Goal: Complete application form: Complete application form

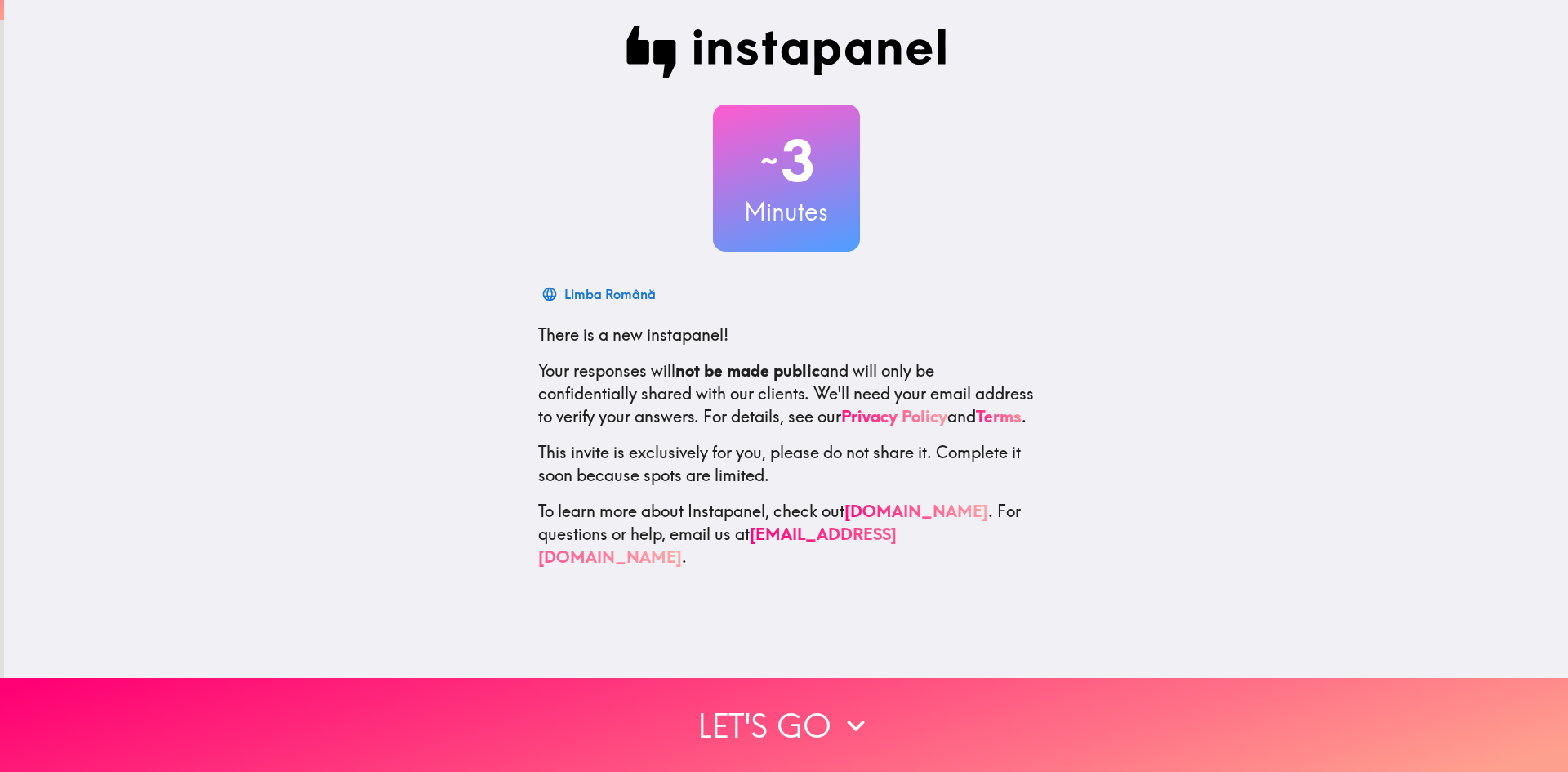
click at [838, 710] on icon "button" at bounding box center [856, 726] width 36 height 36
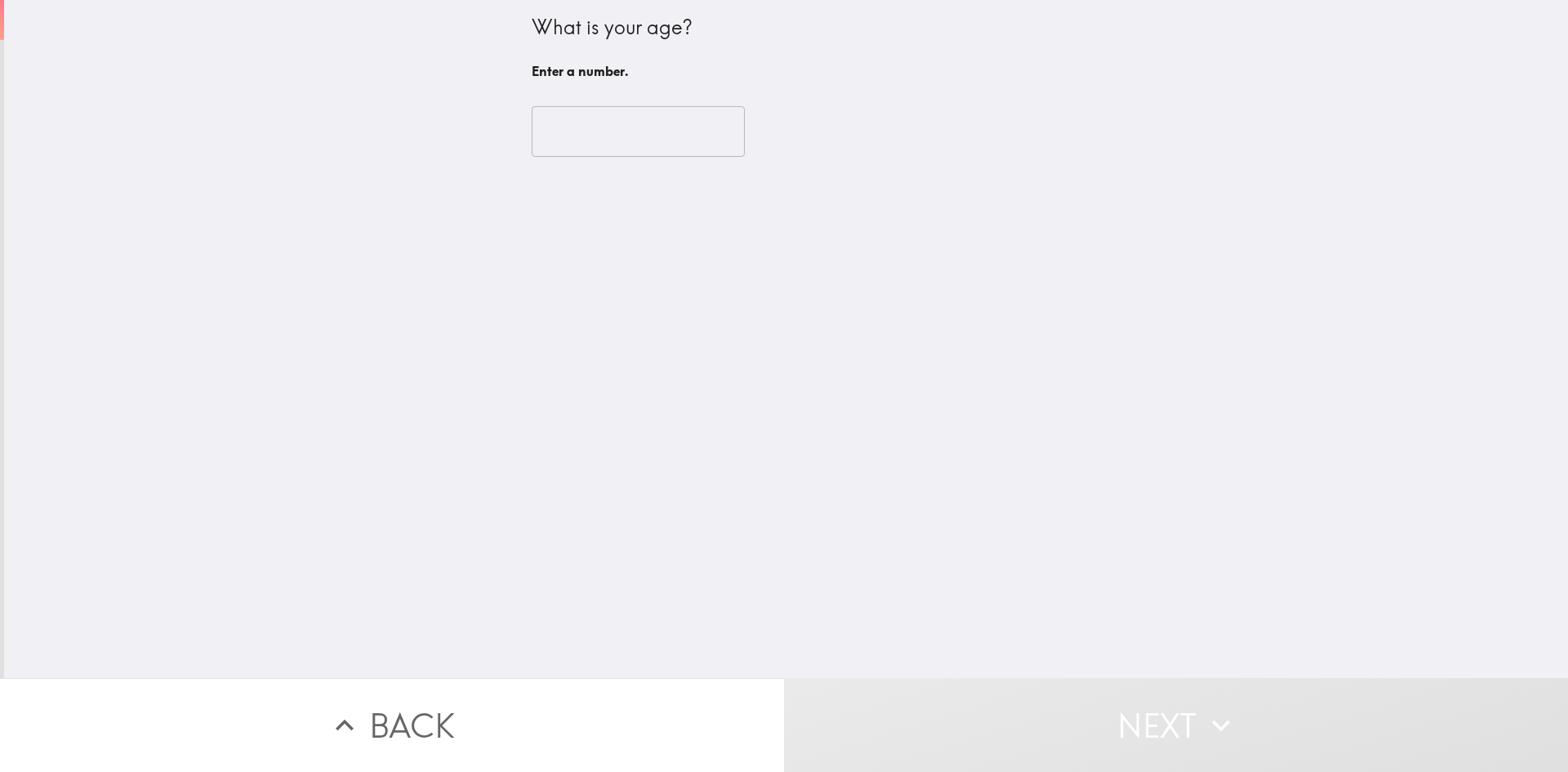
click at [608, 141] on input "number" at bounding box center [638, 132] width 213 height 51
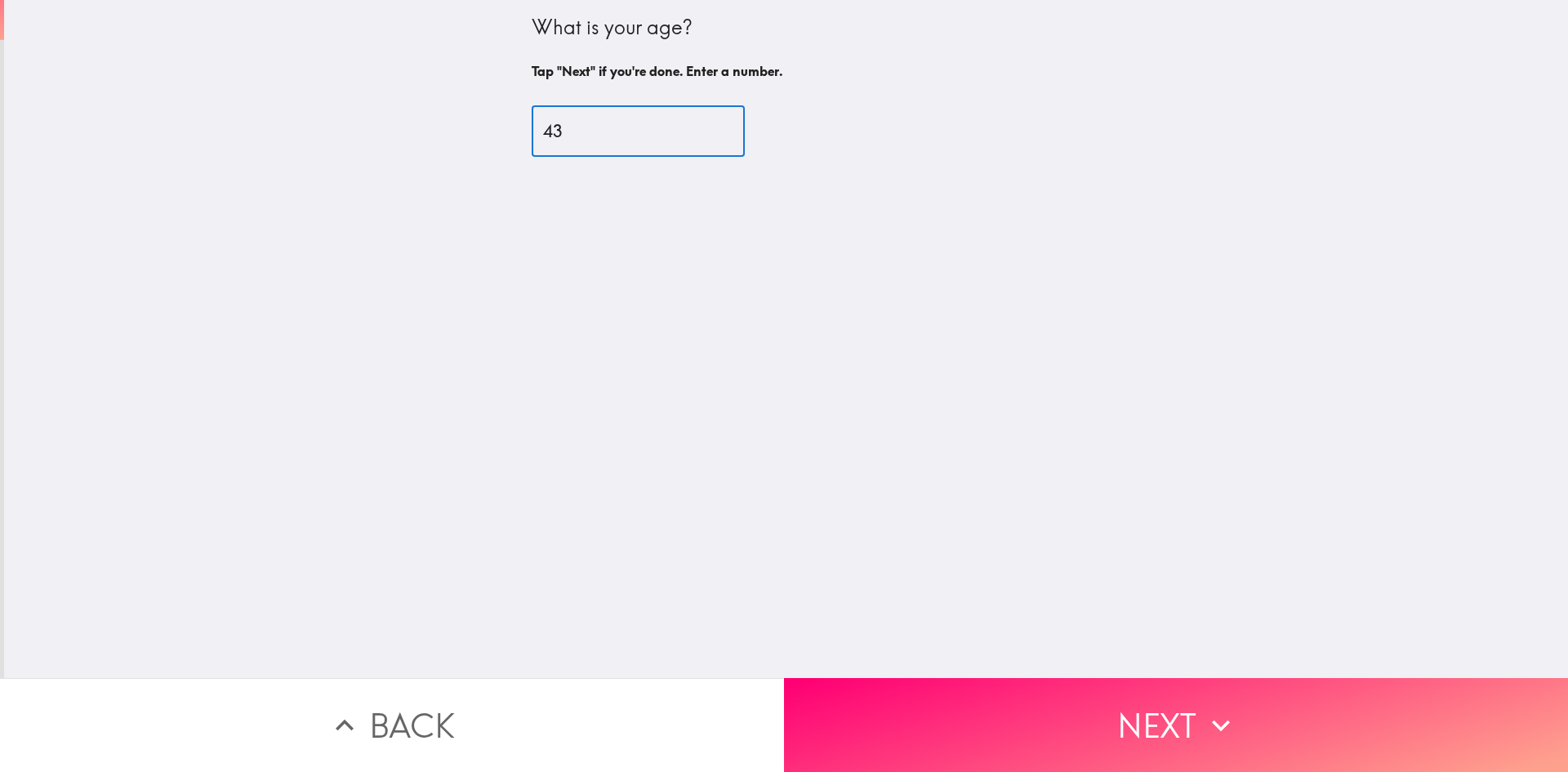
type input "43"
click at [1122, 705] on button "Next" at bounding box center [1176, 725] width 784 height 94
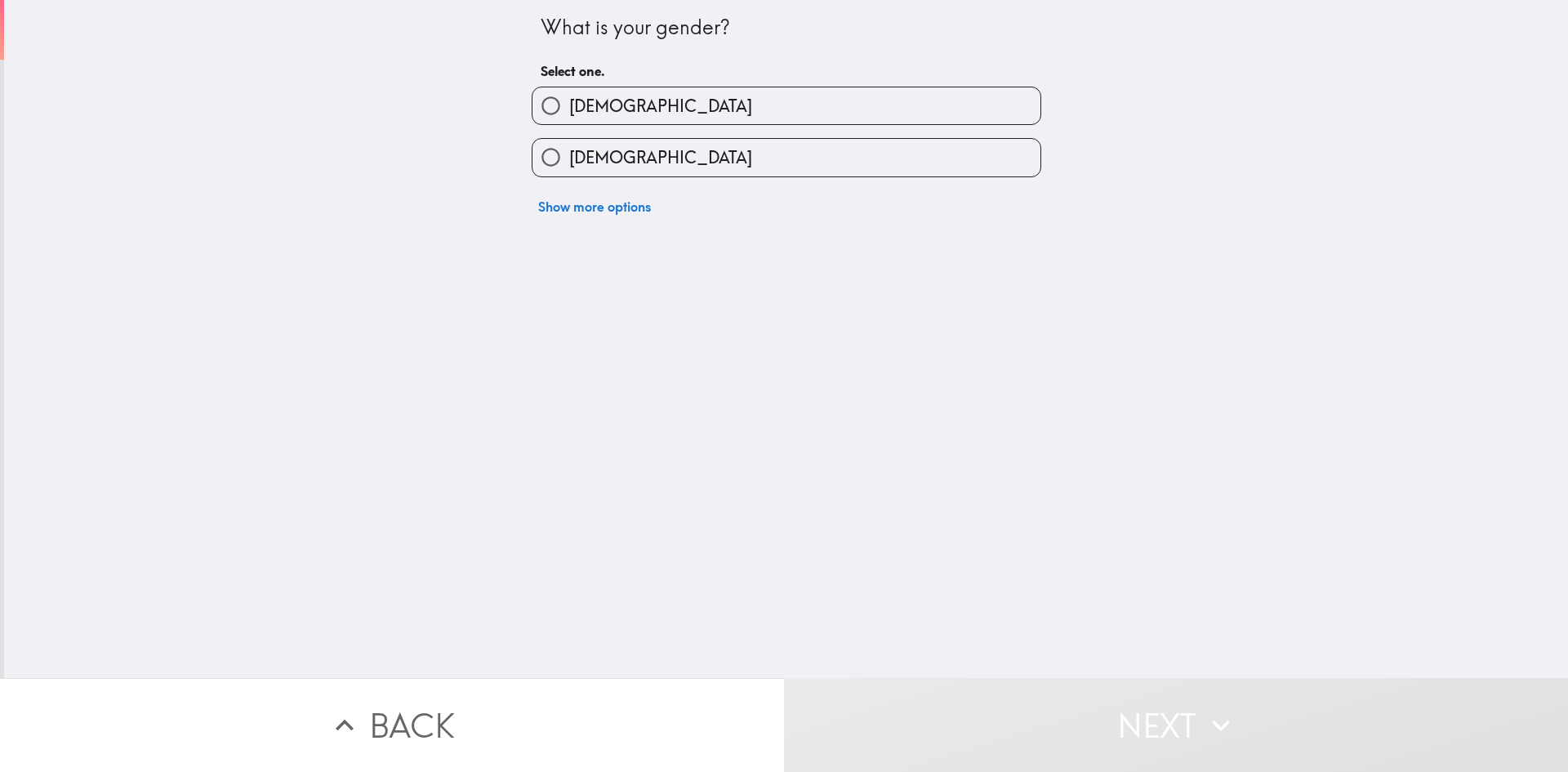
click at [549, 113] on input "[DEMOGRAPHIC_DATA]" at bounding box center [551, 105] width 37 height 37
radio input "true"
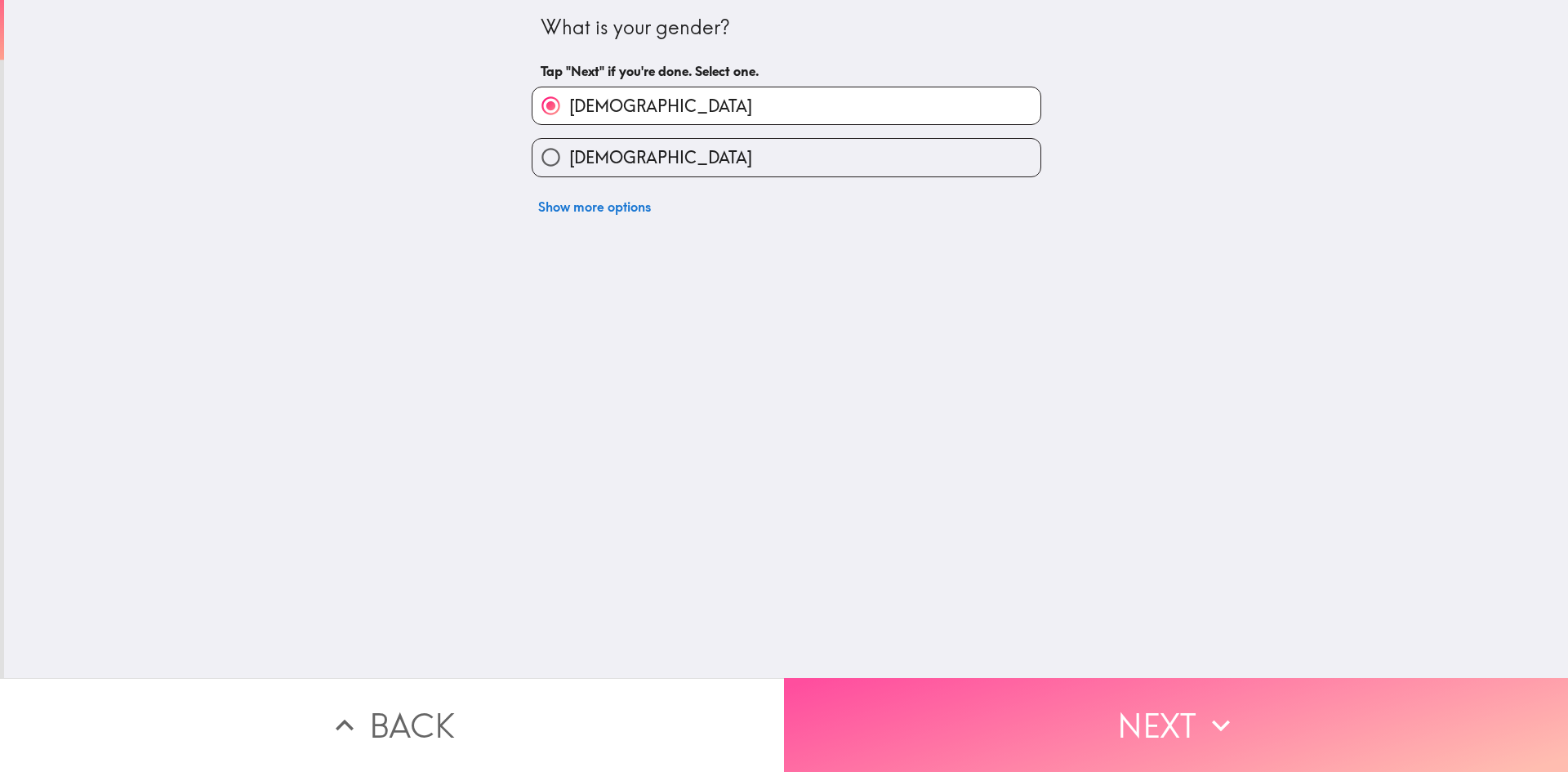
click at [1169, 721] on button "Next" at bounding box center [1176, 725] width 784 height 94
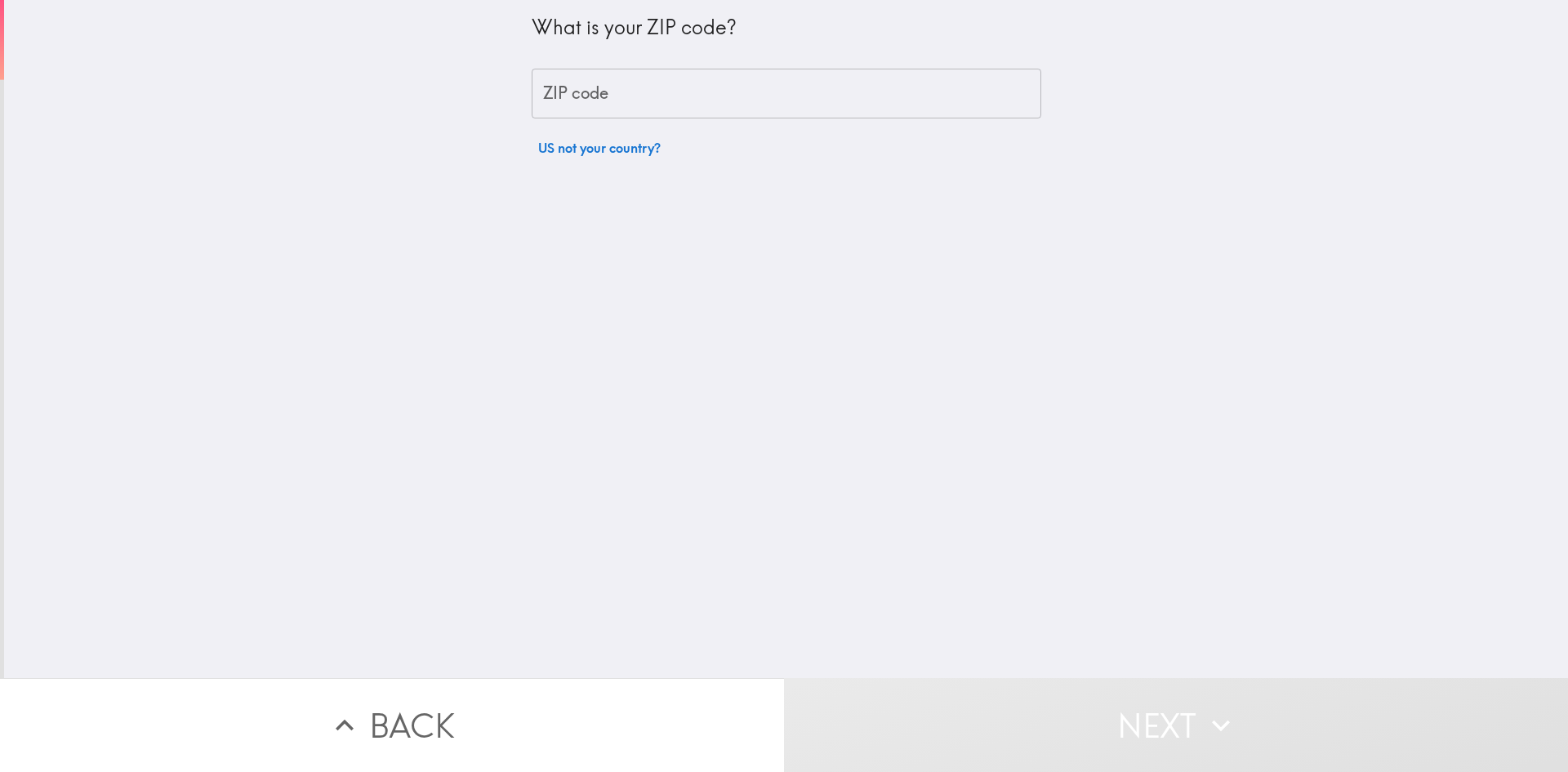
click at [599, 105] on input "ZIP code" at bounding box center [786, 94] width 510 height 51
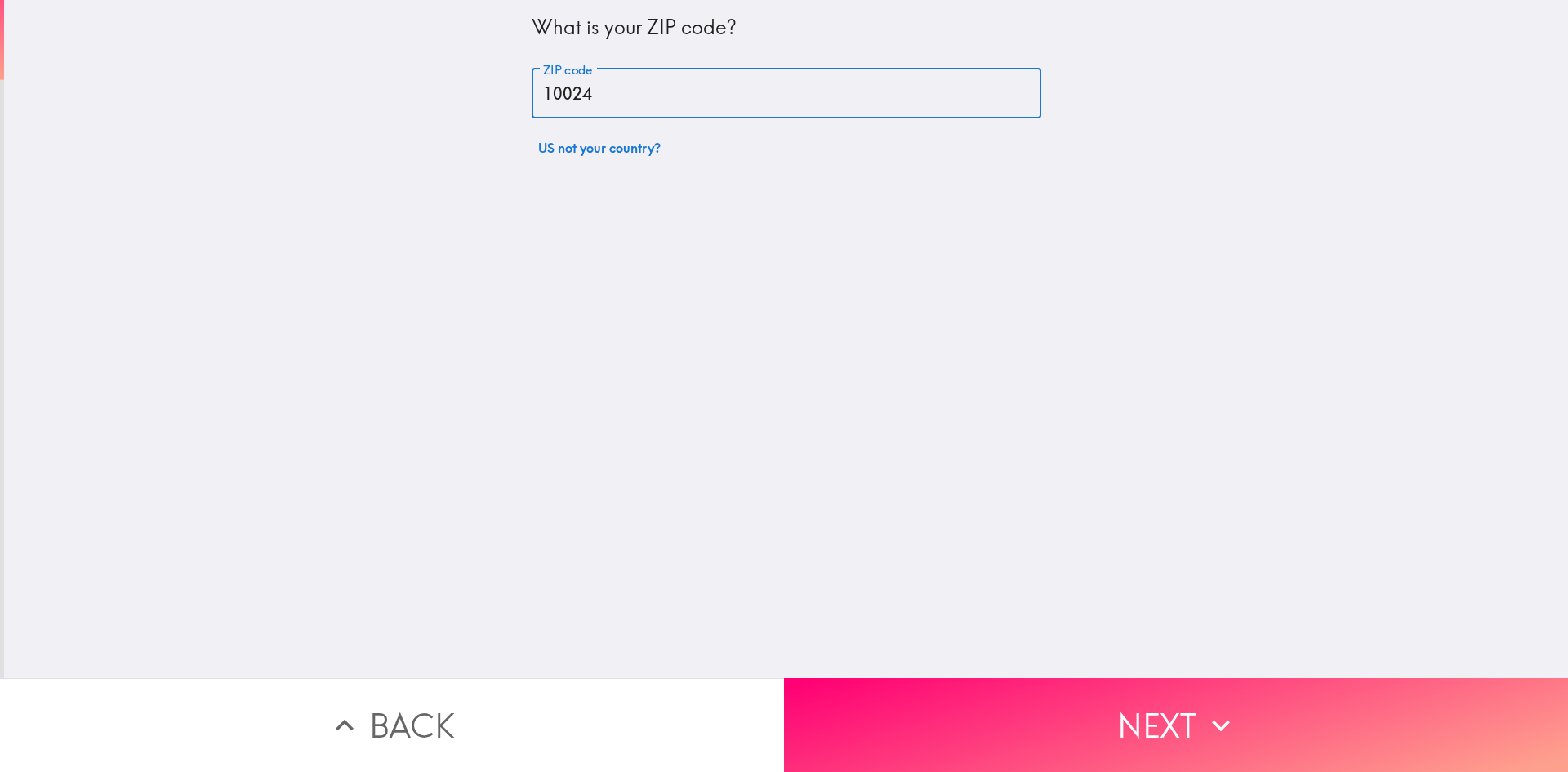
type input "10024"
click at [1161, 695] on button "Next" at bounding box center [1176, 725] width 784 height 94
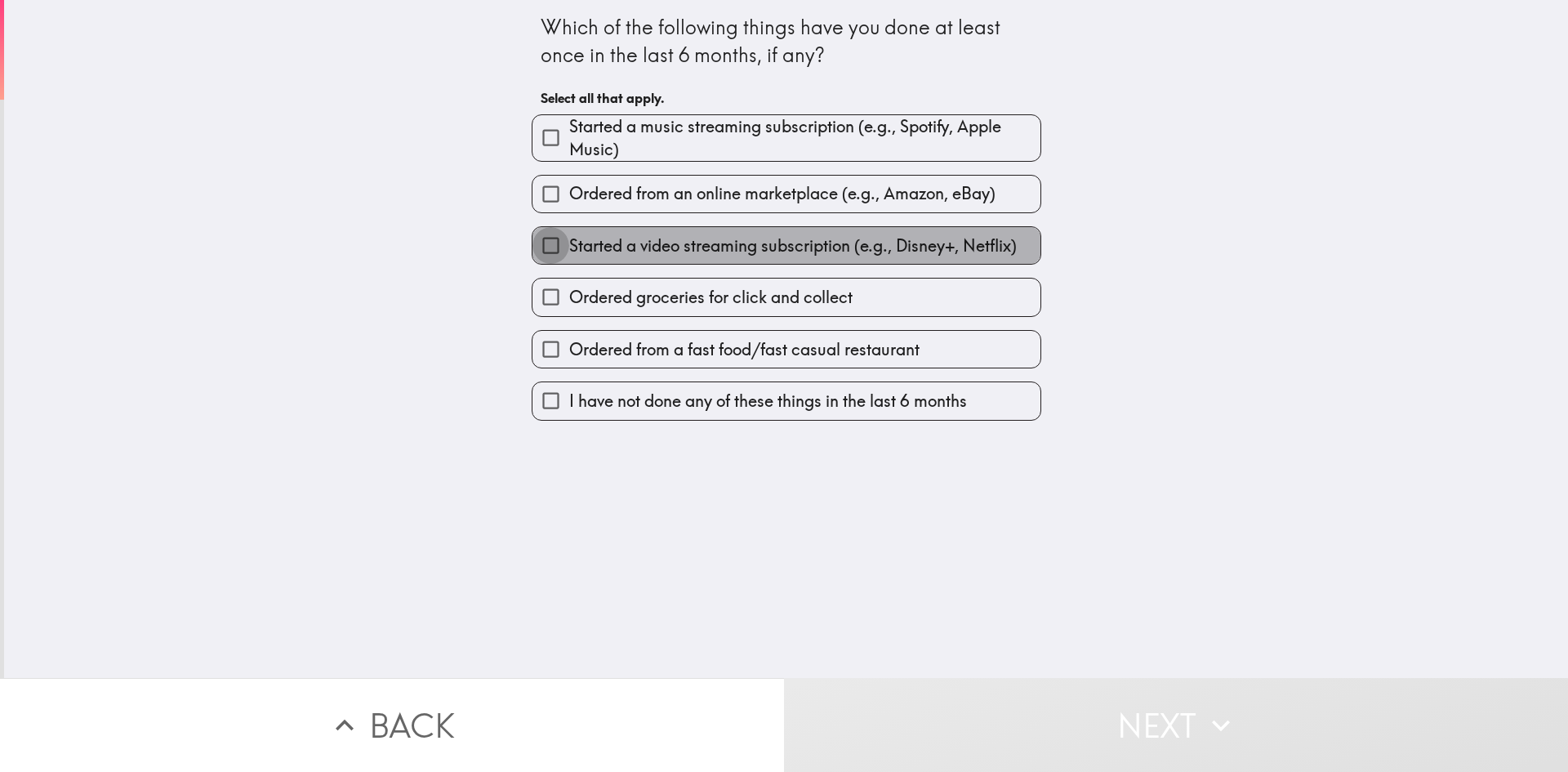
click at [533, 248] on input "Started a video streaming subscription (e.g., Disney+, Netflix)" at bounding box center [551, 245] width 37 height 37
checkbox input "true"
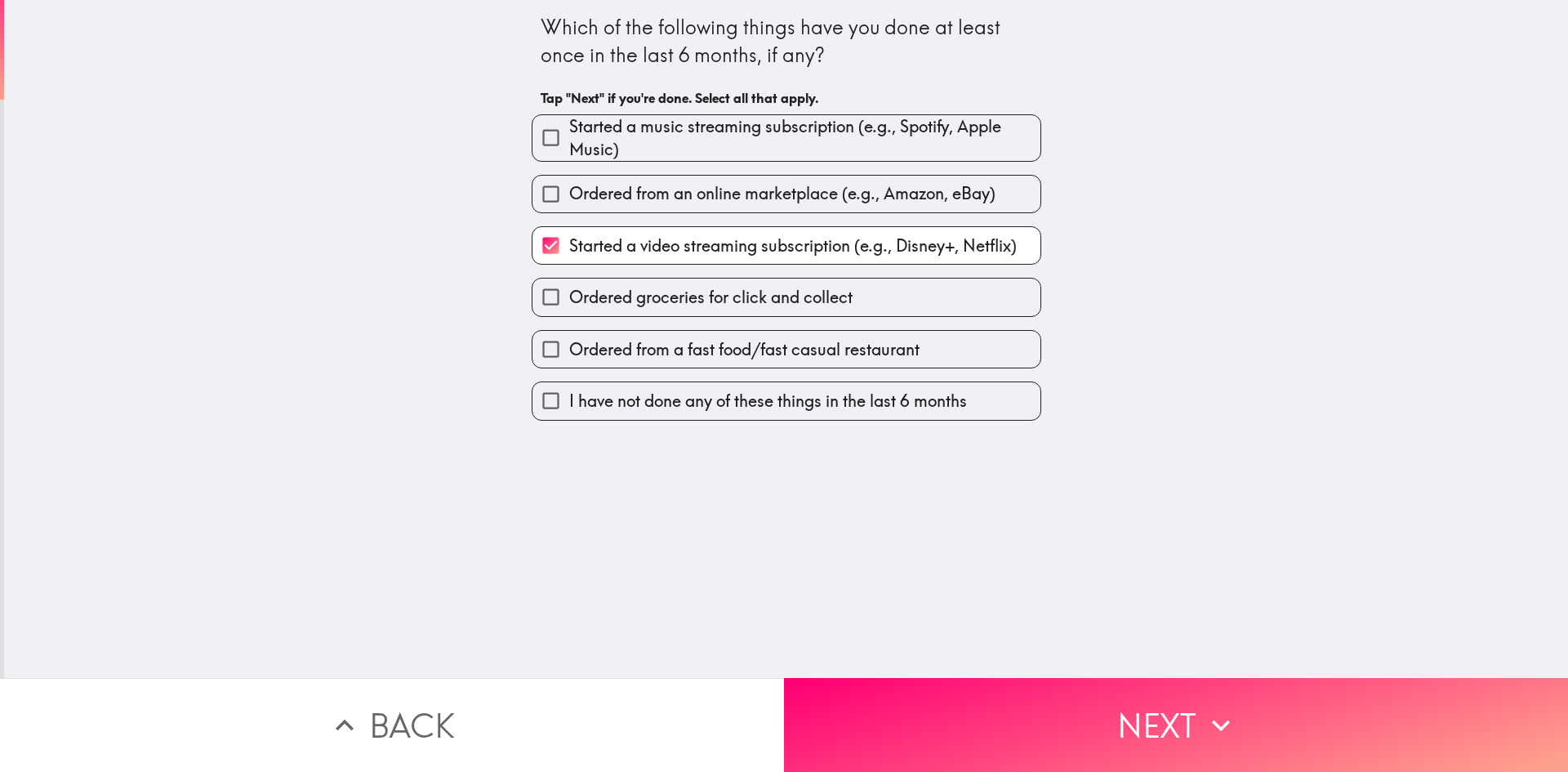
click at [697, 352] on span "Ordered from a fast food/fast casual restaurant" at bounding box center [745, 349] width 350 height 23
click at [570, 352] on input "Ordered from a fast food/fast casual restaurant" at bounding box center [551, 349] width 37 height 37
checkbox input "true"
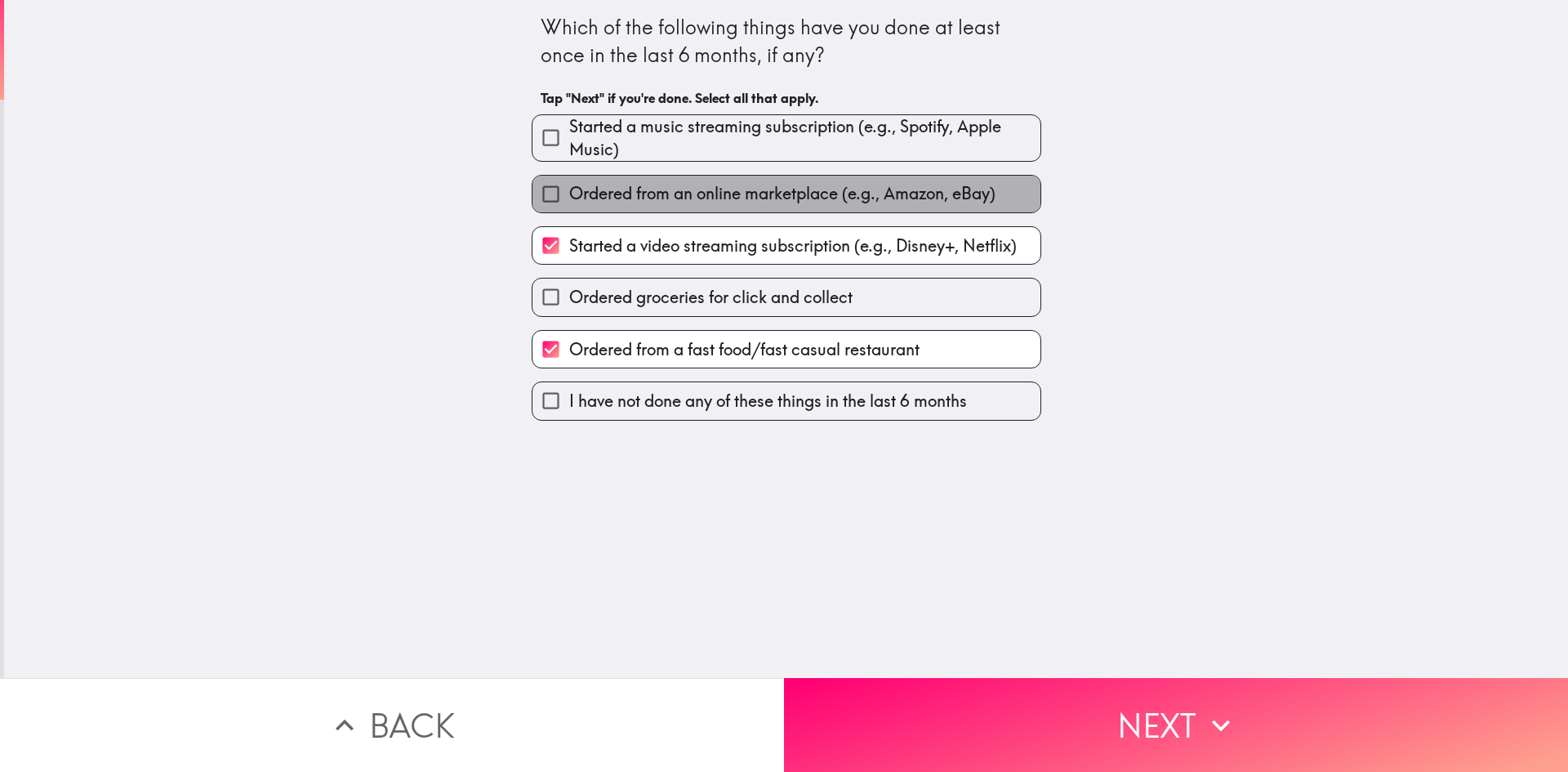
click at [738, 200] on span "Ordered from an online marketplace (e.g., Amazon, eBay)" at bounding box center [782, 194] width 427 height 23
click at [570, 200] on input "Ordered from an online marketplace (e.g., Amazon, eBay)" at bounding box center [551, 194] width 37 height 37
checkbox input "true"
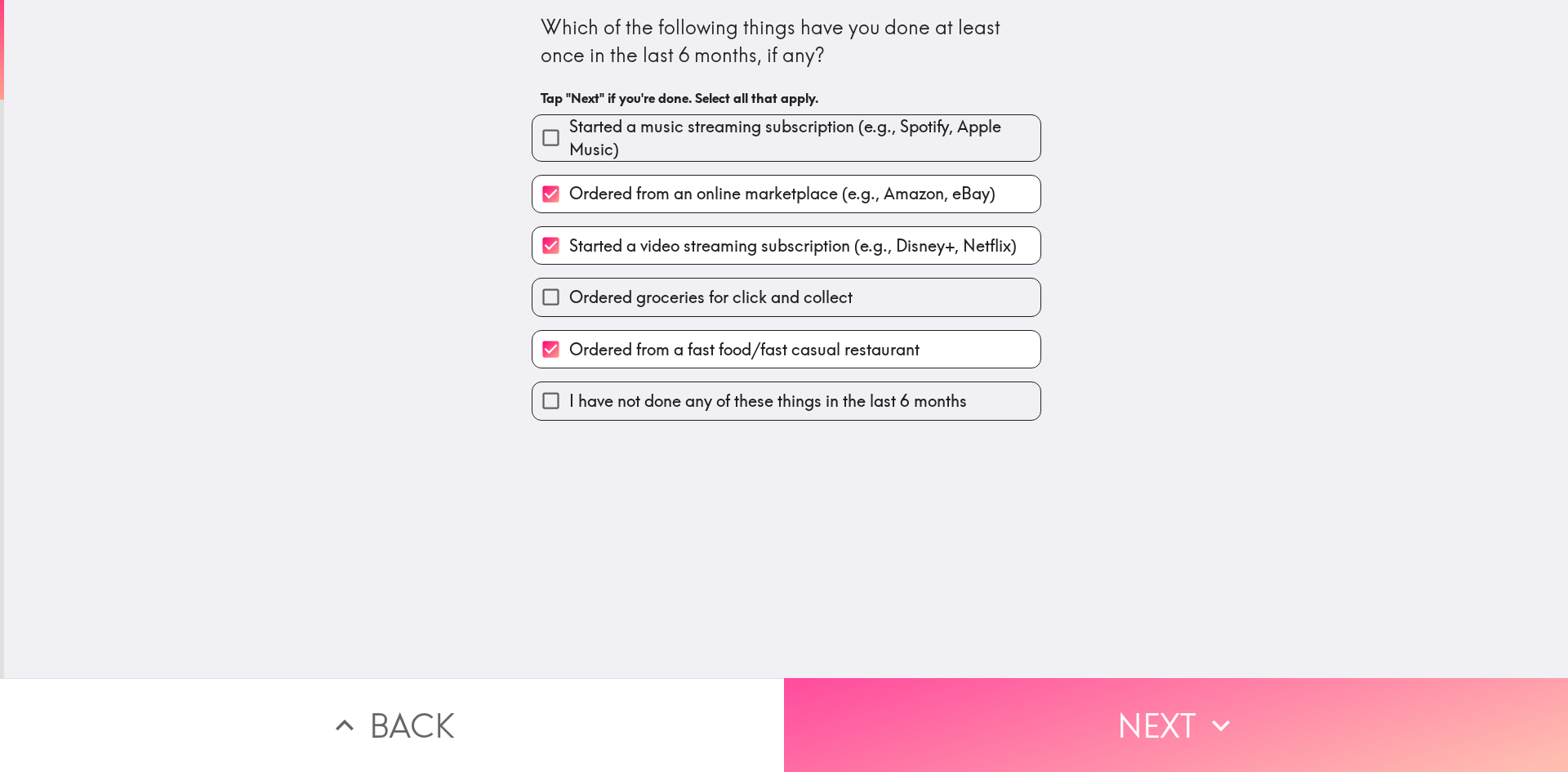
click at [1179, 698] on button "Next" at bounding box center [1176, 725] width 784 height 94
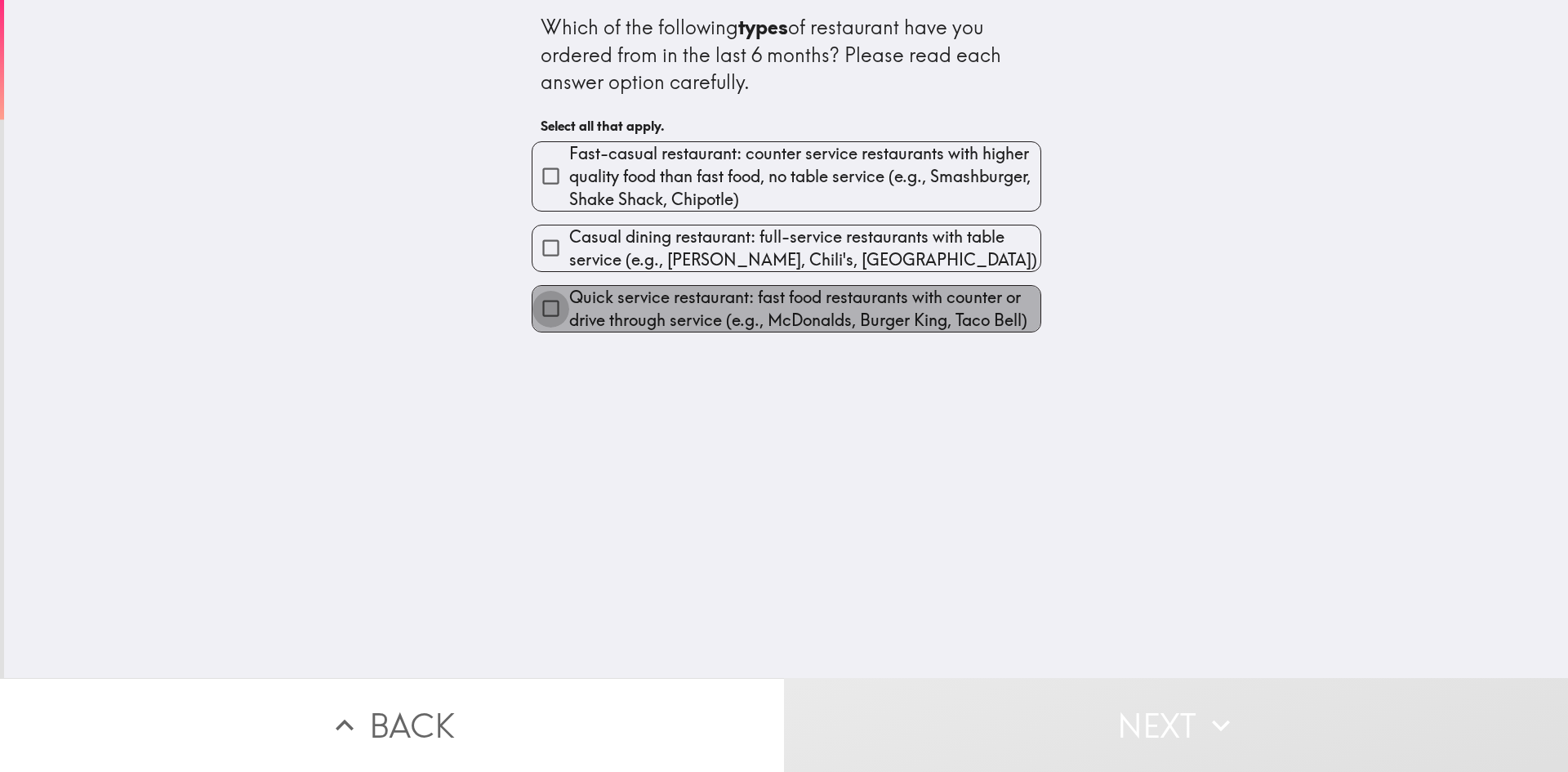
click at [546, 307] on input "Quick service restaurant: fast food restaurants with counter or drive through s…" at bounding box center [551, 308] width 37 height 37
checkbox input "true"
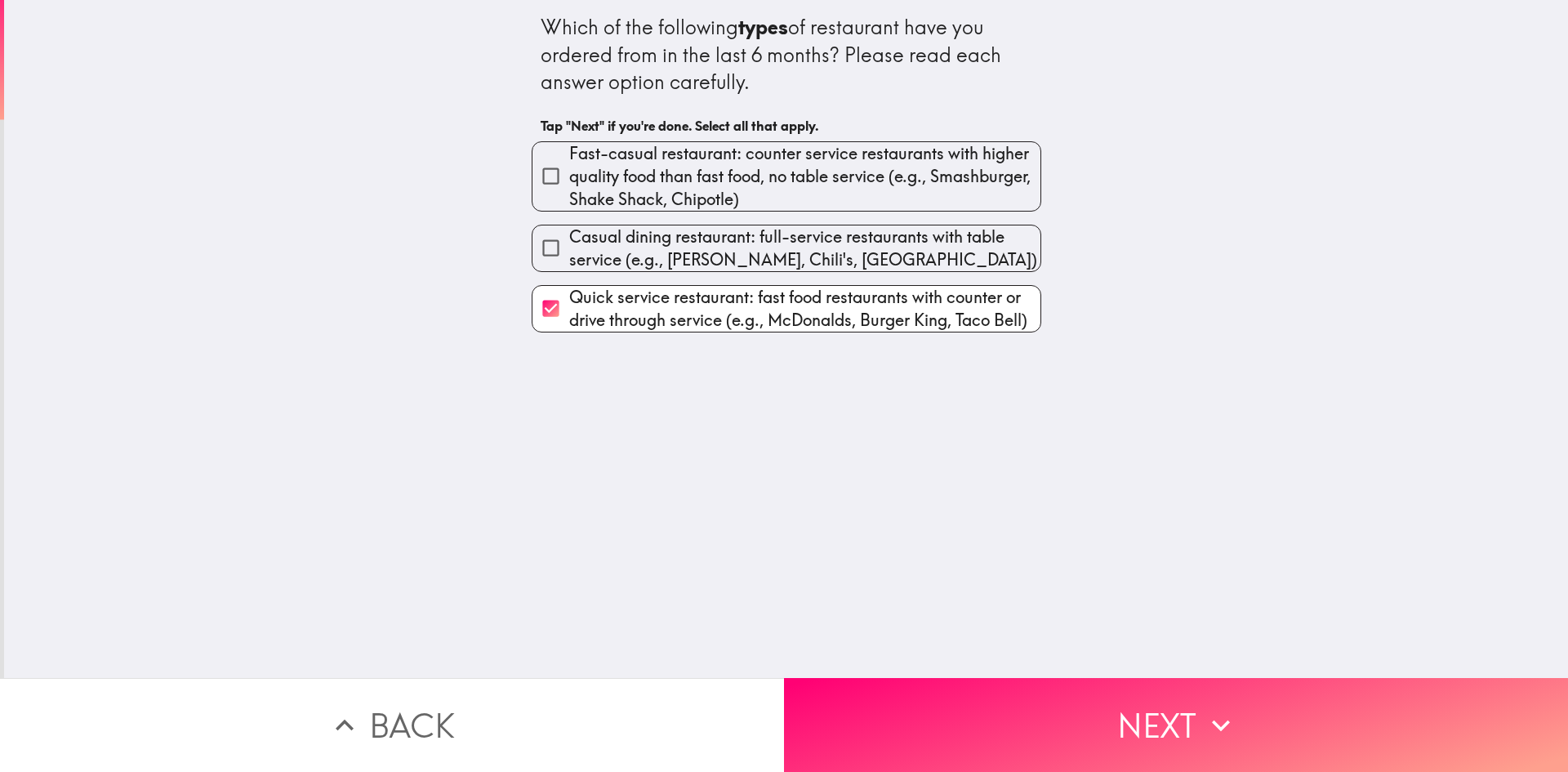
click at [1148, 707] on button "Next" at bounding box center [1176, 725] width 784 height 94
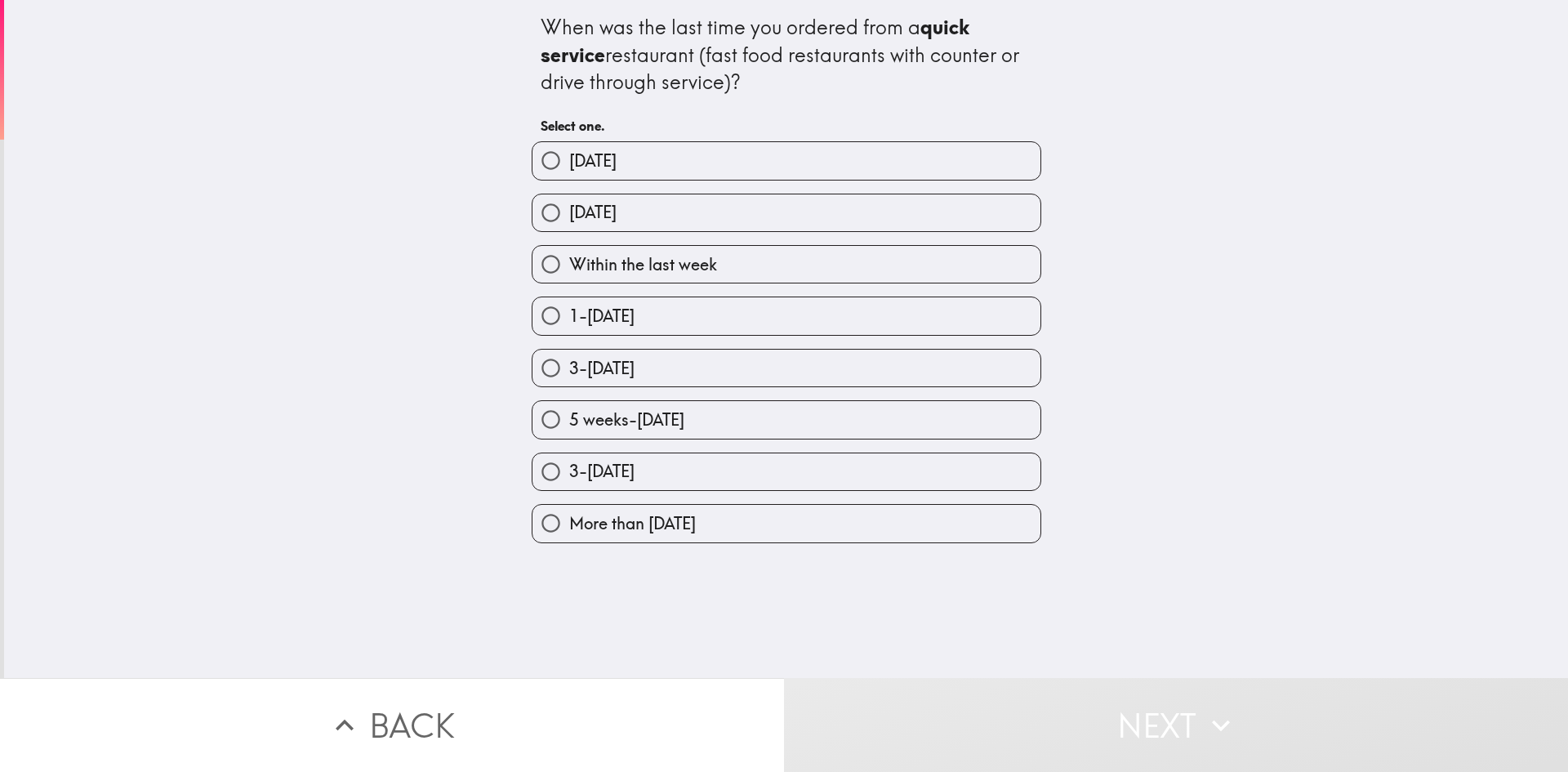
click at [542, 215] on input "[DATE]" at bounding box center [551, 213] width 37 height 37
radio input "true"
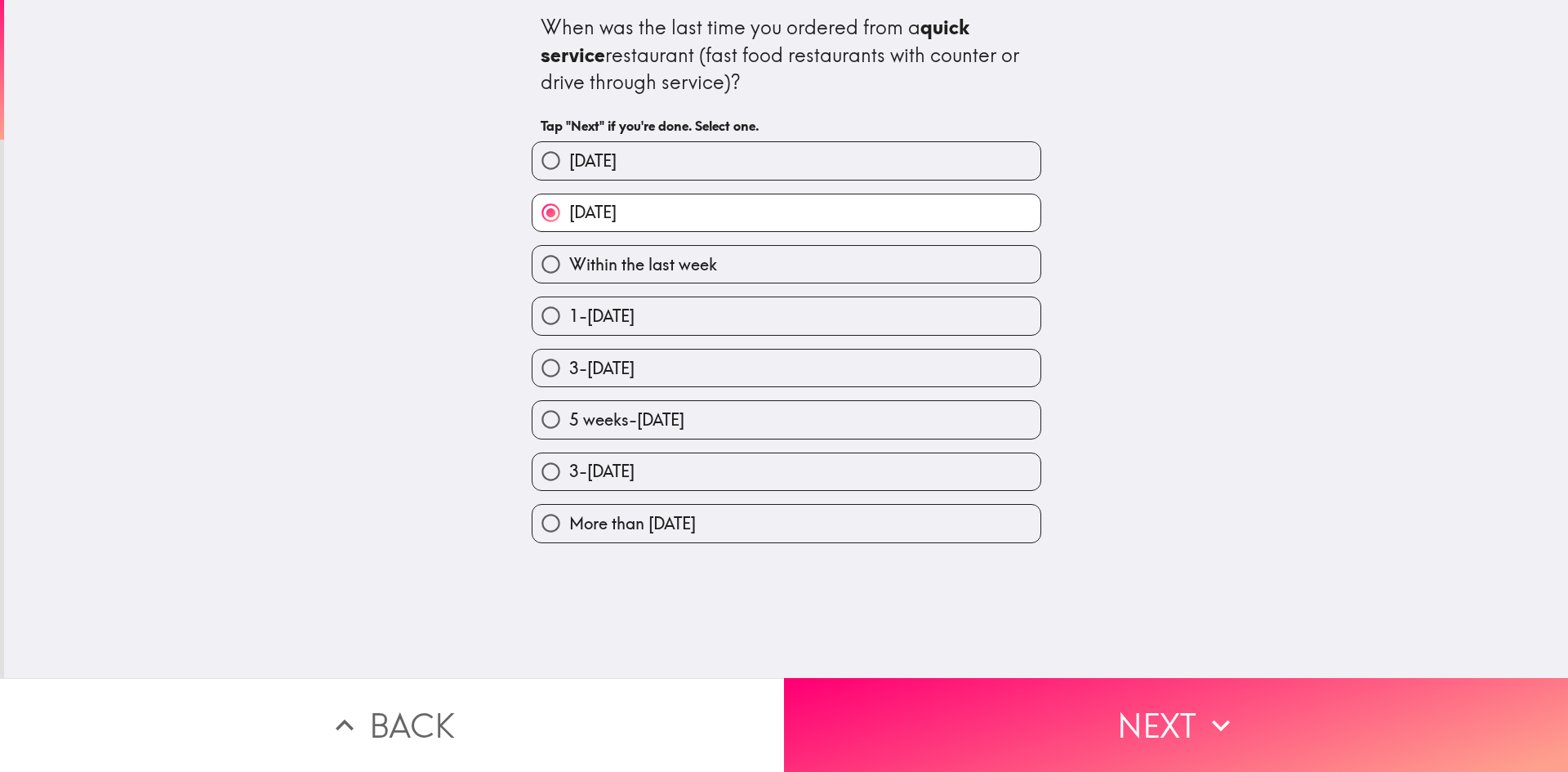
click at [1168, 724] on button "Next" at bounding box center [1176, 725] width 784 height 94
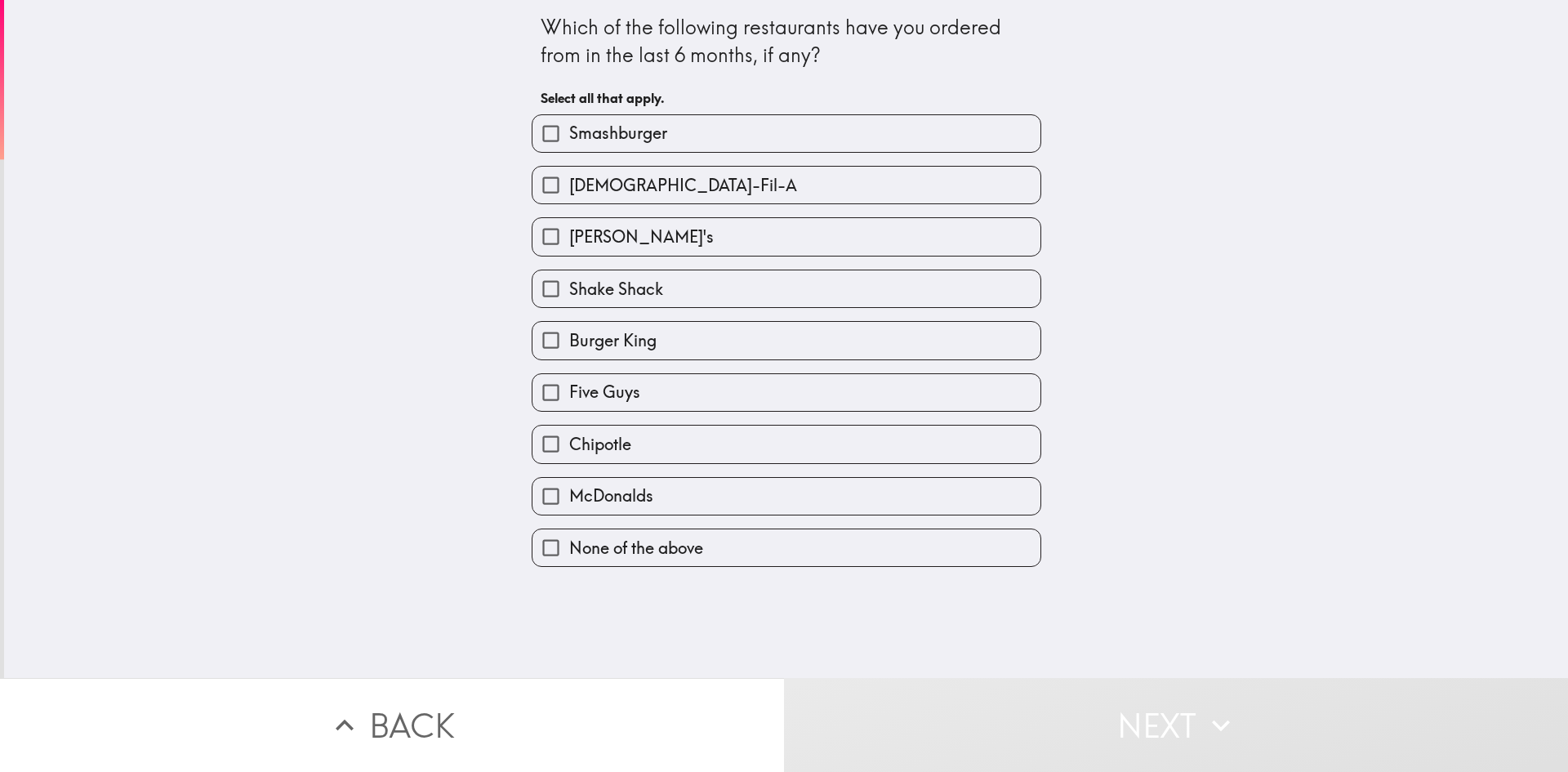
click at [539, 345] on input "Burger King" at bounding box center [551, 340] width 37 height 37
checkbox input "true"
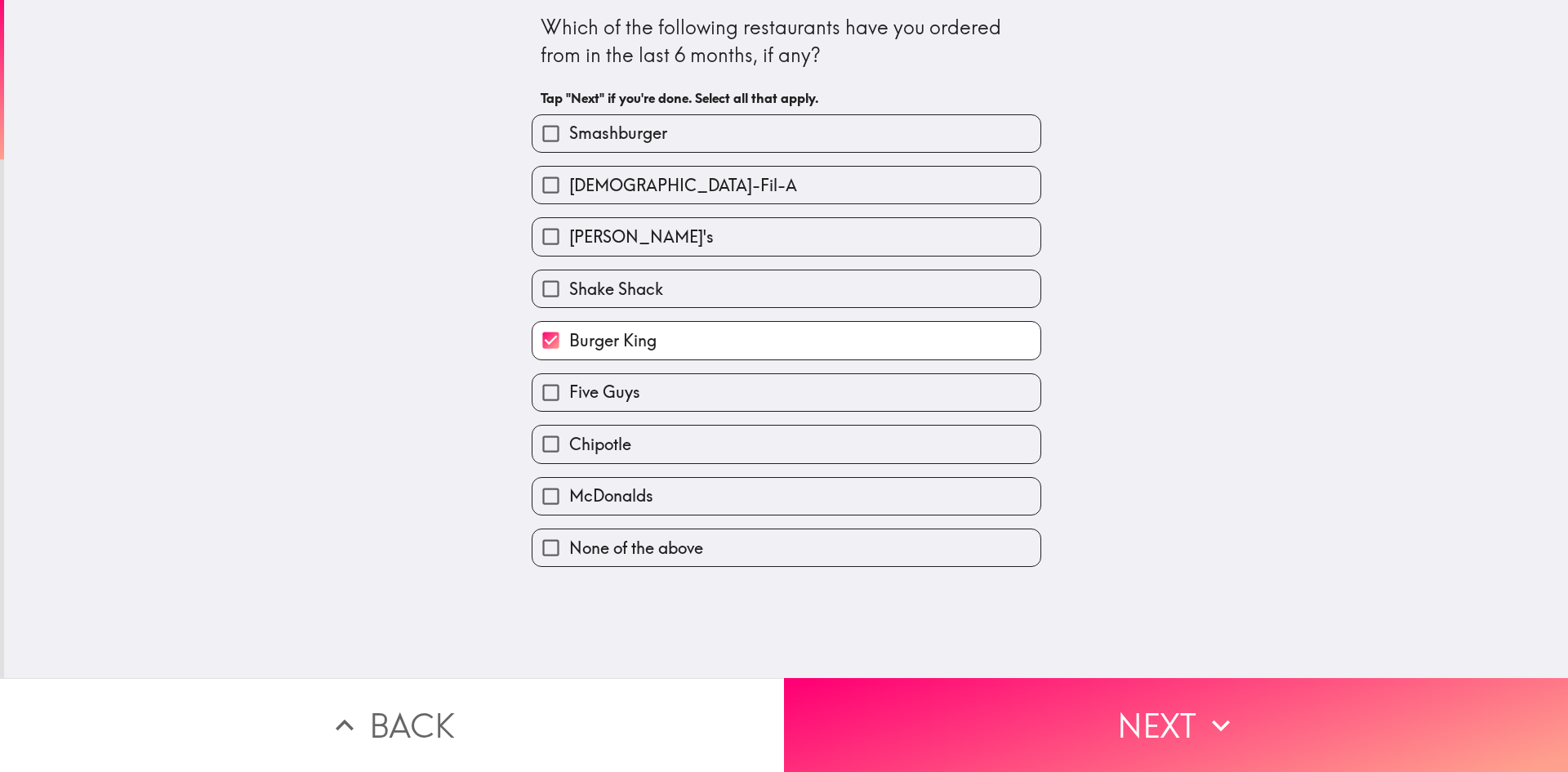
click at [540, 498] on input "McDonalds" at bounding box center [551, 496] width 37 height 37
checkbox input "true"
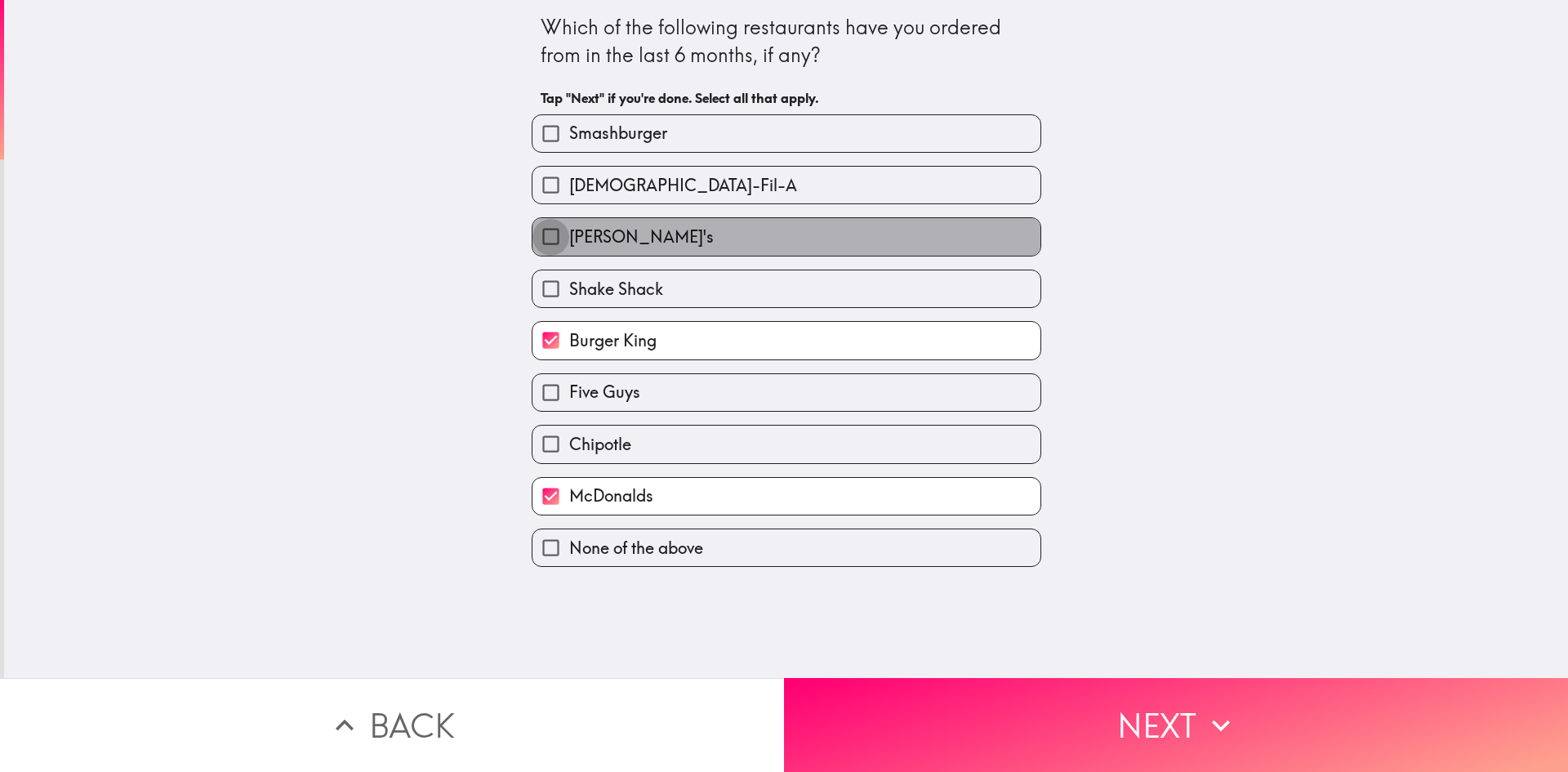
click at [539, 227] on input "[PERSON_NAME]'s" at bounding box center [551, 236] width 37 height 37
checkbox input "true"
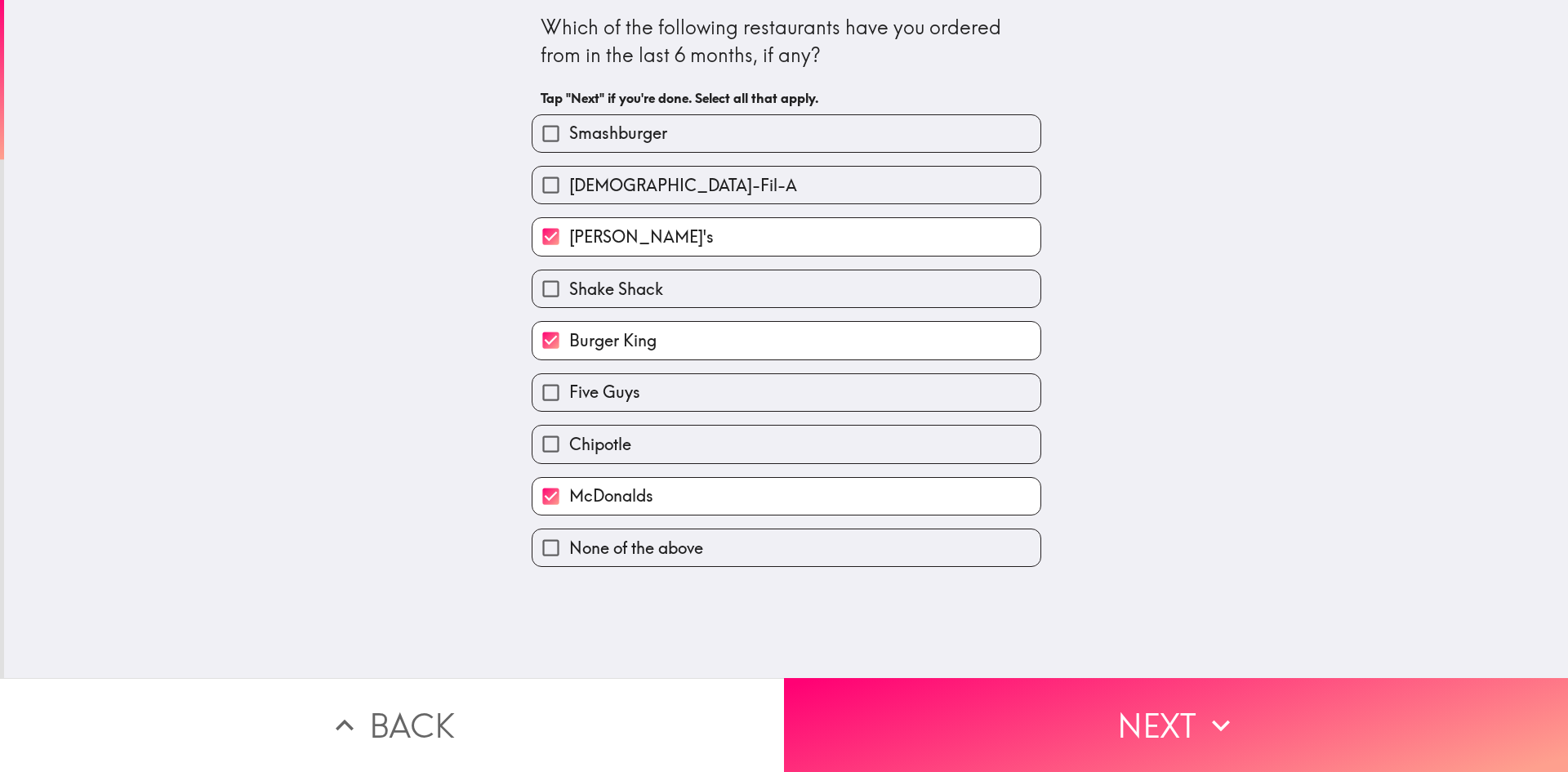
click at [1177, 712] on button "Next" at bounding box center [1176, 725] width 784 height 94
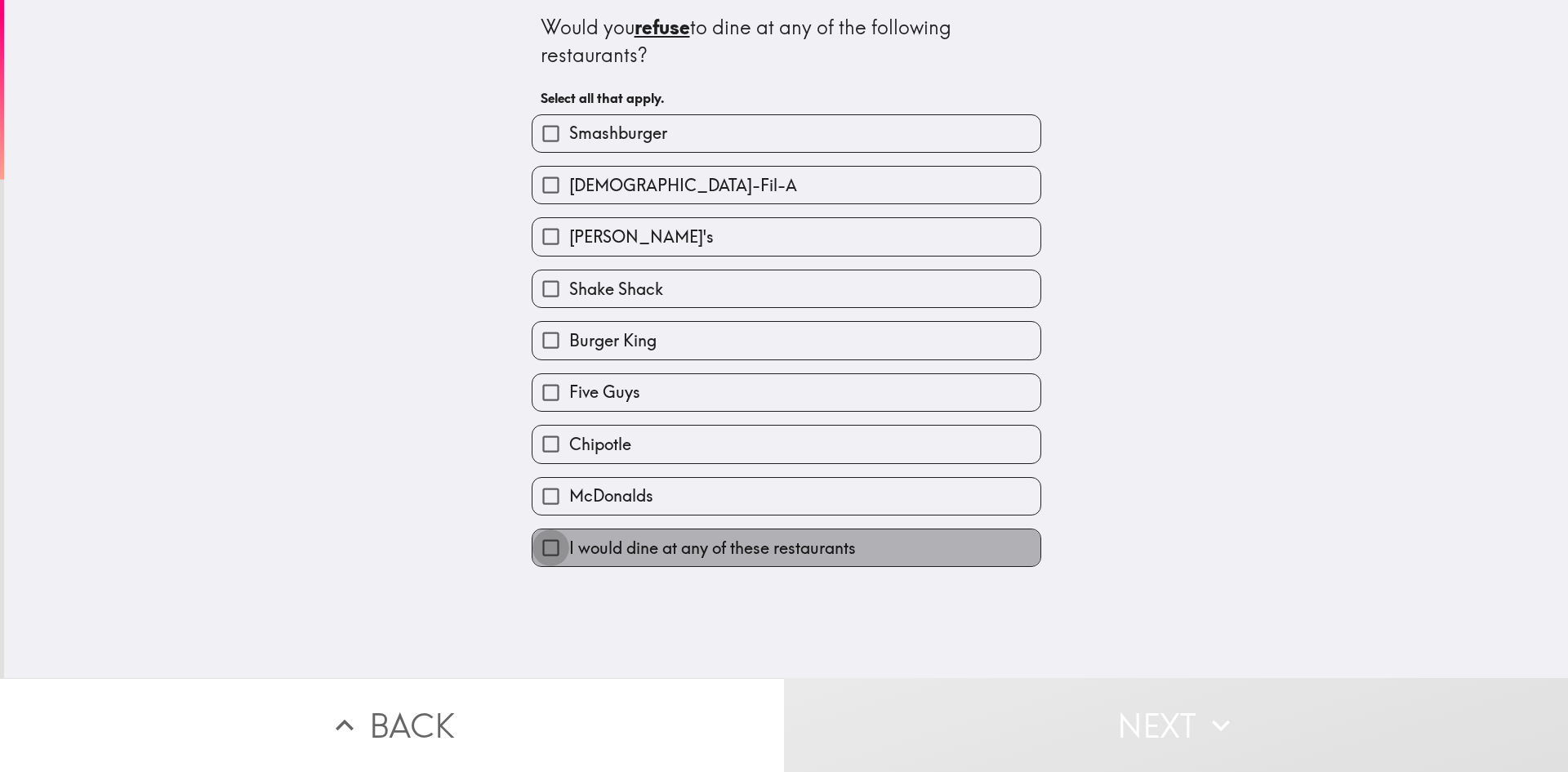
click at [542, 546] on input "I would dine at any of these restaurants" at bounding box center [551, 548] width 37 height 37
checkbox input "true"
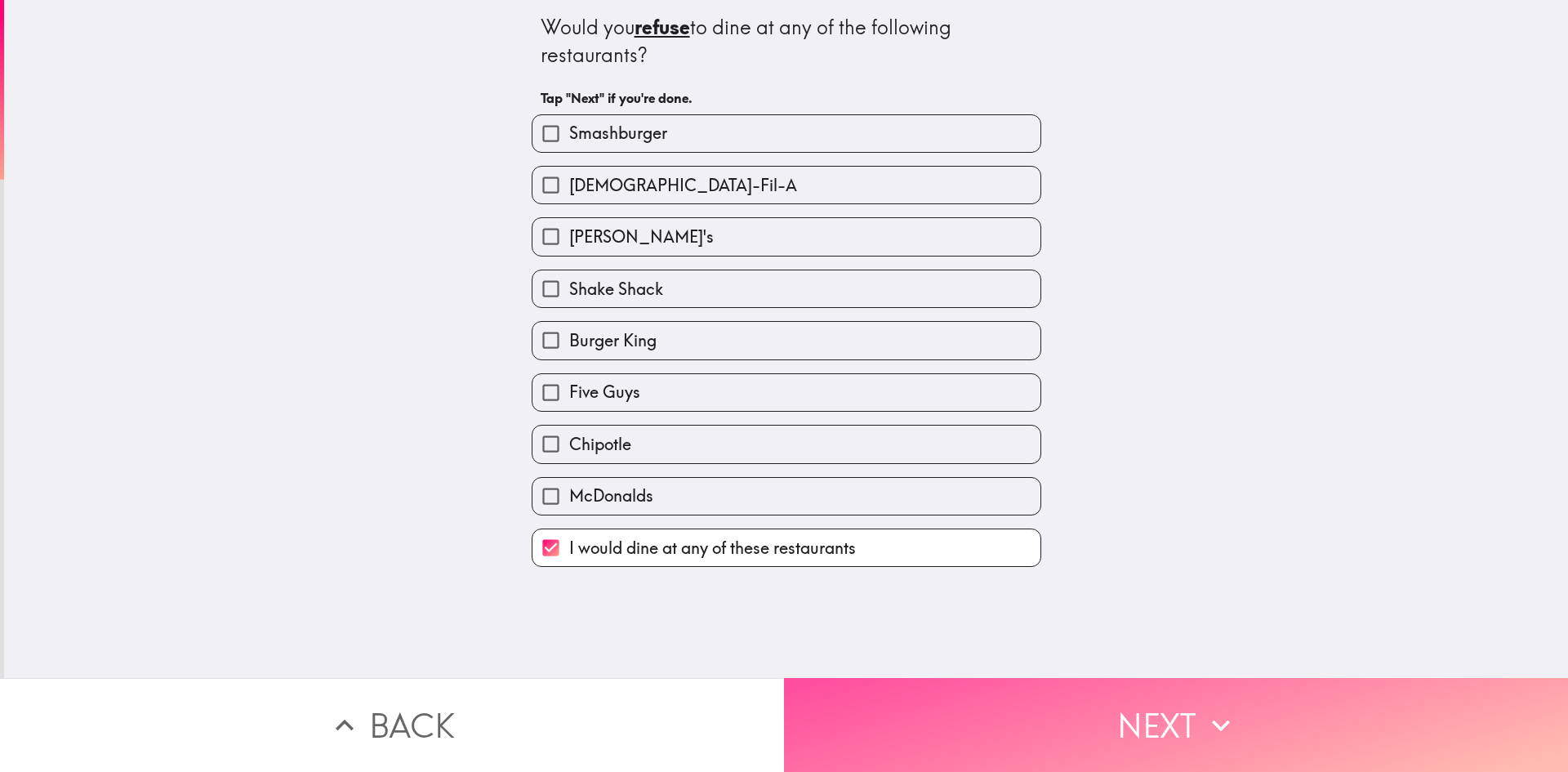
click at [1187, 719] on button "Next" at bounding box center [1176, 725] width 784 height 94
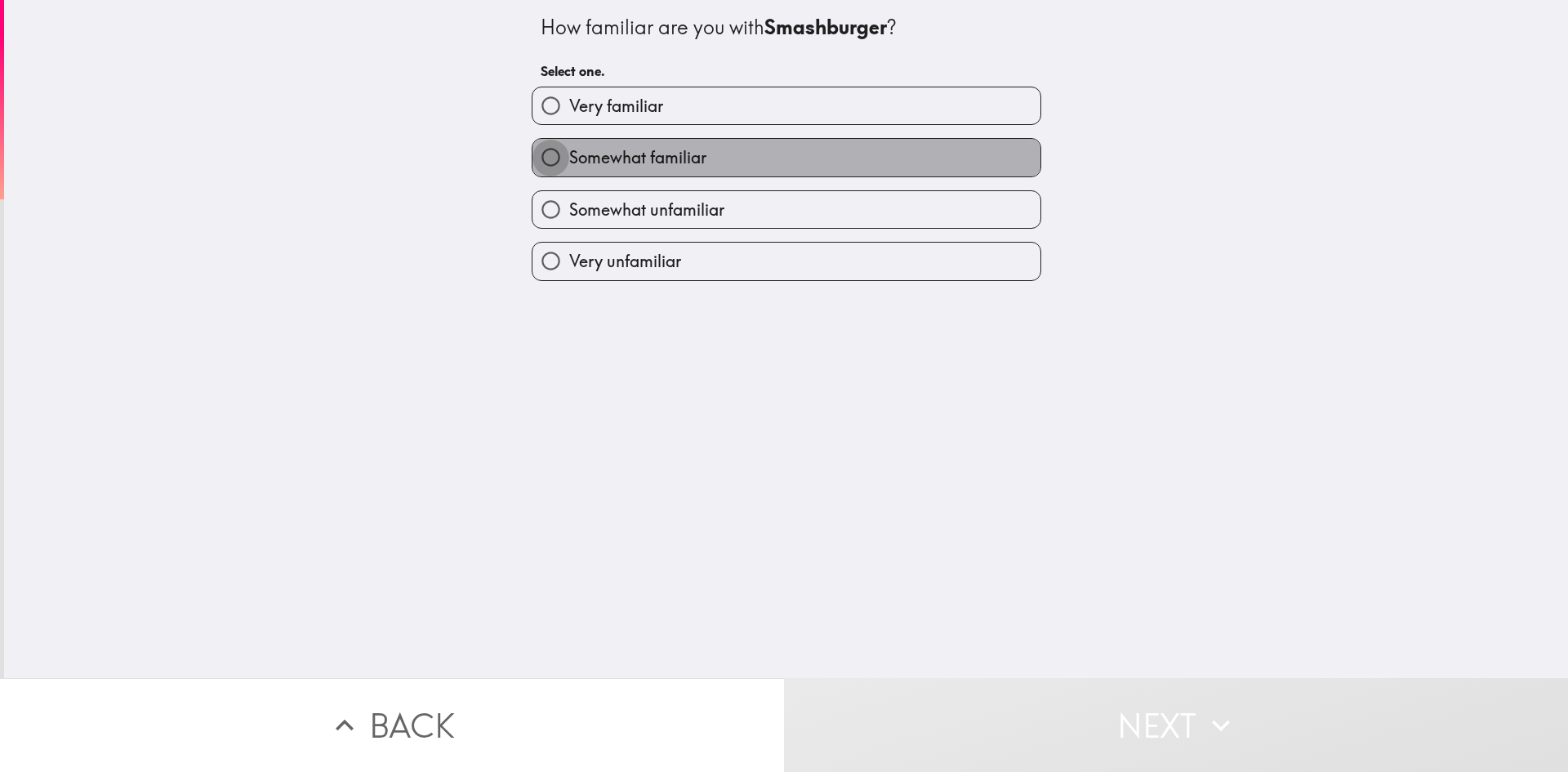
click at [535, 158] on input "Somewhat familiar" at bounding box center [551, 157] width 37 height 37
radio input "true"
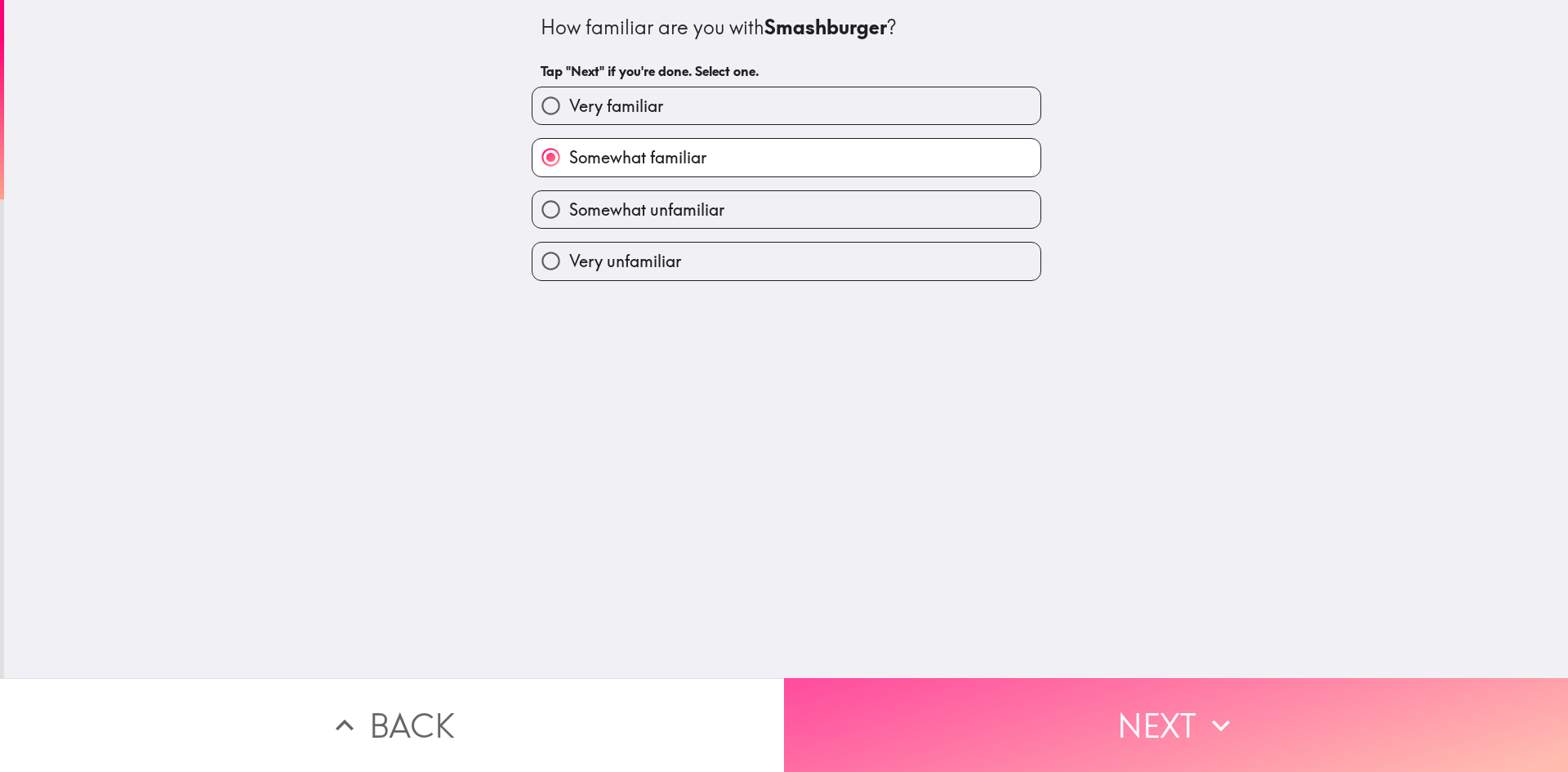
click at [1126, 726] on button "Next" at bounding box center [1176, 725] width 784 height 94
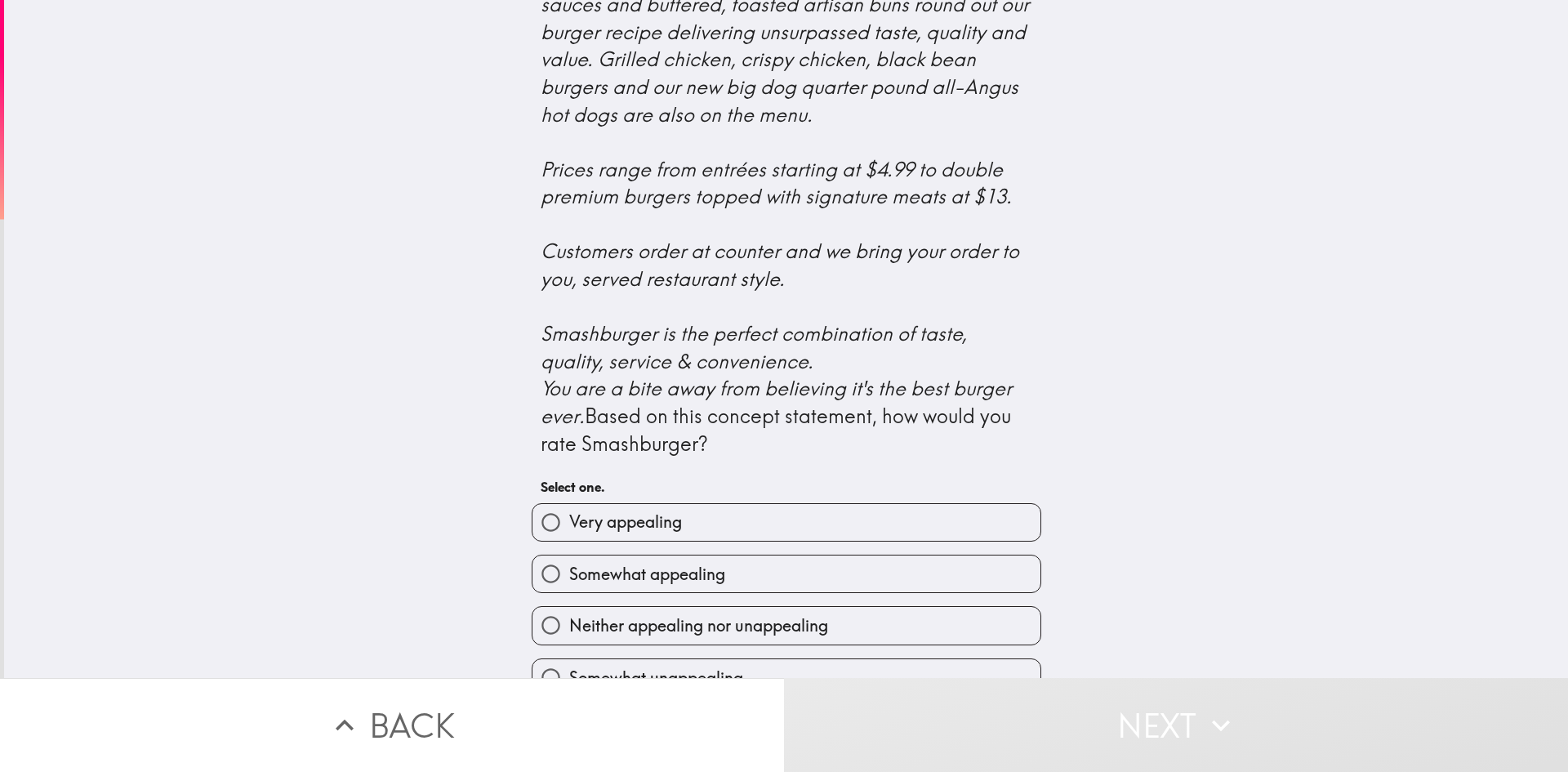
scroll to position [545, 0]
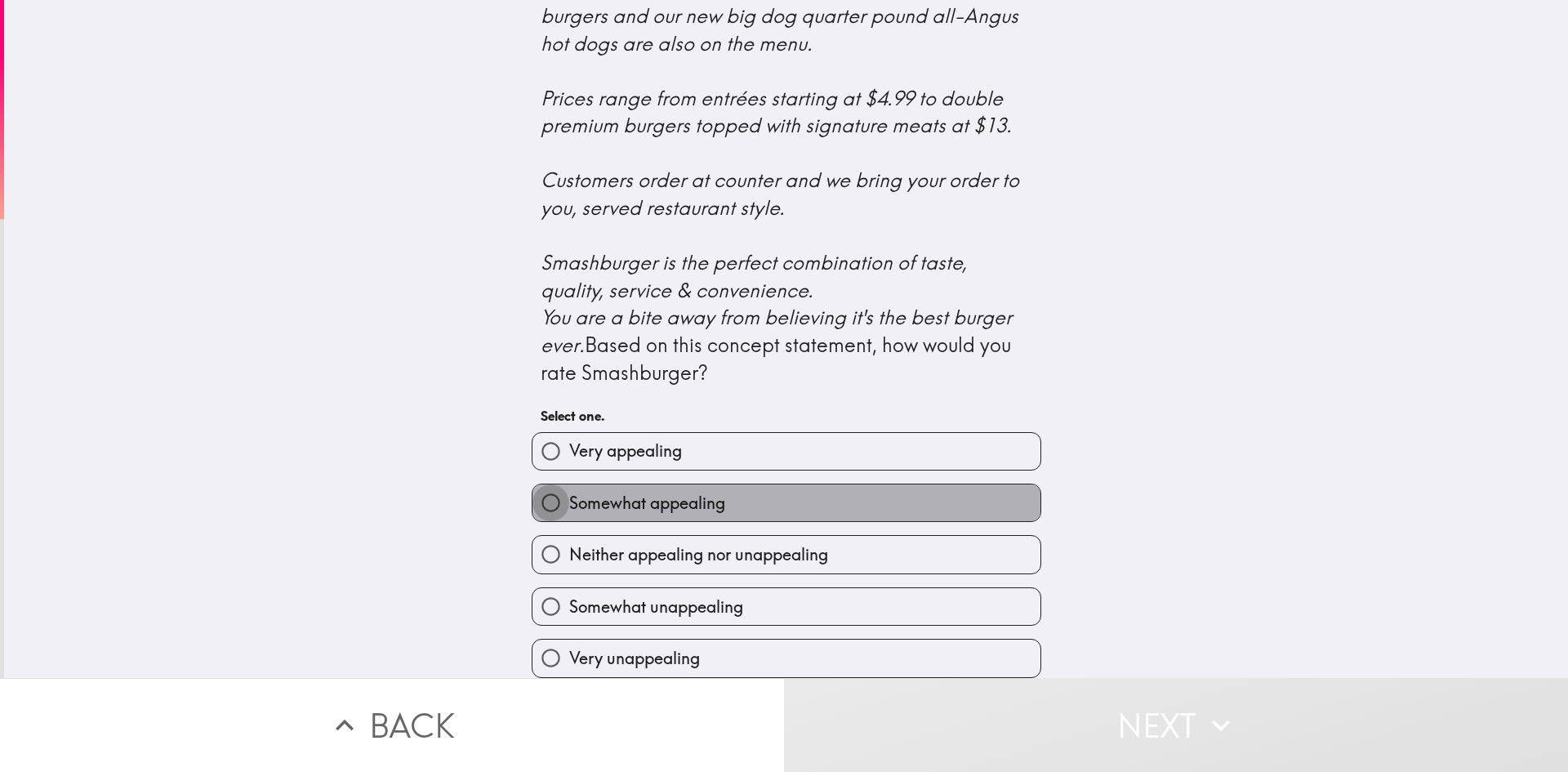
click at [545, 488] on input "Somewhat appealing" at bounding box center [551, 502] width 37 height 37
radio input "true"
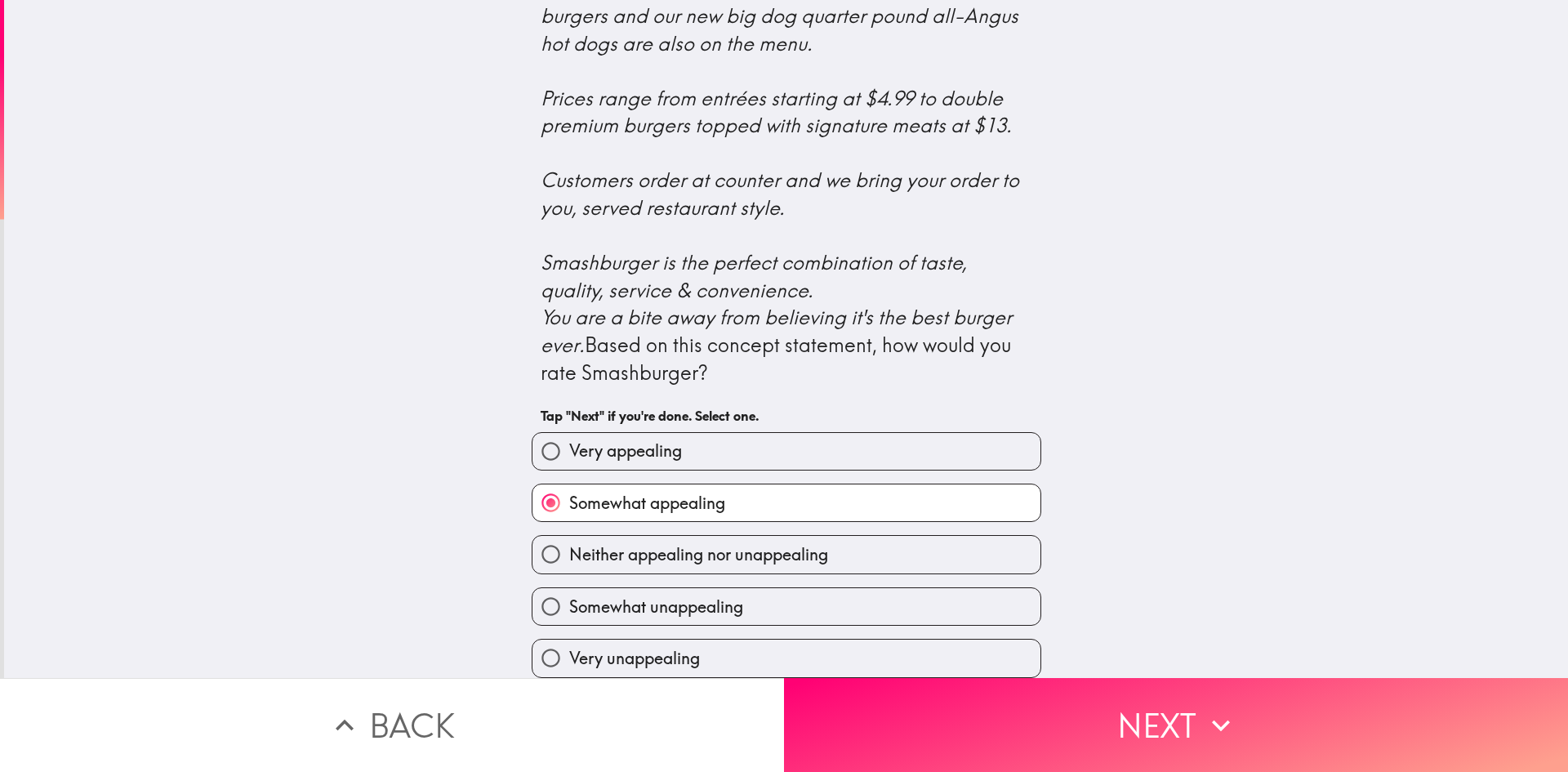
click at [1165, 746] on button "Next" at bounding box center [1176, 725] width 784 height 94
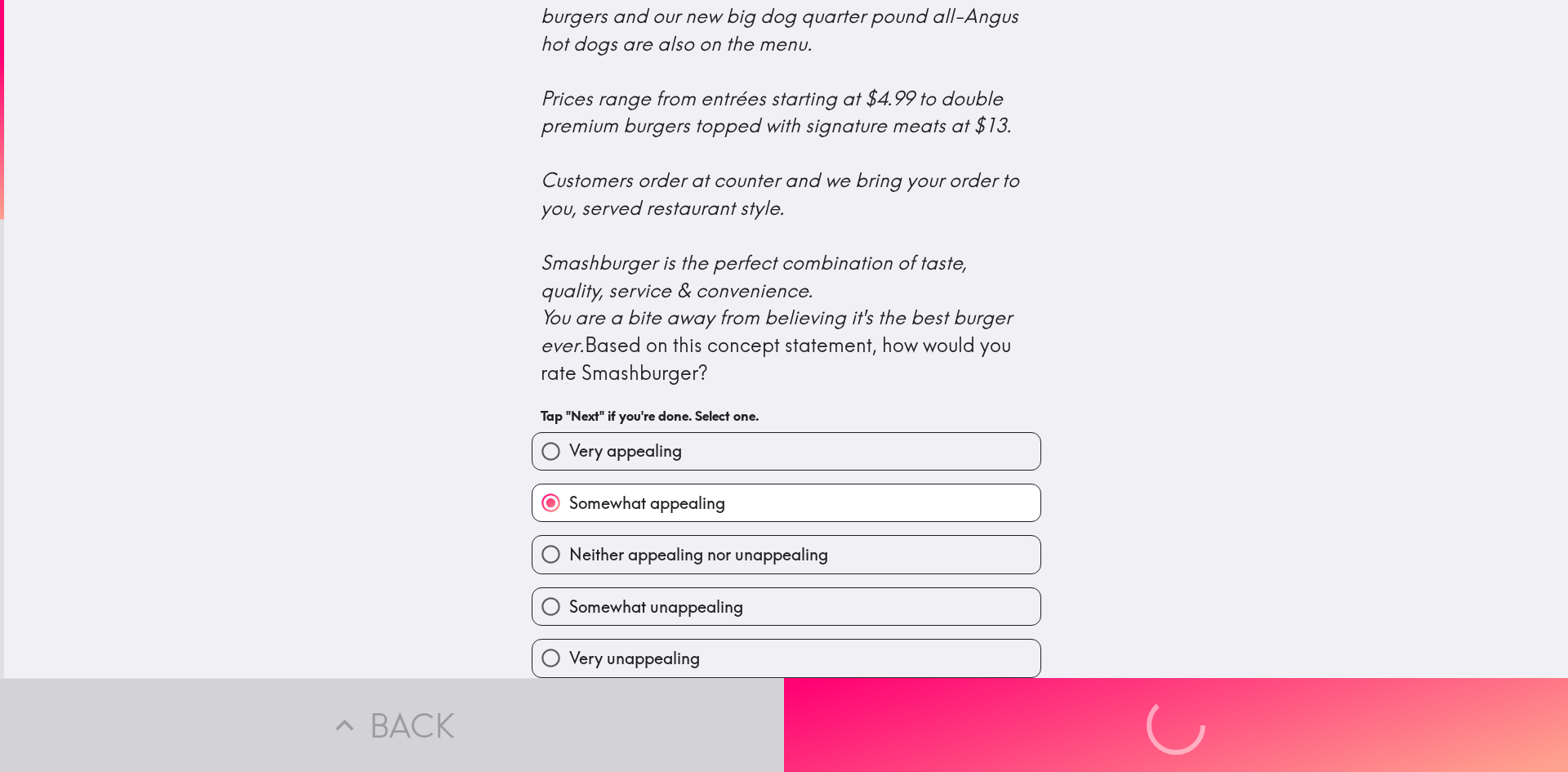
scroll to position [0, 0]
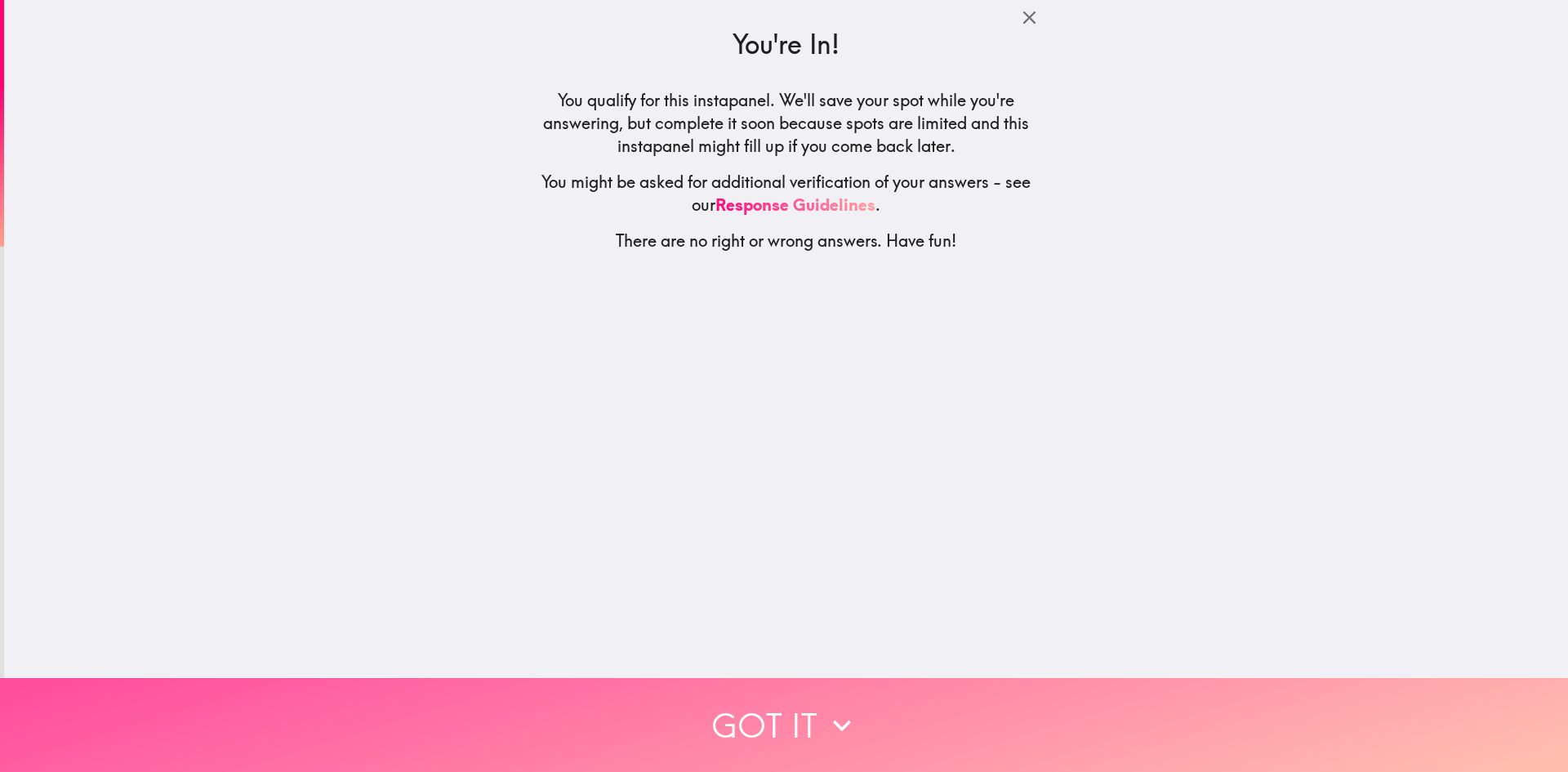
click at [797, 706] on button "Got it" at bounding box center [784, 725] width 1568 height 94
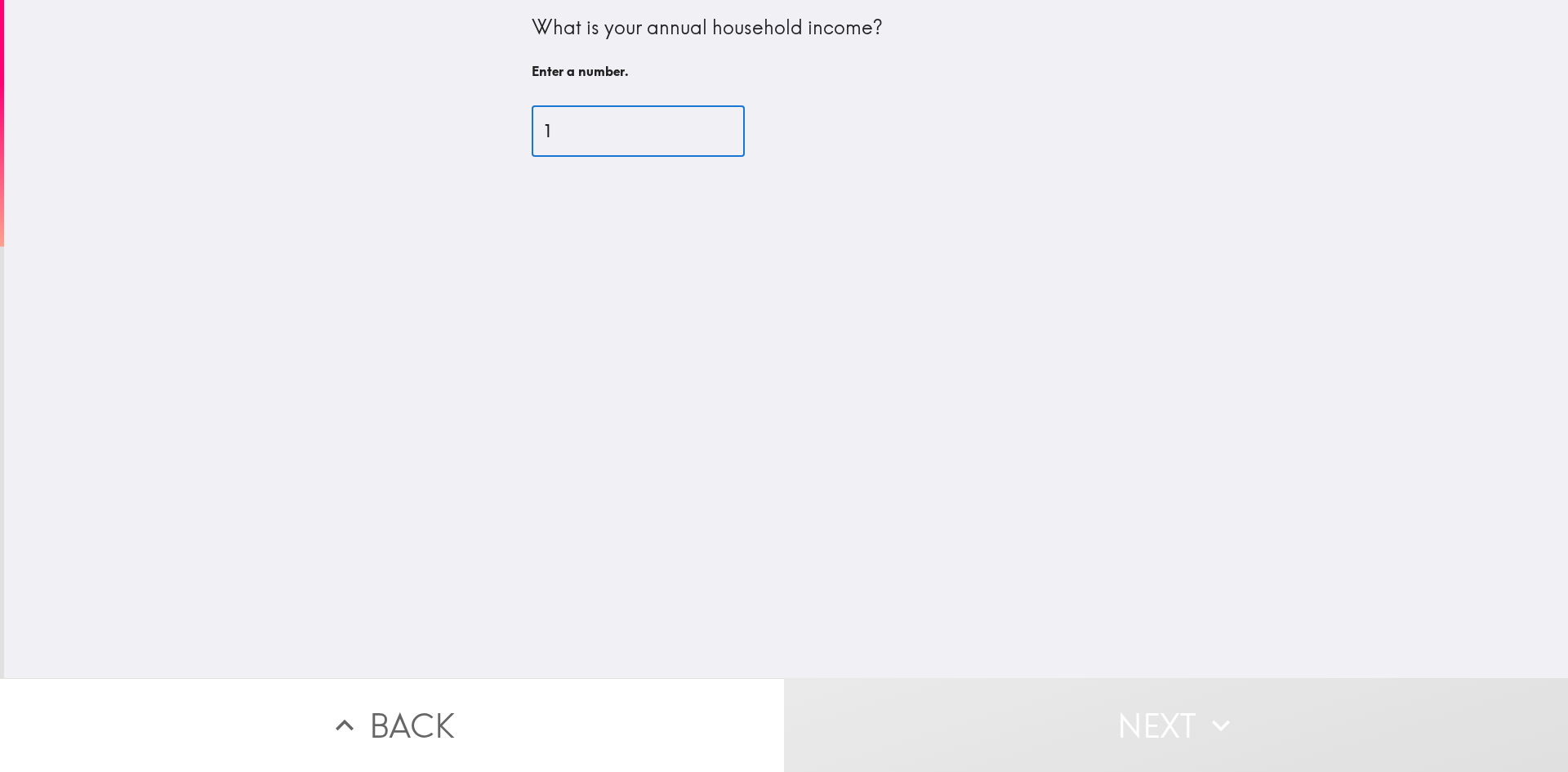
type input "1"
click at [702, 124] on input "1" at bounding box center [638, 132] width 213 height 51
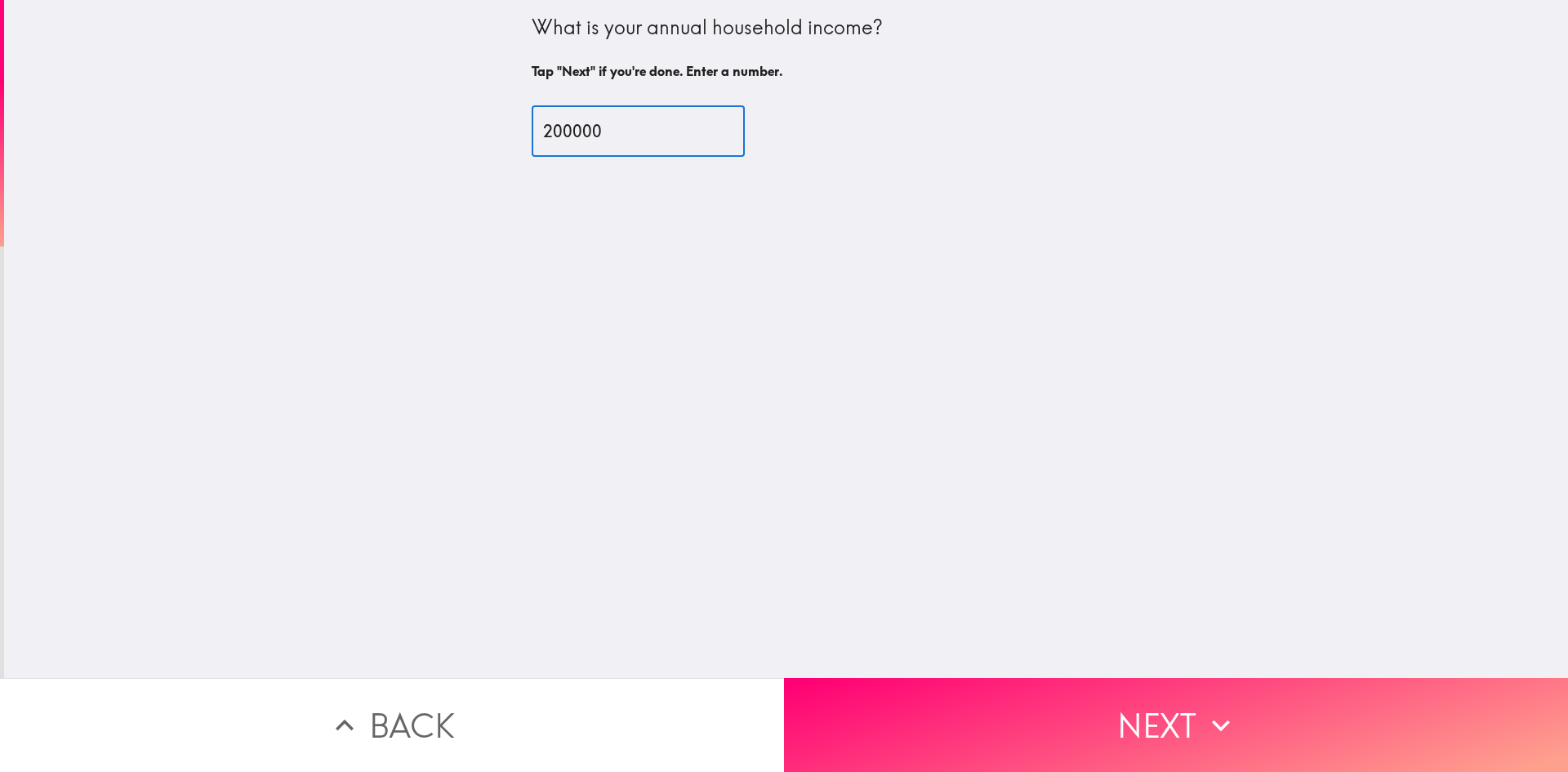
type input "200000"
click at [1151, 710] on button "Next" at bounding box center [1176, 725] width 784 height 94
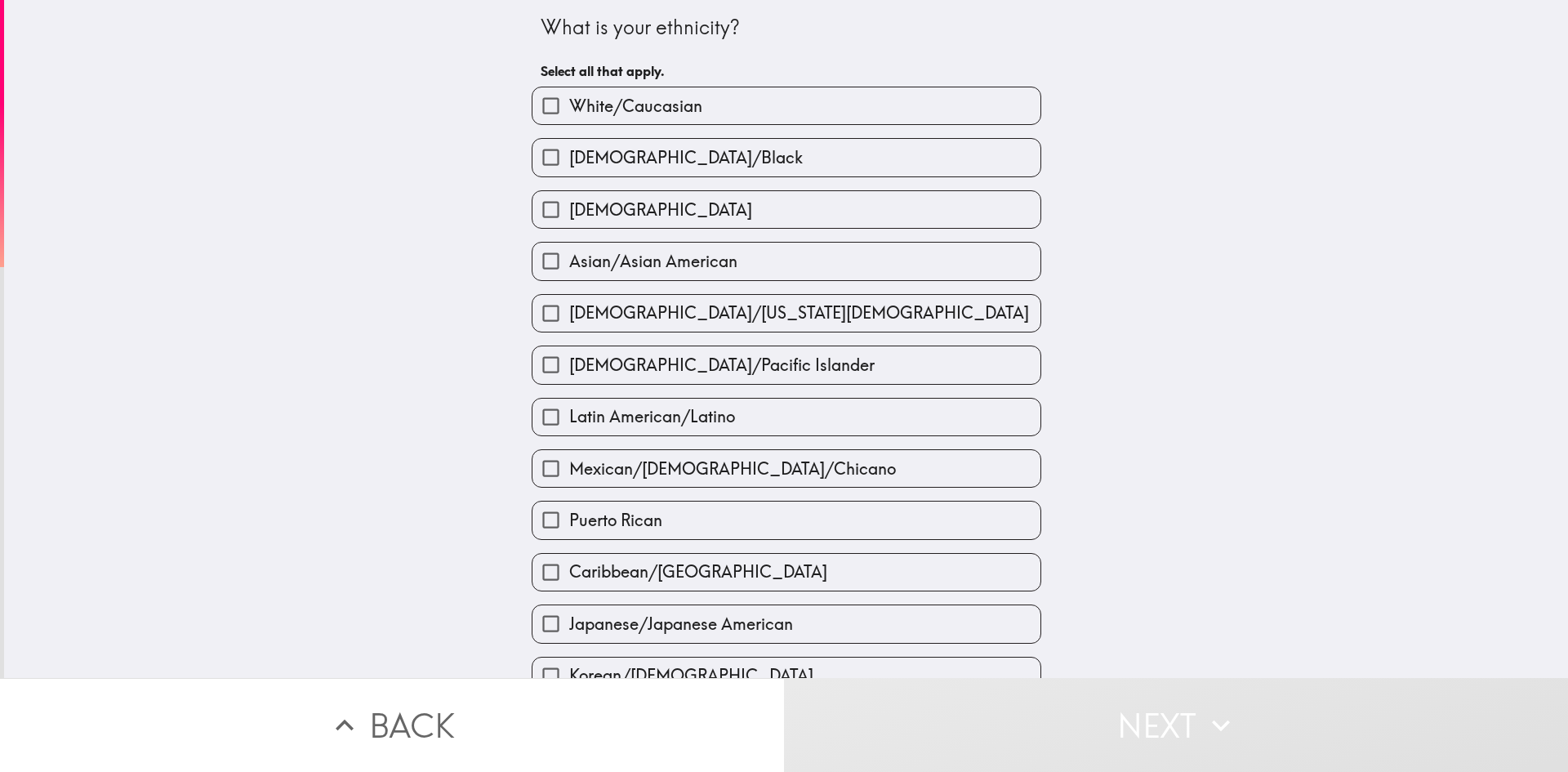
click at [542, 108] on input "White/Caucasian" at bounding box center [551, 105] width 37 height 37
checkbox input "true"
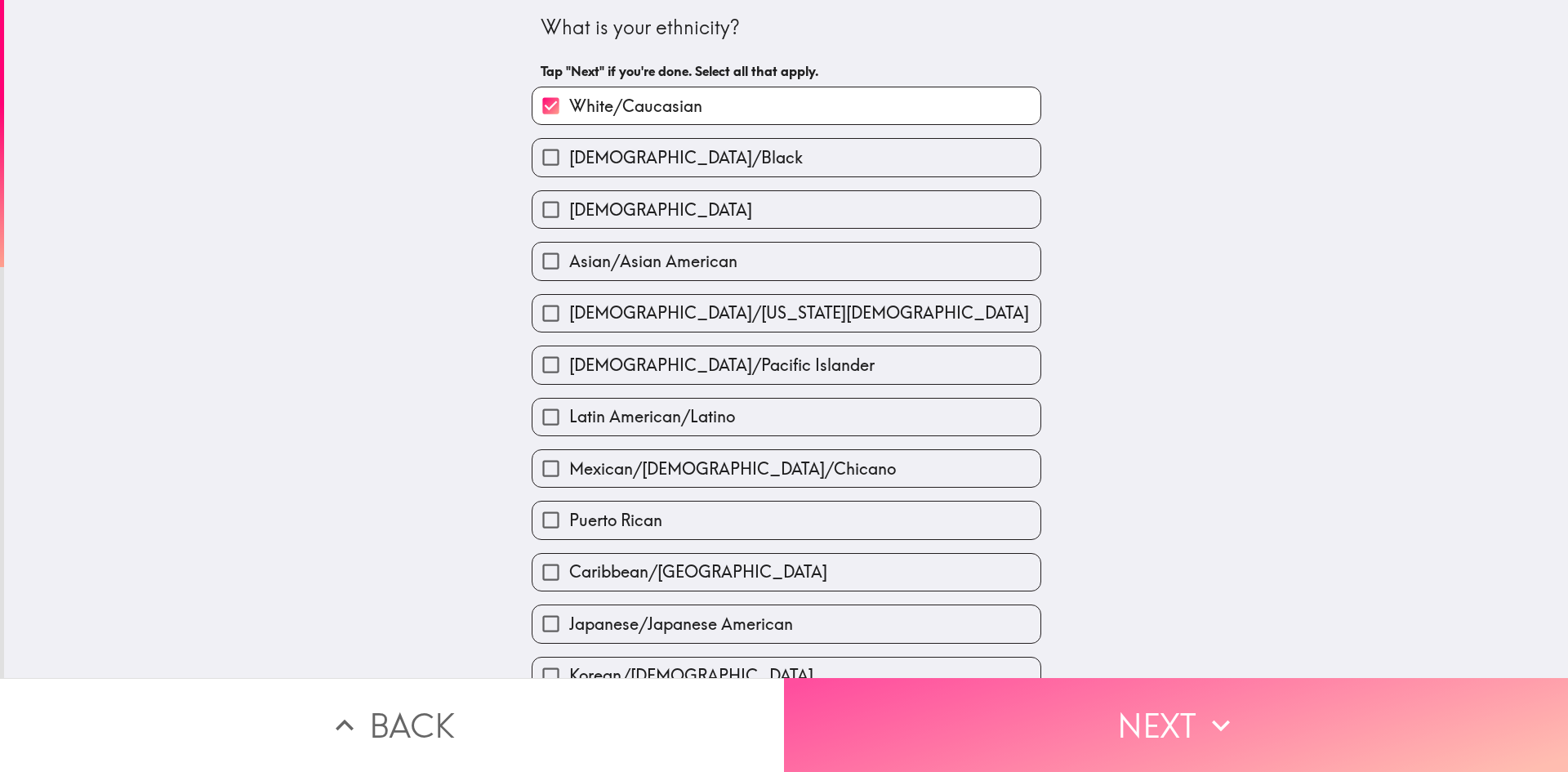
click at [1139, 714] on button "Next" at bounding box center [1176, 725] width 784 height 94
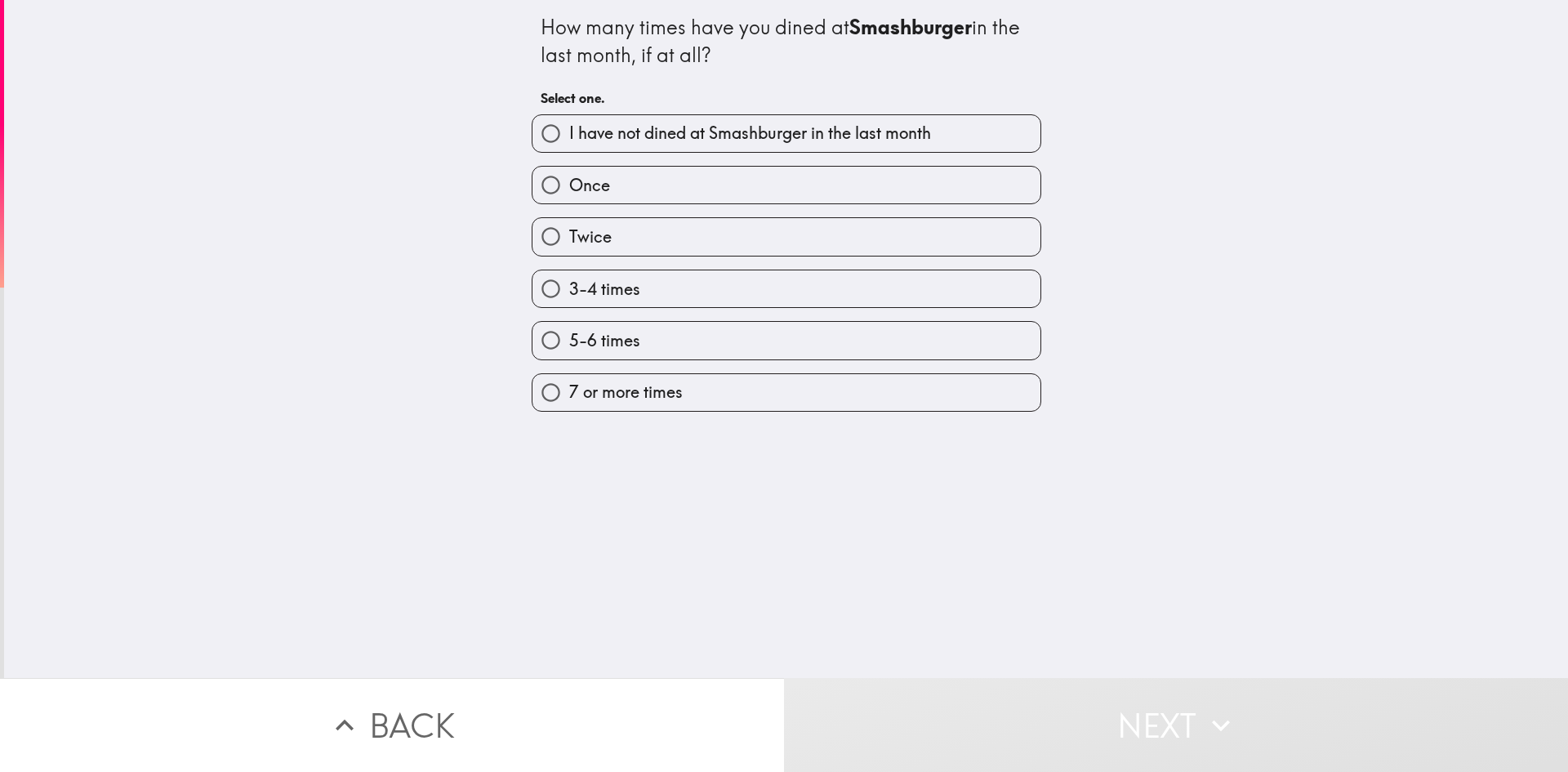
click at [683, 136] on span "I have not dined at Smashburger in the last month" at bounding box center [750, 133] width 362 height 23
click at [570, 136] on input "I have not dined at Smashburger in the last month" at bounding box center [551, 133] width 37 height 37
radio input "true"
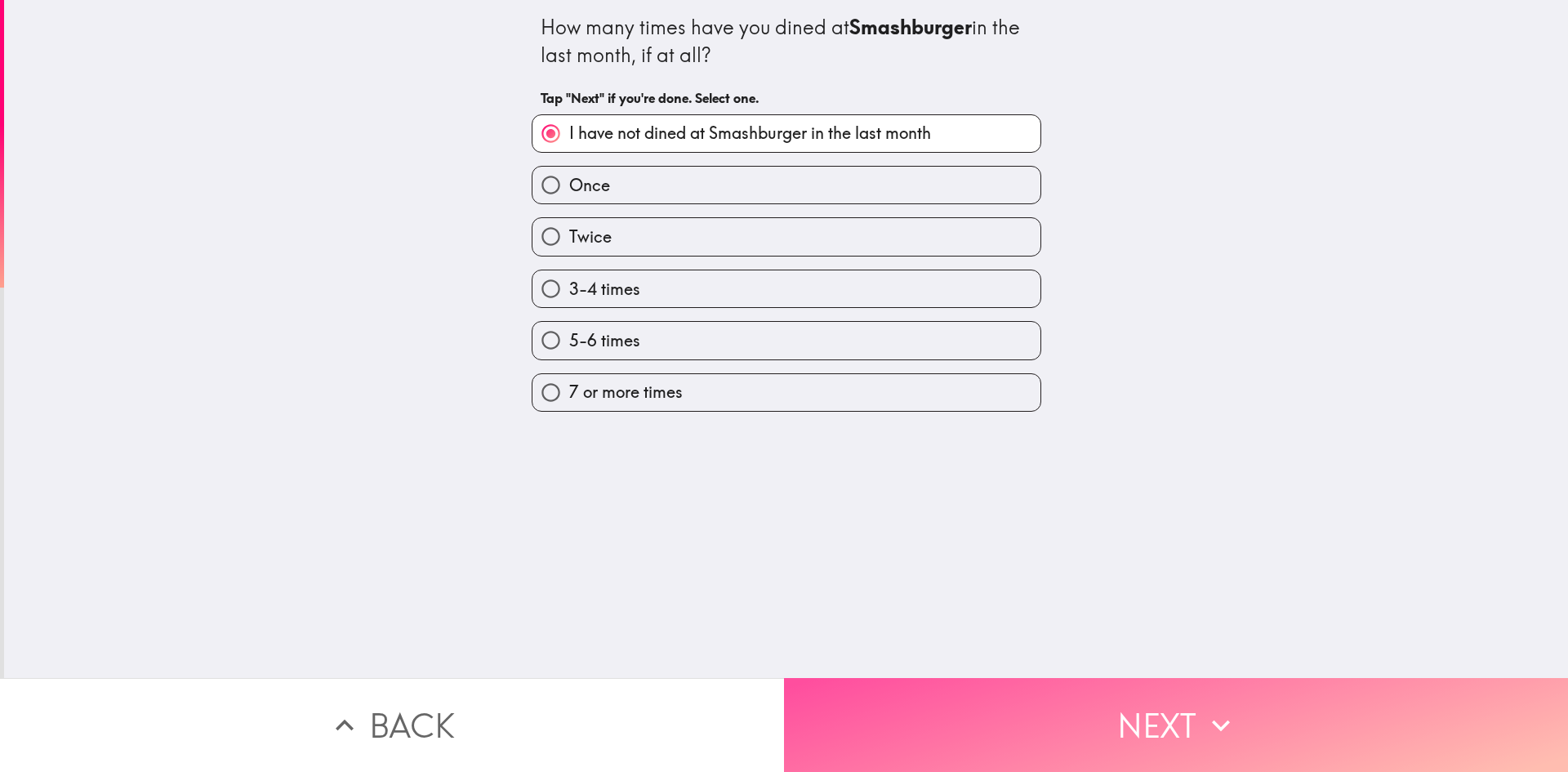
click at [1142, 732] on button "Next" at bounding box center [1176, 725] width 784 height 94
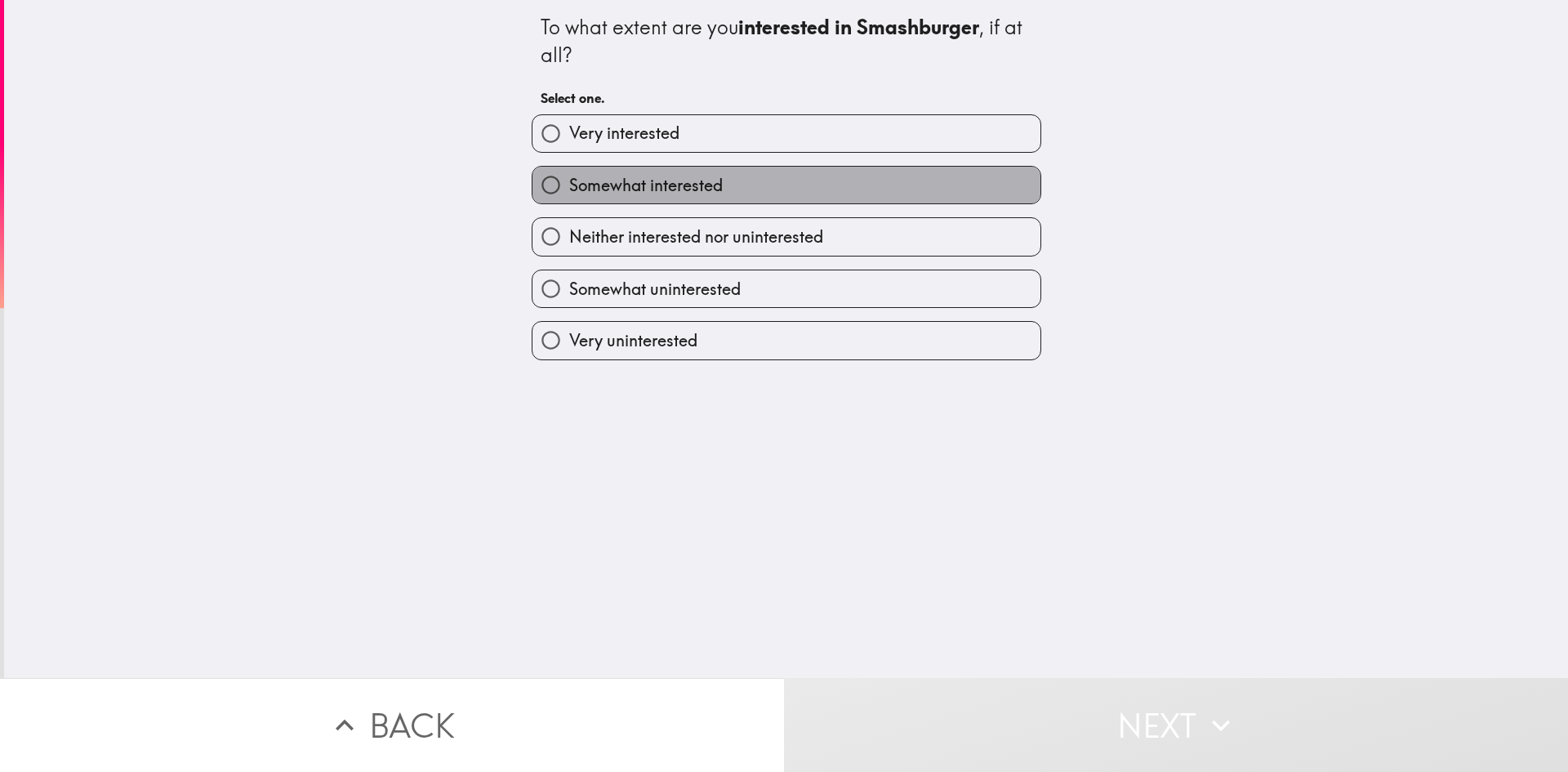
click at [593, 186] on span "Somewhat interested" at bounding box center [646, 186] width 154 height 23
click at [570, 186] on input "Somewhat interested" at bounding box center [551, 185] width 37 height 37
radio input "true"
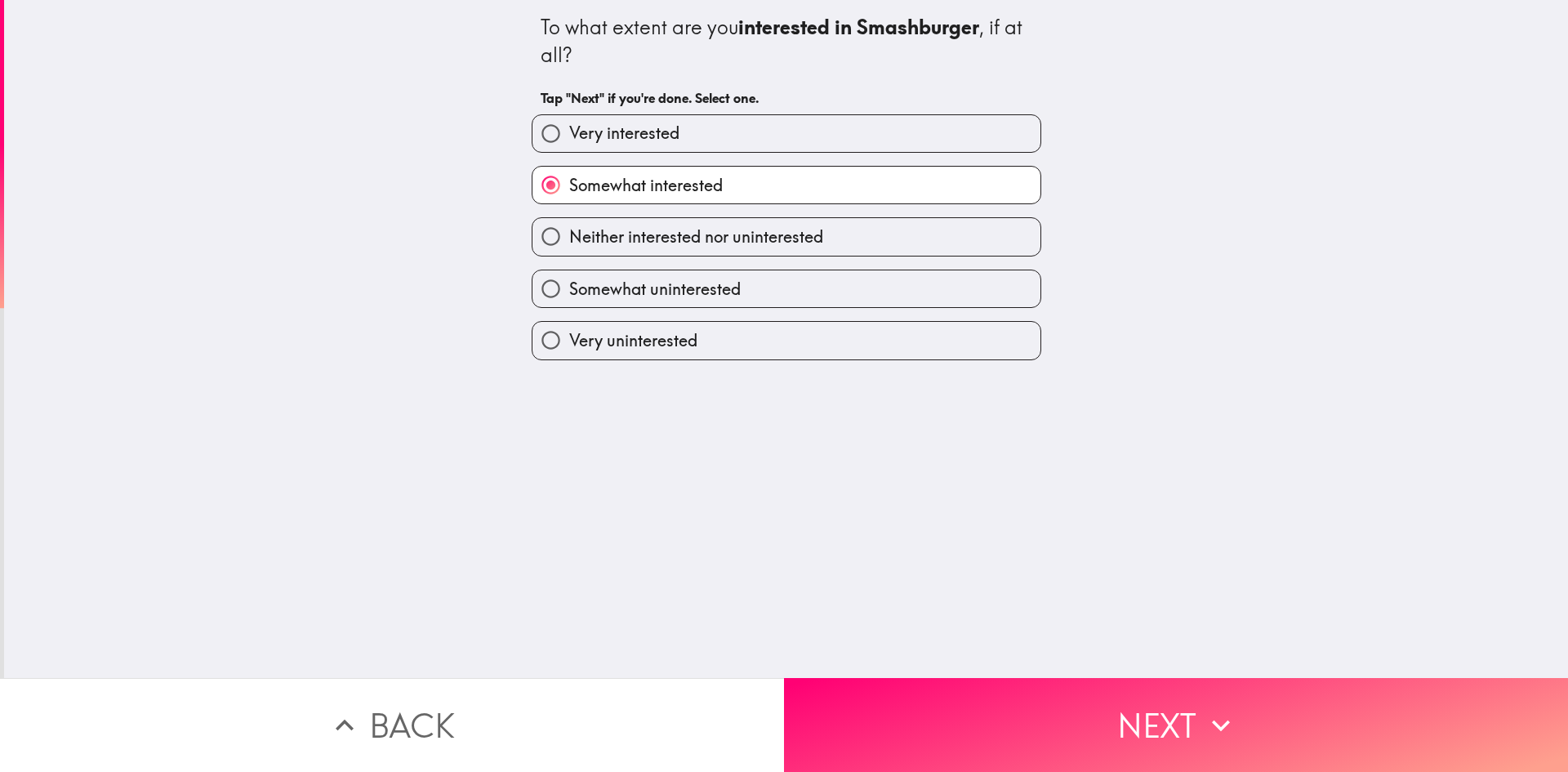
click at [1162, 700] on button "Next" at bounding box center [1176, 725] width 784 height 94
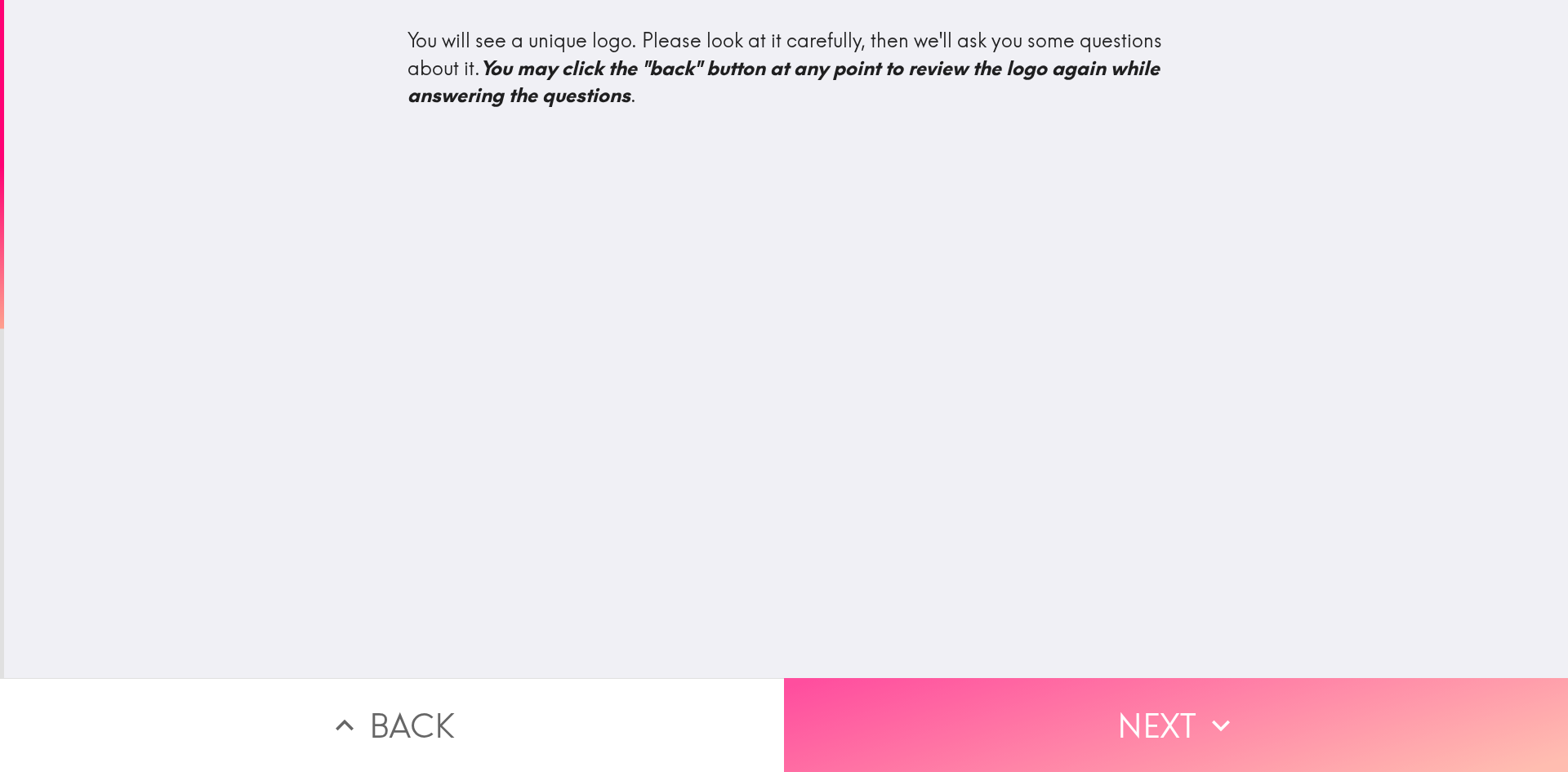
click at [1154, 714] on button "Next" at bounding box center [1176, 725] width 784 height 94
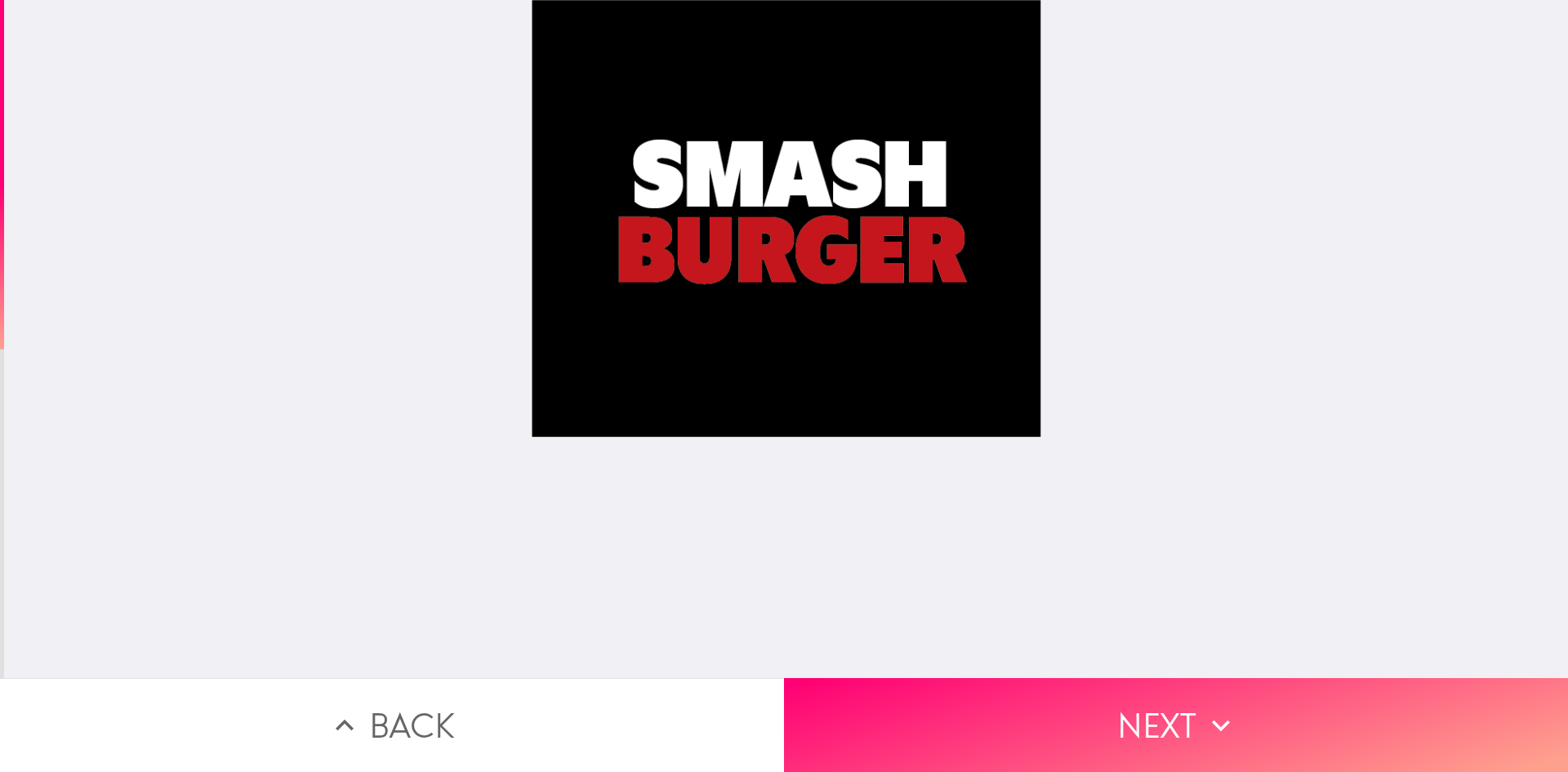
click at [855, 388] on div at bounding box center [786, 339] width 510 height 678
click at [1188, 716] on button "Next" at bounding box center [1176, 725] width 784 height 94
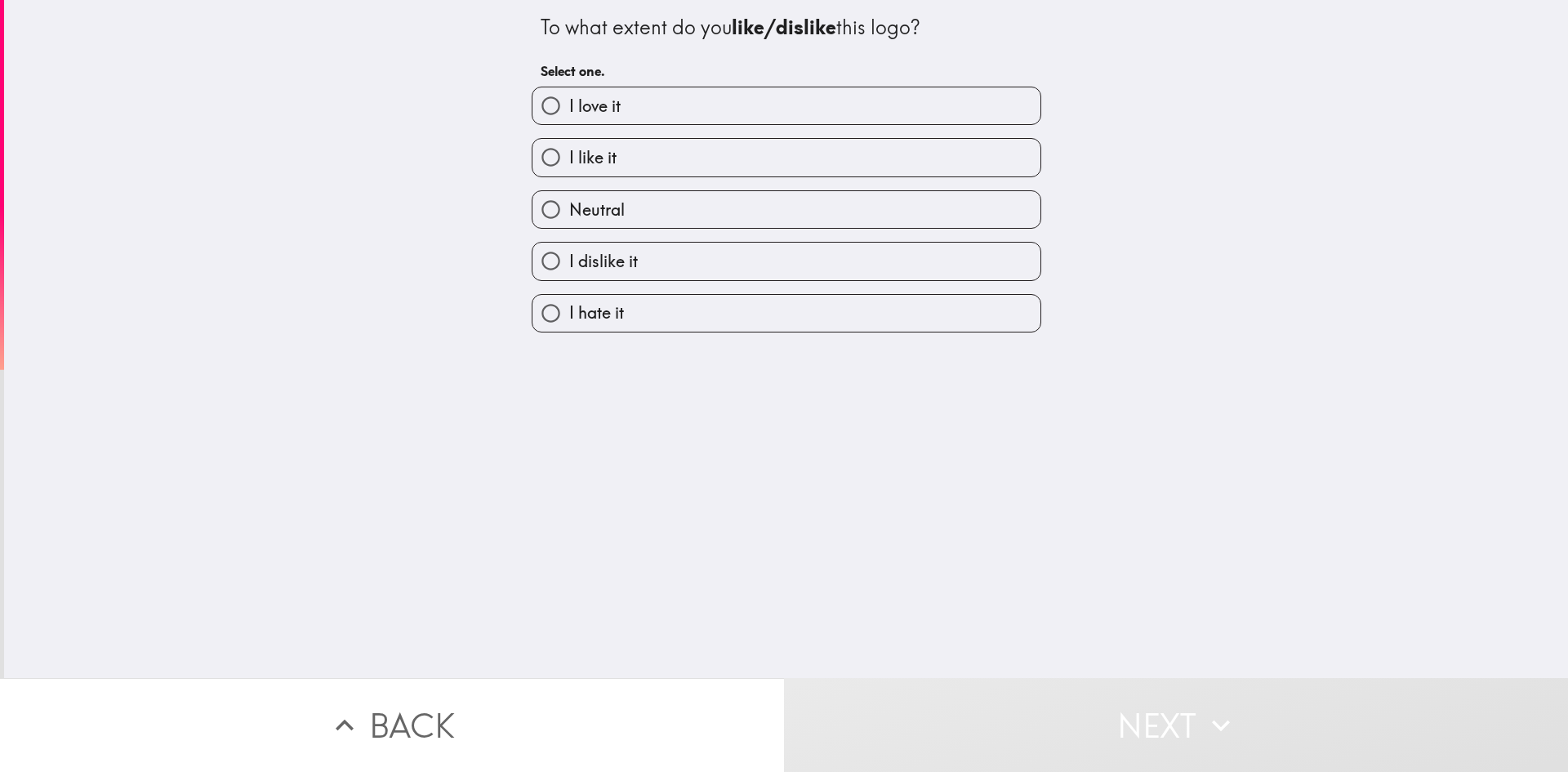
click at [570, 154] on span "I like it" at bounding box center [593, 158] width 48 height 23
click at [569, 154] on input "I like it" at bounding box center [551, 157] width 37 height 37
radio input "true"
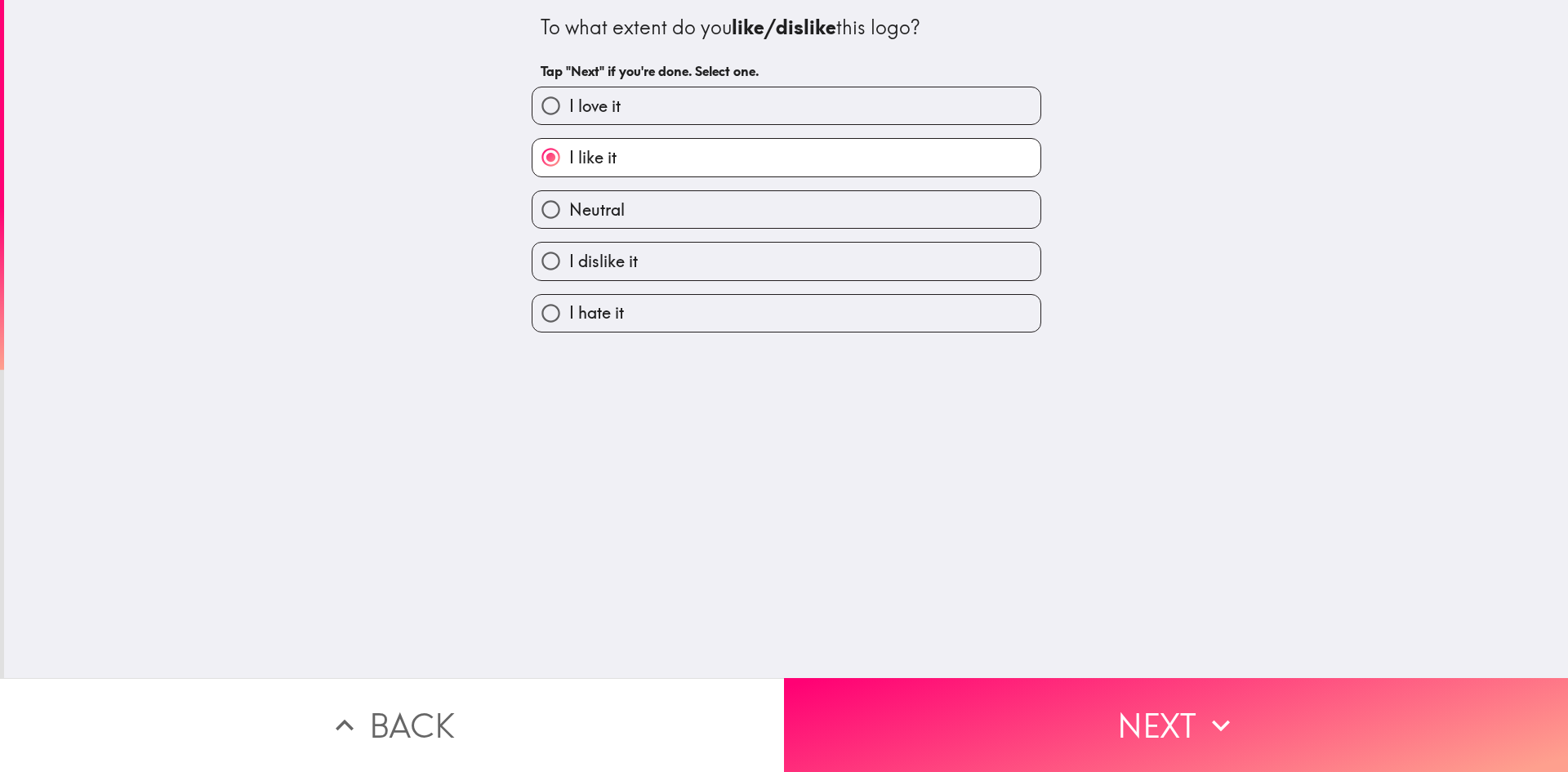
click at [1160, 714] on button "Next" at bounding box center [1176, 725] width 784 height 94
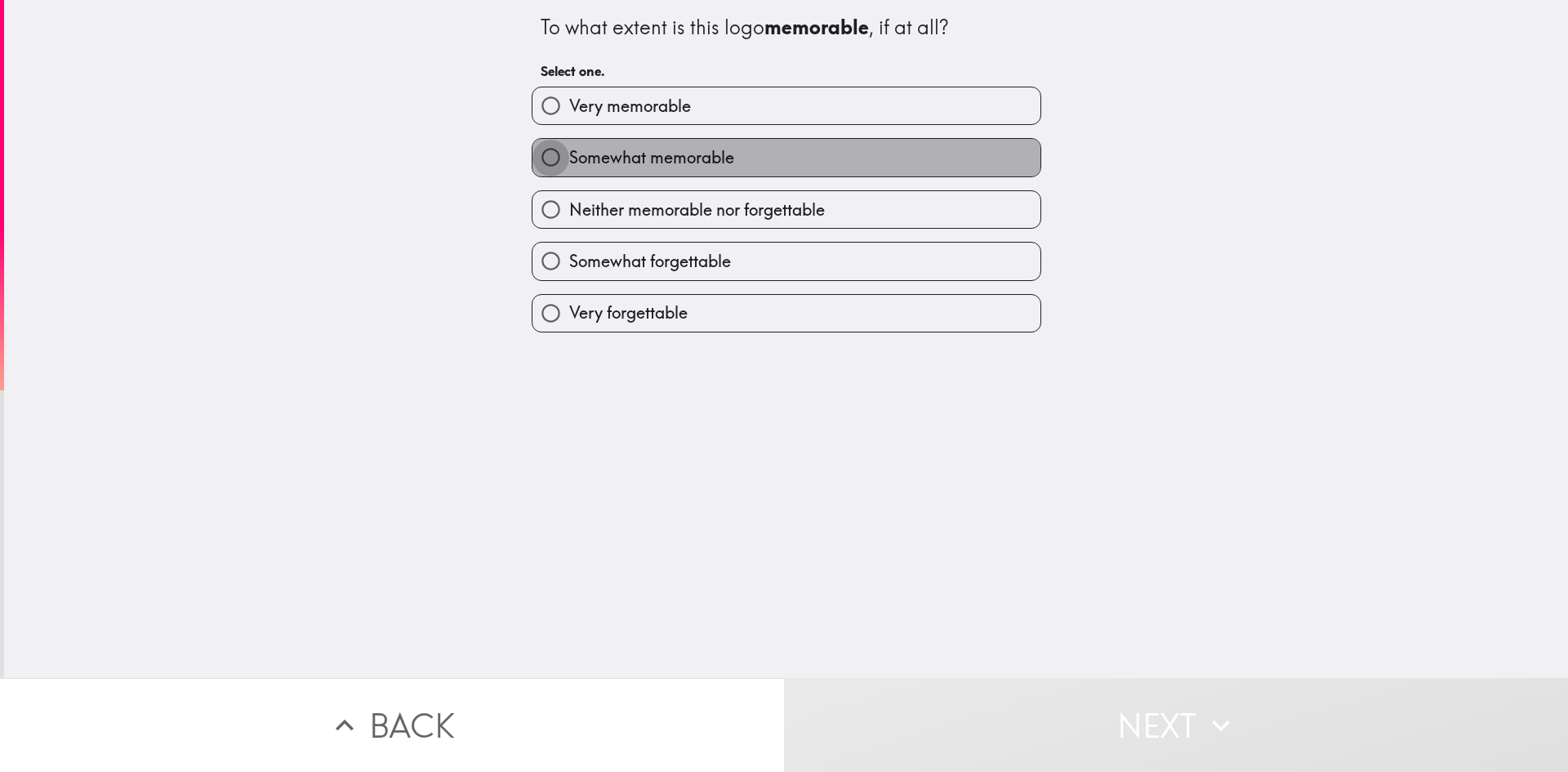
click at [554, 156] on input "Somewhat memorable" at bounding box center [551, 157] width 37 height 37
radio input "true"
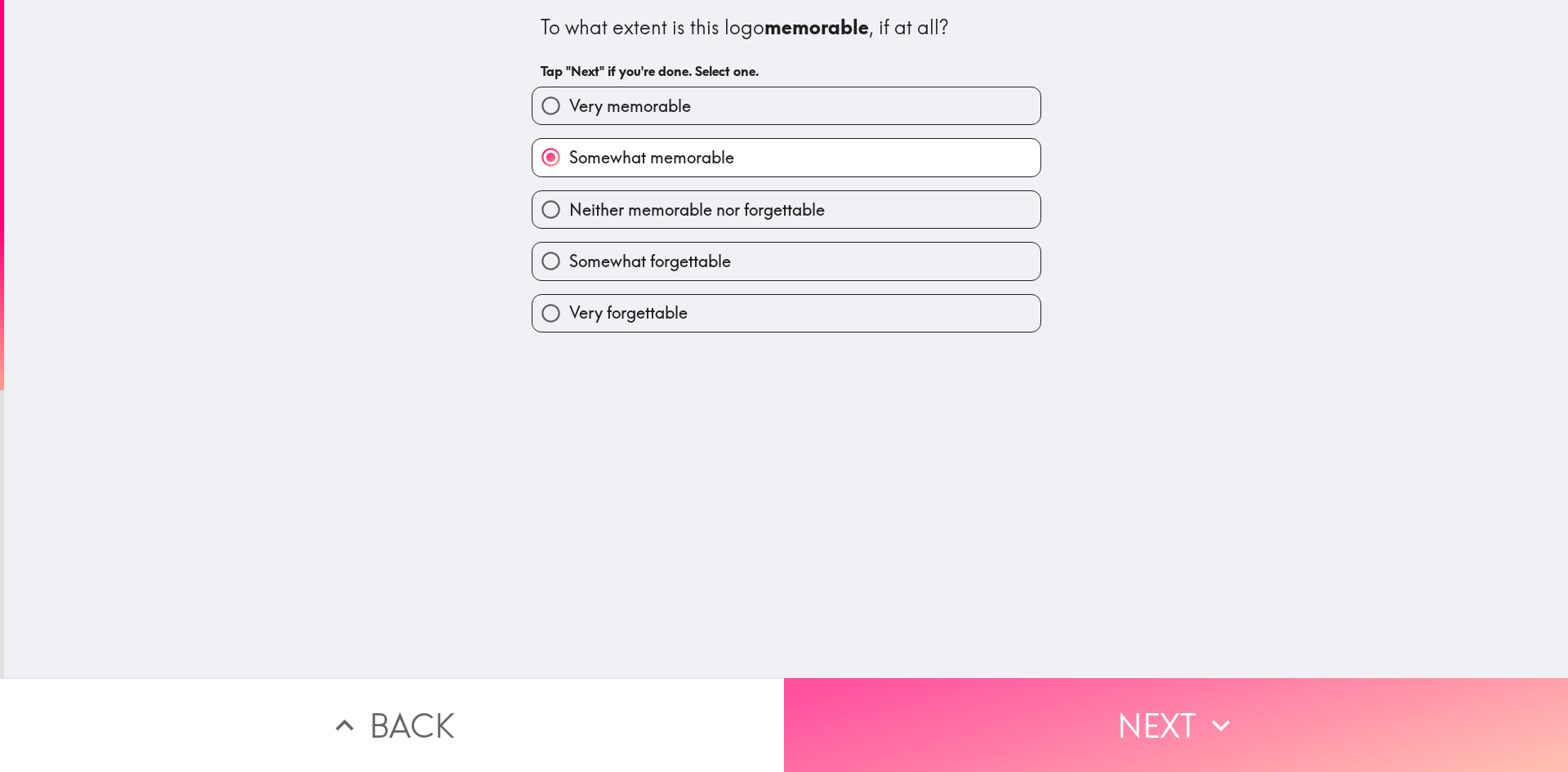
click at [1161, 686] on button "Next" at bounding box center [1176, 725] width 784 height 94
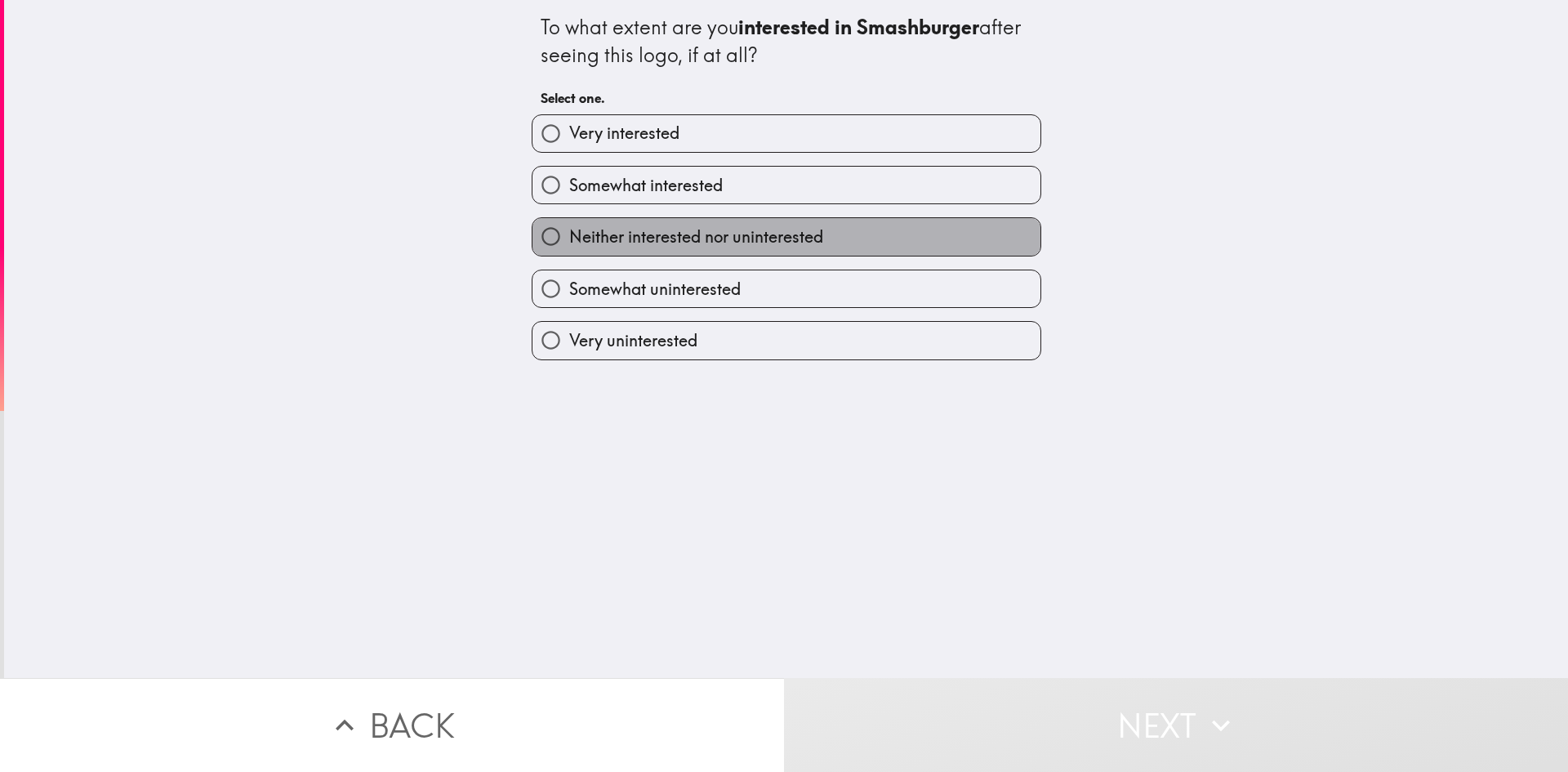
click at [639, 236] on span "Neither interested nor uninterested" at bounding box center [696, 237] width 254 height 23
click at [570, 236] on input "Neither interested nor uninterested" at bounding box center [551, 236] width 37 height 37
radio input "true"
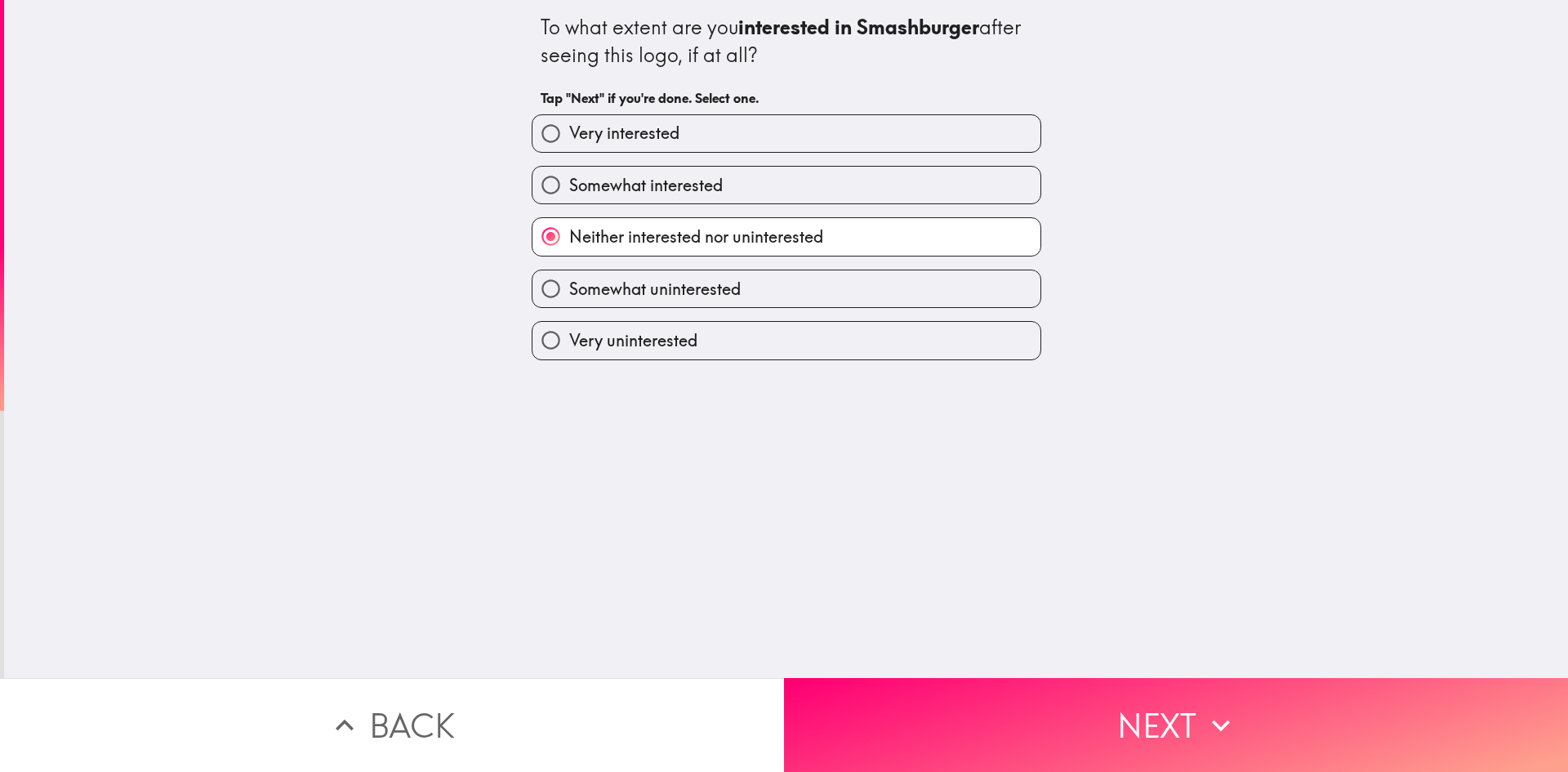
click at [1169, 706] on button "Next" at bounding box center [1176, 725] width 784 height 94
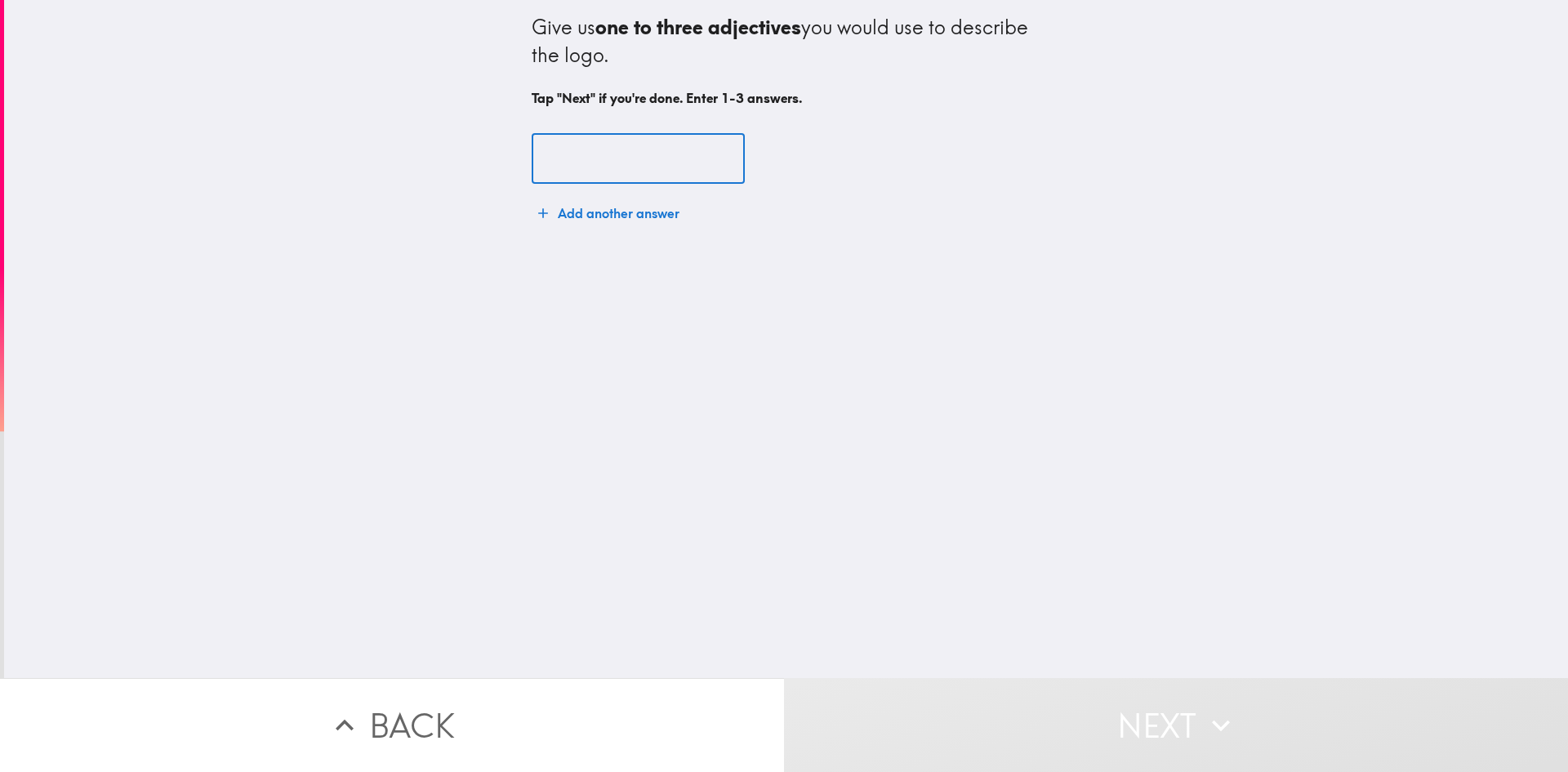
click at [646, 154] on input "text" at bounding box center [638, 159] width 213 height 51
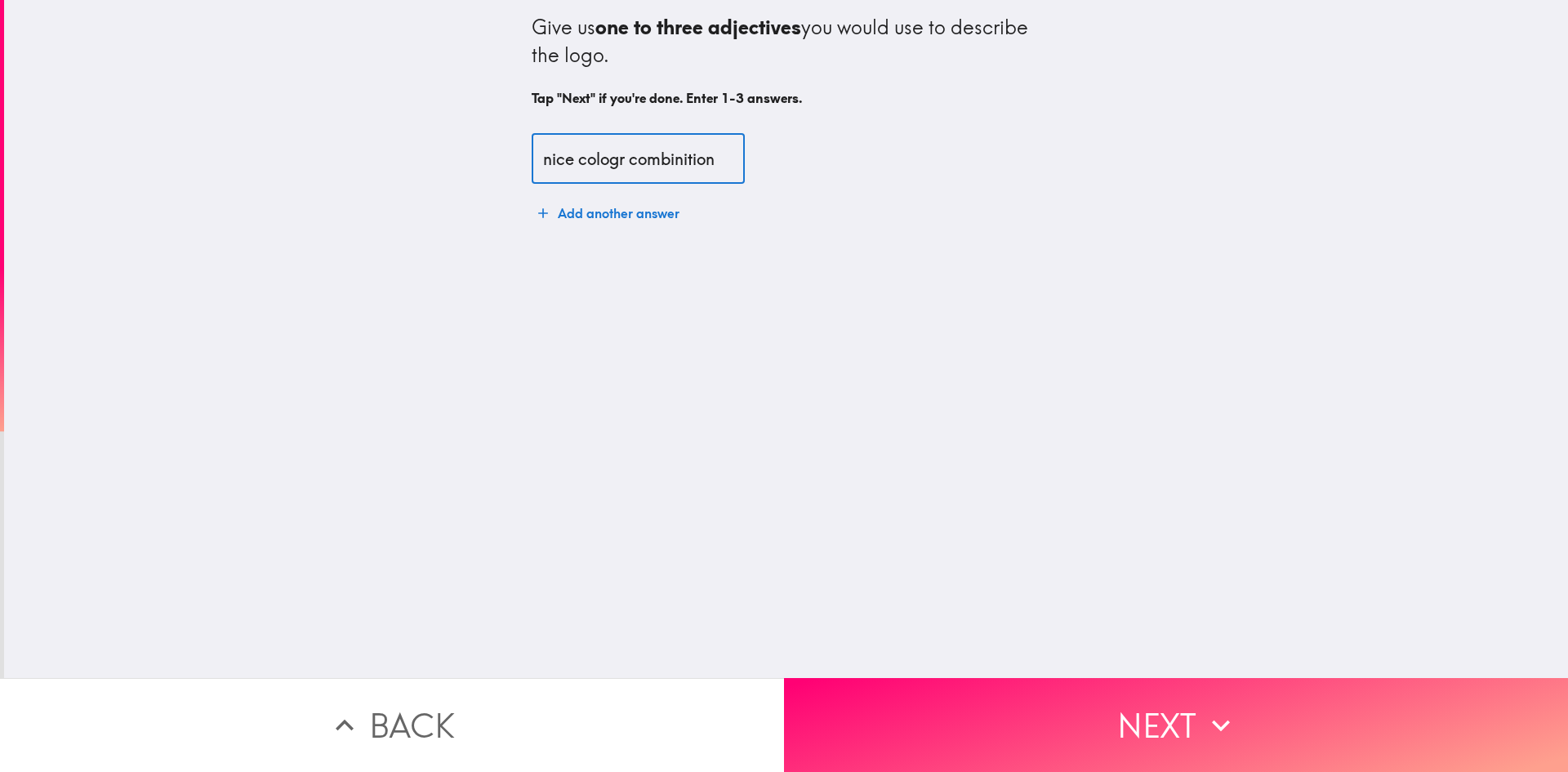
click at [597, 163] on input "nice cologr combinition" at bounding box center [638, 159] width 213 height 51
type input "nice color combination"
click at [1159, 745] on button "Next" at bounding box center [1176, 725] width 784 height 94
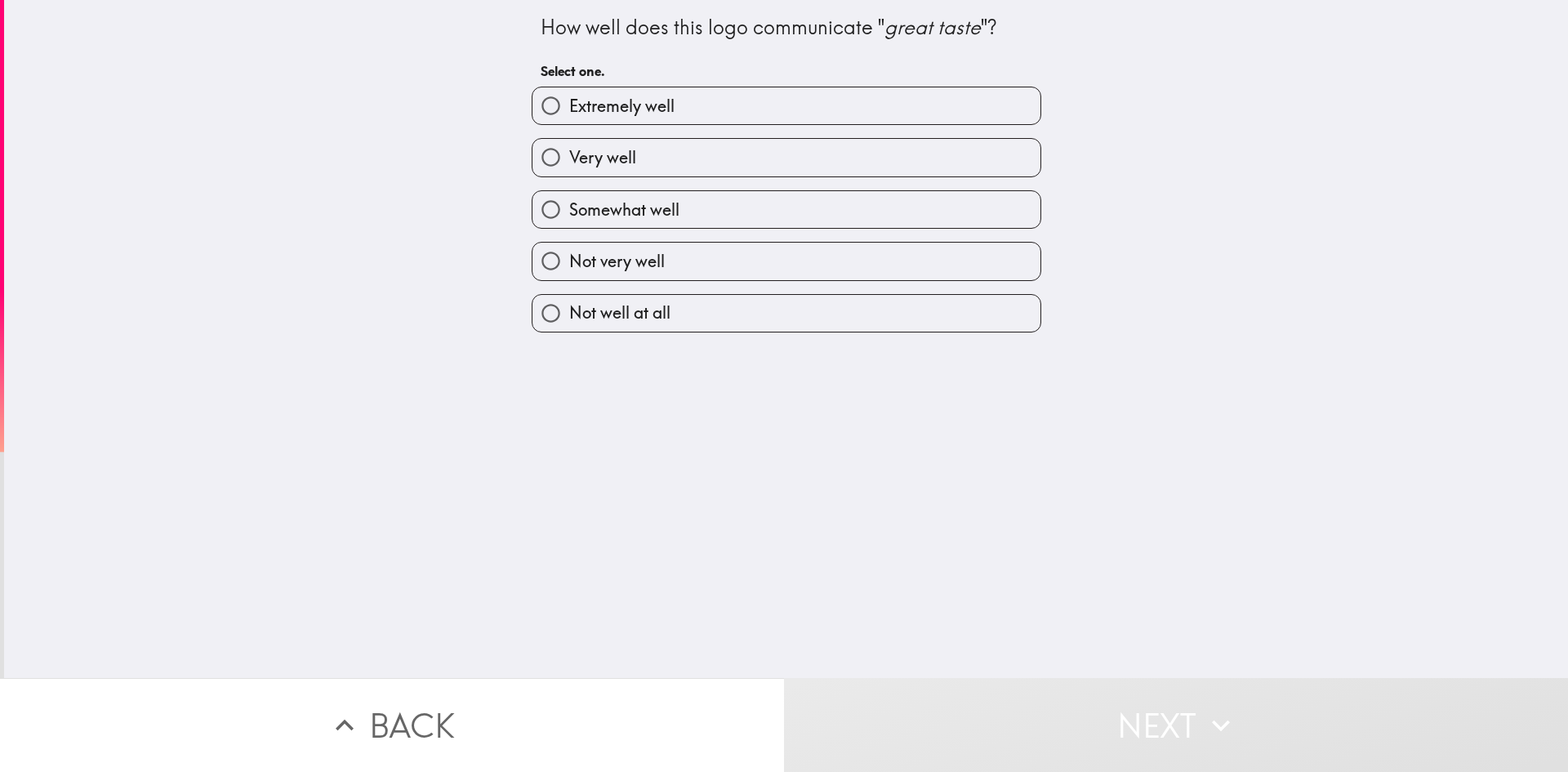
click at [545, 164] on input "Very well" at bounding box center [551, 157] width 37 height 37
radio input "true"
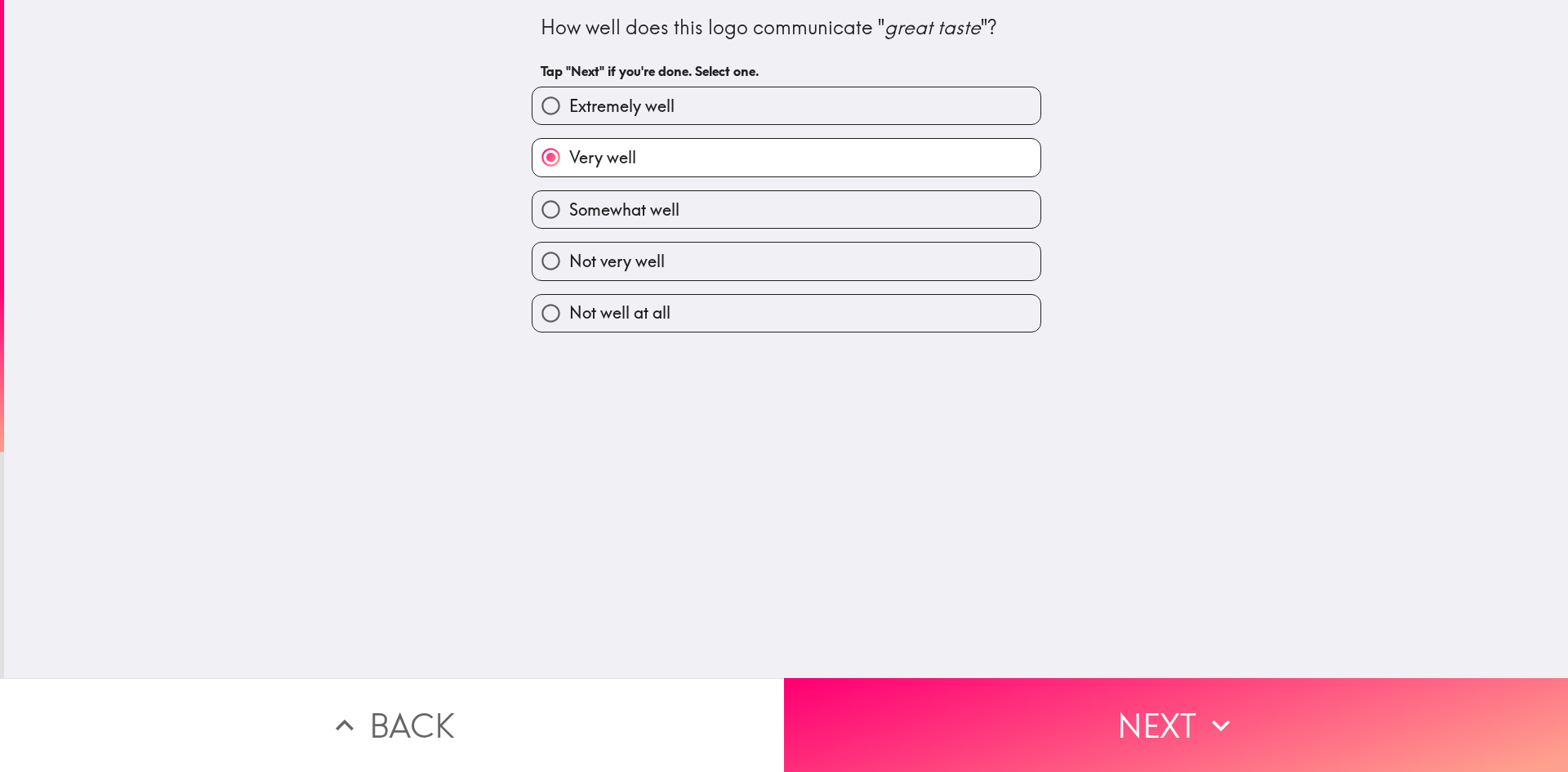
click at [577, 218] on span "Somewhat well" at bounding box center [625, 210] width 110 height 23
click at [570, 218] on input "Somewhat well" at bounding box center [551, 210] width 37 height 37
radio input "true"
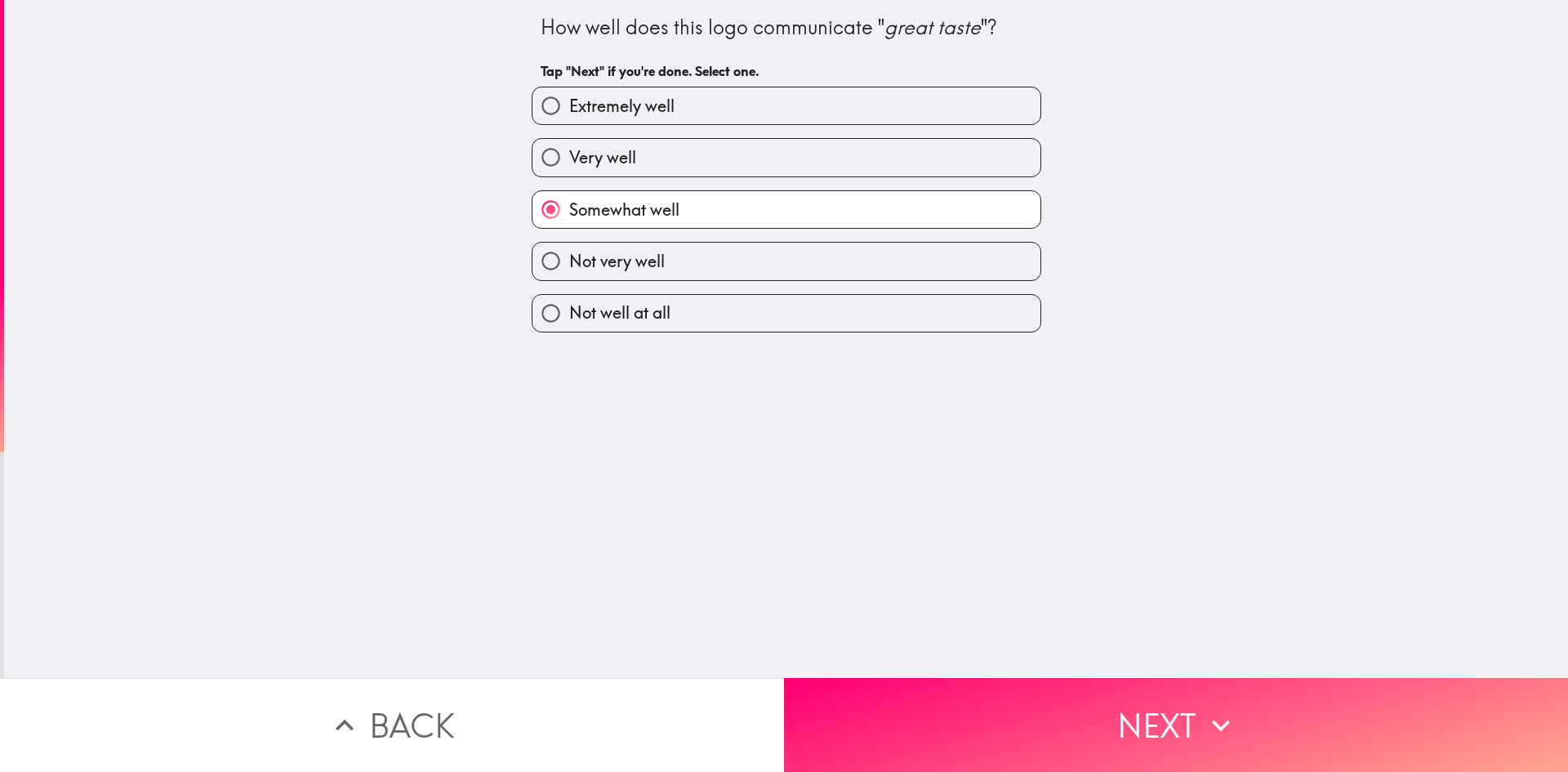
click at [1179, 721] on button "Next" at bounding box center [1176, 725] width 784 height 94
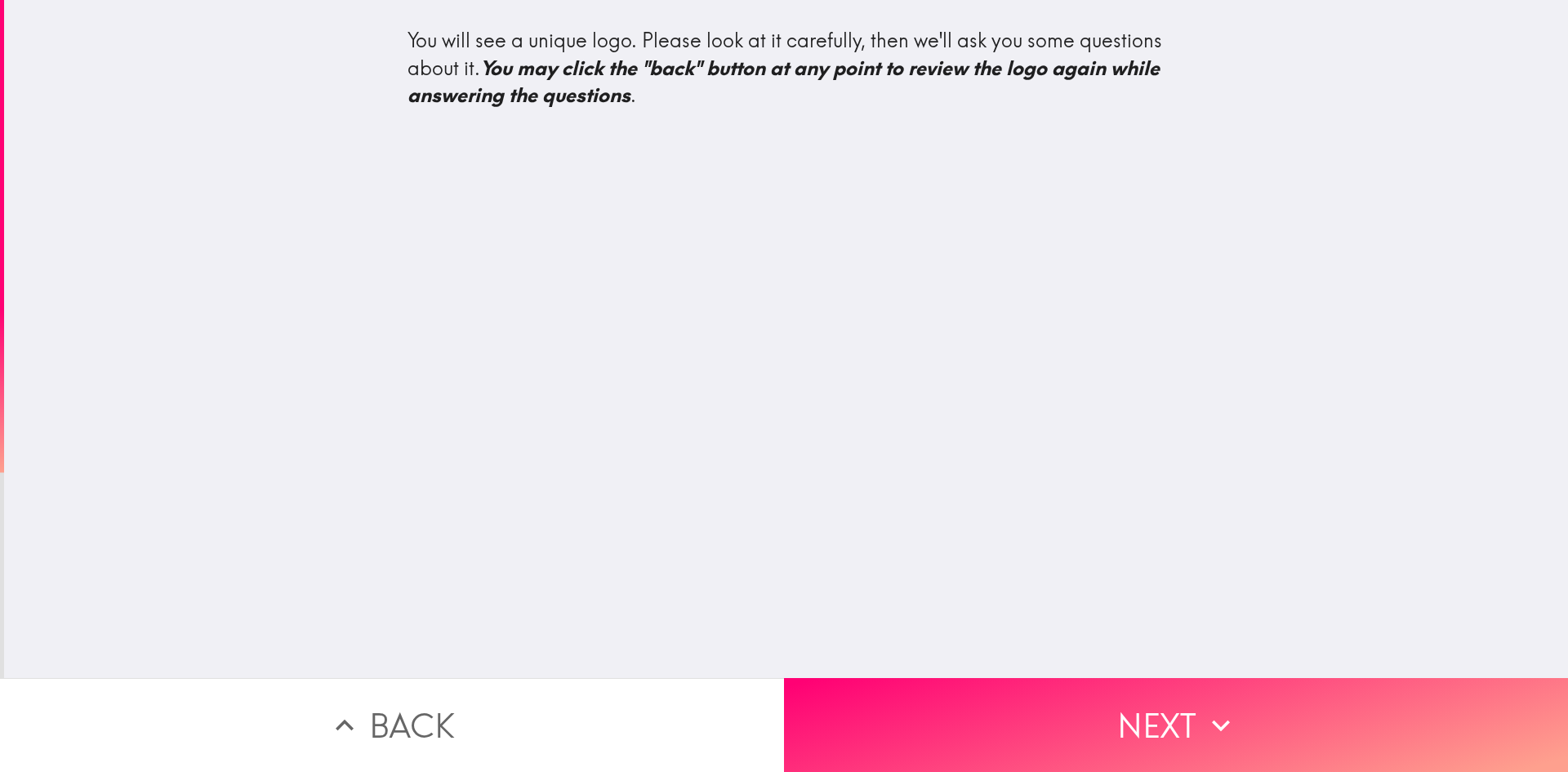
click at [676, 245] on div "You will see a unique logo. Please look at it carefully, then we'll ask you som…" at bounding box center [786, 339] width 1564 height 678
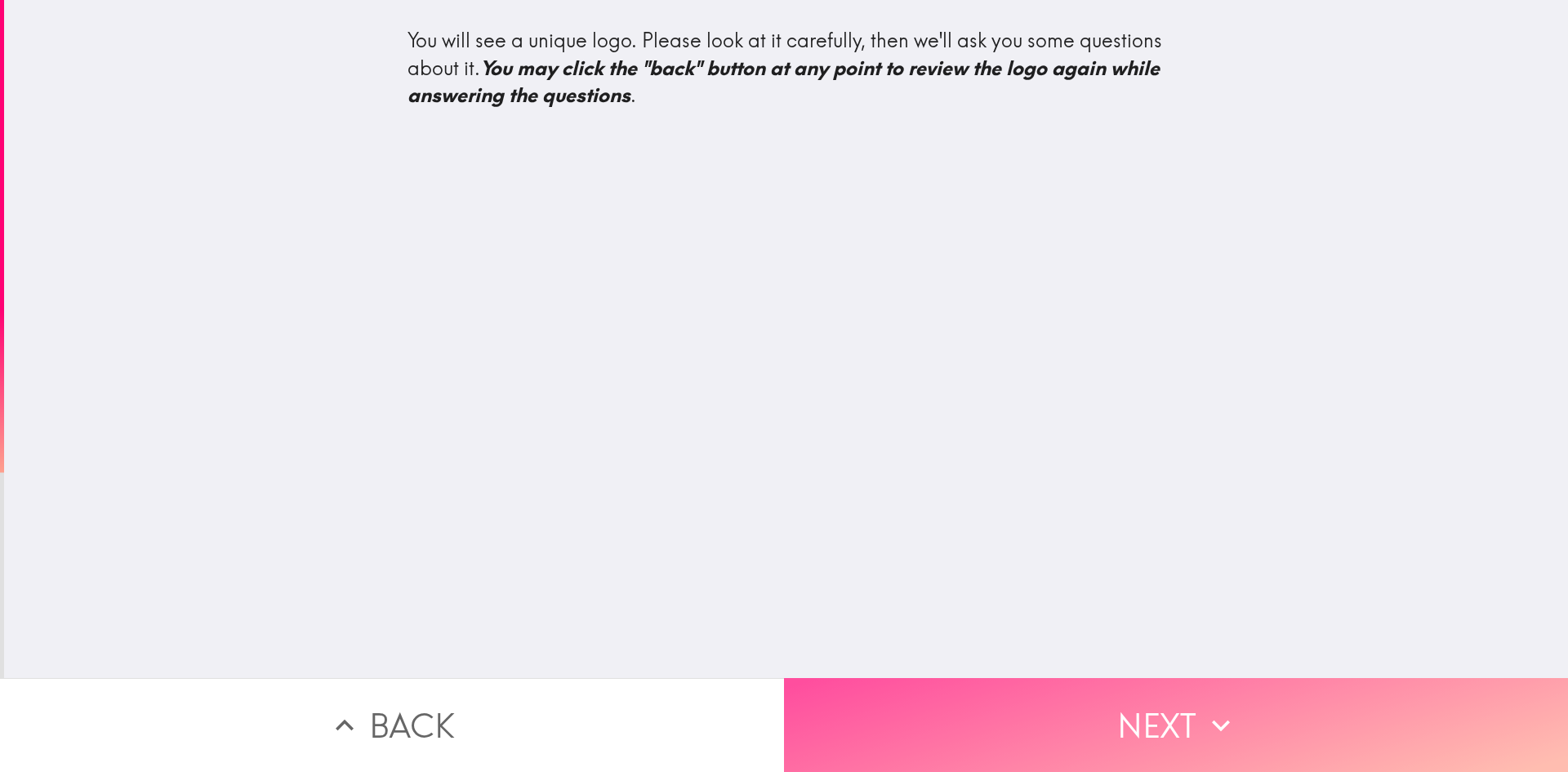
click at [1217, 736] on button "Next" at bounding box center [1176, 725] width 784 height 94
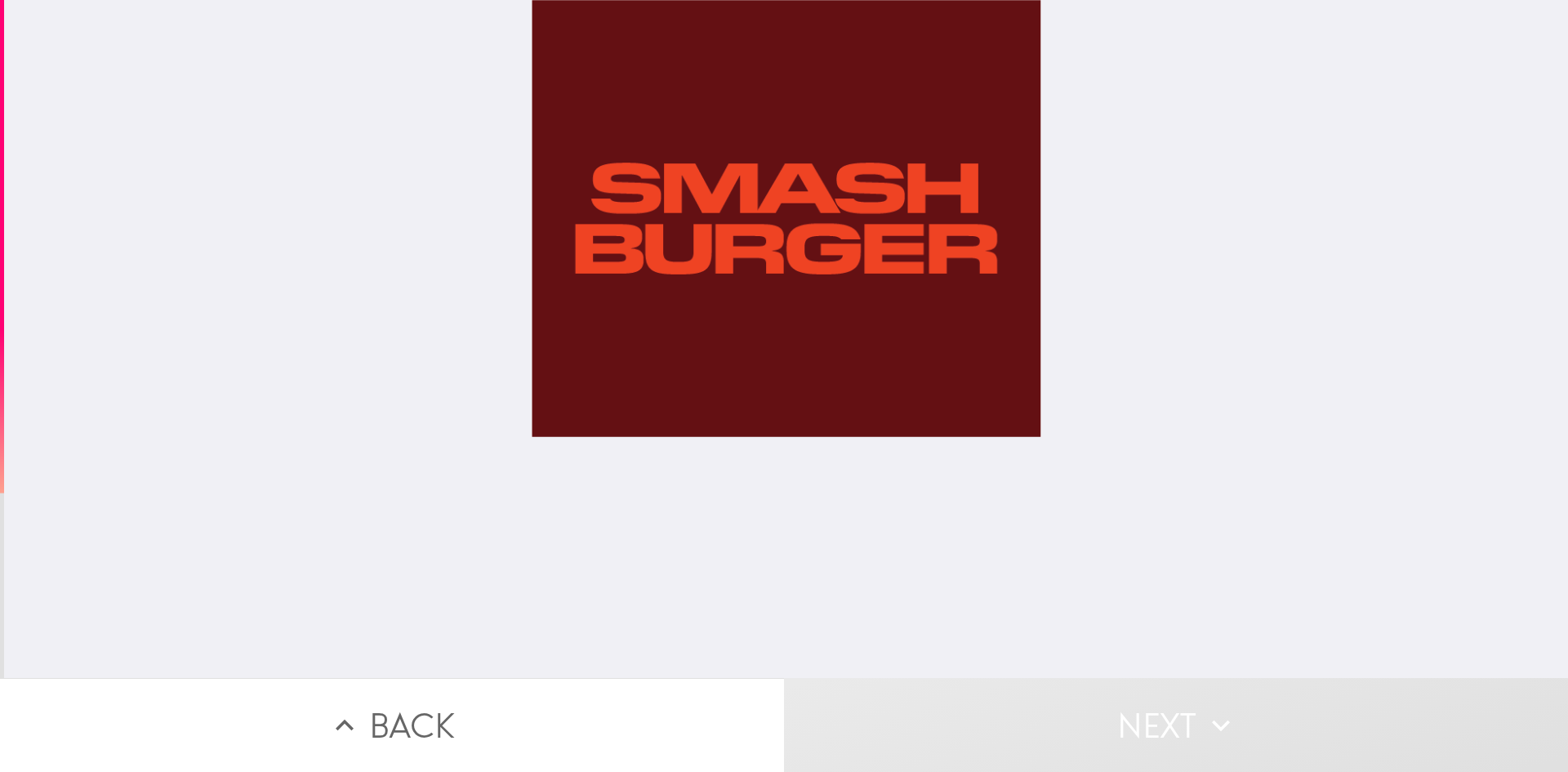
click at [1215, 691] on button "Next" at bounding box center [1176, 725] width 784 height 94
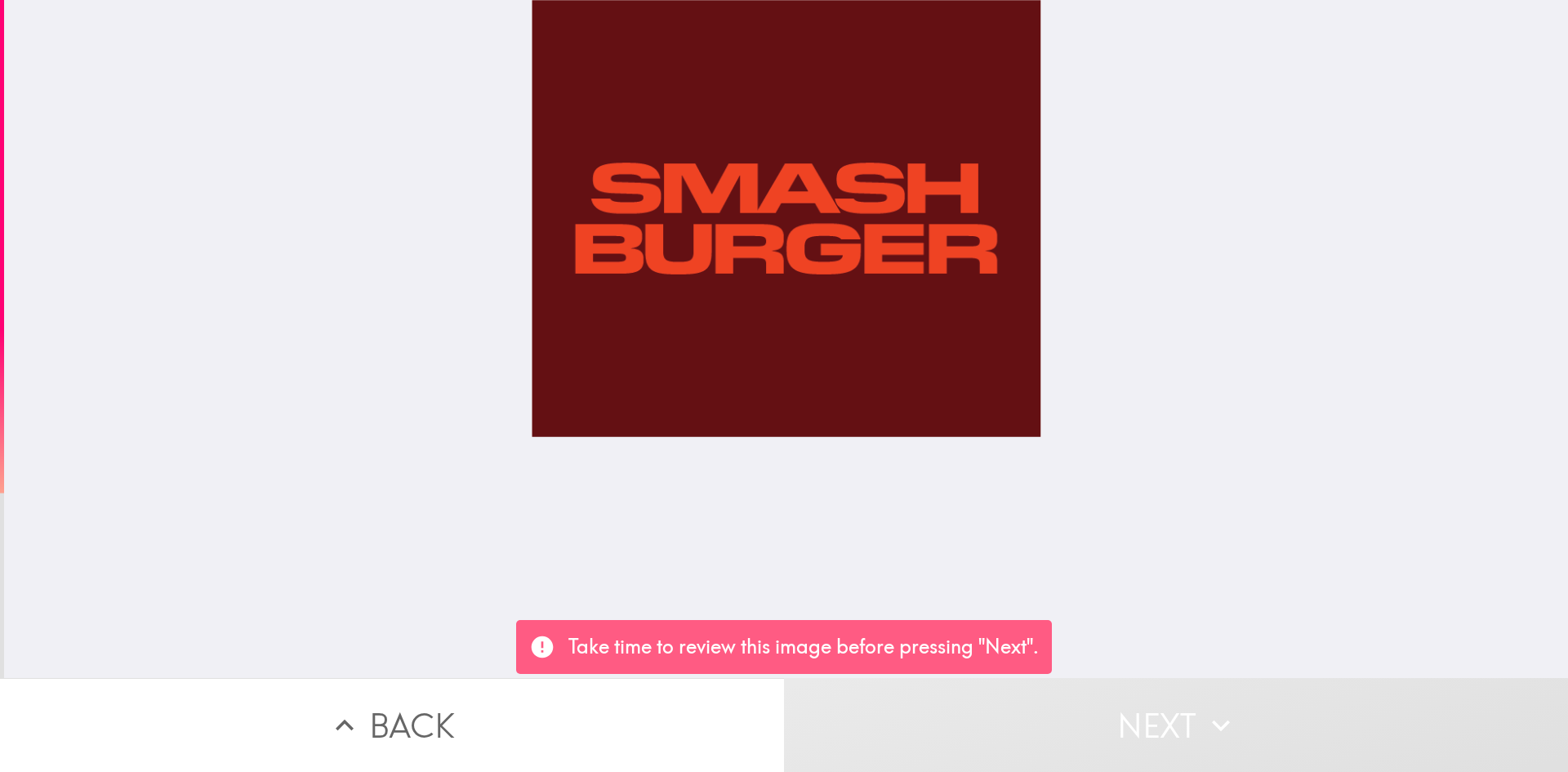
click at [826, 260] on div at bounding box center [786, 339] width 510 height 678
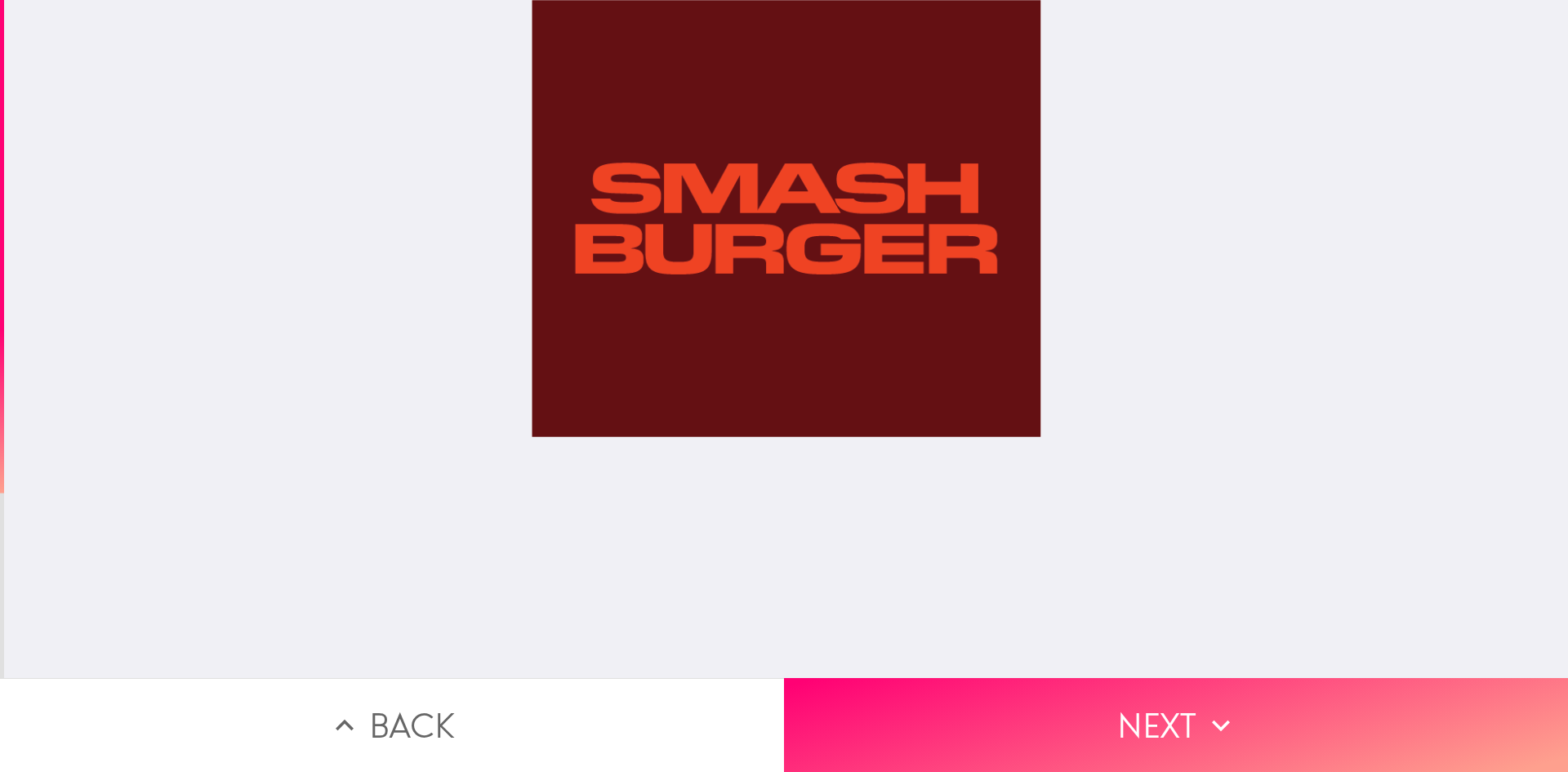
click at [1169, 736] on button "Next" at bounding box center [1176, 725] width 784 height 94
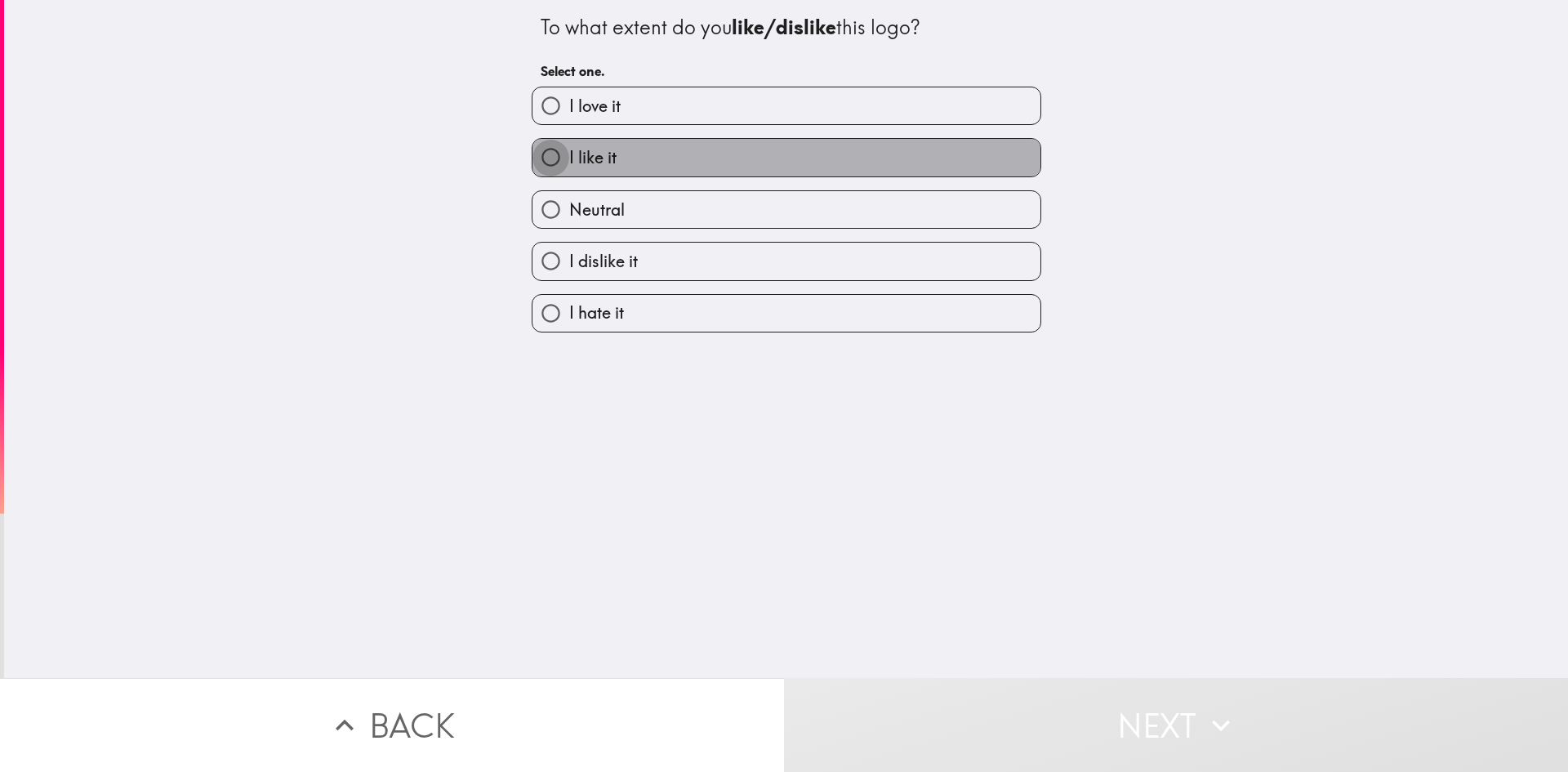
click at [545, 158] on input "I like it" at bounding box center [551, 157] width 37 height 37
radio input "true"
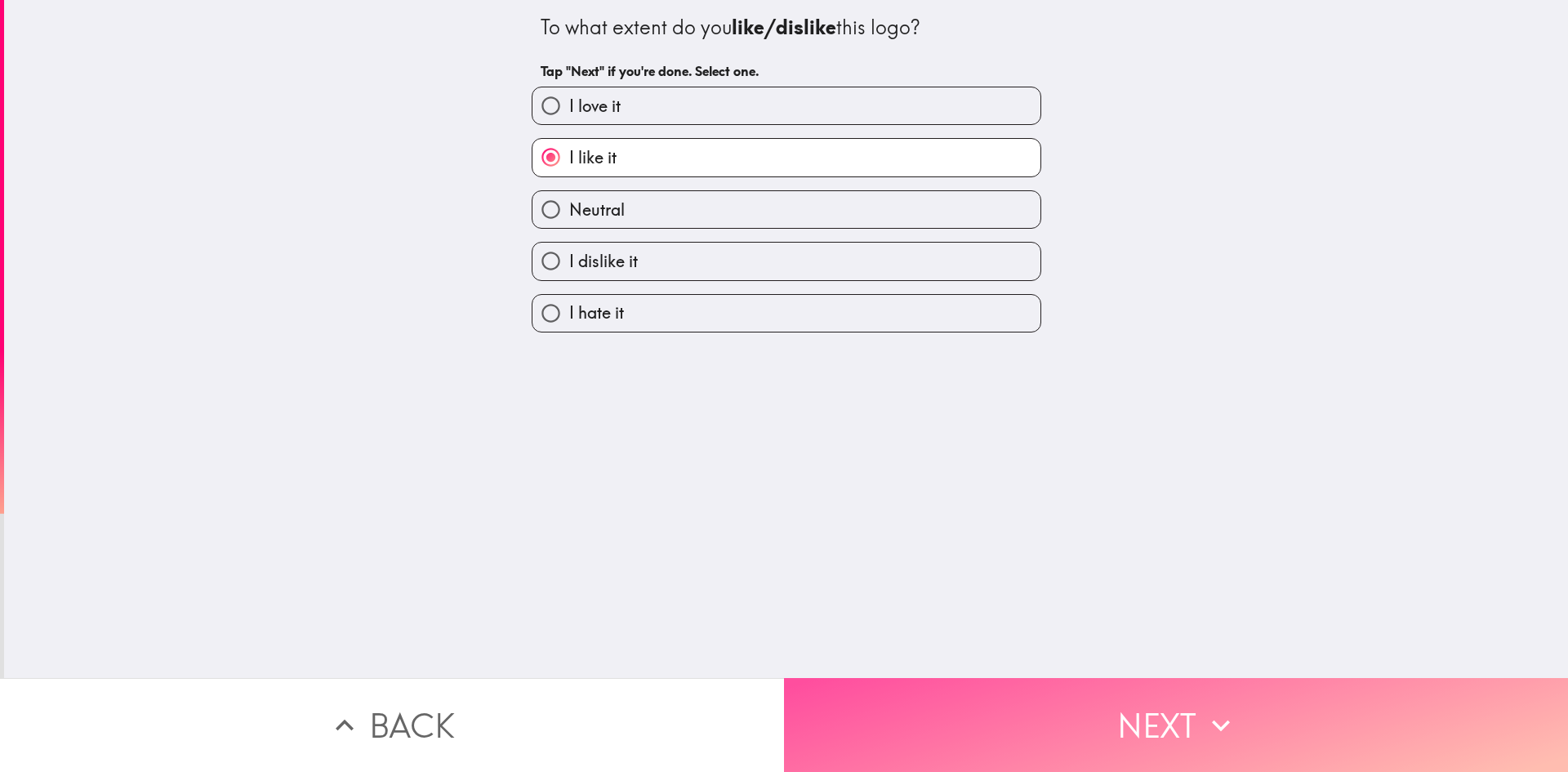
click at [1225, 708] on icon "button" at bounding box center [1221, 726] width 36 height 36
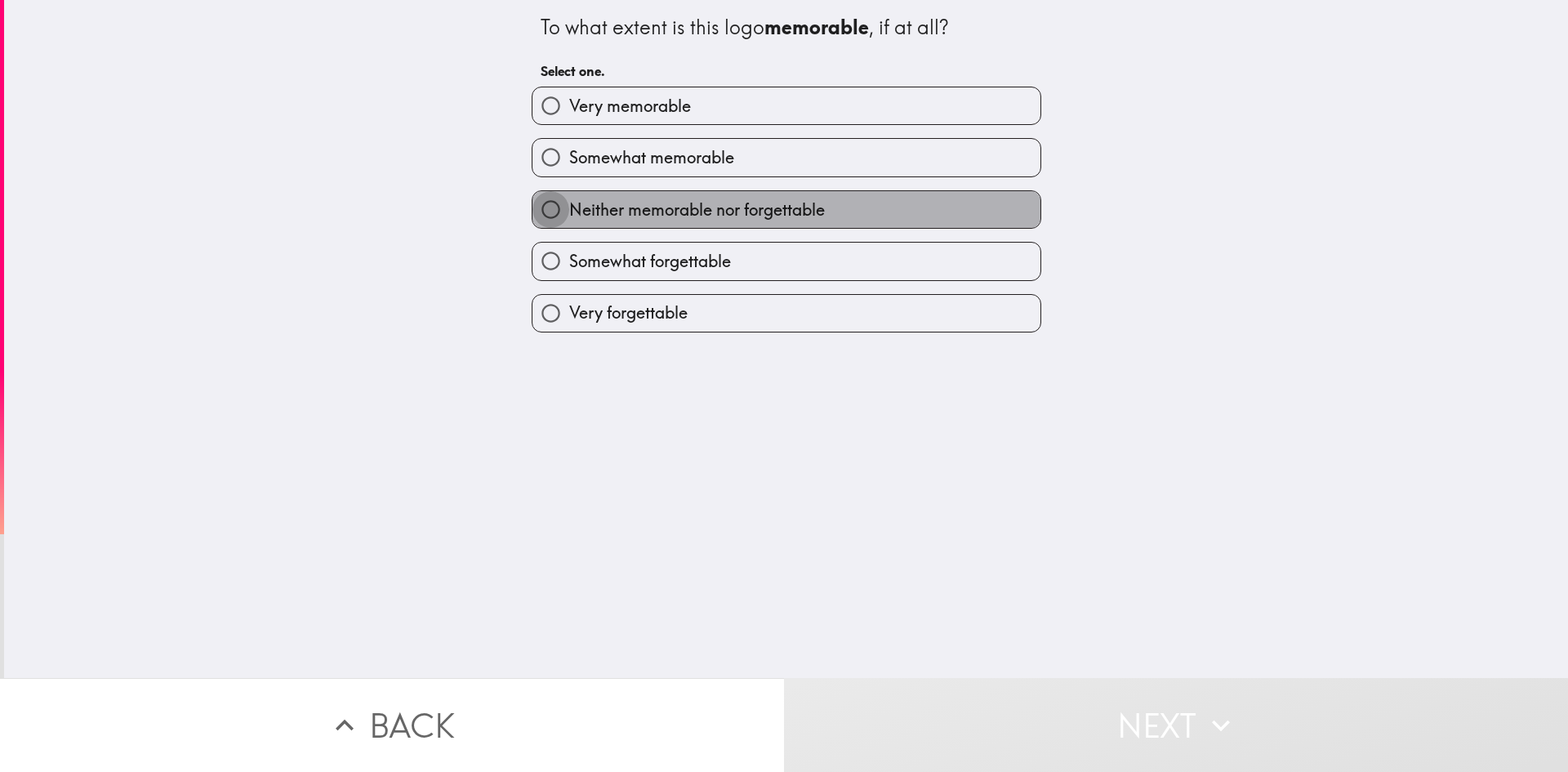
click at [539, 206] on input "Neither memorable nor forgettable" at bounding box center [551, 210] width 37 height 37
radio input "true"
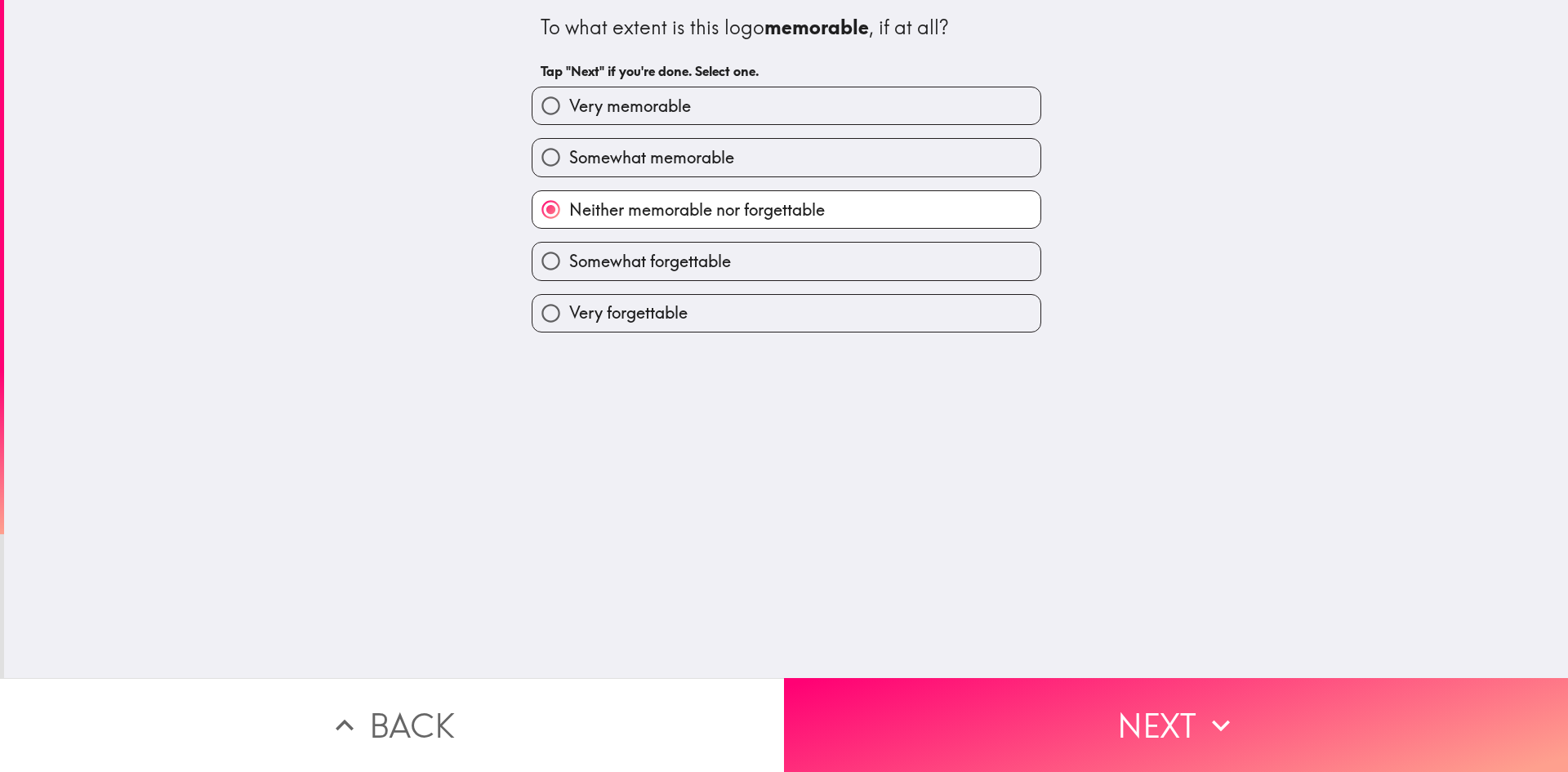
click at [1160, 723] on button "Next" at bounding box center [1176, 725] width 784 height 94
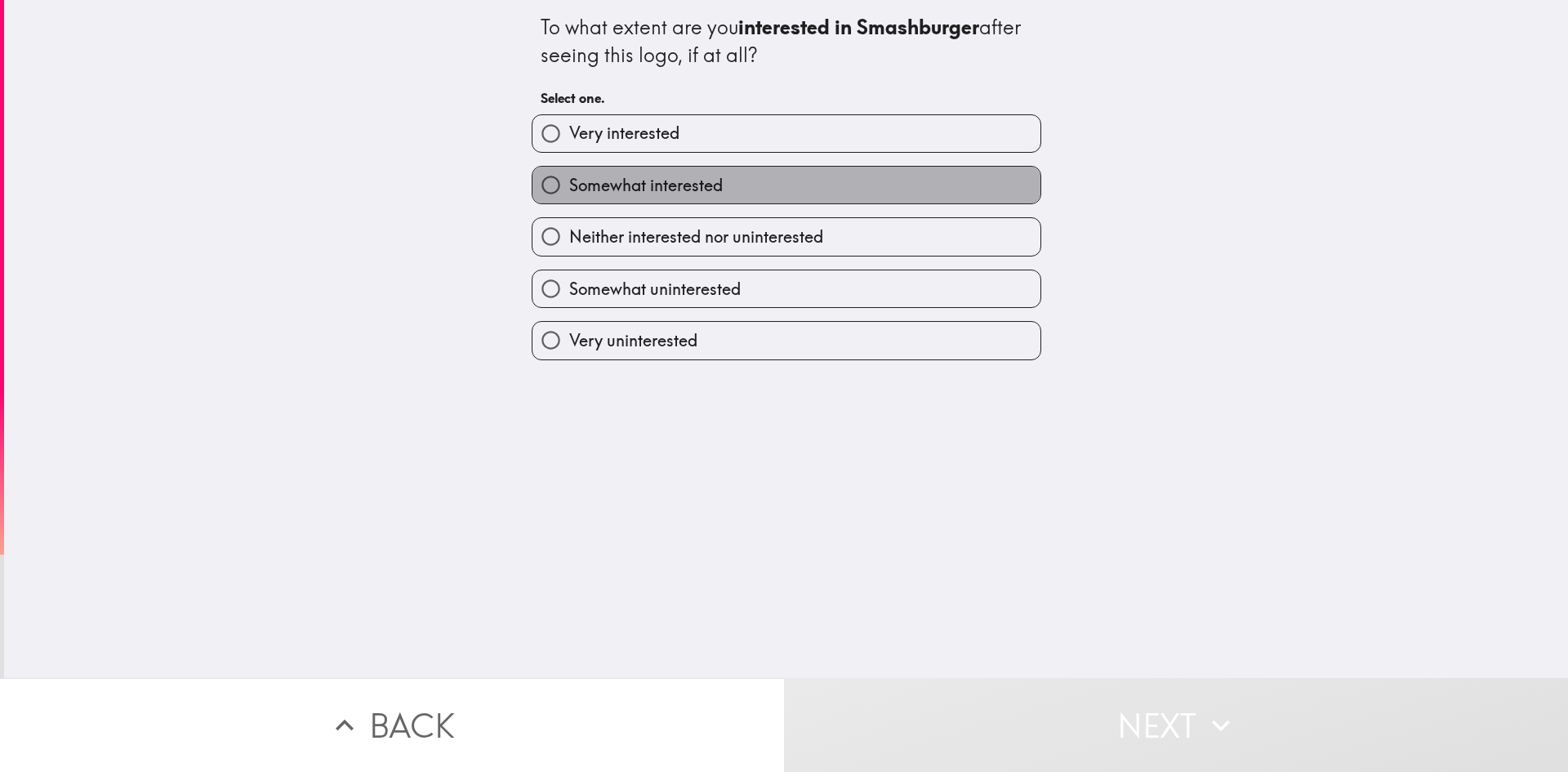
click at [616, 192] on span "Somewhat interested" at bounding box center [646, 186] width 154 height 23
click at [570, 192] on input "Somewhat interested" at bounding box center [551, 185] width 37 height 37
radio input "true"
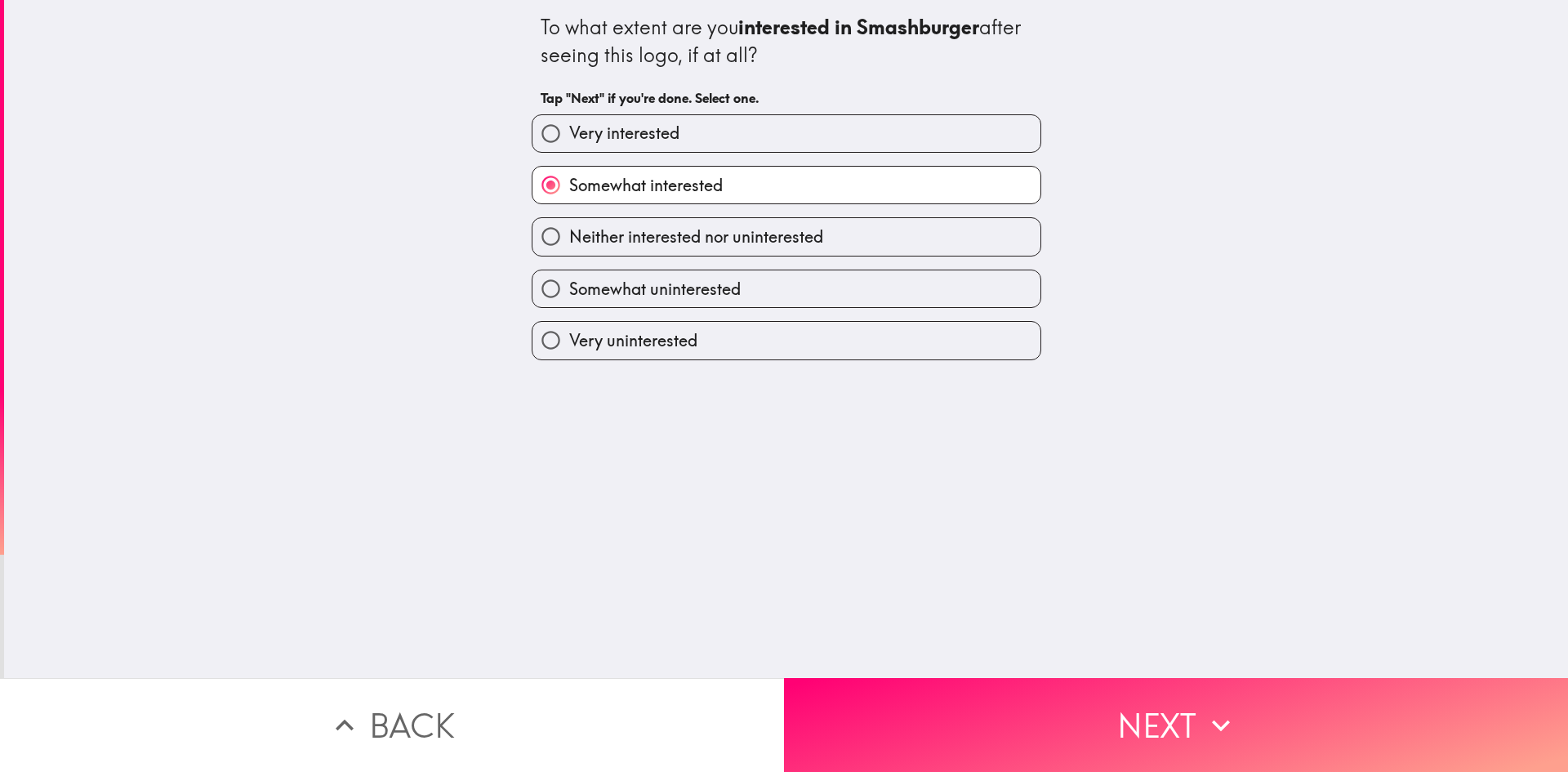
click at [1148, 700] on button "Next" at bounding box center [1176, 725] width 784 height 94
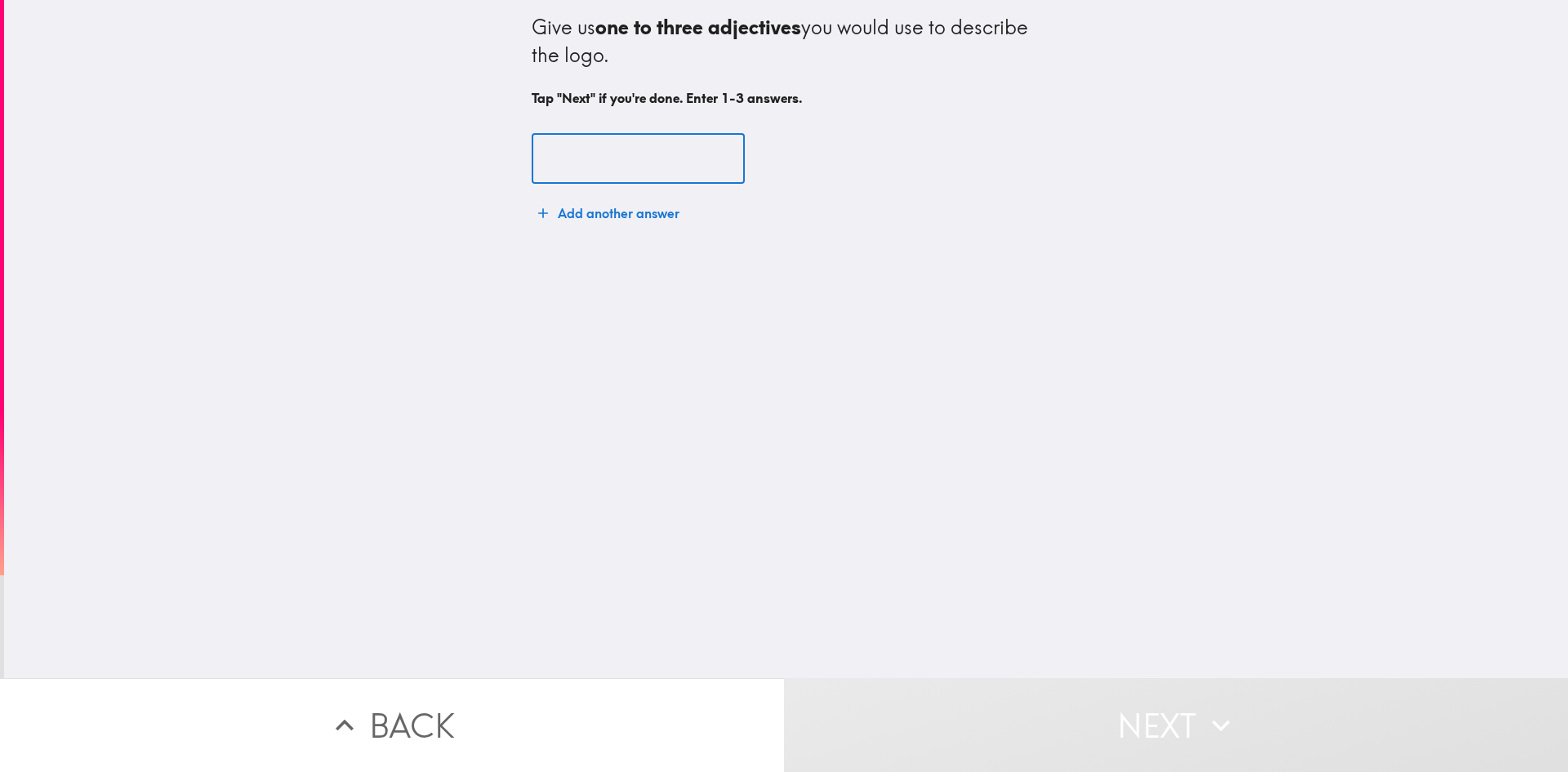
click at [602, 160] on input "text" at bounding box center [638, 159] width 213 height 51
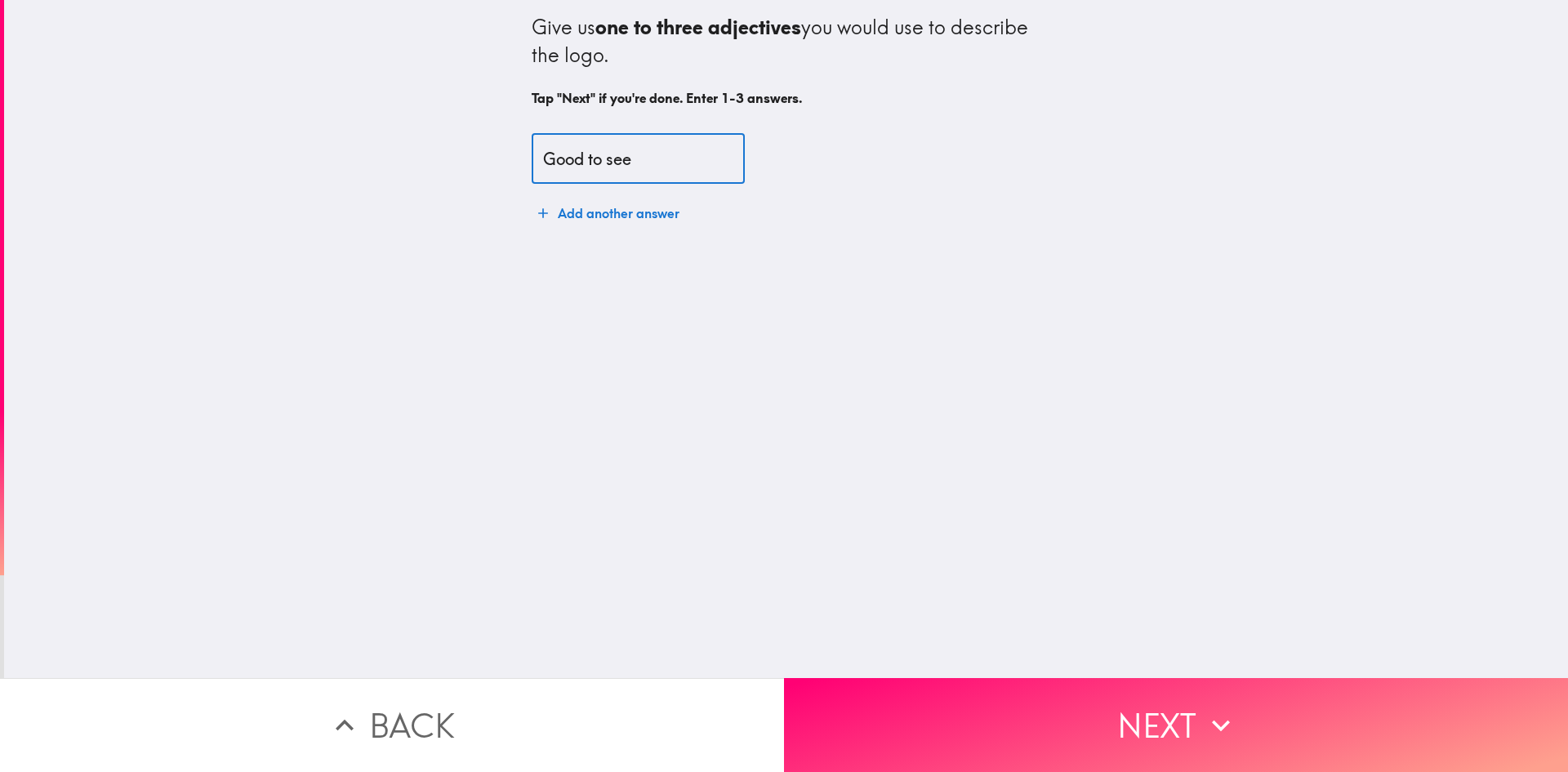
type input "Good to see"
click at [1146, 701] on button "Next" at bounding box center [1176, 725] width 784 height 94
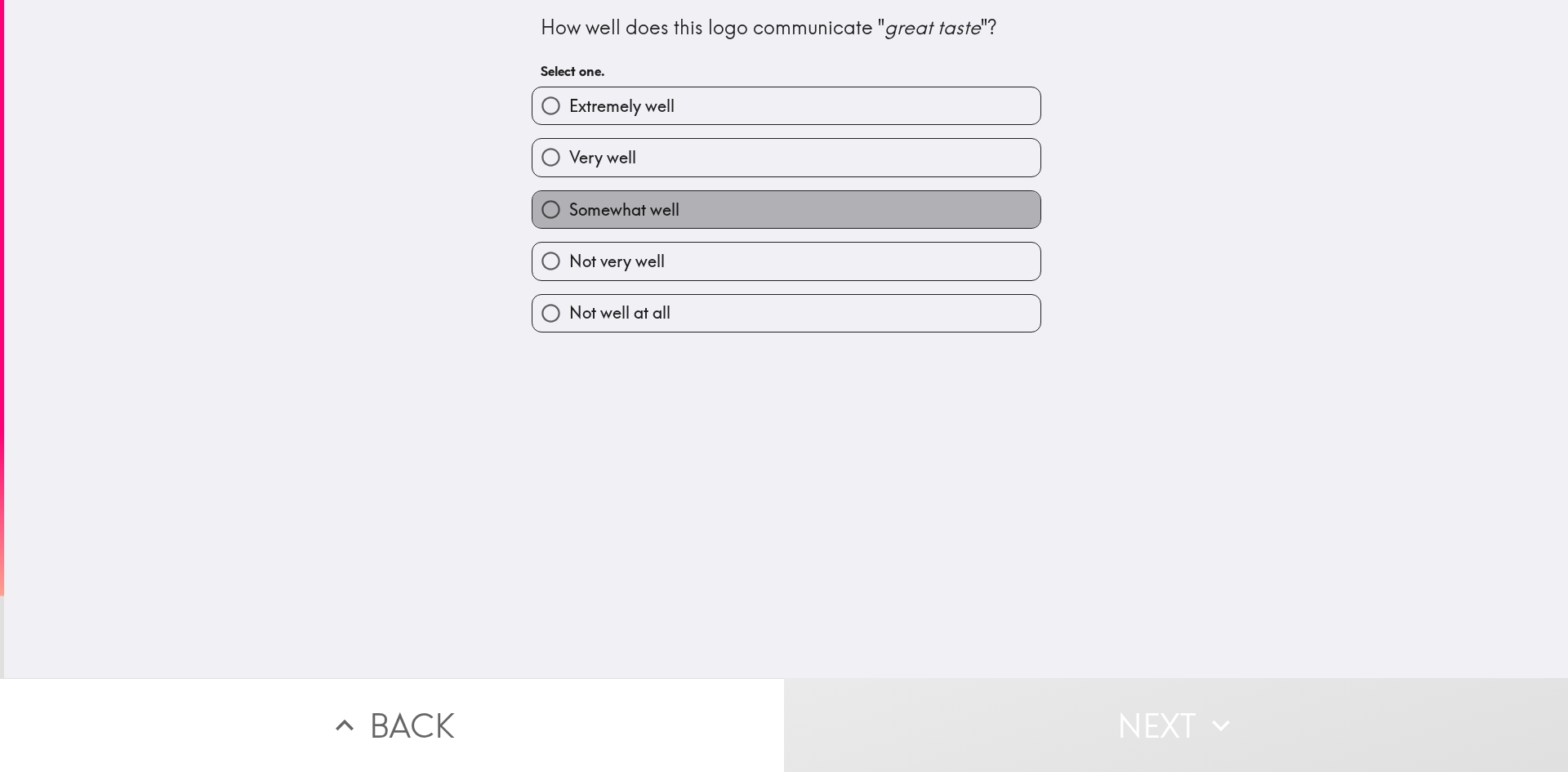
click at [579, 203] on span "Somewhat well" at bounding box center [625, 210] width 110 height 23
click at [570, 203] on input "Somewhat well" at bounding box center [551, 210] width 37 height 37
radio input "true"
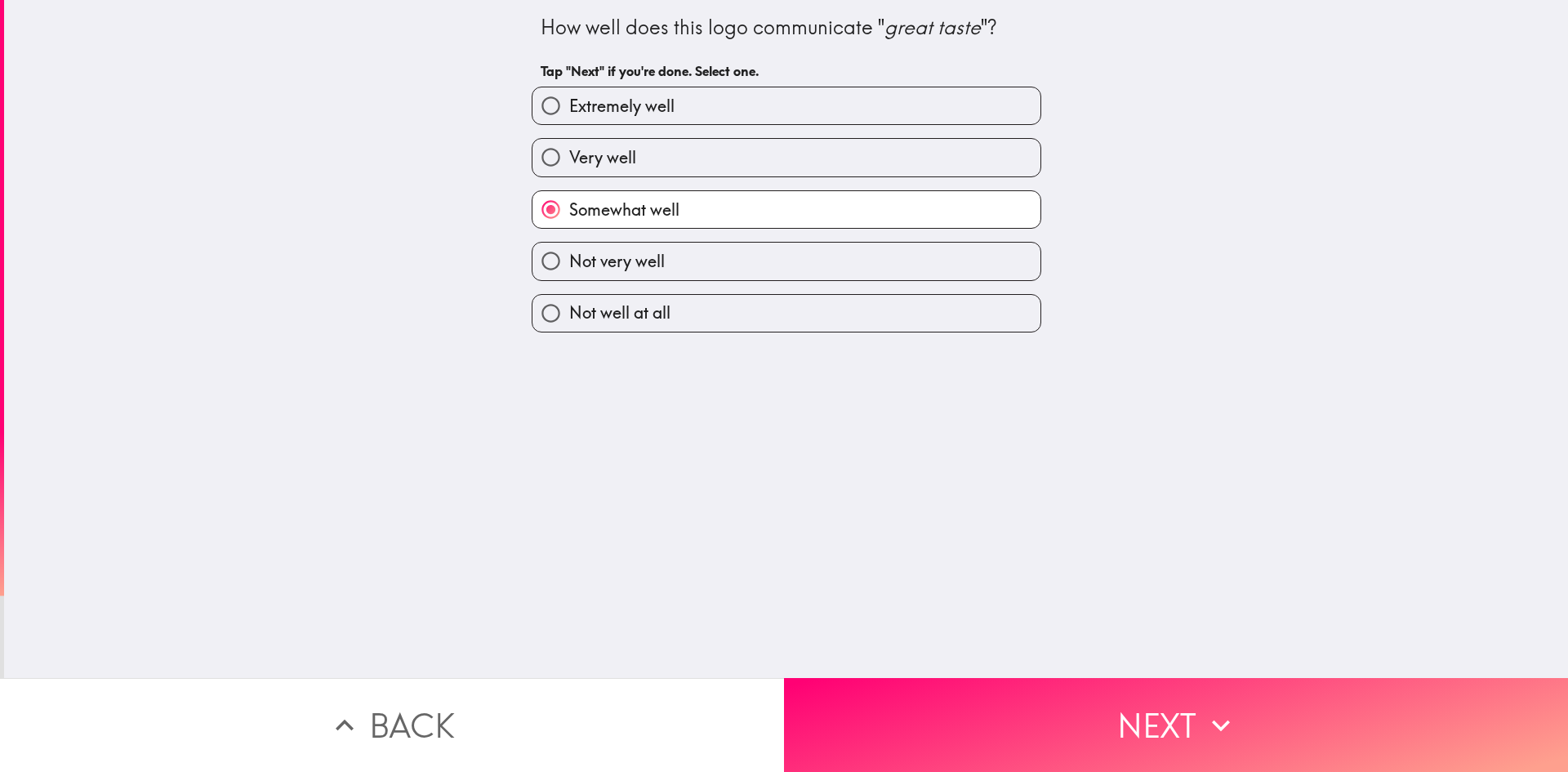
click at [1160, 711] on button "Next" at bounding box center [1176, 725] width 784 height 94
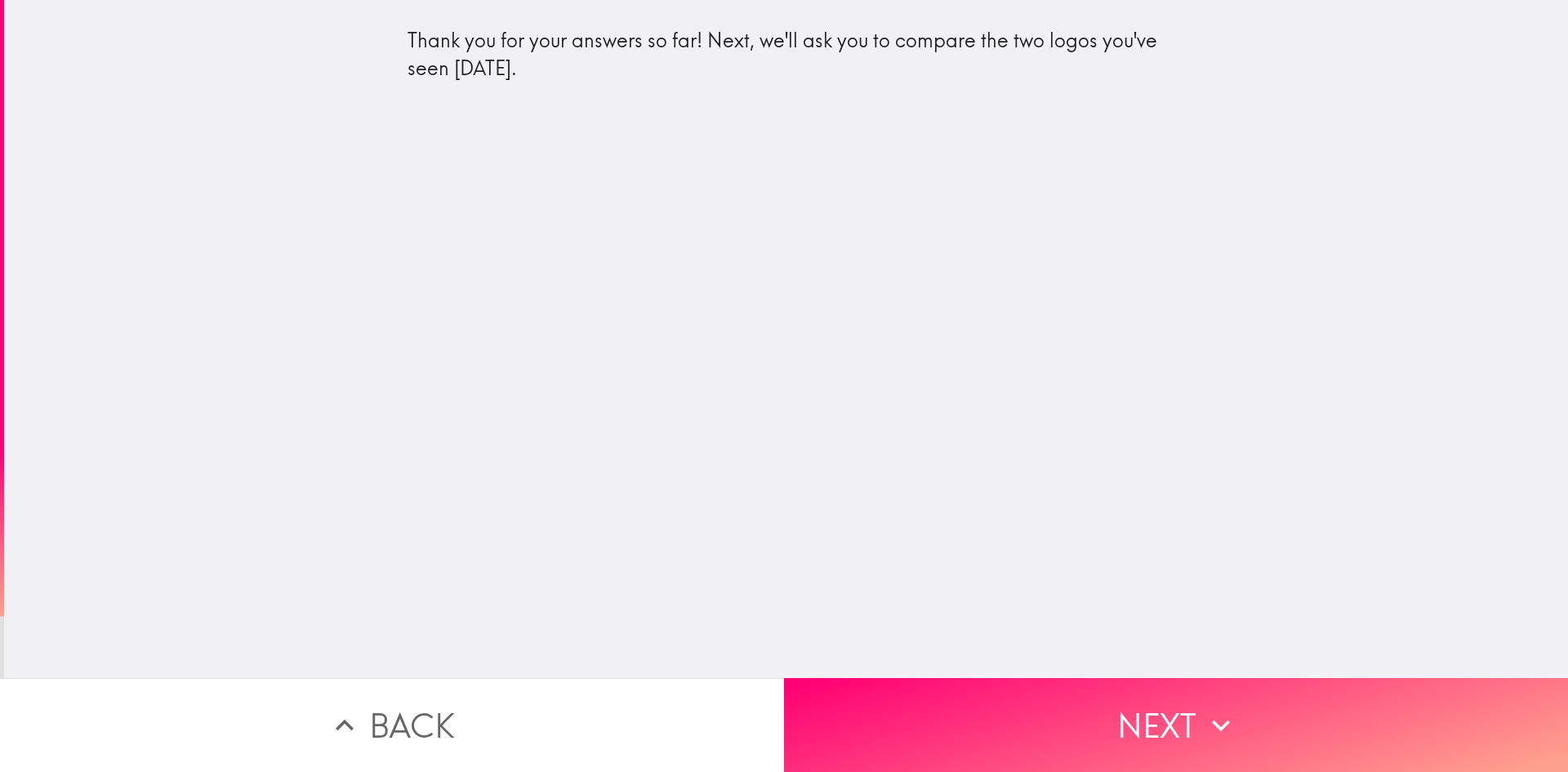
click at [821, 232] on div "Thank you for your answers so far! Next, we'll ask you to compare the two logos…" at bounding box center [786, 339] width 1564 height 678
click at [1203, 708] on icon "button" at bounding box center [1221, 726] width 36 height 36
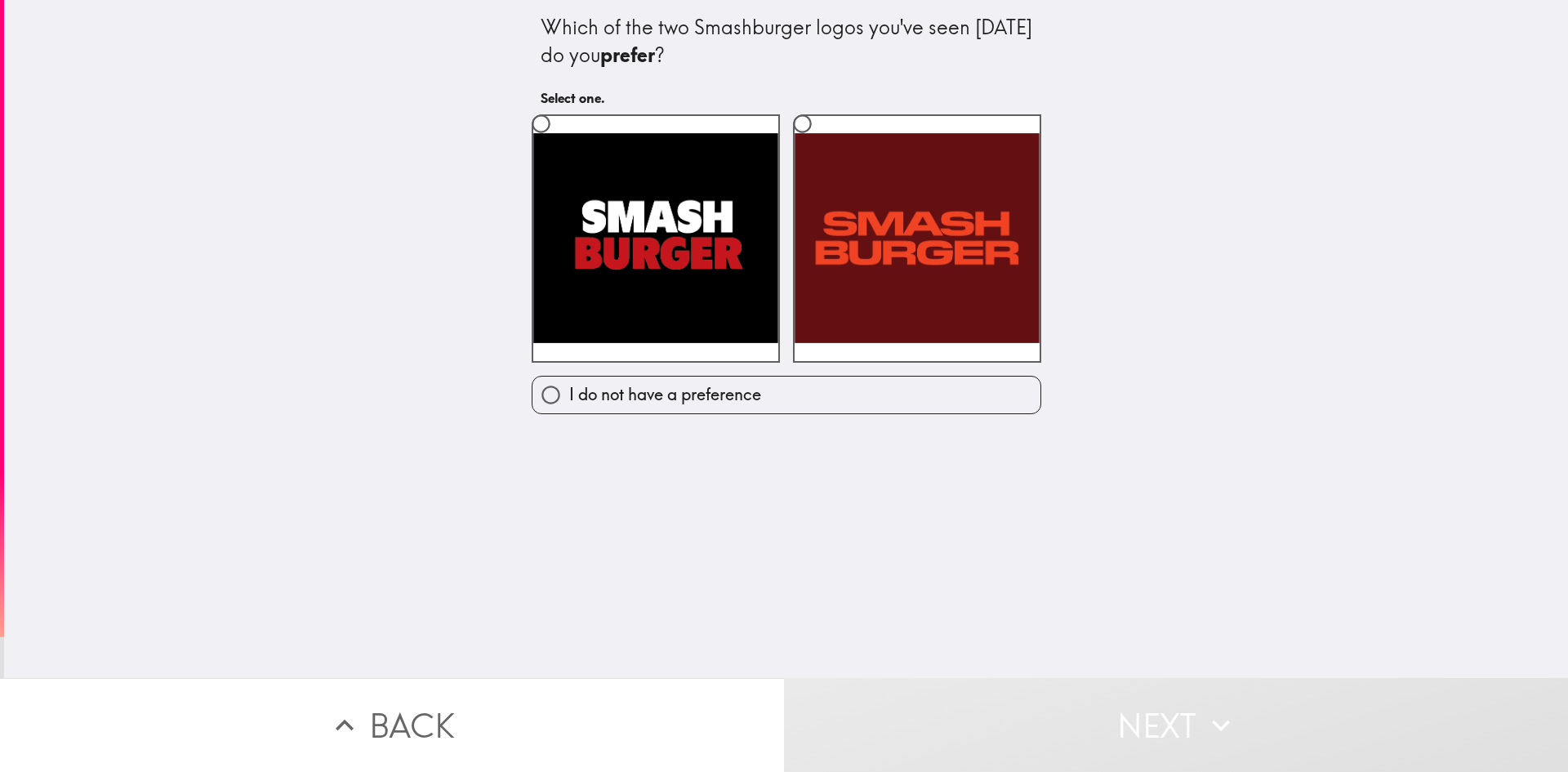
click at [680, 252] on label at bounding box center [656, 238] width 248 height 248
click at [560, 142] on input "radio" at bounding box center [541, 123] width 37 height 37
radio input "true"
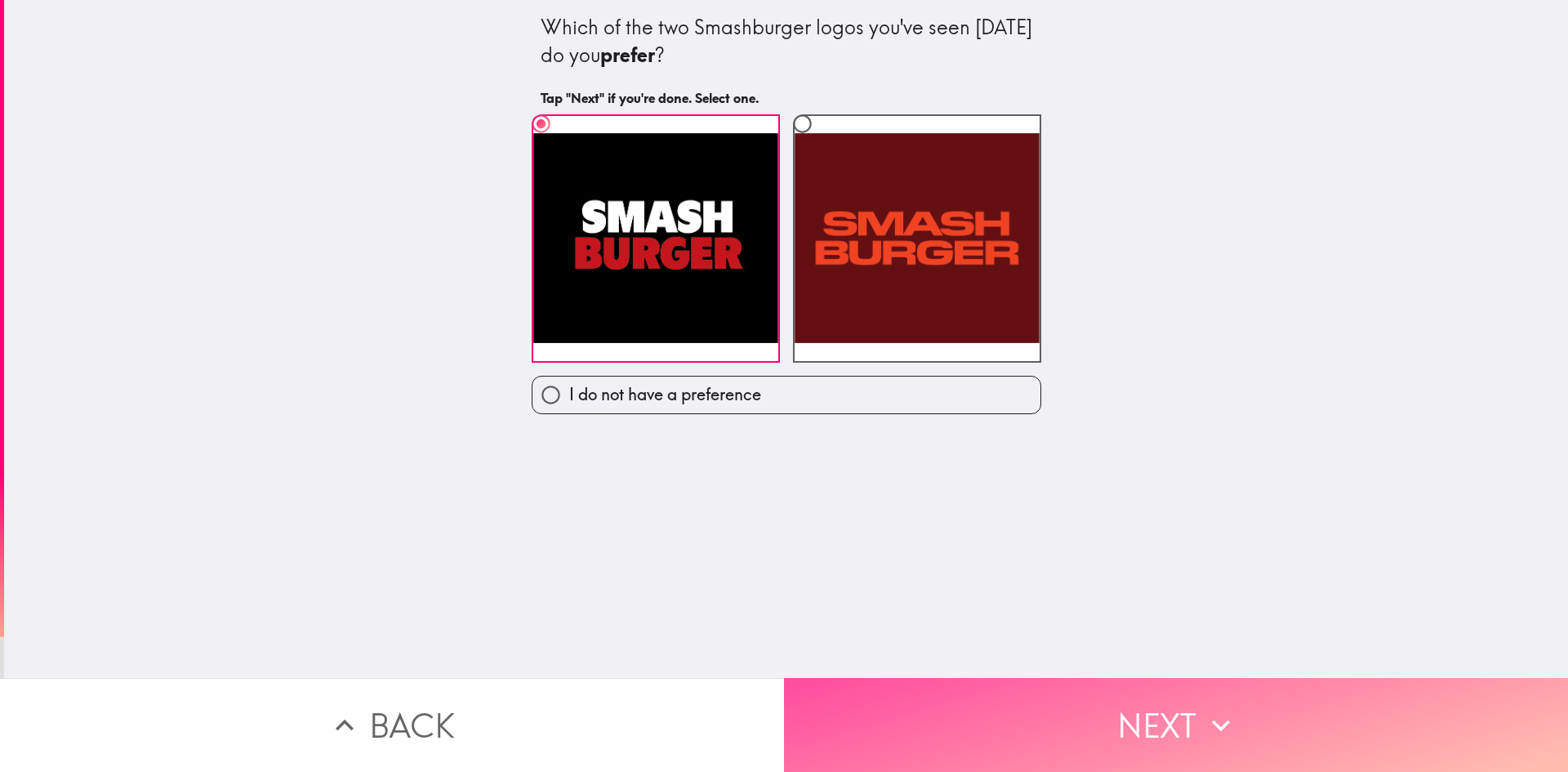
click at [1206, 692] on button "Next" at bounding box center [1176, 725] width 784 height 94
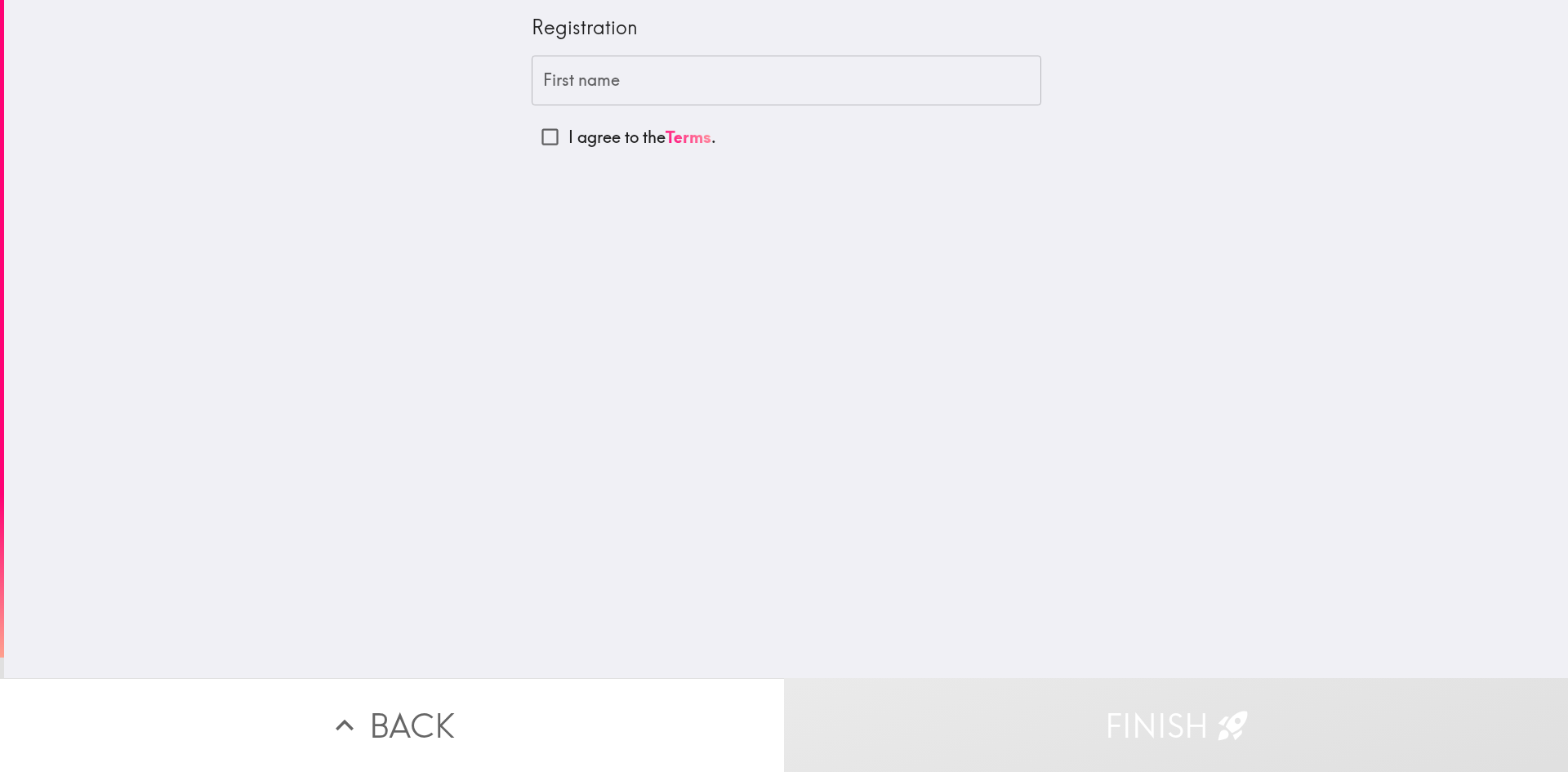
click at [689, 91] on input "First name" at bounding box center [786, 81] width 510 height 51
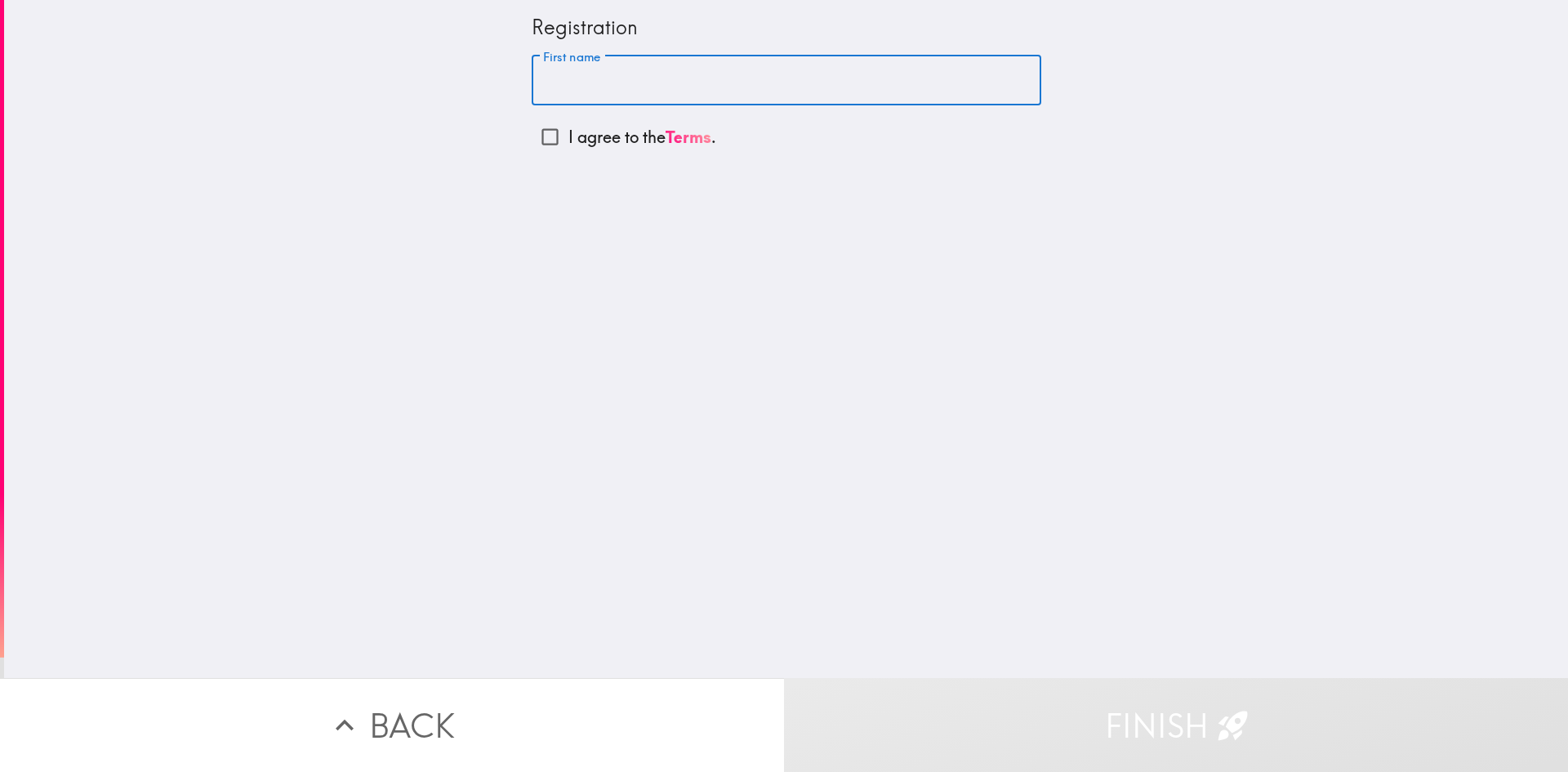
type input "[PERSON_NAME]"
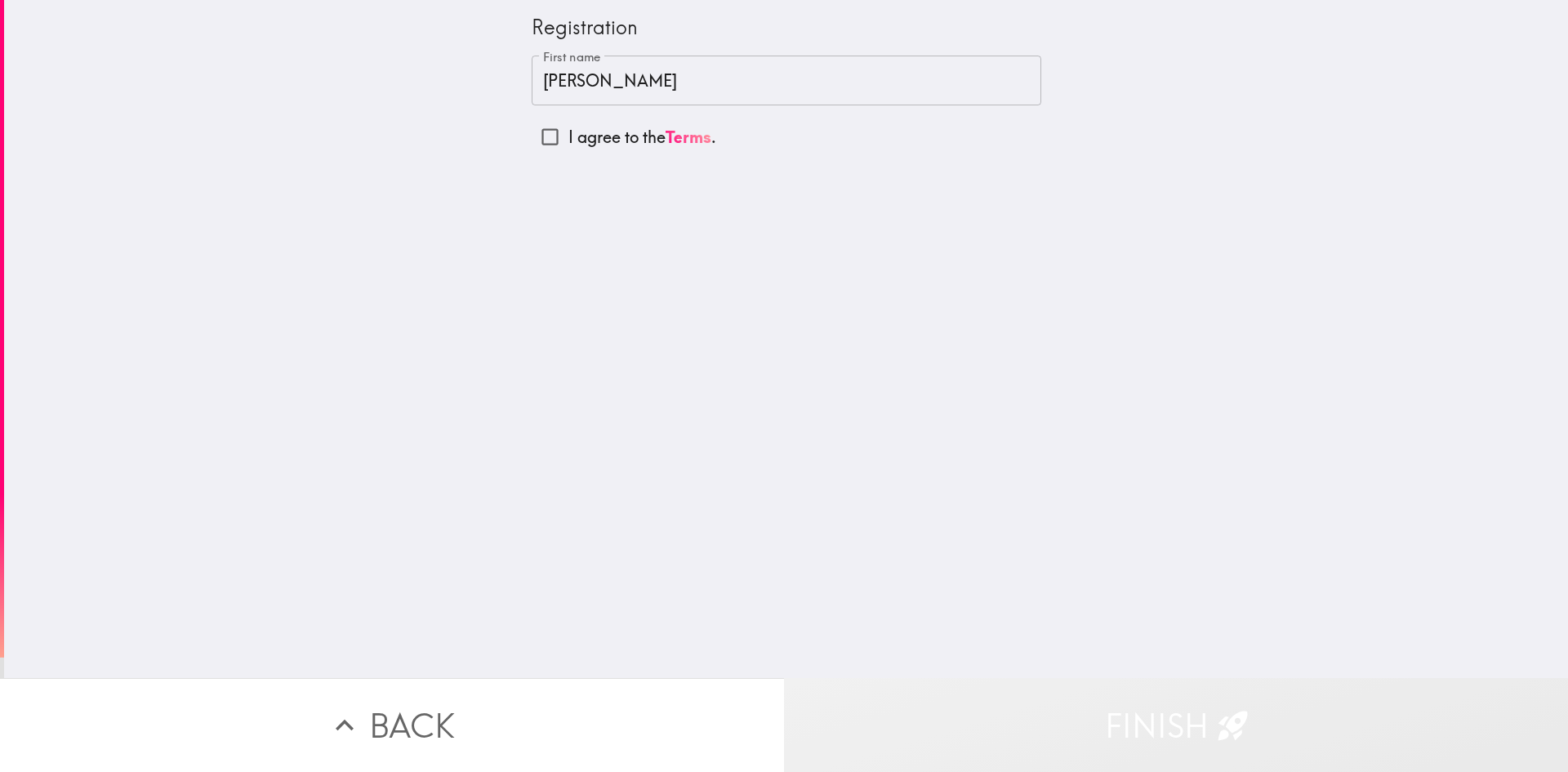
click at [1173, 723] on button "Finish" at bounding box center [1176, 725] width 784 height 94
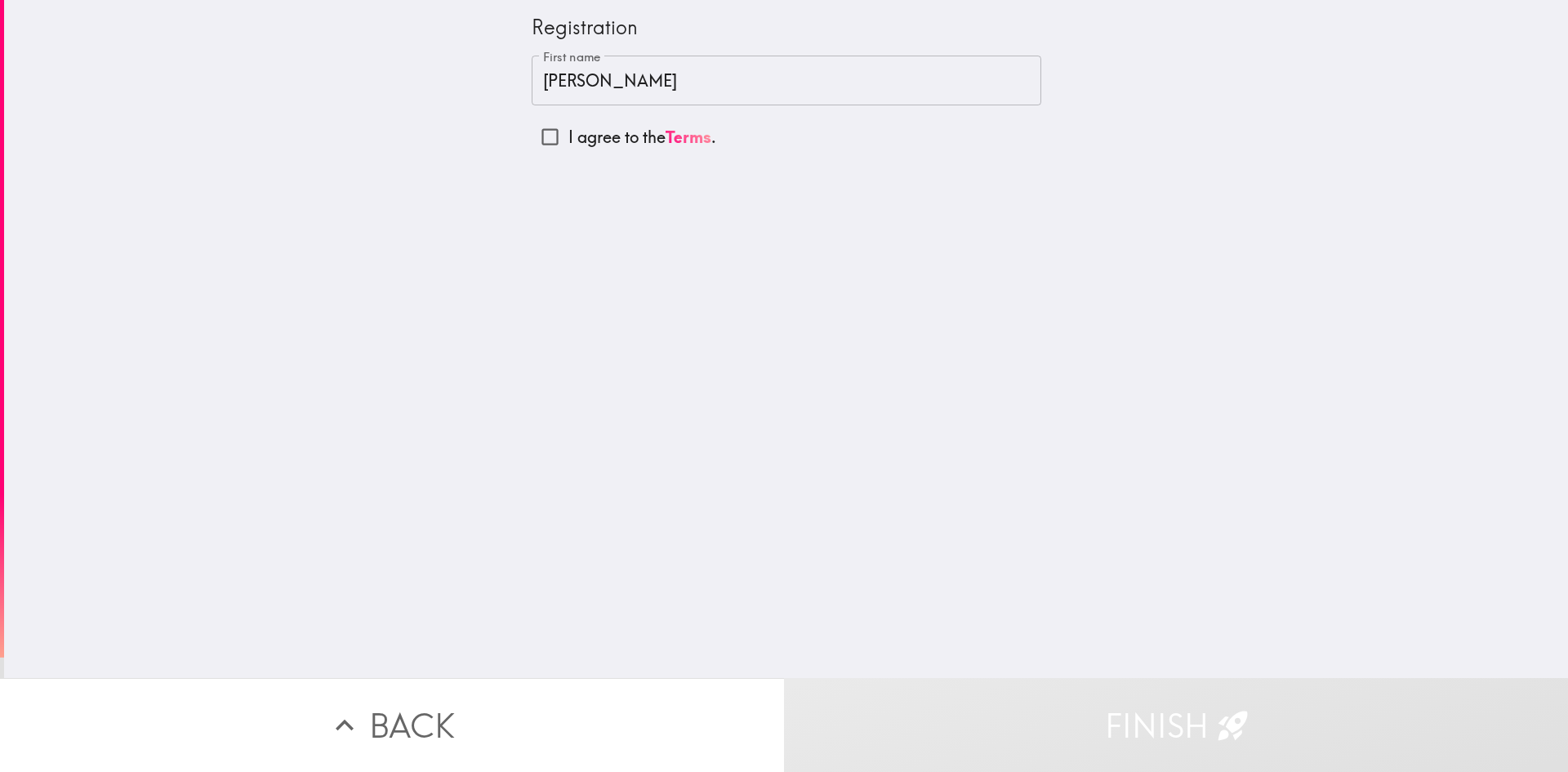
click at [542, 135] on input "I agree to the Terms ." at bounding box center [550, 136] width 37 height 37
checkbox input "true"
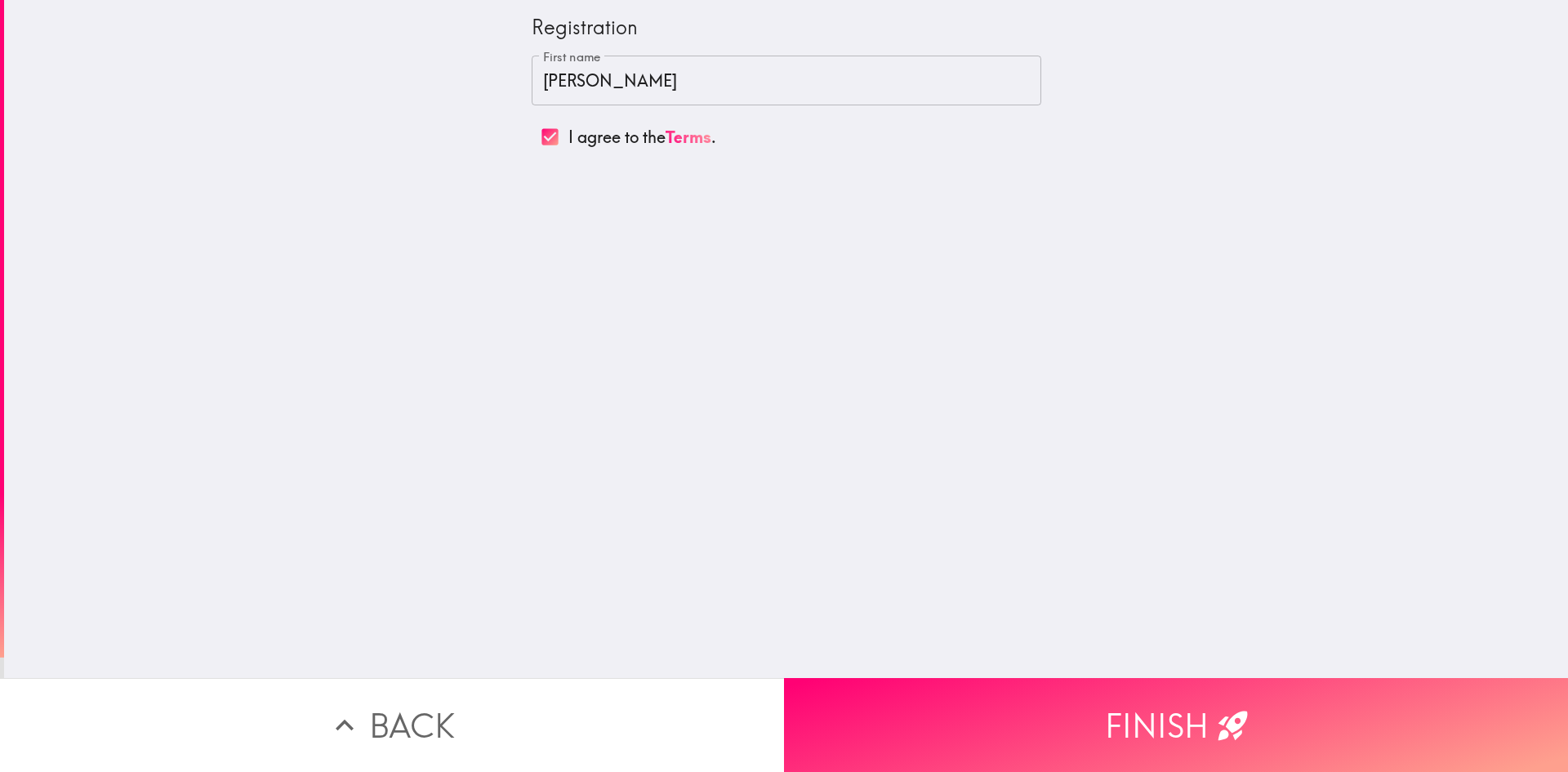
click at [1193, 715] on button "Finish" at bounding box center [1176, 725] width 784 height 94
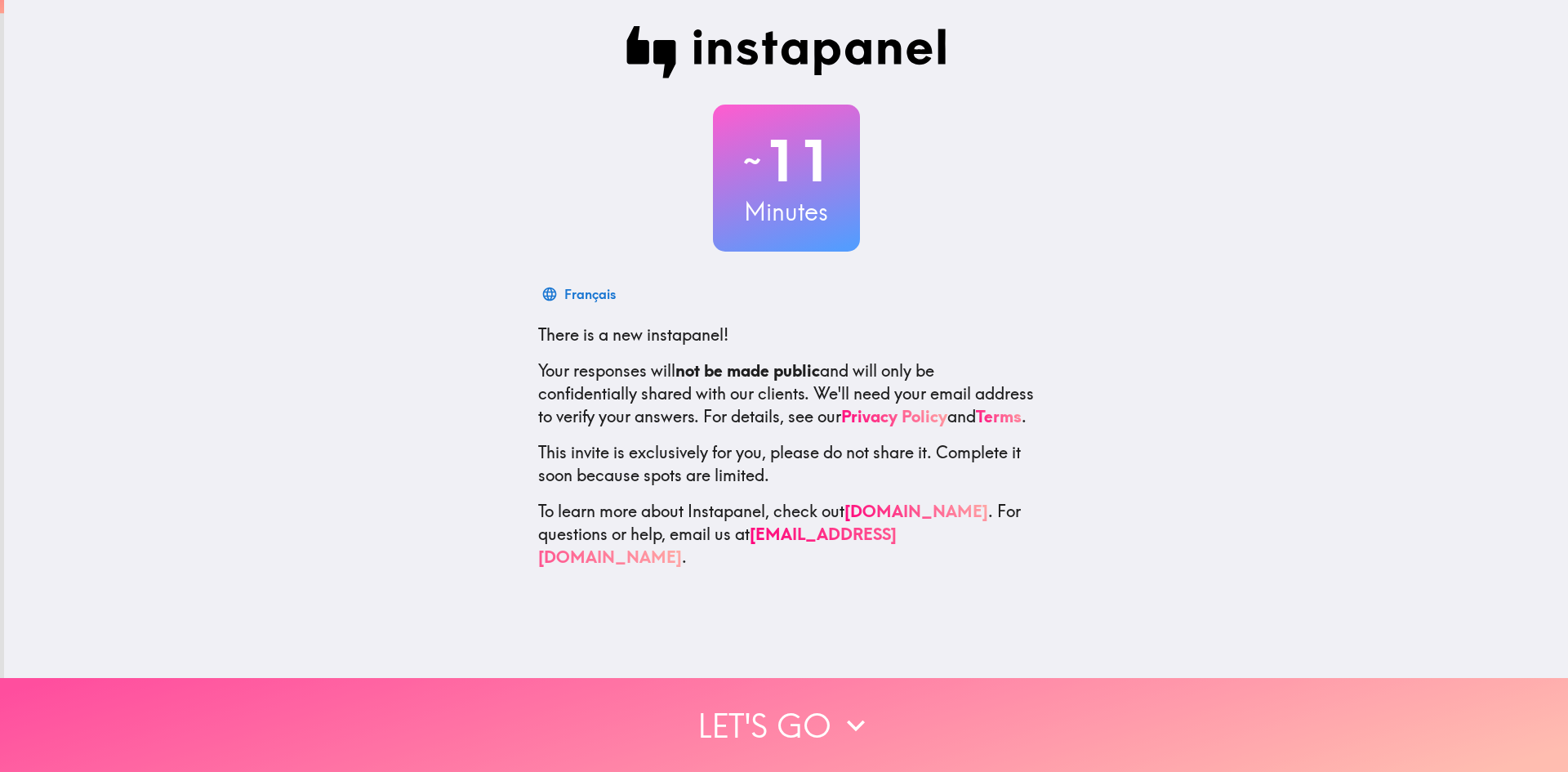
click at [838, 721] on icon "button" at bounding box center [856, 726] width 36 height 36
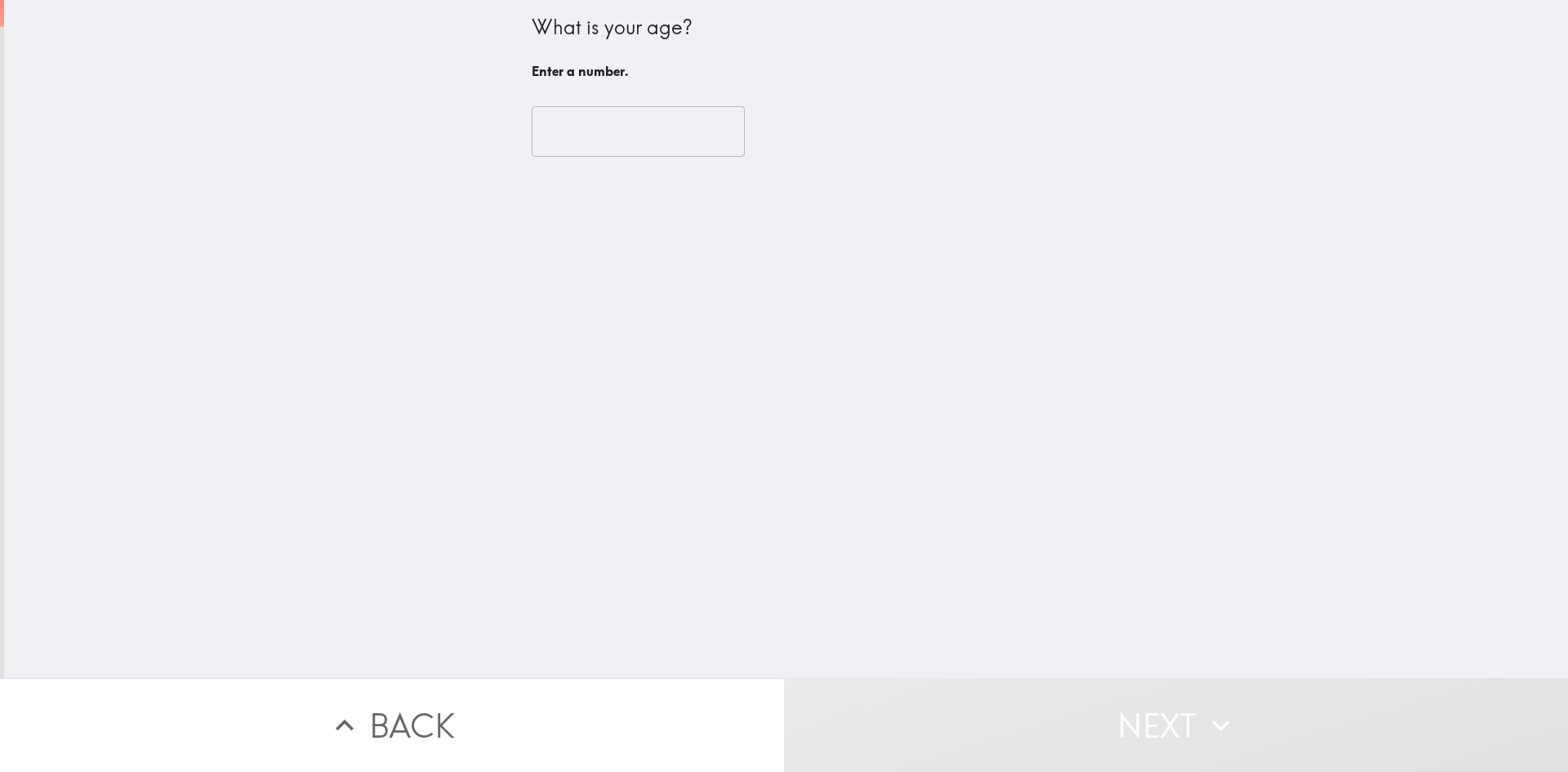
click at [553, 113] on input "number" at bounding box center [638, 132] width 213 height 51
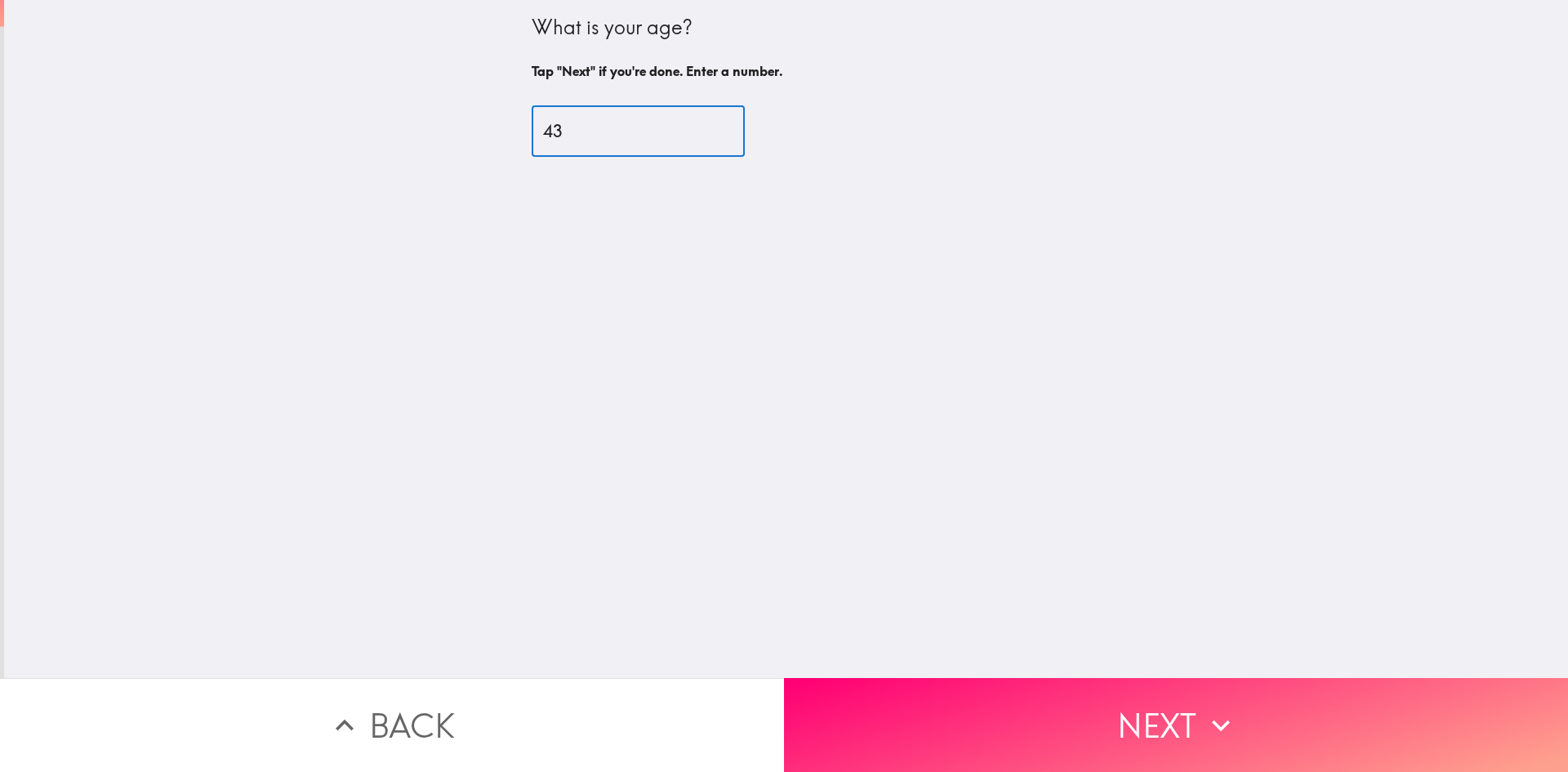
type input "43"
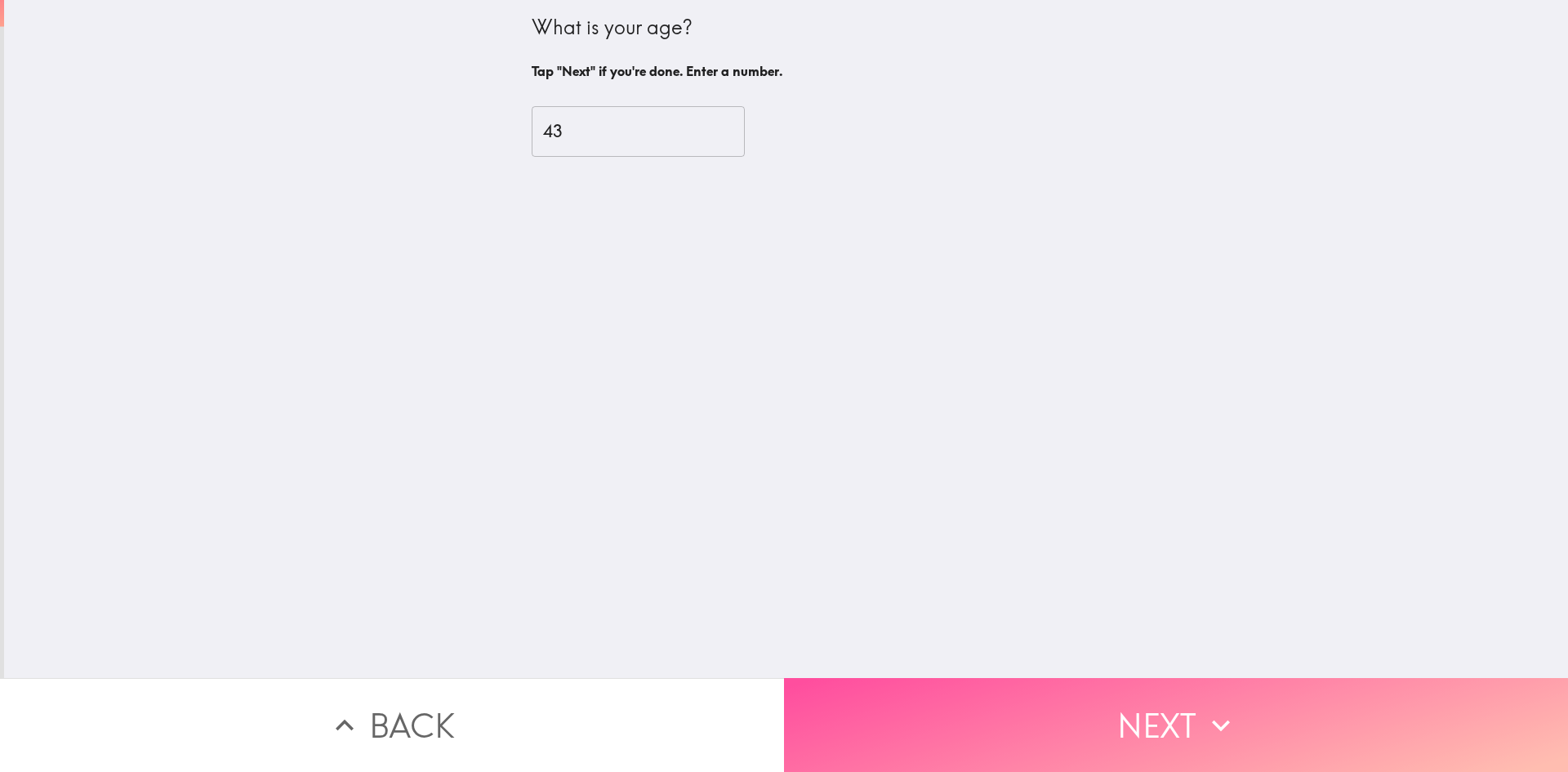
click at [1161, 709] on button "Next" at bounding box center [1176, 725] width 784 height 94
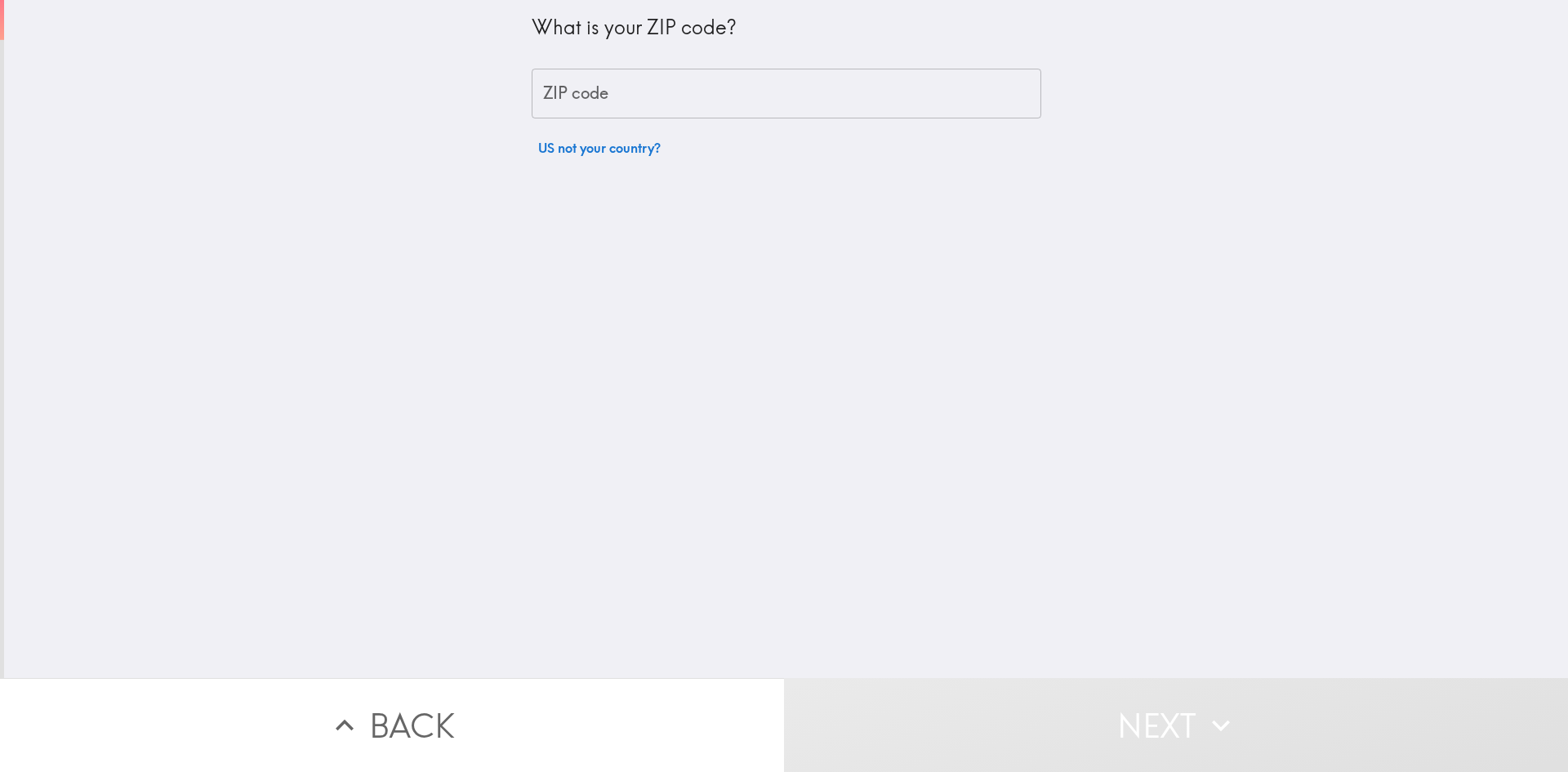
click at [588, 99] on input "ZIP code" at bounding box center [786, 94] width 510 height 51
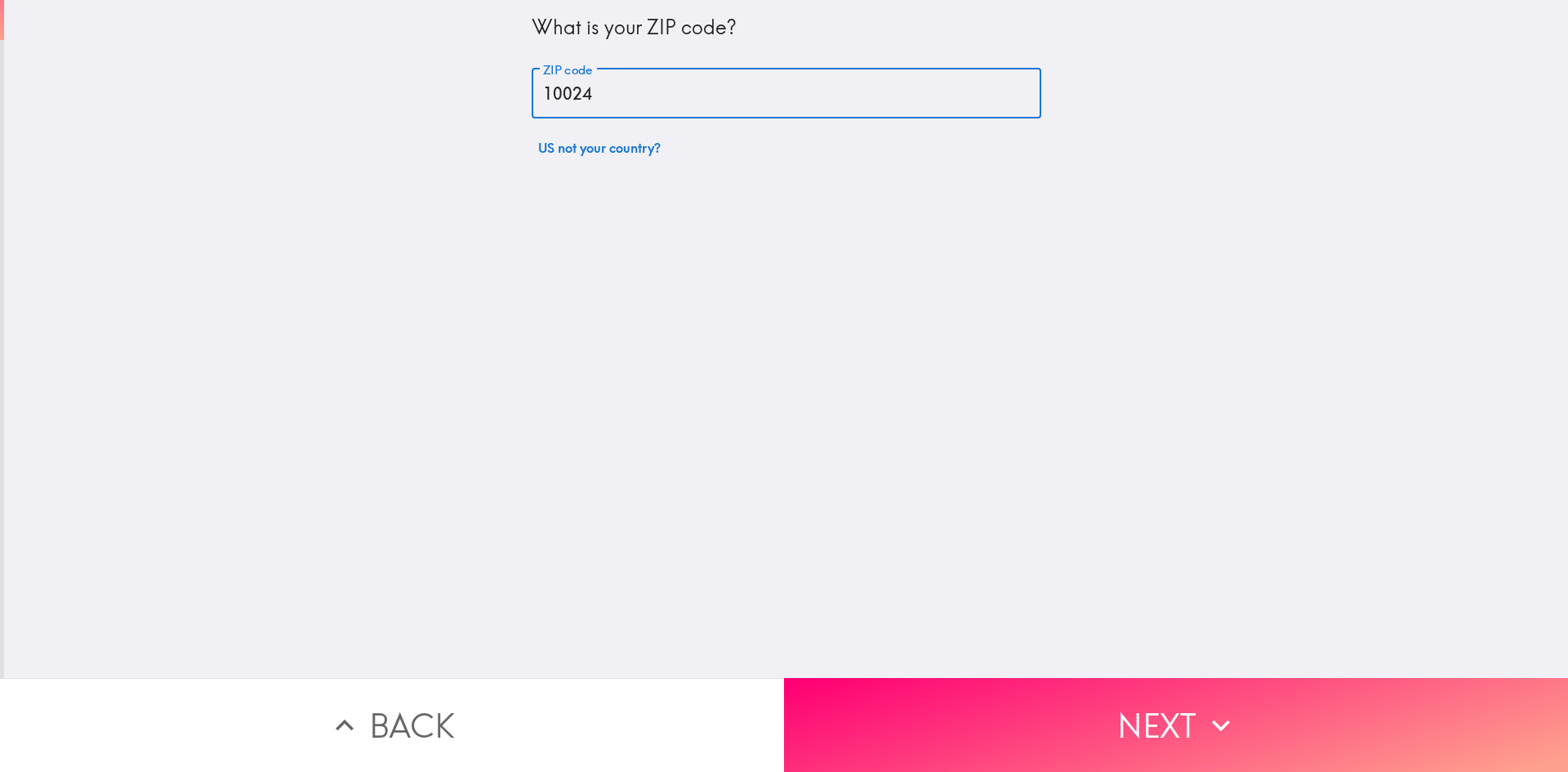
type input "10024"
click at [1151, 705] on button "Next" at bounding box center [1176, 725] width 784 height 94
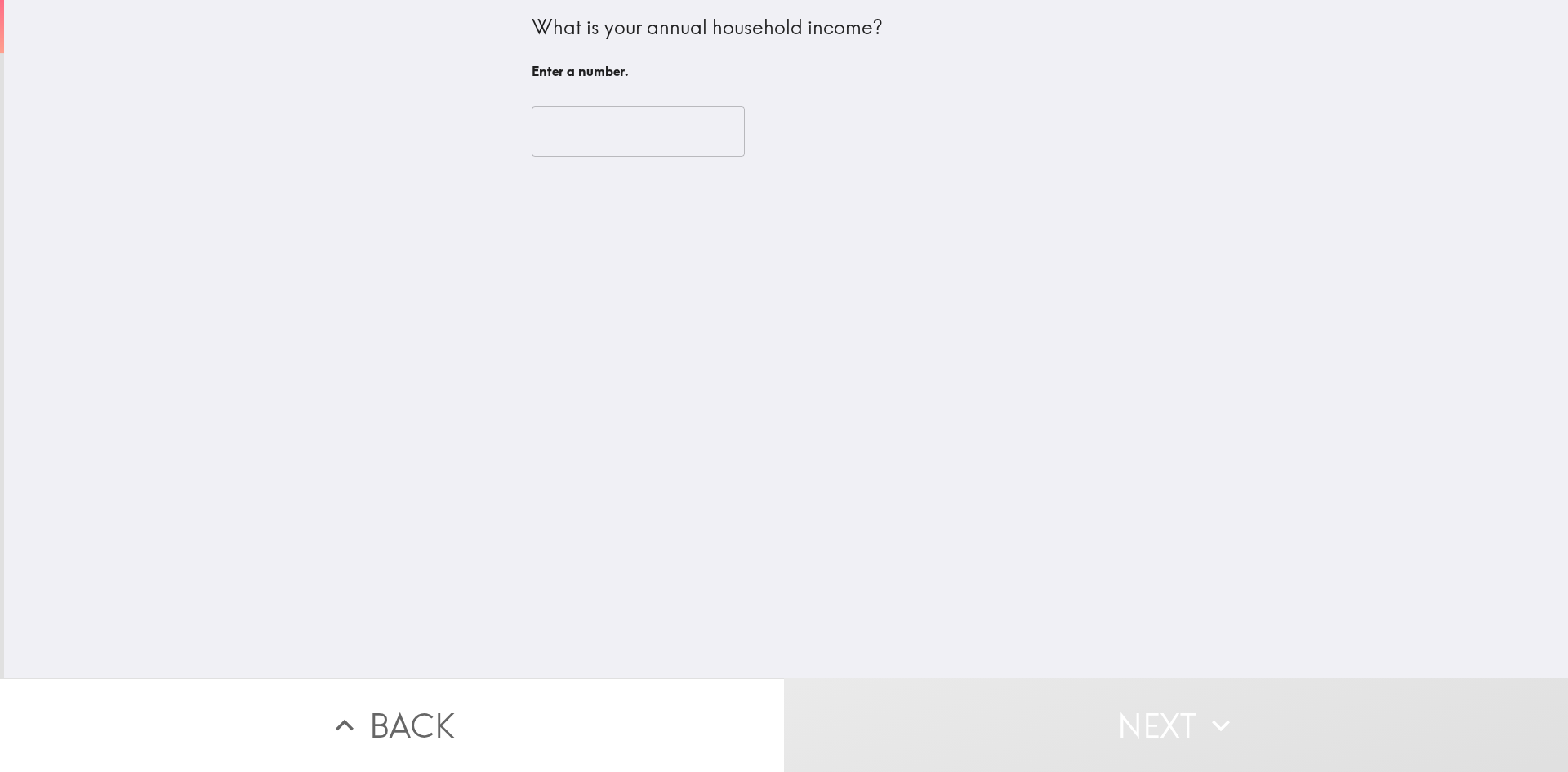
click at [583, 126] on input "number" at bounding box center [638, 132] width 213 height 51
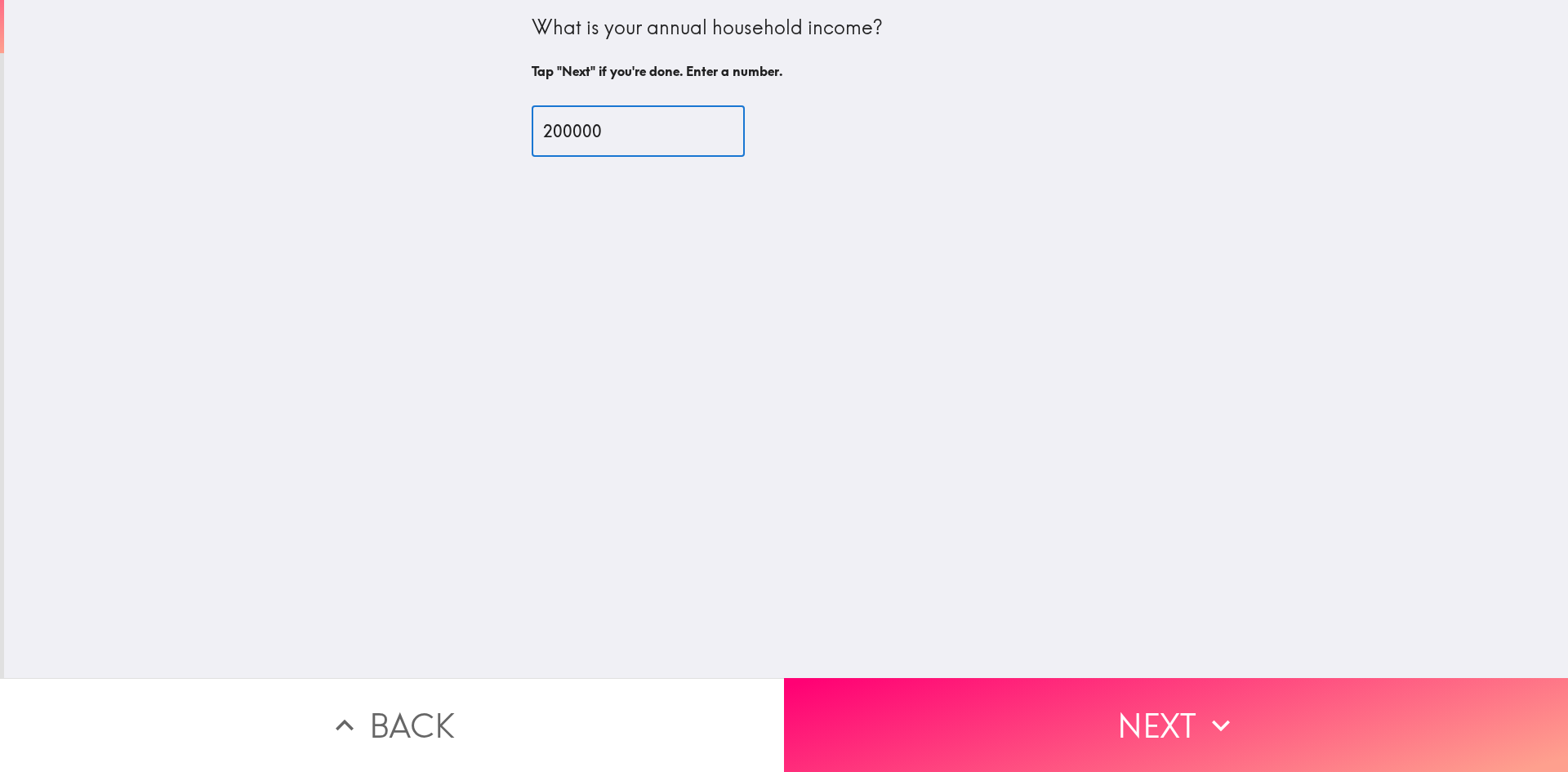
type input "200000"
click at [1164, 727] on button "Next" at bounding box center [1176, 725] width 784 height 94
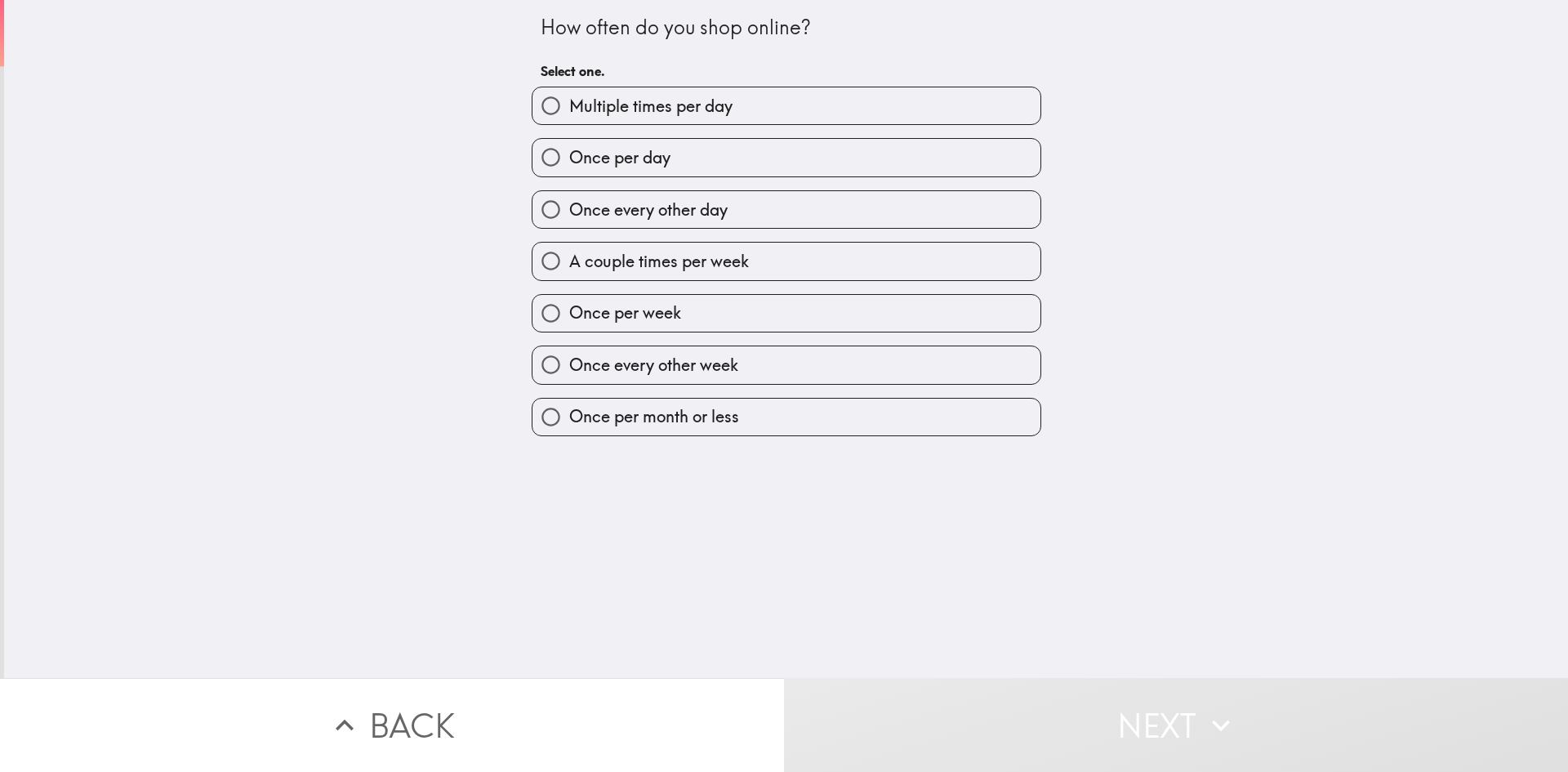
click at [538, 212] on input "Once every other day" at bounding box center [551, 210] width 37 height 37
radio input "true"
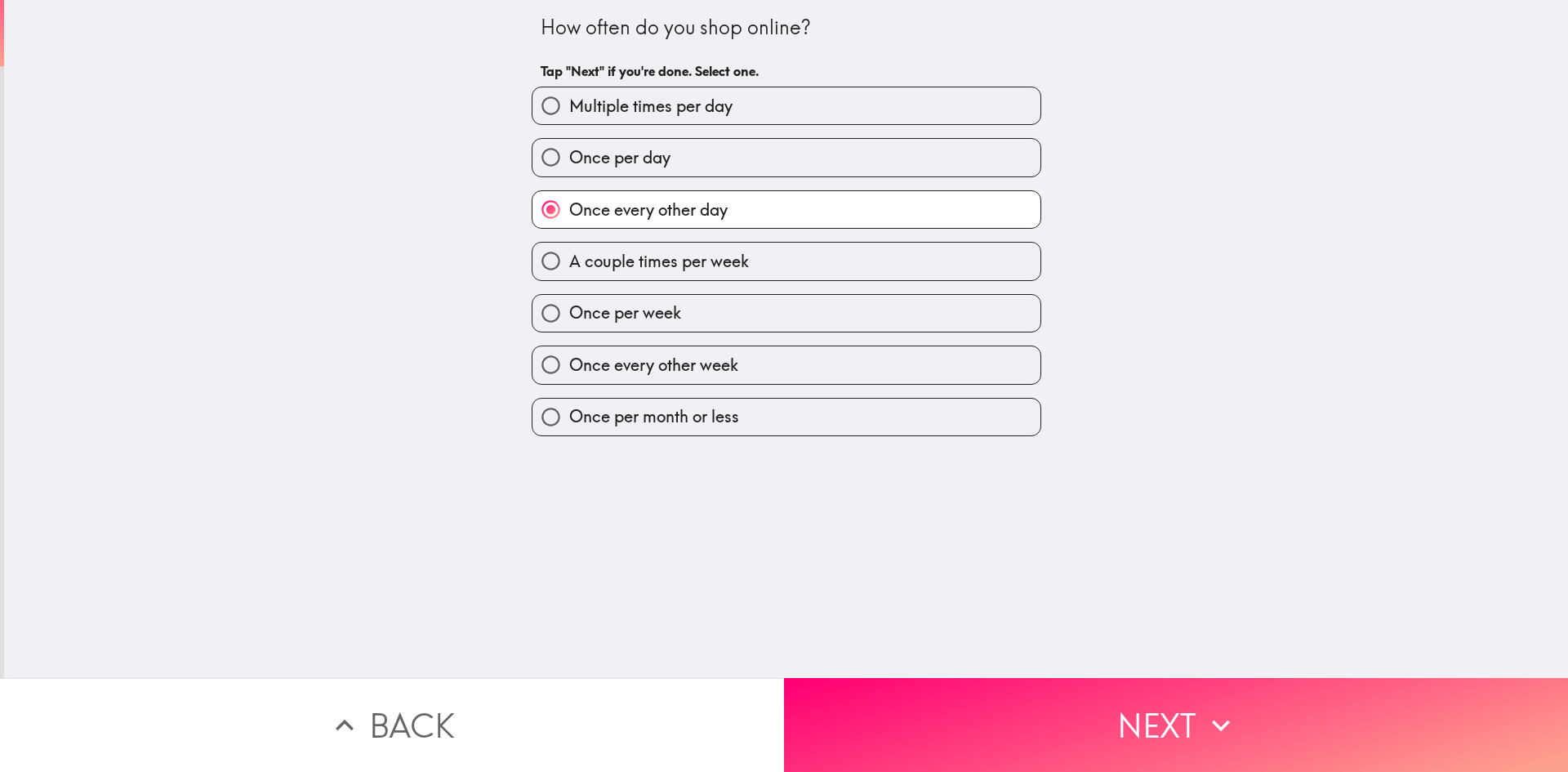
click at [533, 258] on input "A couple times per week" at bounding box center [551, 261] width 37 height 37
radio input "true"
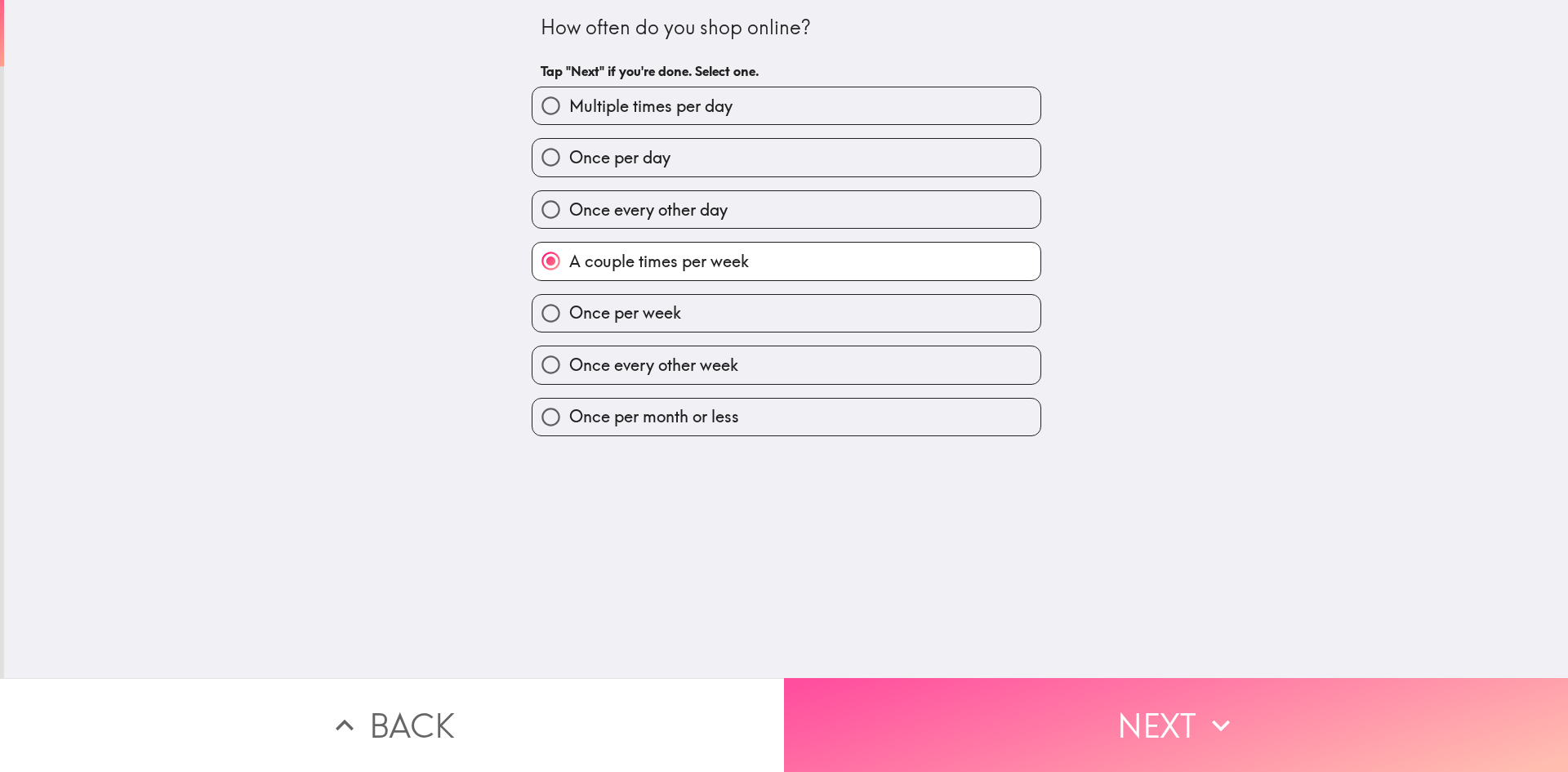
click at [1165, 721] on button "Next" at bounding box center [1176, 725] width 784 height 94
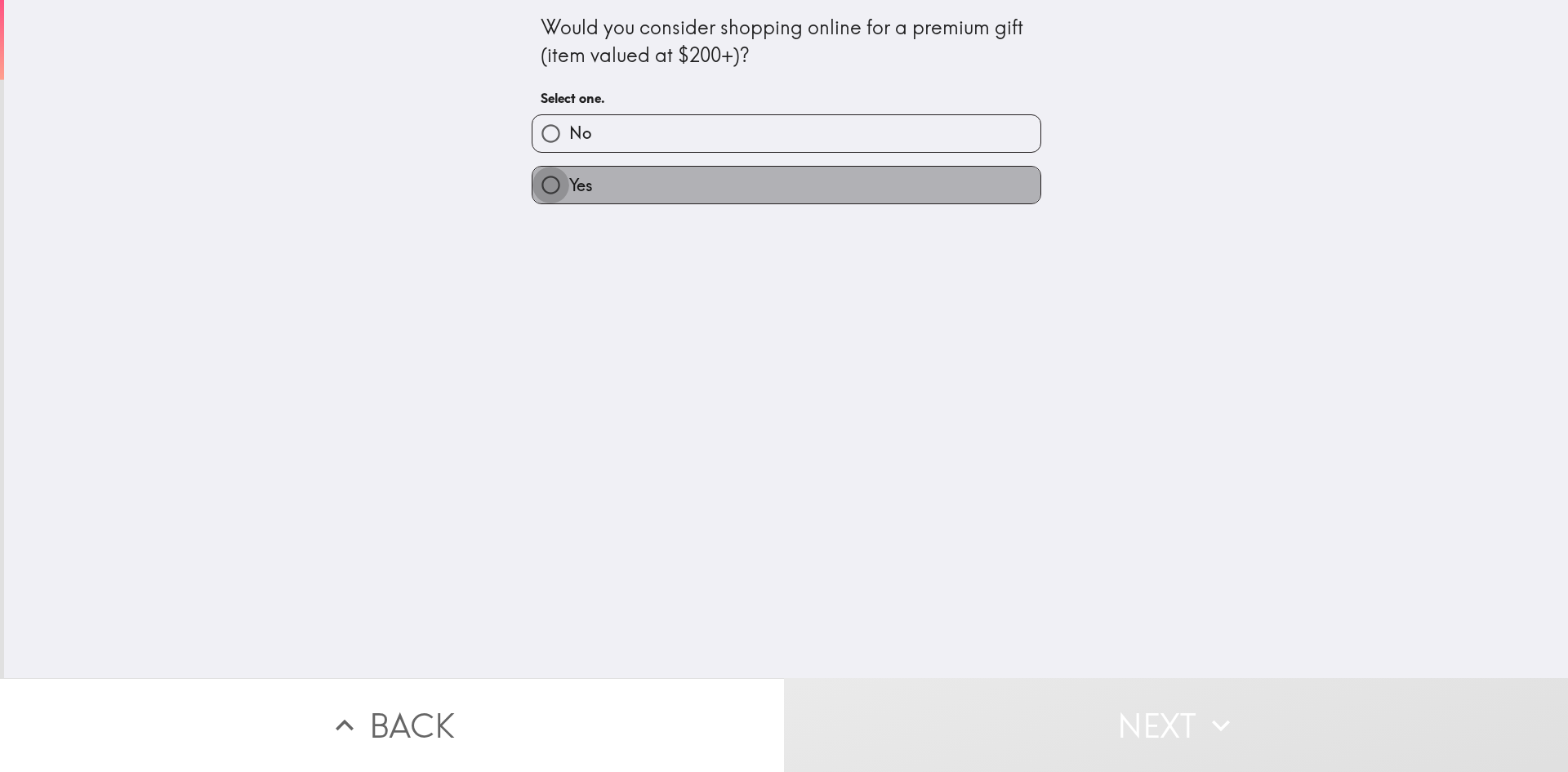
click at [533, 189] on input "Yes" at bounding box center [551, 185] width 37 height 37
radio input "true"
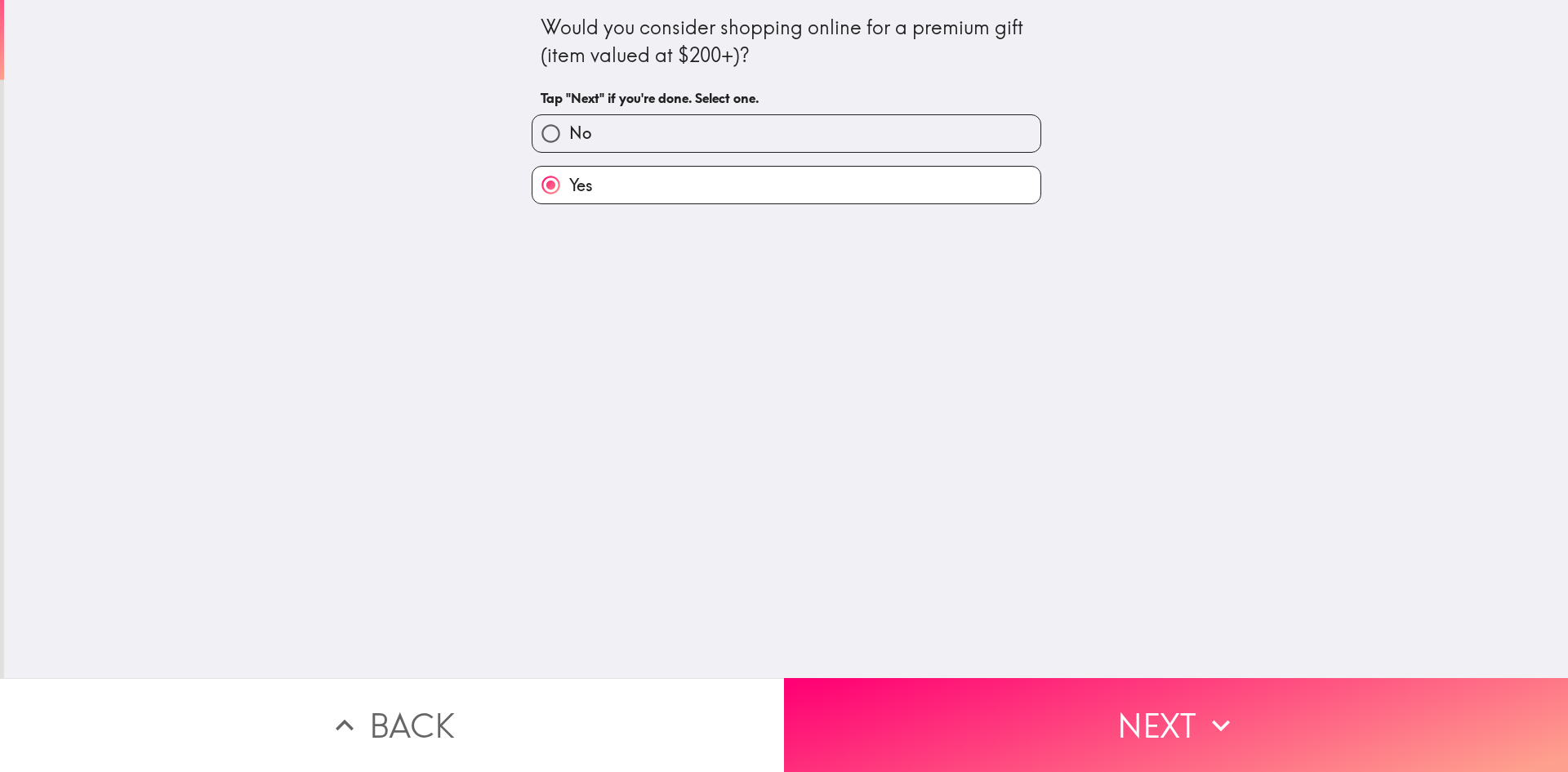
click at [1159, 735] on button "Next" at bounding box center [1176, 725] width 784 height 94
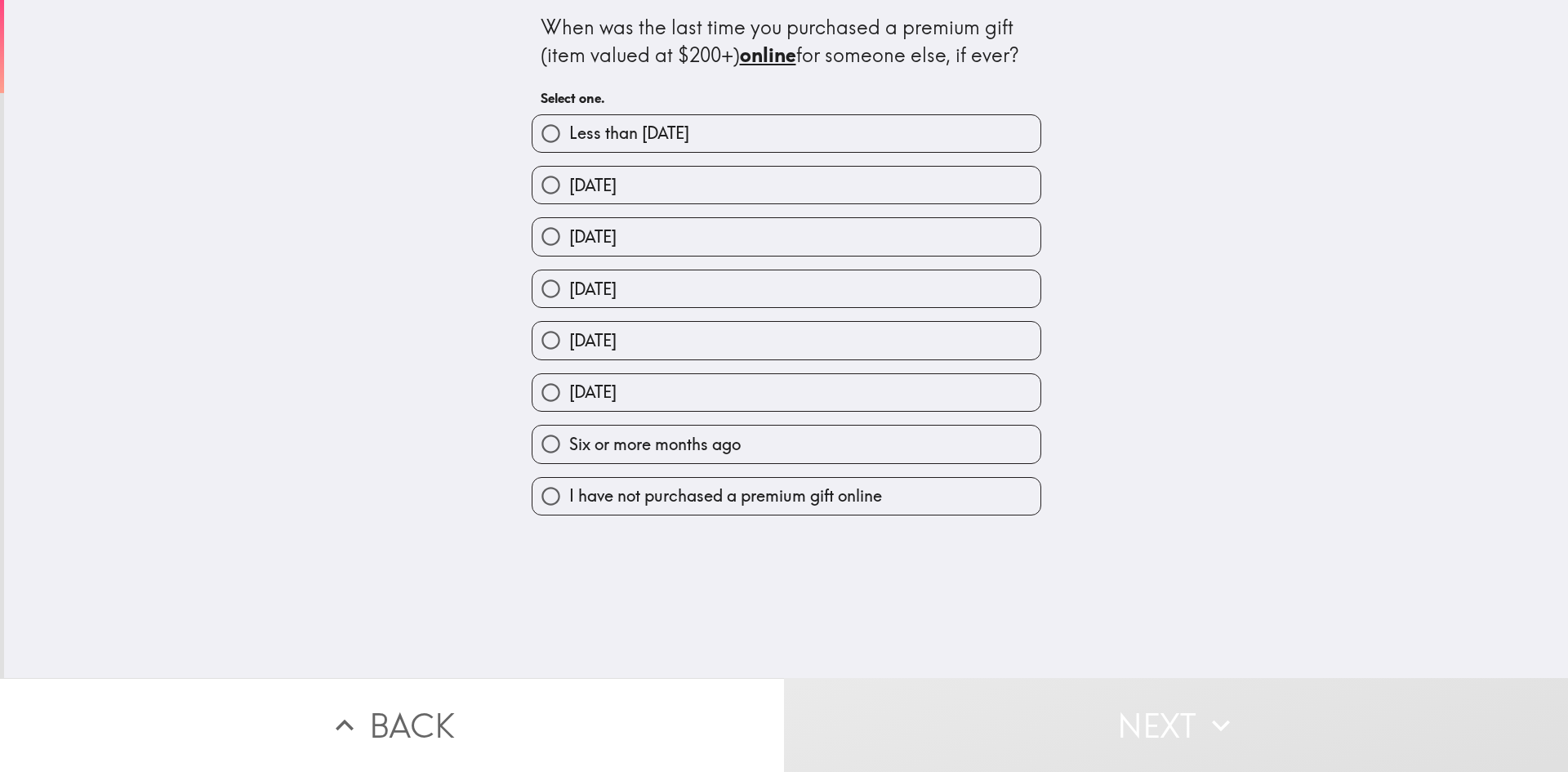
click at [545, 238] on input "Two months ago" at bounding box center [551, 236] width 37 height 37
radio input "true"
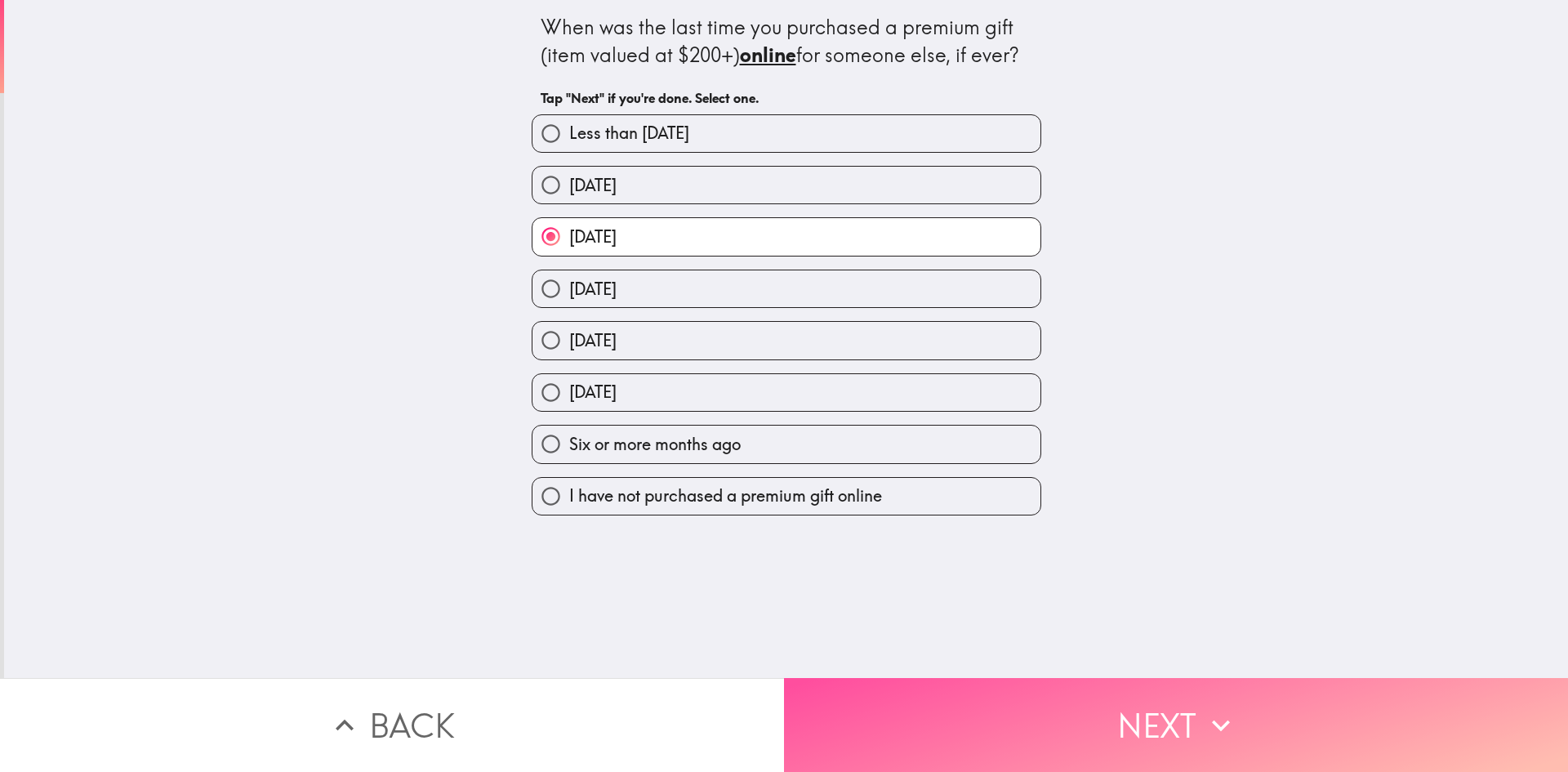
click at [1181, 719] on button "Next" at bounding box center [1176, 725] width 784 height 94
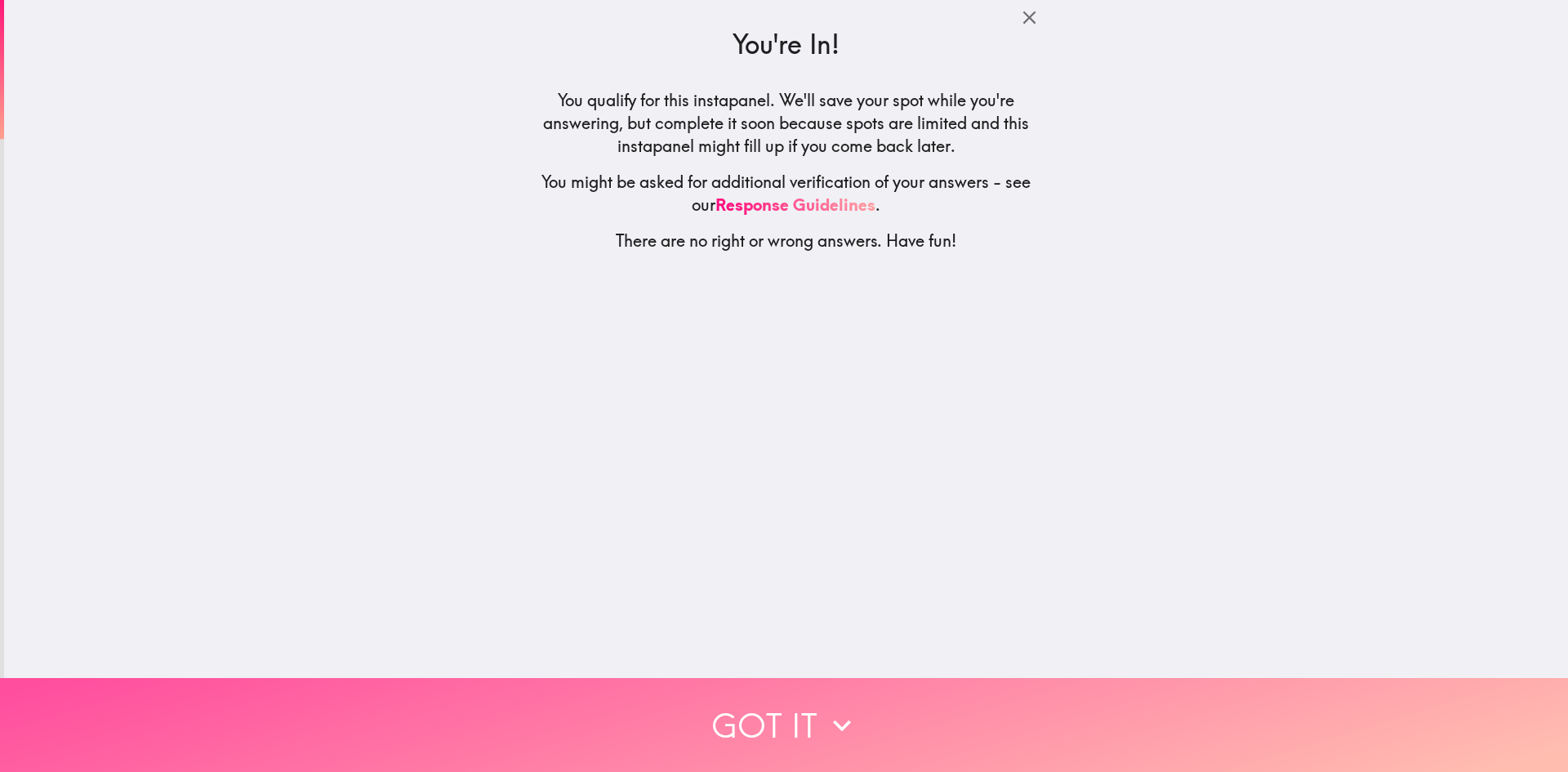
click at [794, 705] on button "Got it" at bounding box center [784, 725] width 1568 height 94
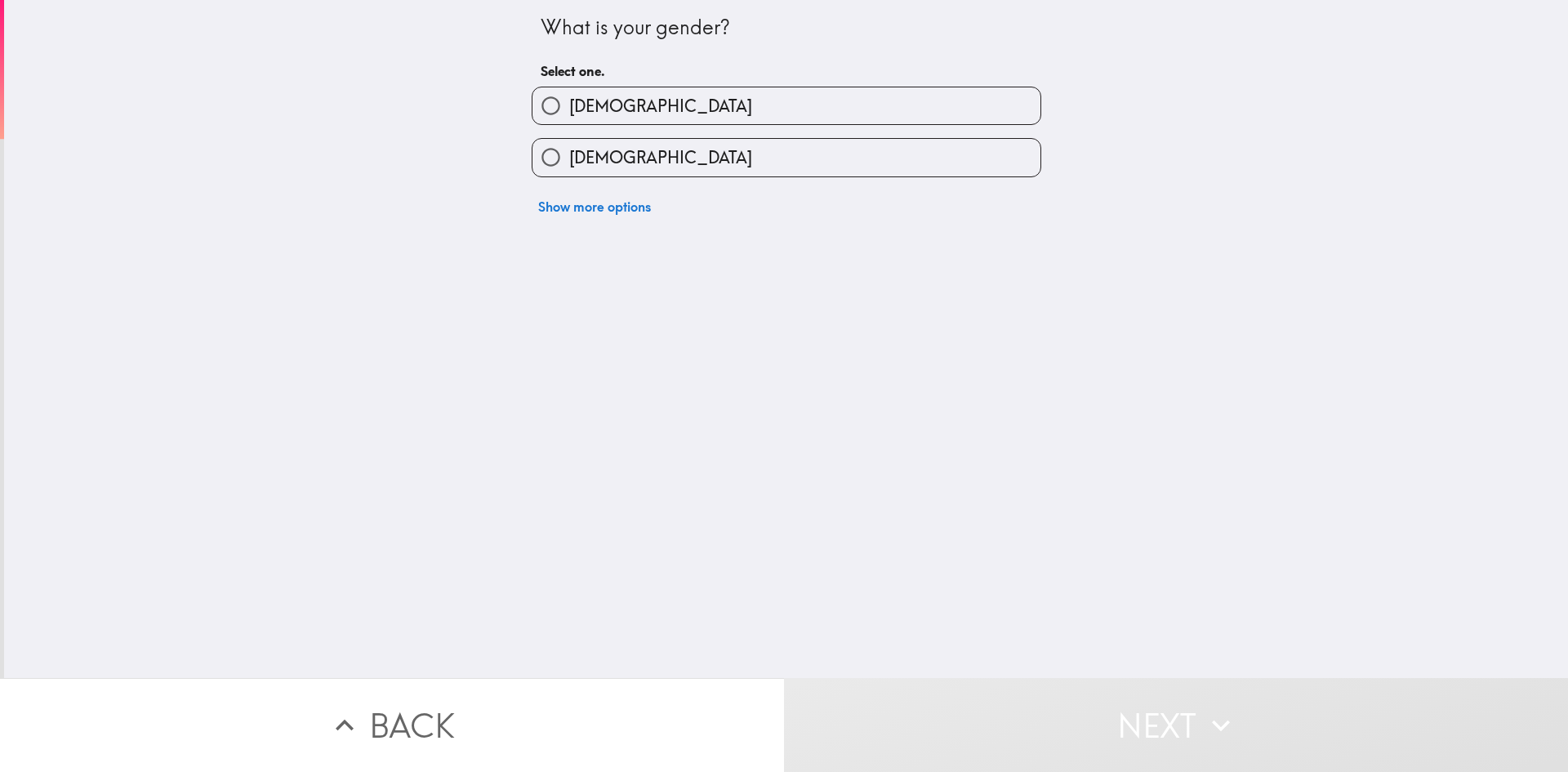
click at [536, 103] on input "[DEMOGRAPHIC_DATA]" at bounding box center [551, 105] width 37 height 37
radio input "true"
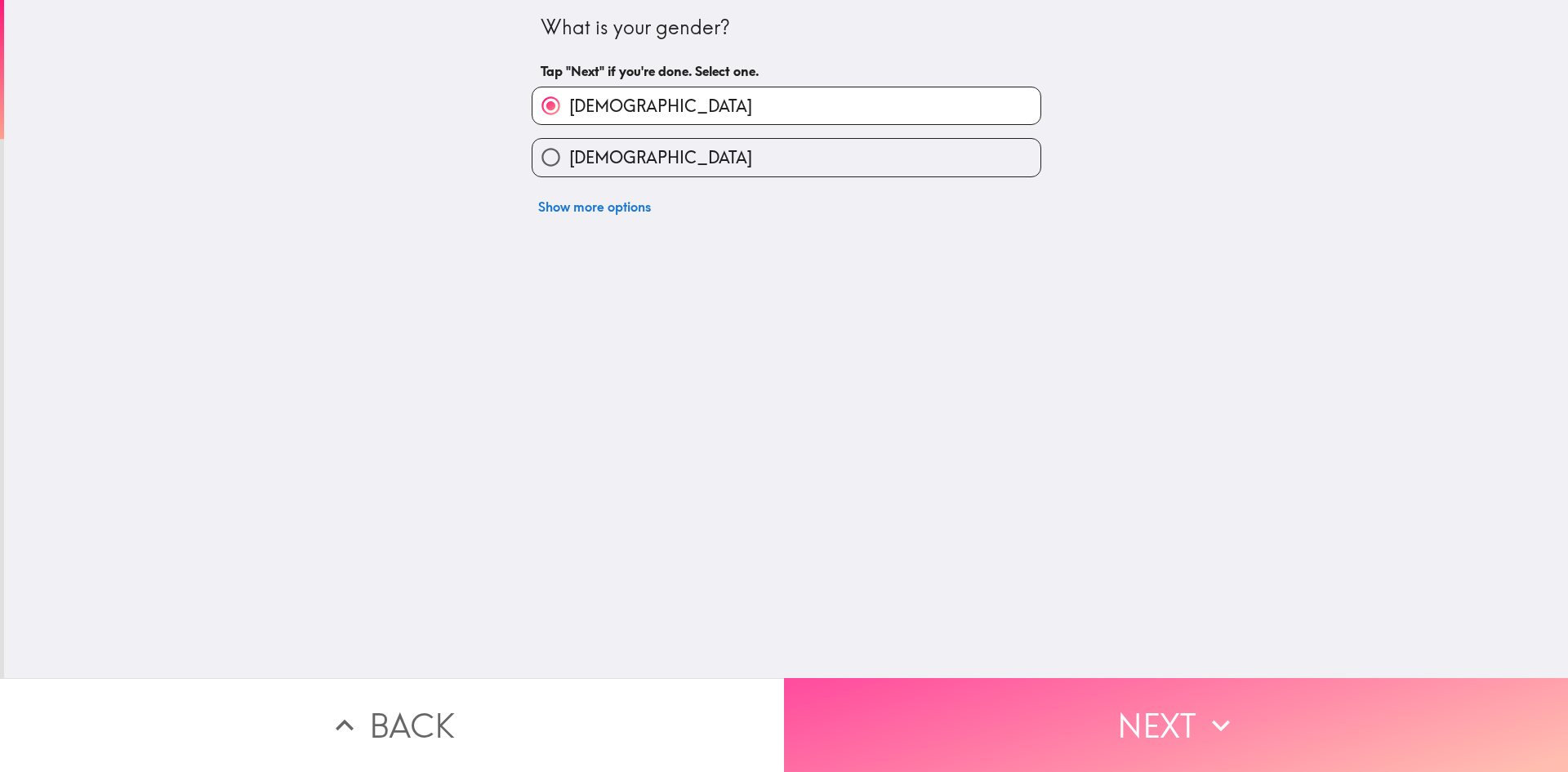
click at [1155, 712] on button "Next" at bounding box center [1176, 725] width 784 height 94
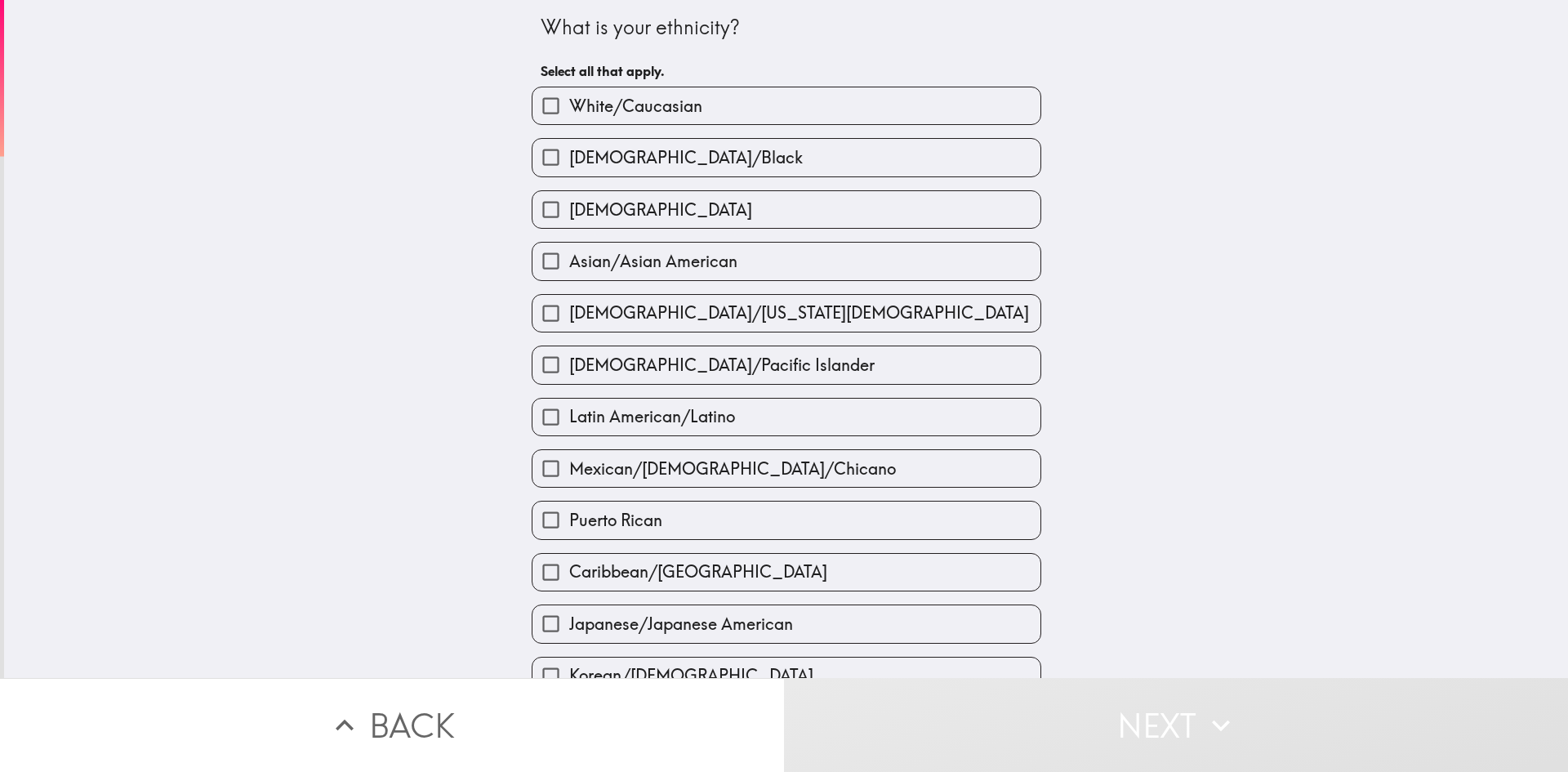
click at [592, 109] on span "White/Caucasian" at bounding box center [636, 106] width 133 height 23
click at [570, 109] on input "White/Caucasian" at bounding box center [551, 105] width 37 height 37
checkbox input "true"
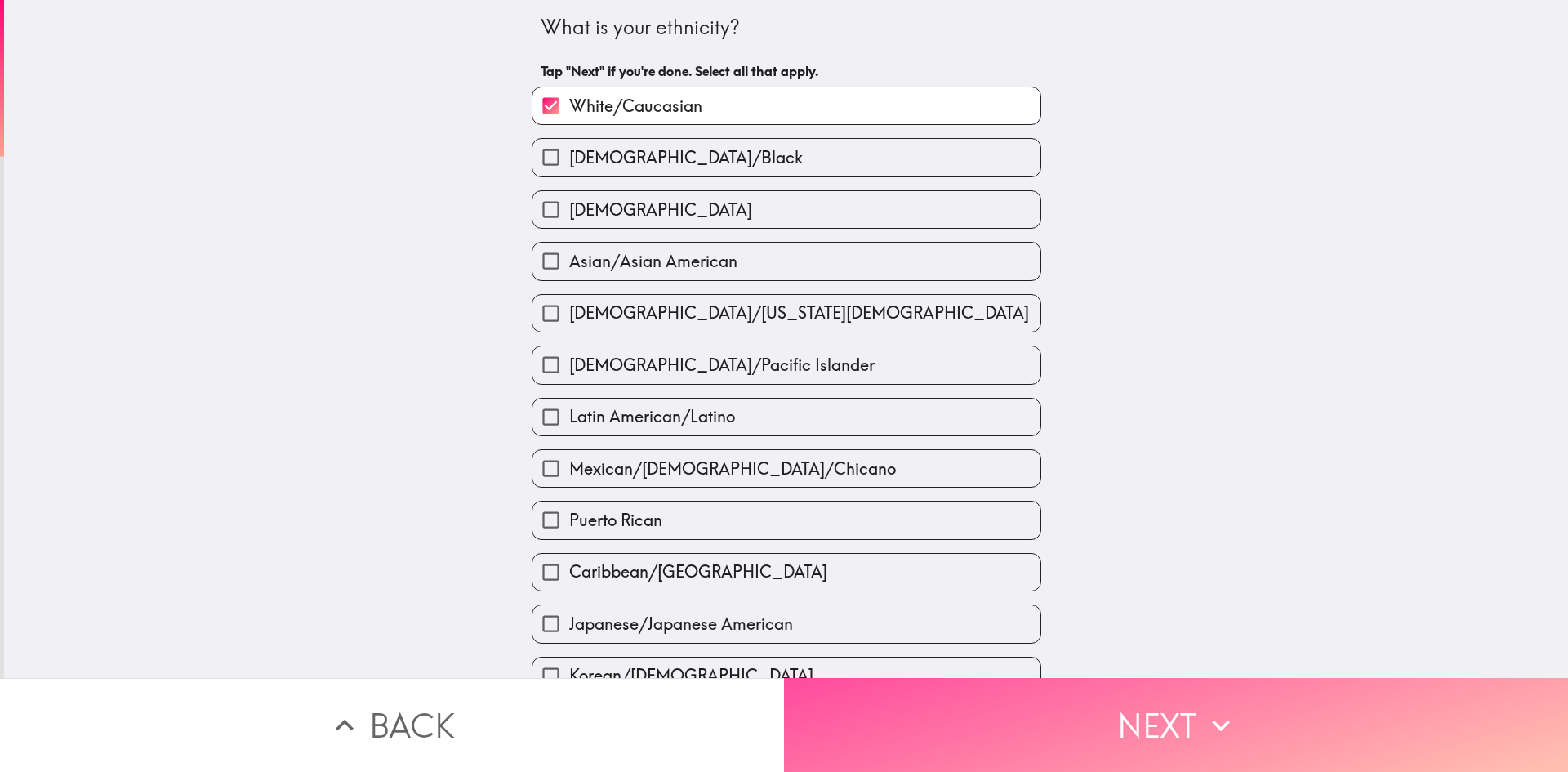
click at [1203, 708] on icon "button" at bounding box center [1221, 726] width 36 height 36
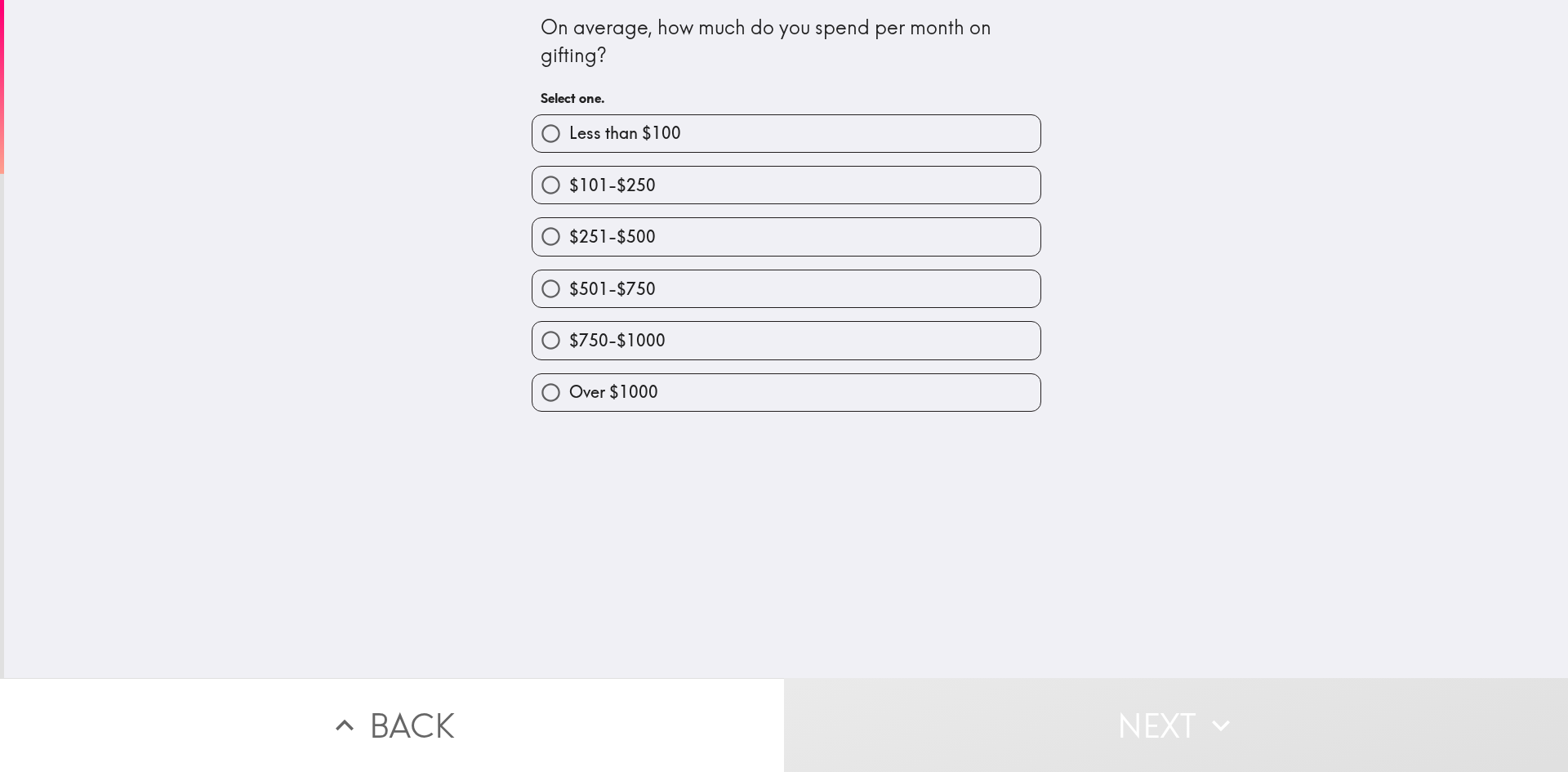
click at [533, 285] on input "$501-$750" at bounding box center [551, 289] width 37 height 37
radio input "true"
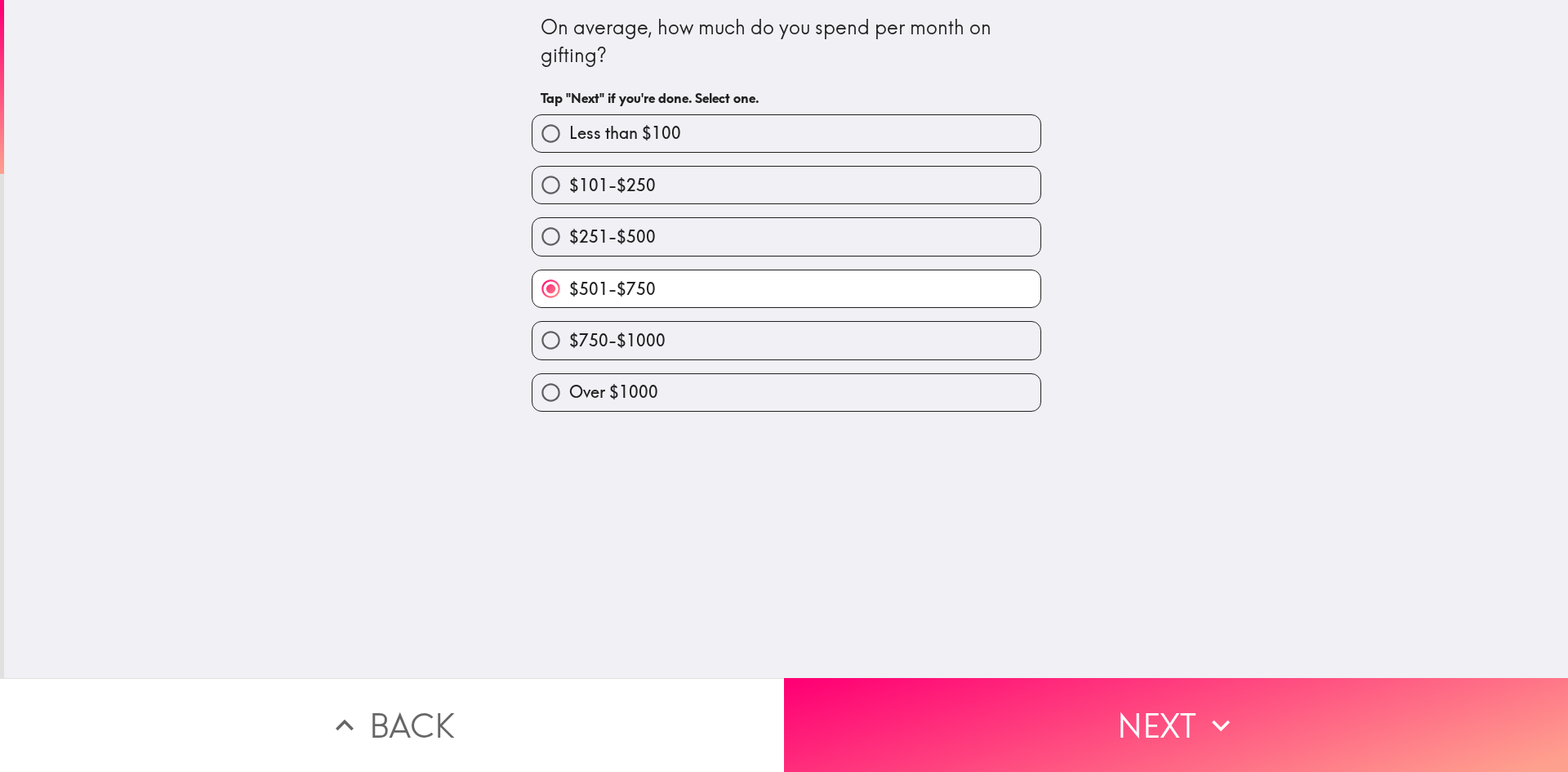
click at [537, 238] on input "$251-$500" at bounding box center [551, 236] width 37 height 37
radio input "true"
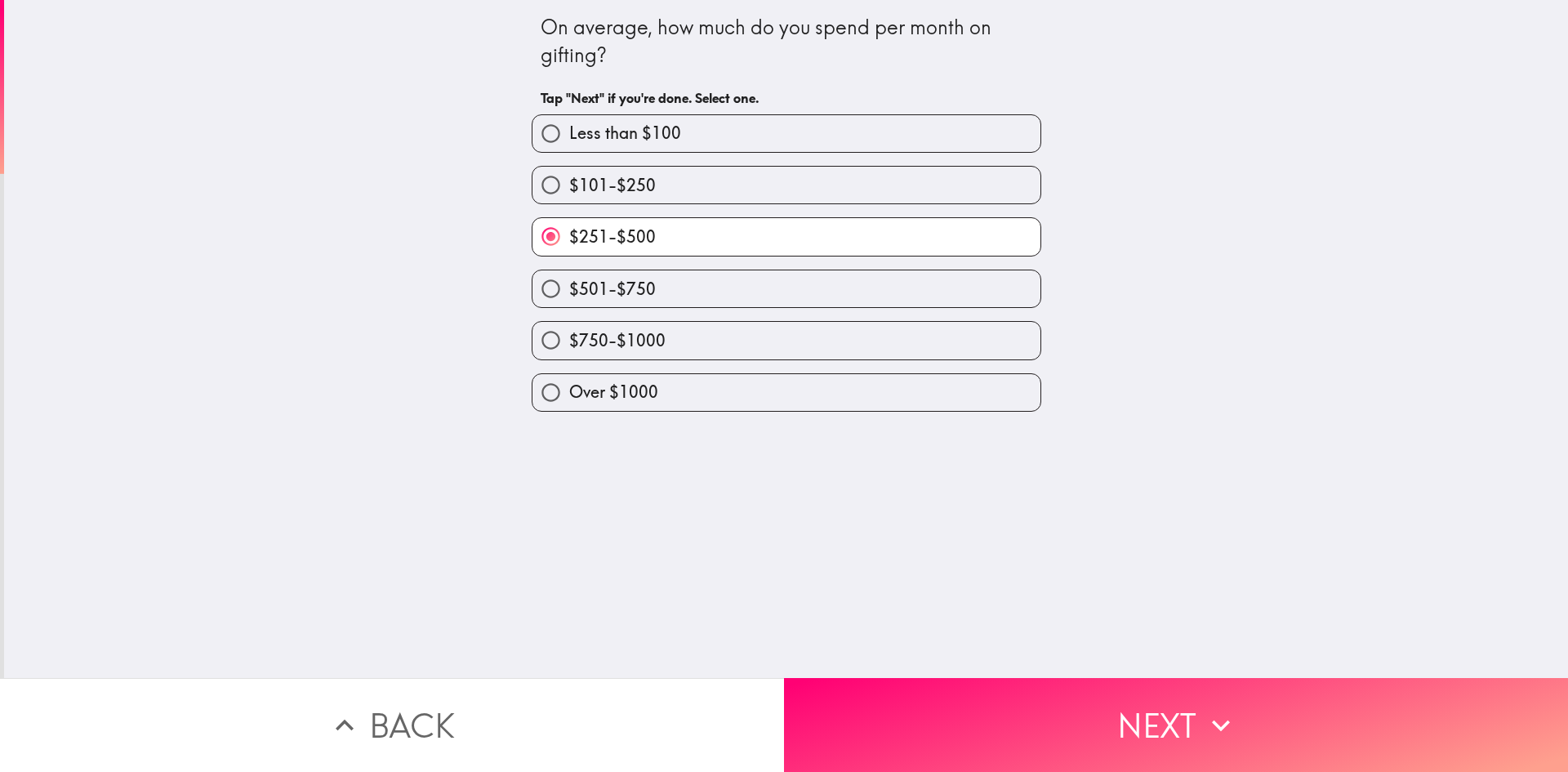
click at [1120, 695] on button "Next" at bounding box center [1176, 725] width 784 height 94
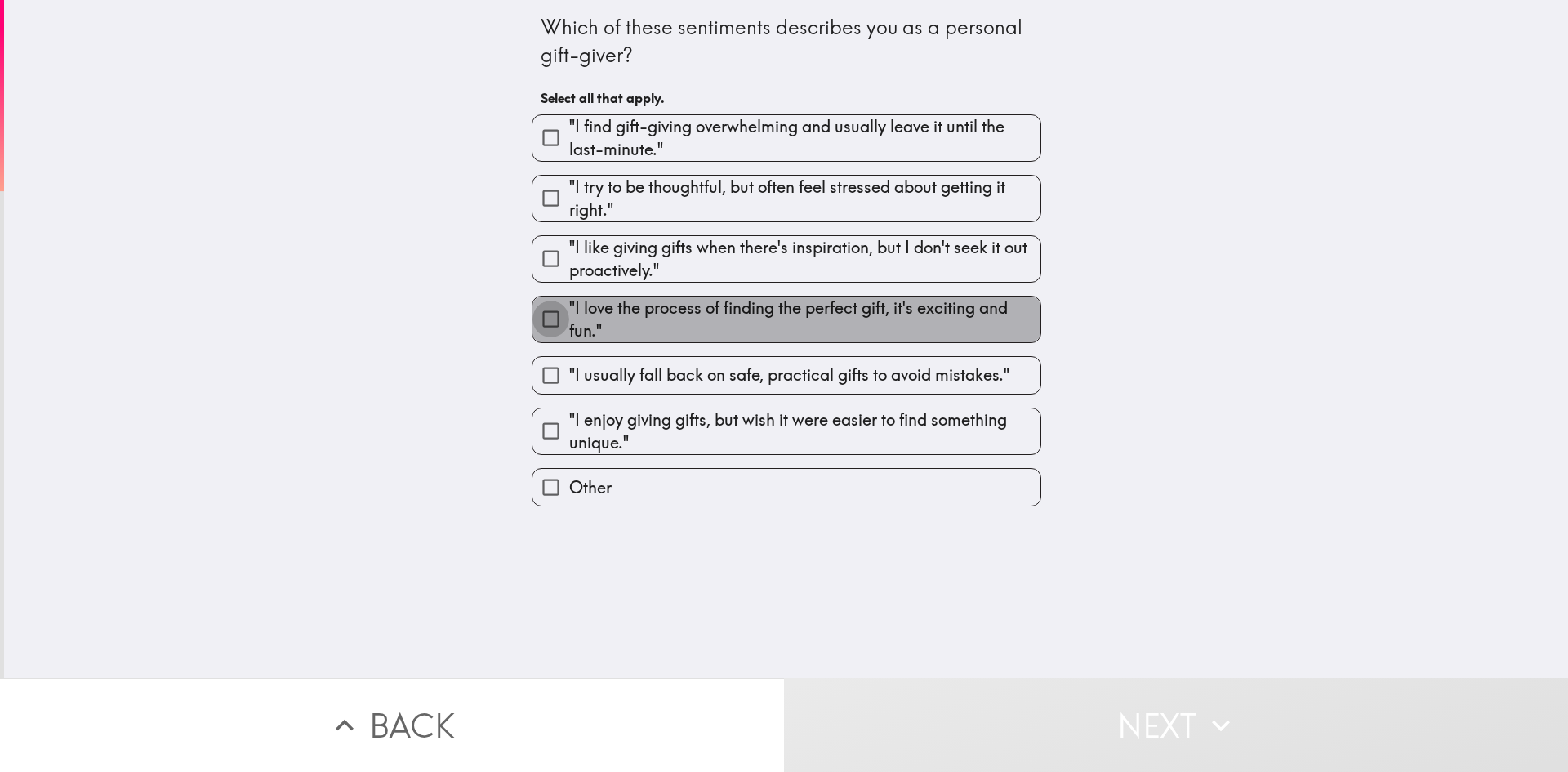
click at [545, 315] on input ""I love the process of finding the perfect gift, it's exciting and fun."" at bounding box center [551, 319] width 37 height 37
checkbox input "true"
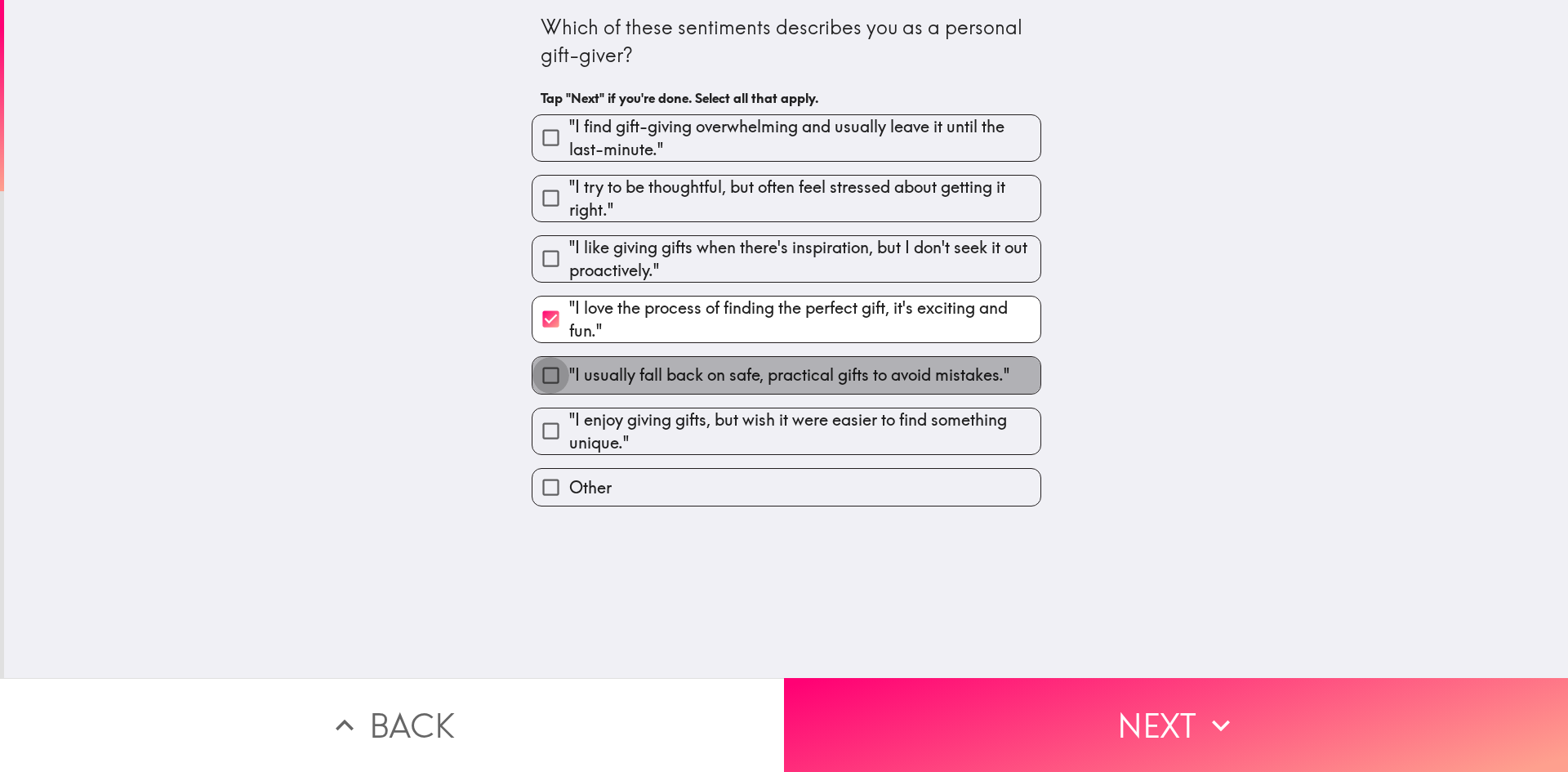
click at [540, 379] on input ""I usually fall back on safe, practical gifts to avoid mistakes."" at bounding box center [551, 375] width 37 height 37
checkbox input "true"
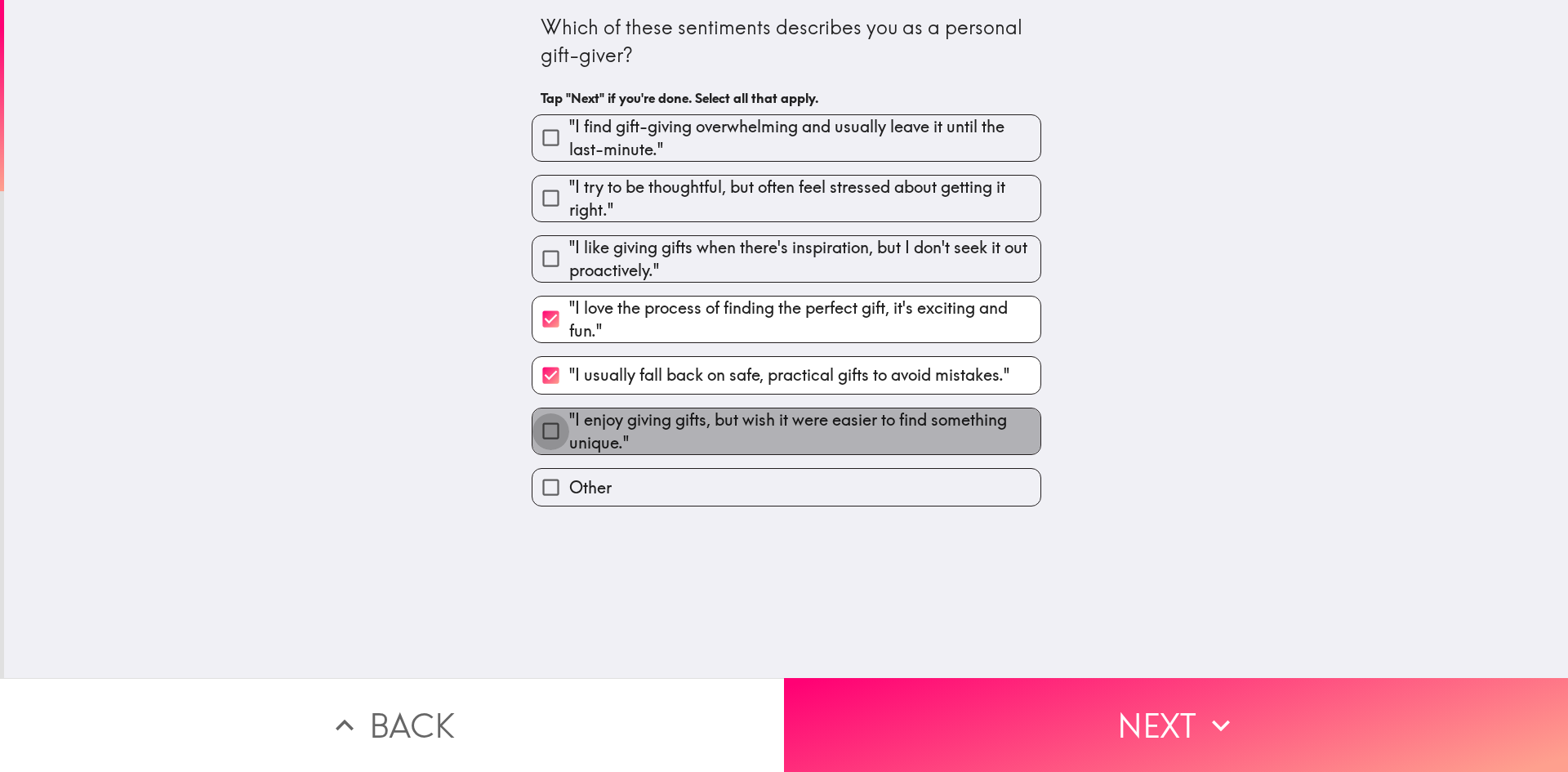
click at [533, 435] on input ""I enjoy giving gifts, but wish it were easier to find something unique."" at bounding box center [551, 431] width 37 height 37
checkbox input "true"
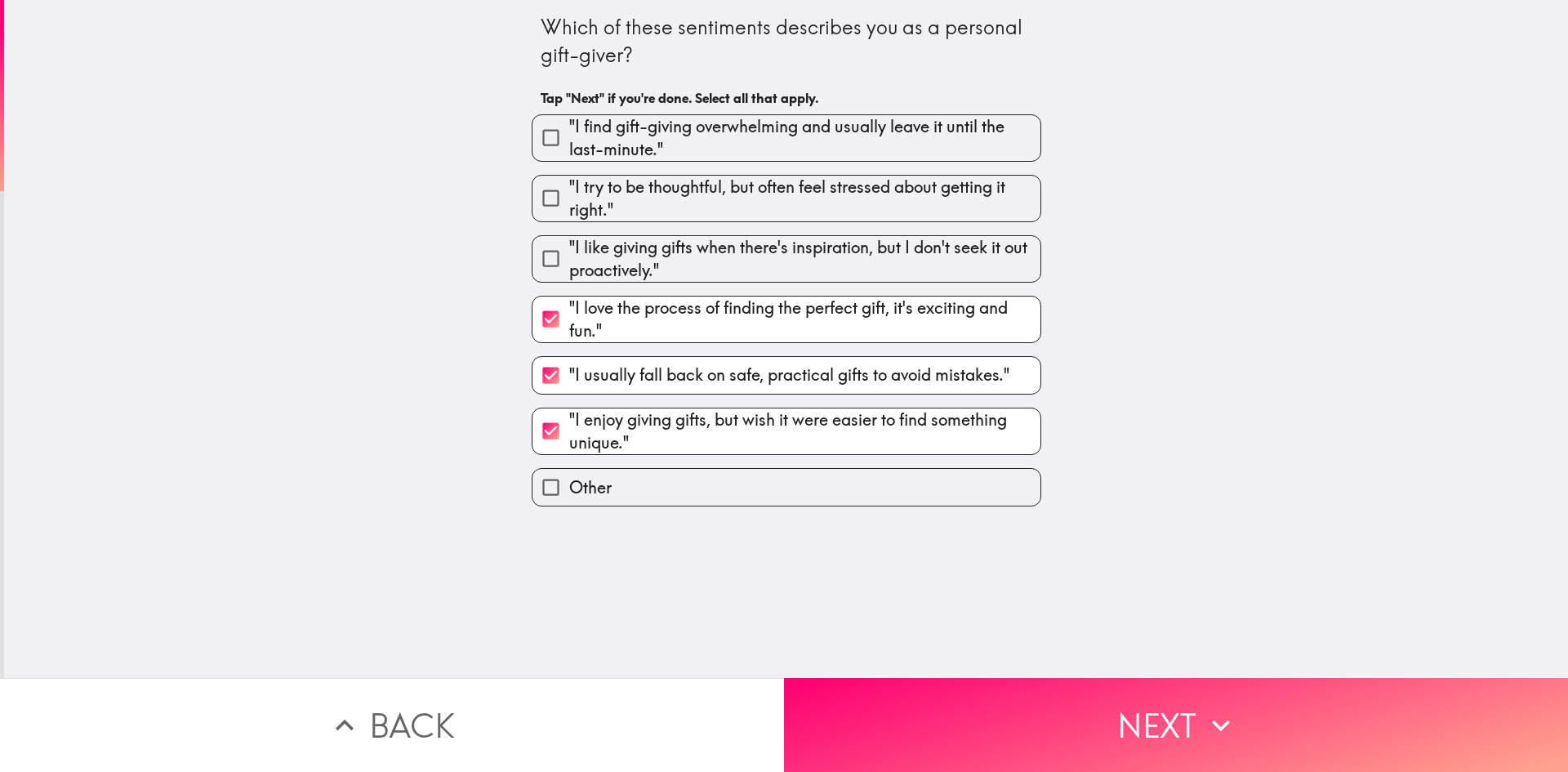
click at [1159, 731] on button "Next" at bounding box center [1176, 725] width 784 height 94
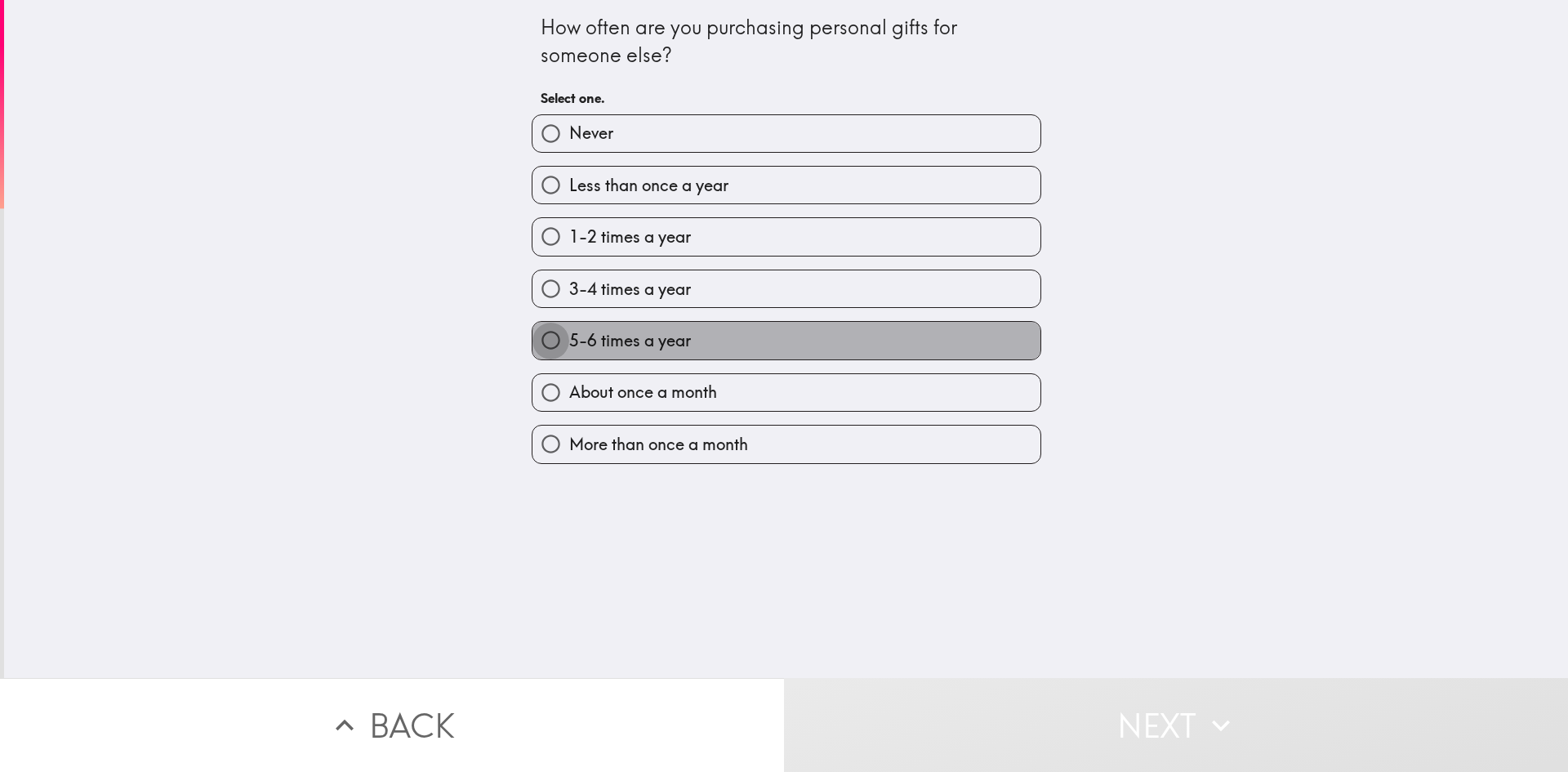
click at [535, 336] on input "5-6 times a year" at bounding box center [551, 340] width 37 height 37
radio input "true"
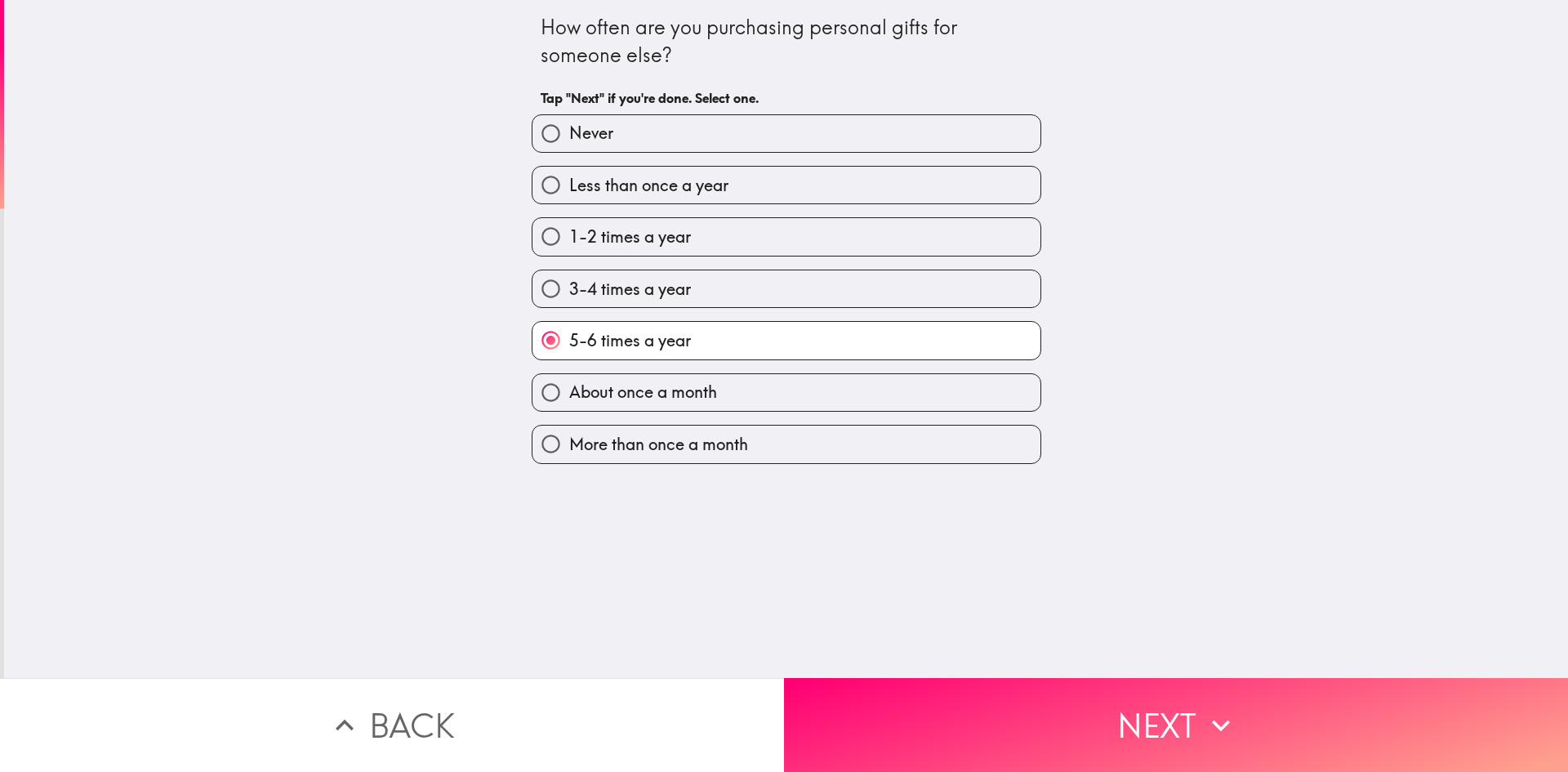
click at [1206, 708] on icon "button" at bounding box center [1221, 726] width 36 height 36
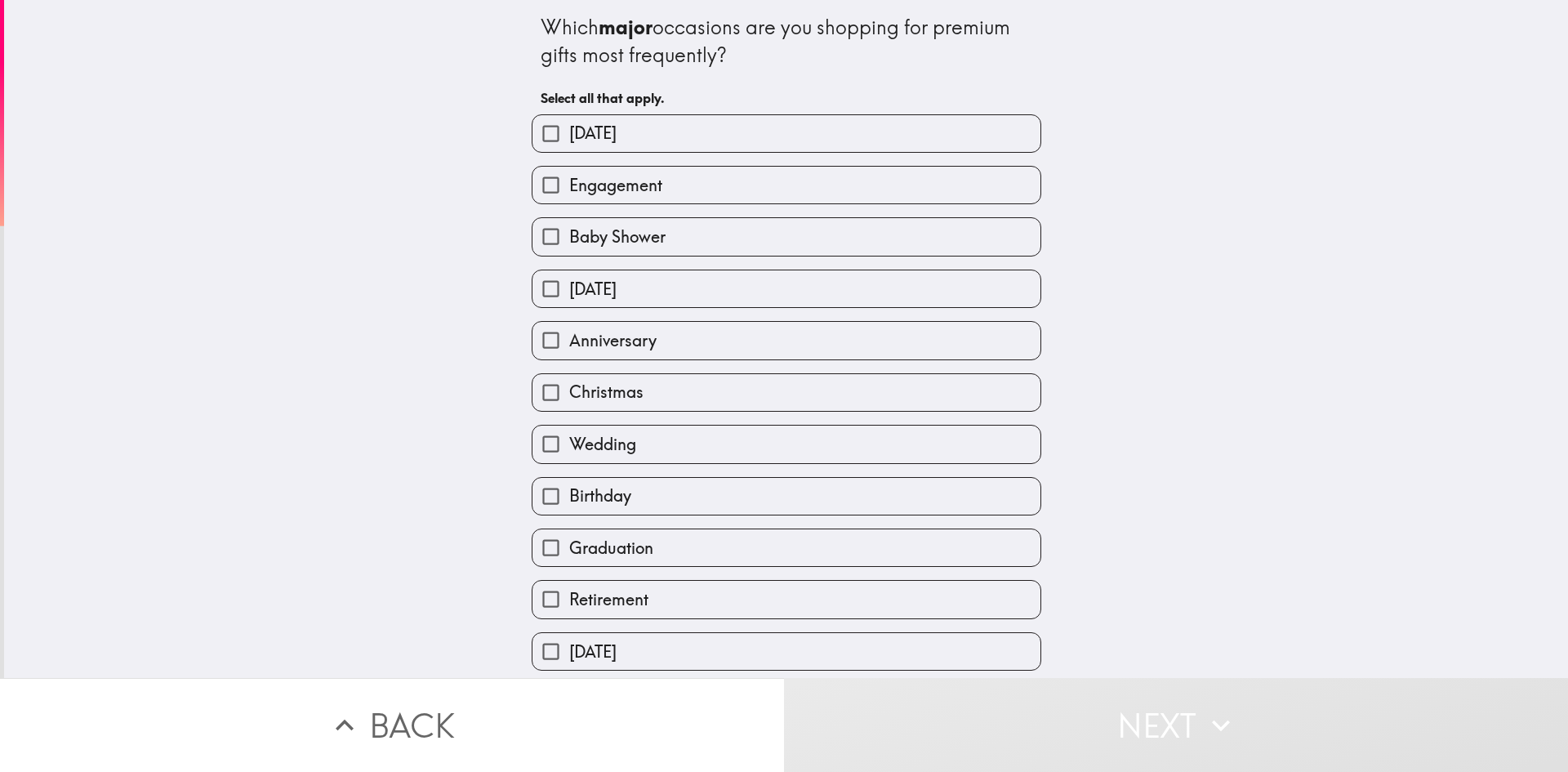
click at [537, 178] on input "Engagement" at bounding box center [551, 185] width 37 height 37
checkbox input "true"
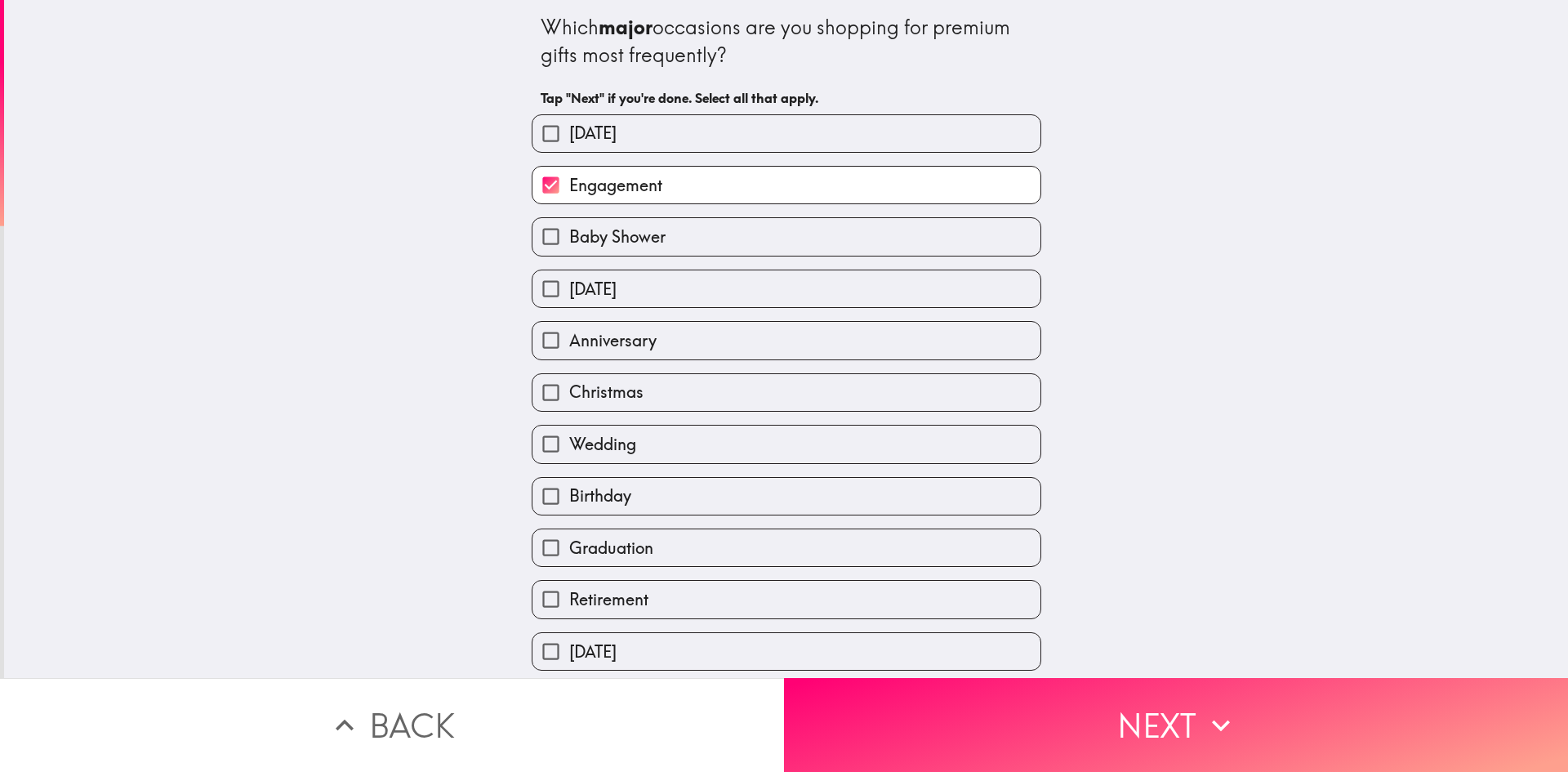
click at [534, 287] on input "Valentine's Day" at bounding box center [551, 289] width 37 height 37
checkbox input "true"
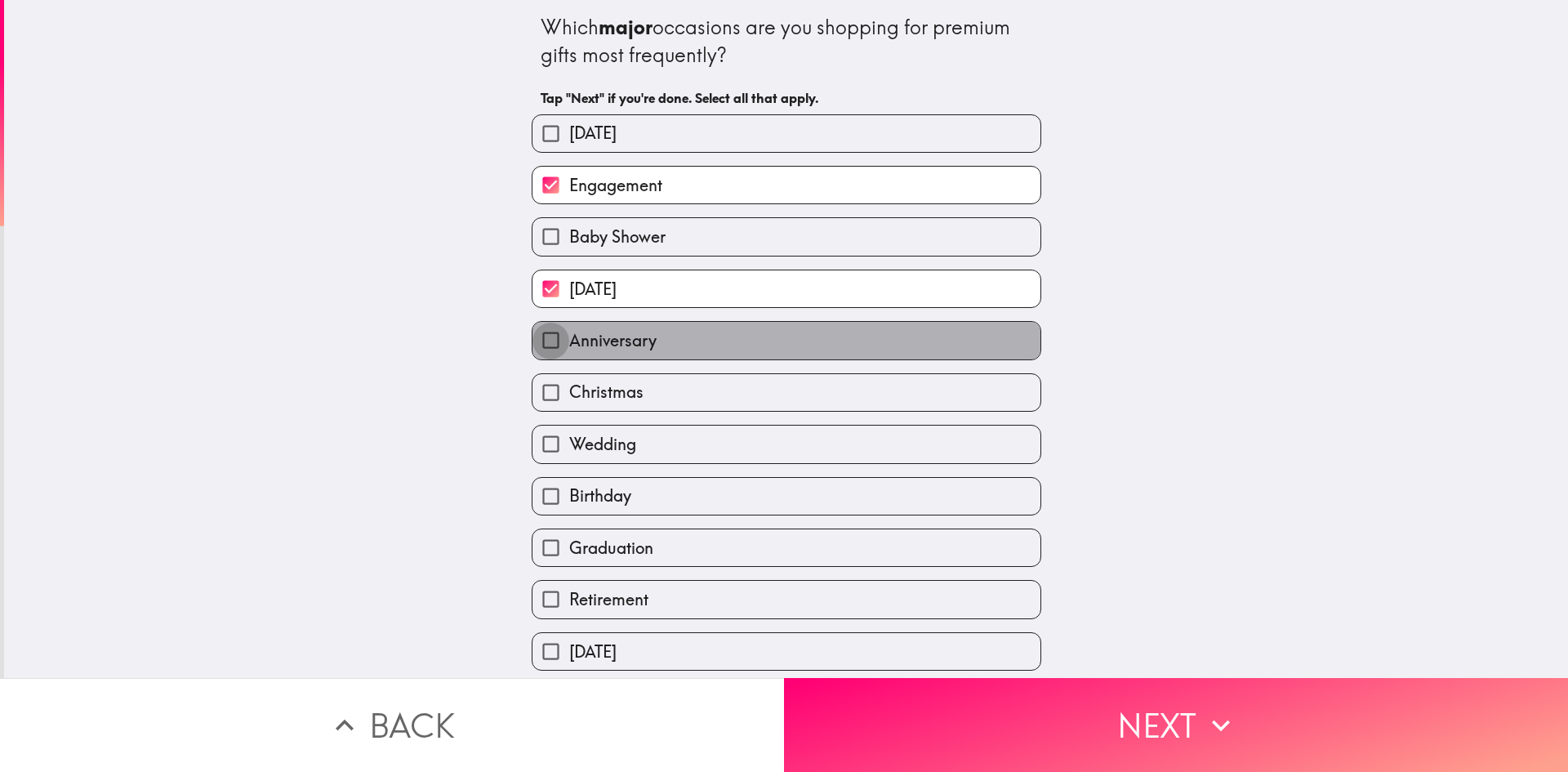
click at [537, 341] on input "Anniversary" at bounding box center [551, 340] width 37 height 37
checkbox input "true"
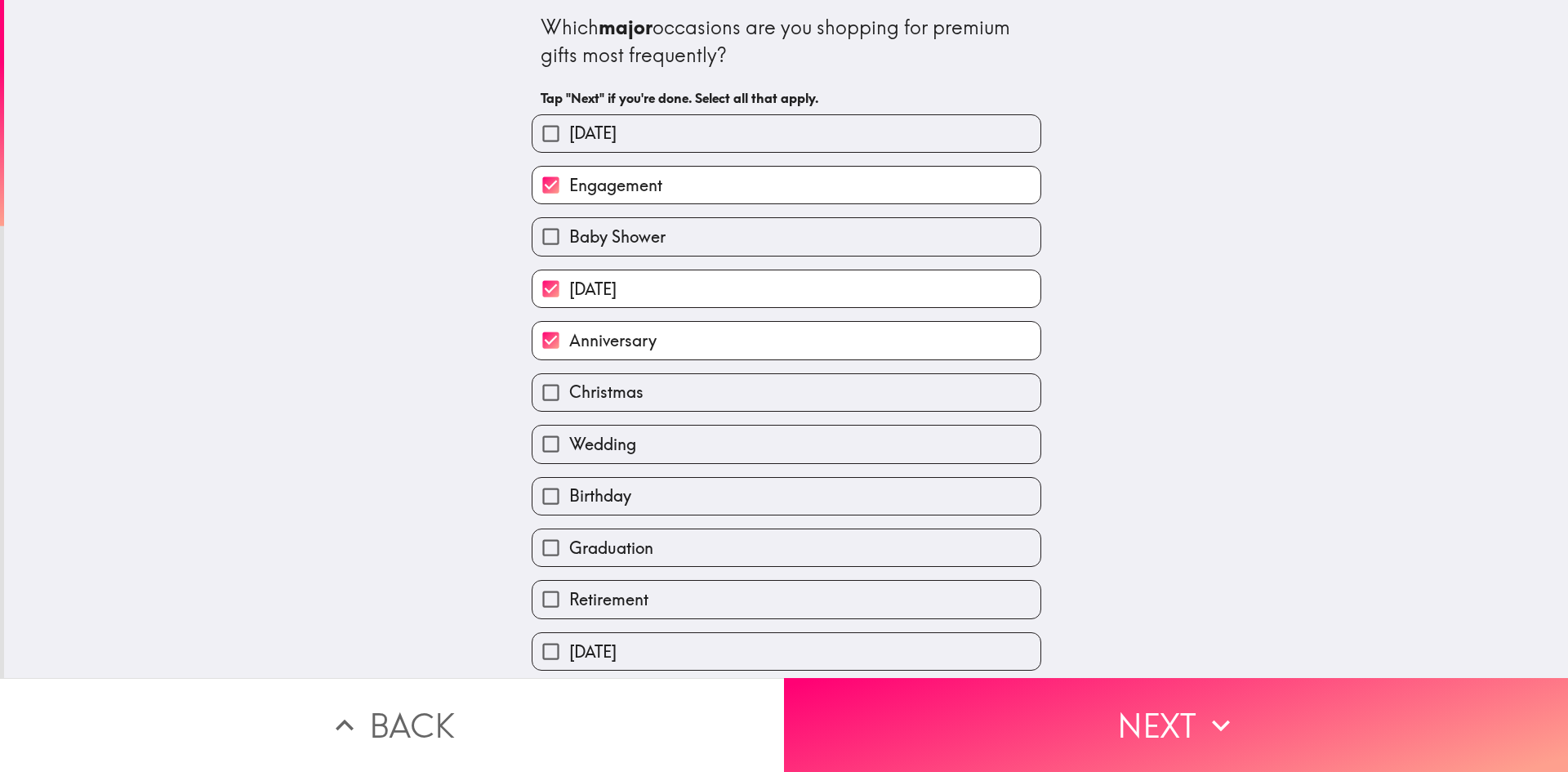
click at [533, 391] on input "Christmas" at bounding box center [551, 392] width 37 height 37
checkbox input "true"
click at [537, 449] on input "Wedding" at bounding box center [551, 444] width 37 height 37
checkbox input "true"
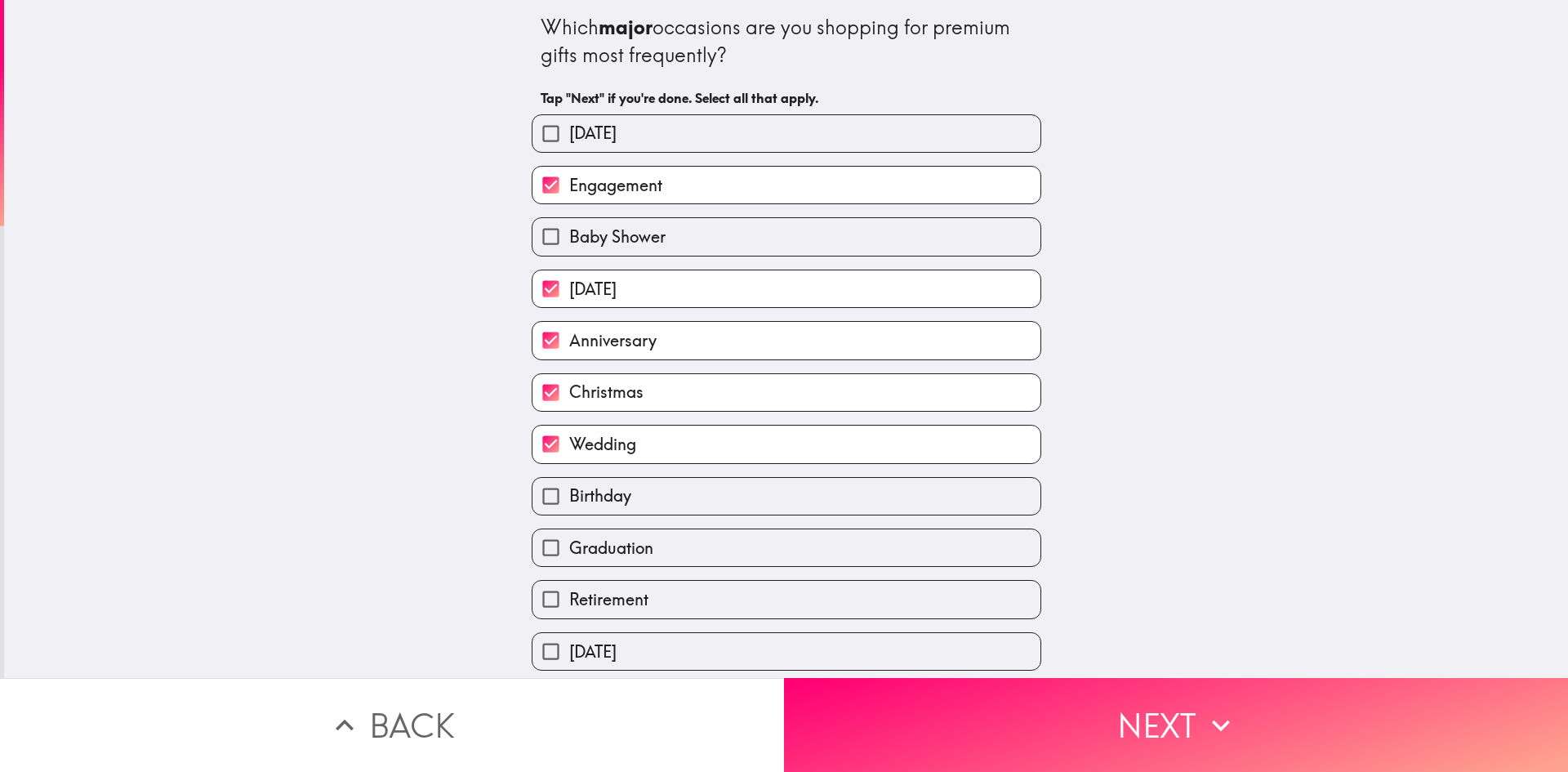
click at [542, 492] on input "Birthday" at bounding box center [551, 496] width 37 height 37
checkbox input "true"
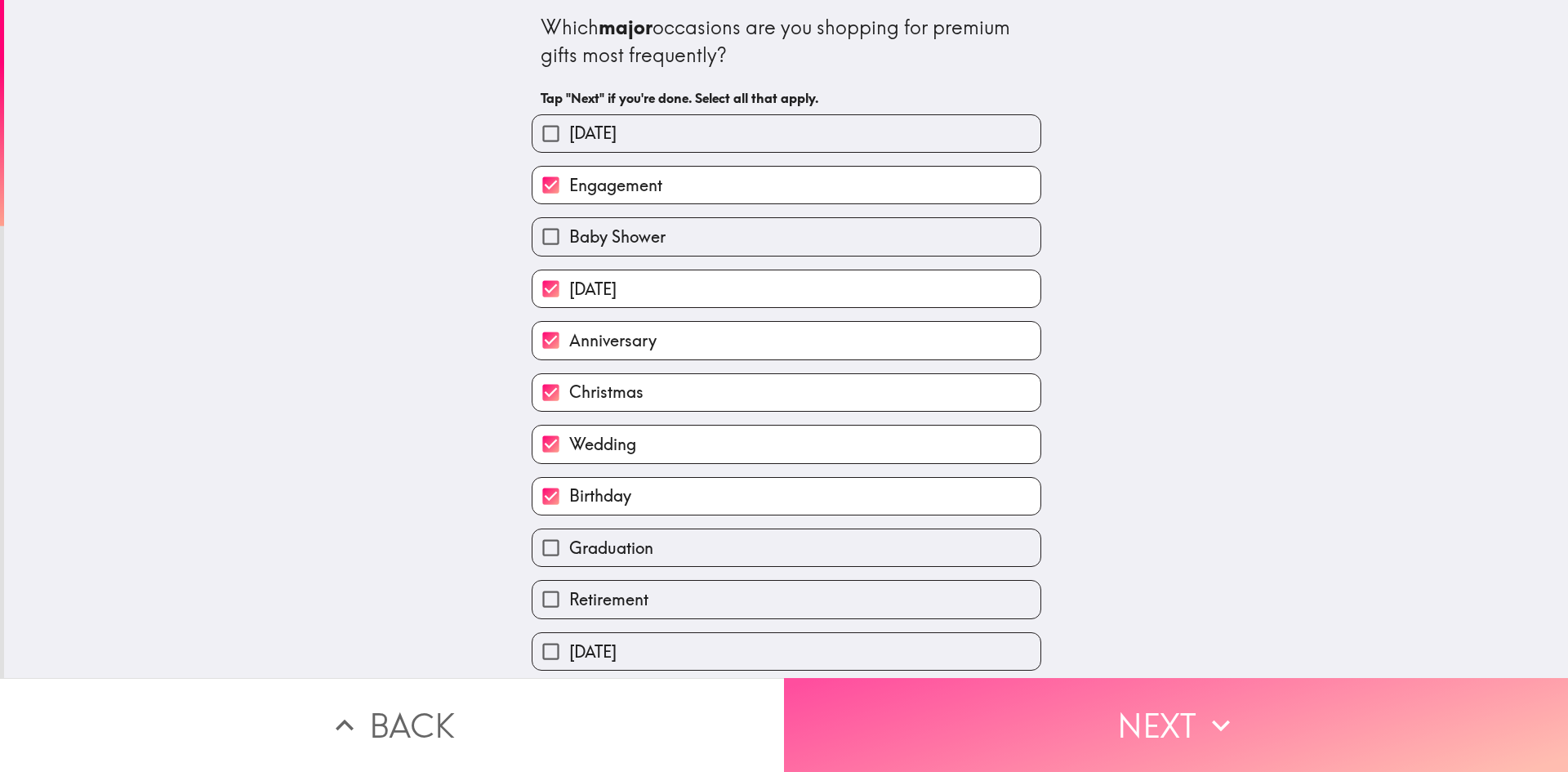
click at [1203, 710] on icon "button" at bounding box center [1221, 726] width 36 height 36
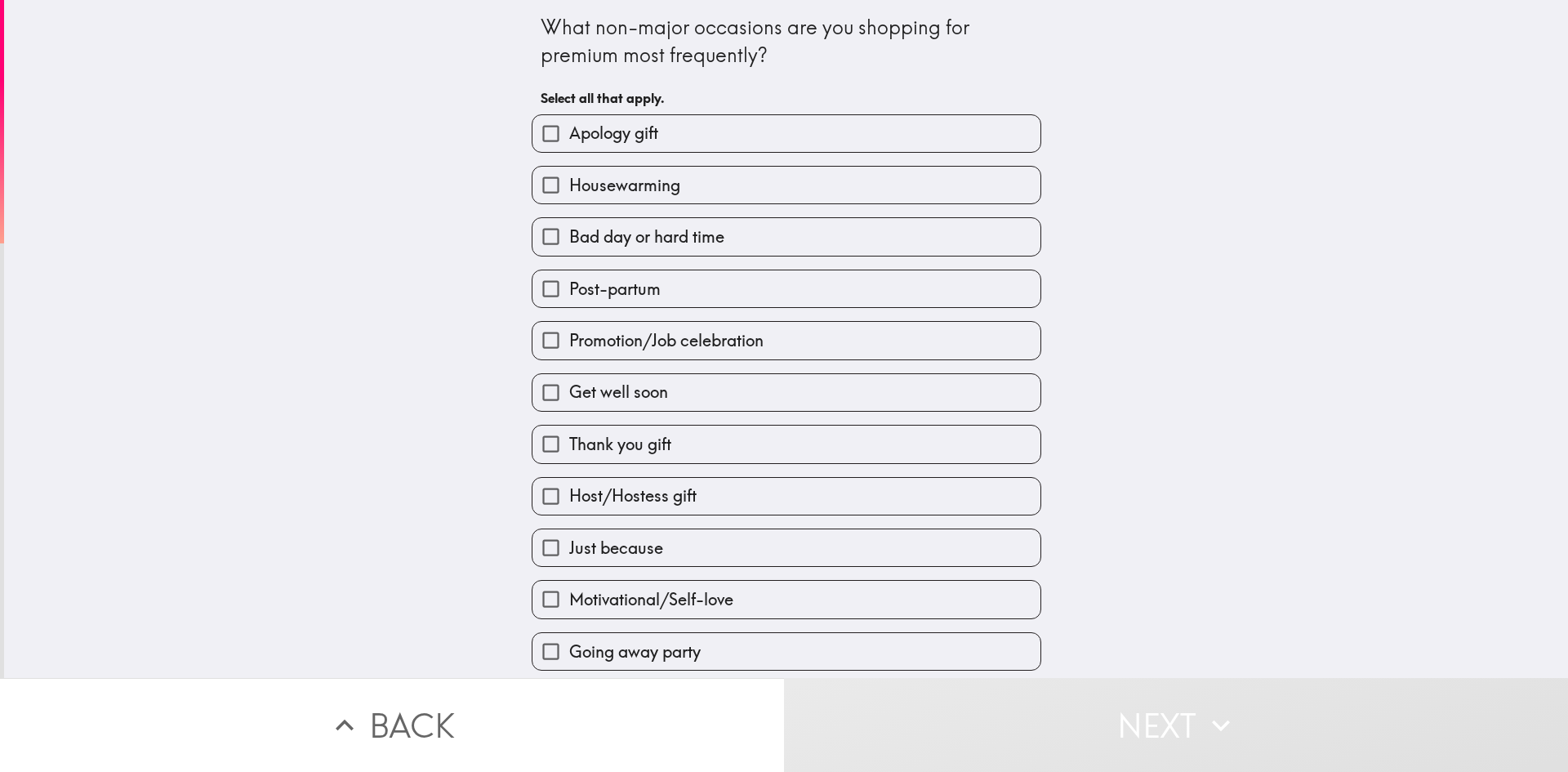
click at [543, 444] on input "Thank you gift" at bounding box center [551, 444] width 37 height 37
checkbox input "true"
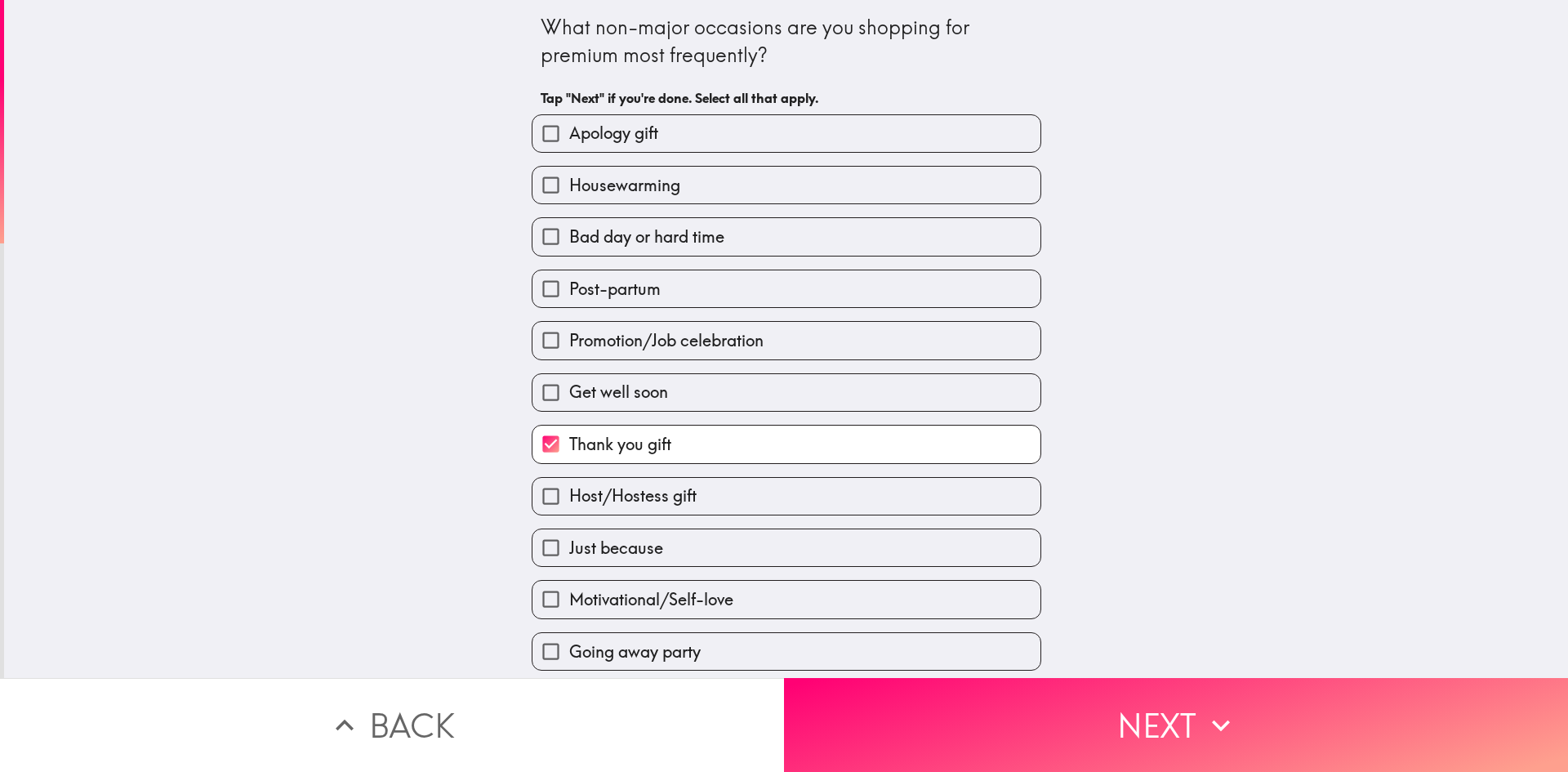
click at [1187, 714] on button "Next" at bounding box center [1176, 725] width 784 height 94
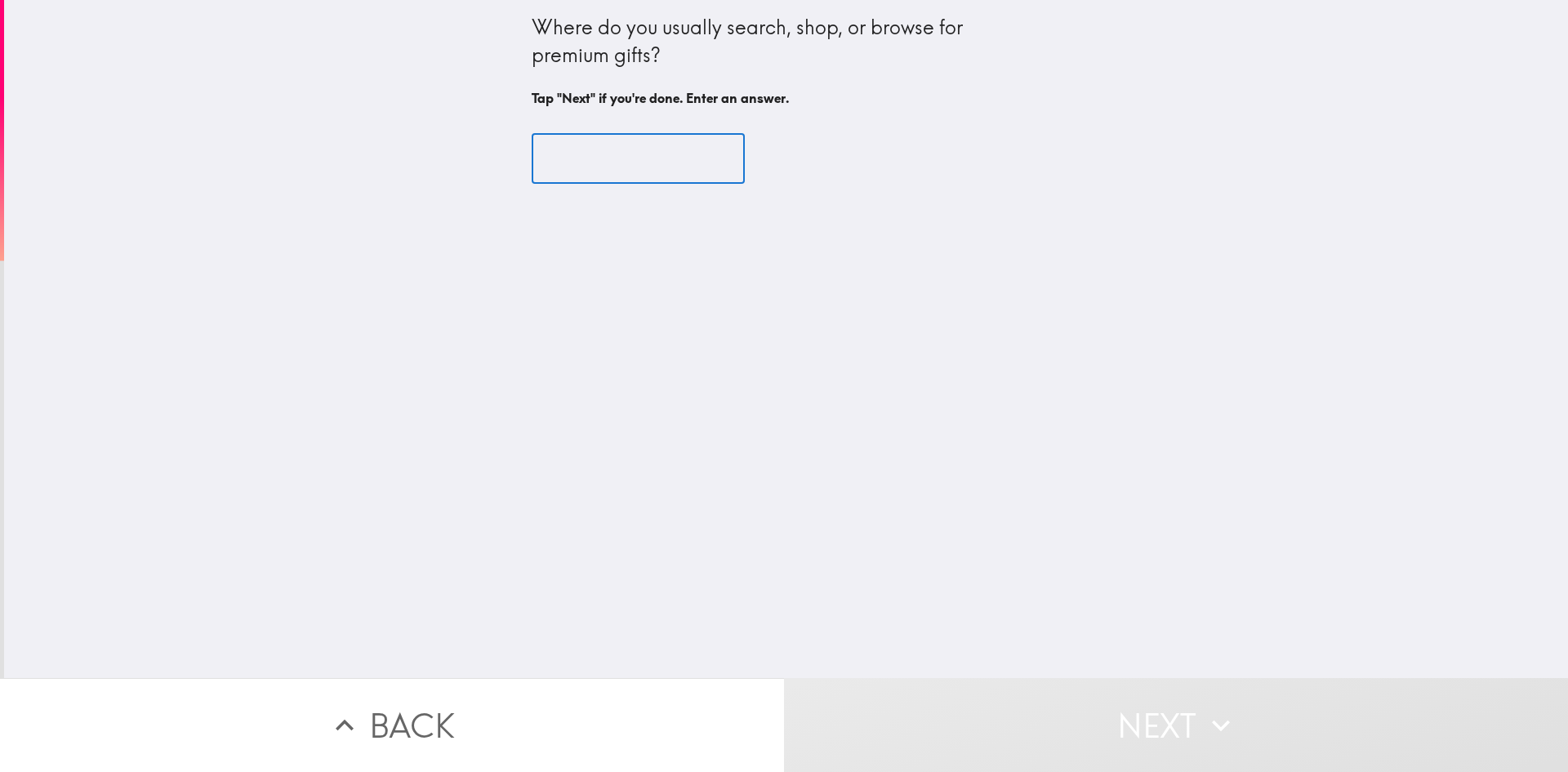
click at [586, 155] on input "text" at bounding box center [638, 159] width 213 height 51
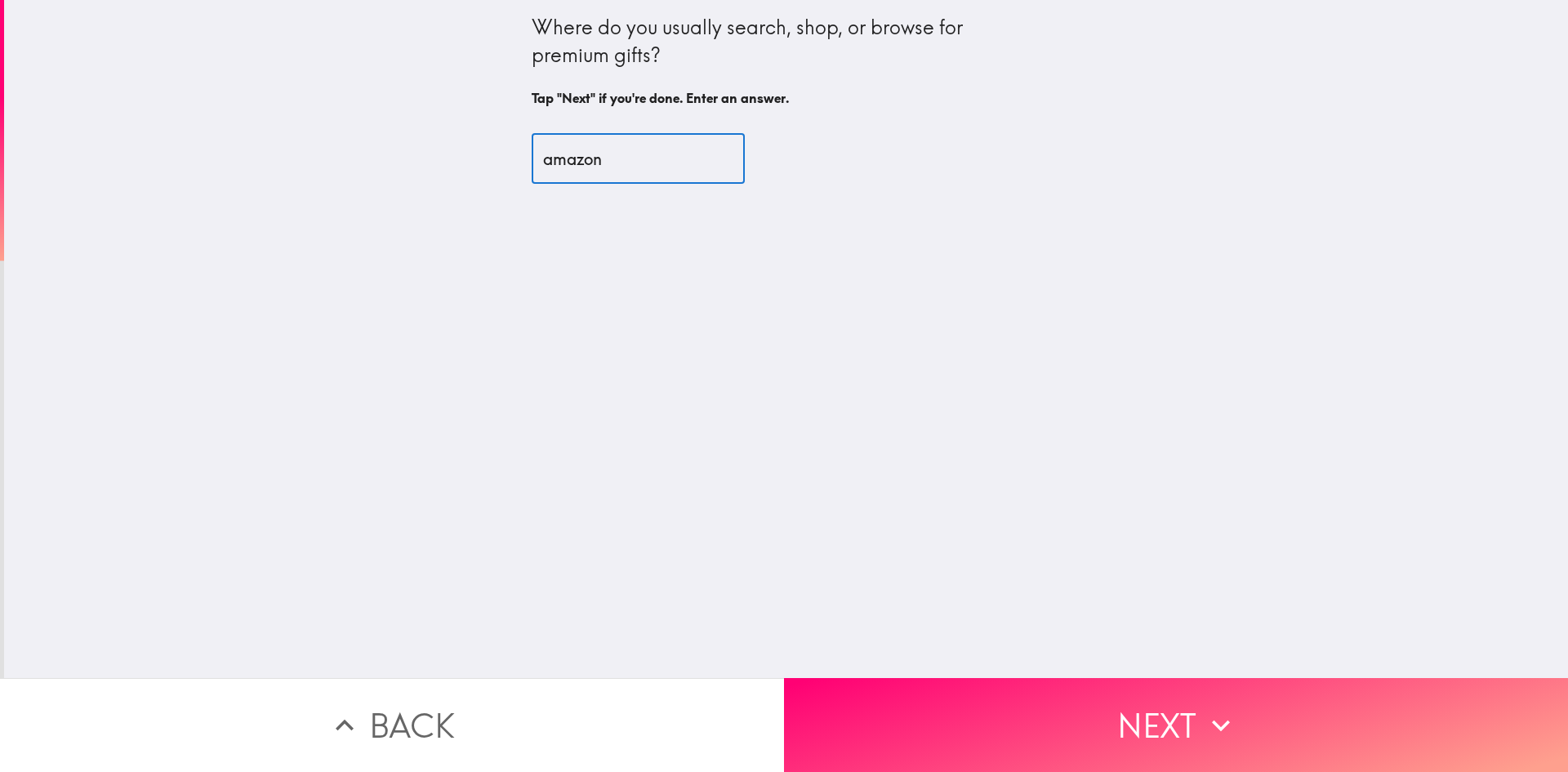
type input "amazon"
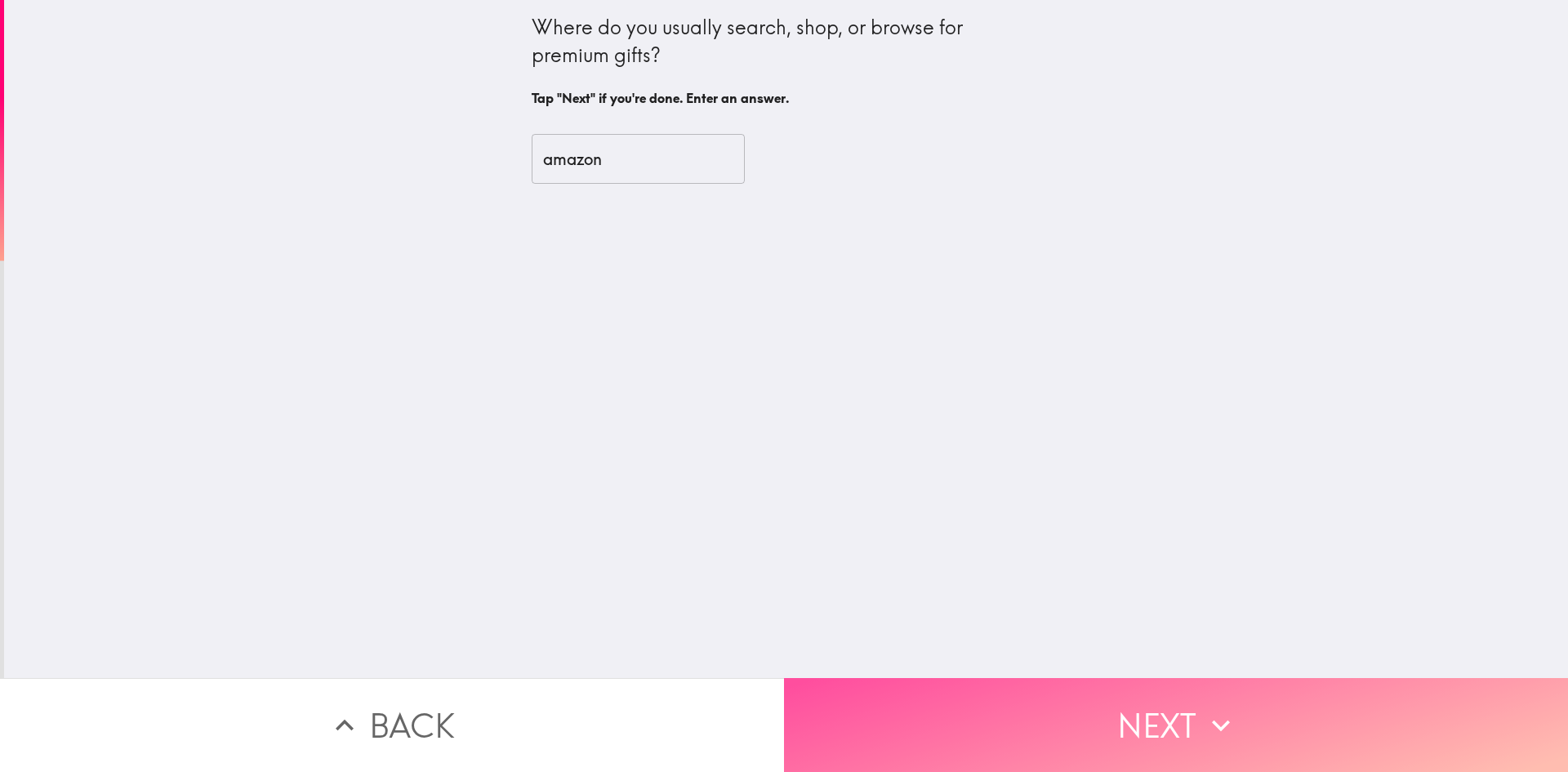
click at [1167, 710] on button "Next" at bounding box center [1176, 725] width 784 height 94
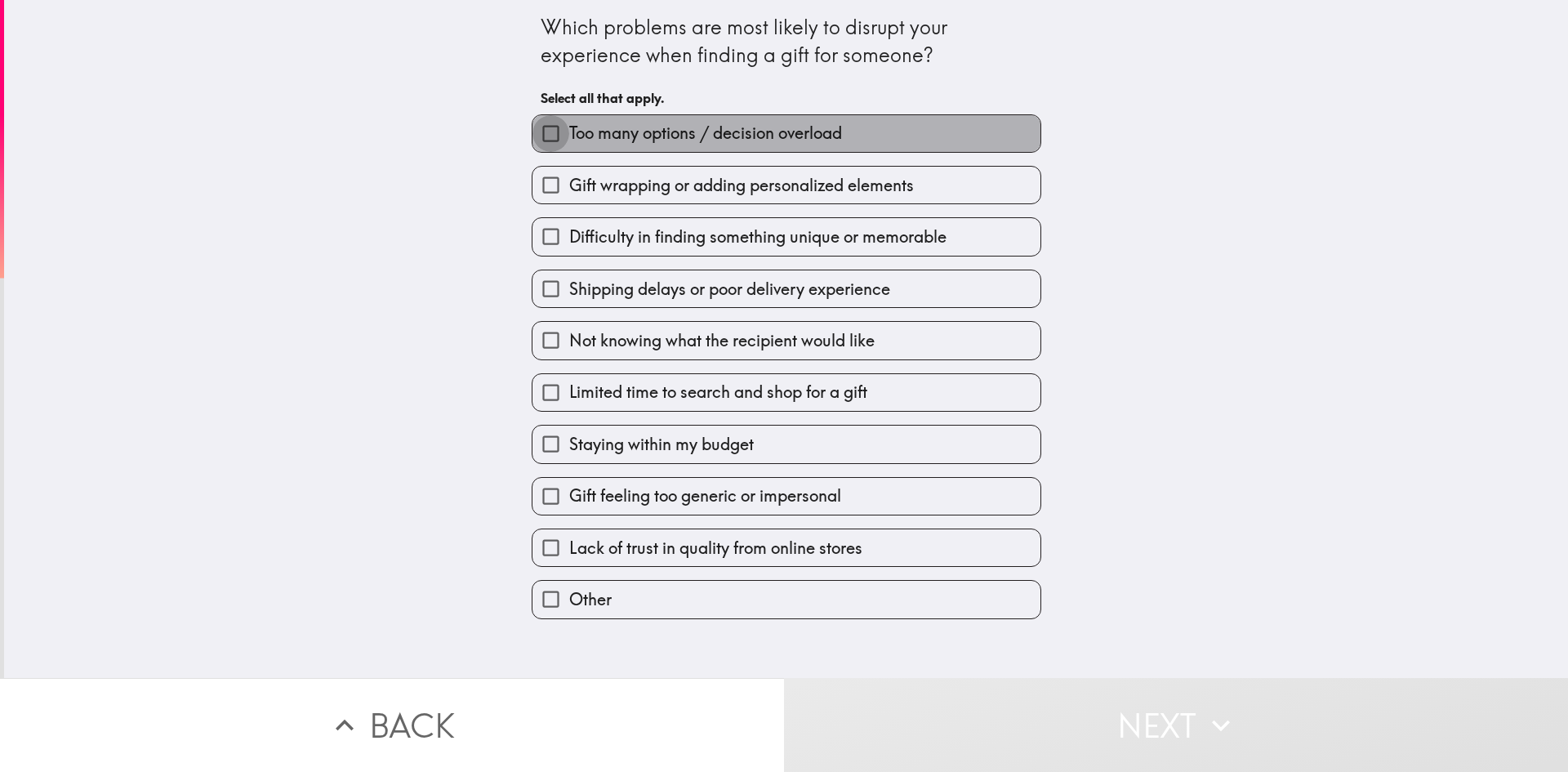
click at [538, 135] on input "Too many options / decision overload" at bounding box center [551, 133] width 37 height 37
checkbox input "true"
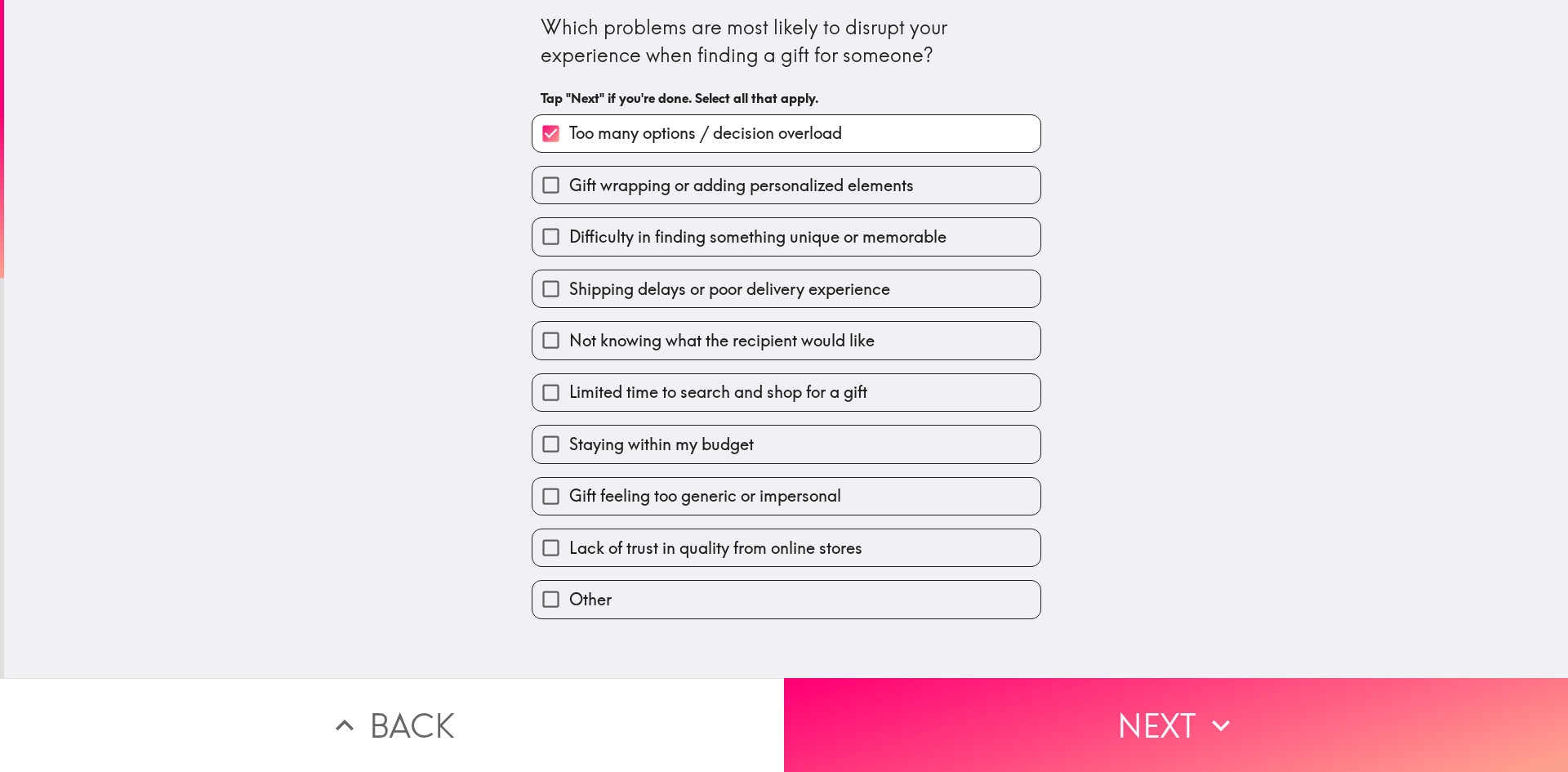
click at [537, 187] on input "Gift wrapping or adding personalized elements" at bounding box center [551, 185] width 37 height 37
checkbox input "true"
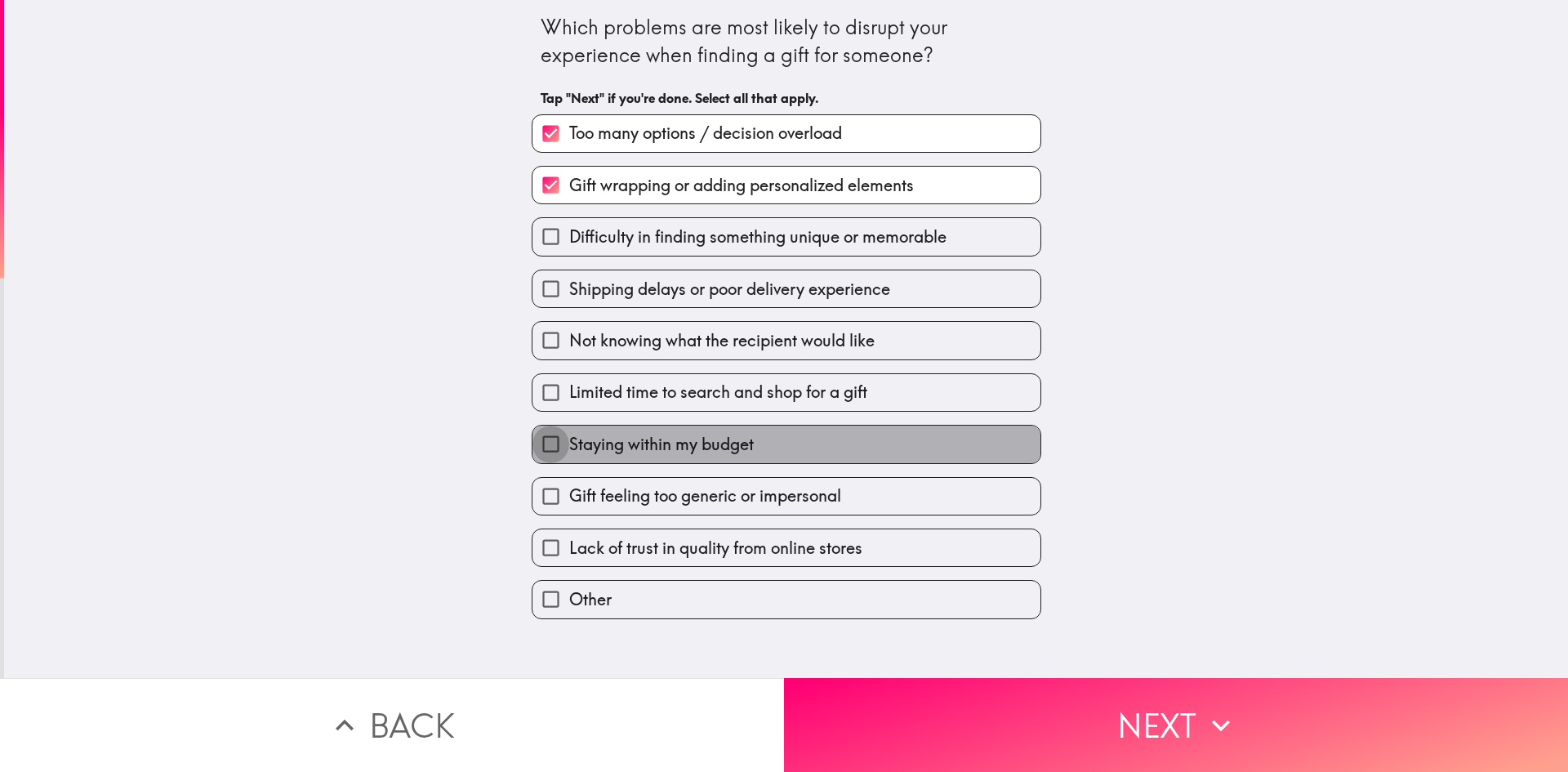
click at [540, 446] on input "Staying within my budget" at bounding box center [551, 444] width 37 height 37
checkbox input "true"
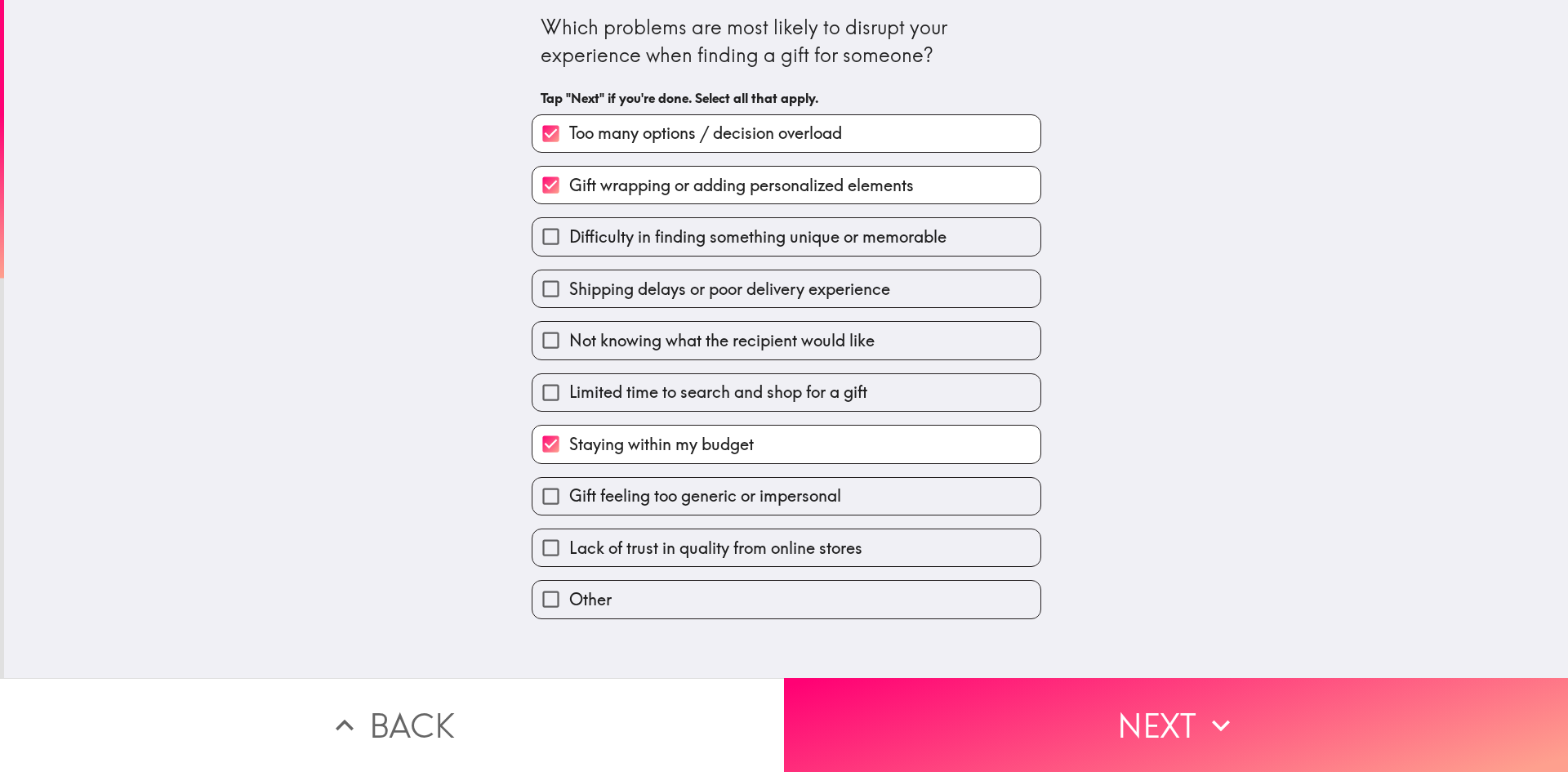
click at [1178, 716] on button "Next" at bounding box center [1176, 725] width 784 height 94
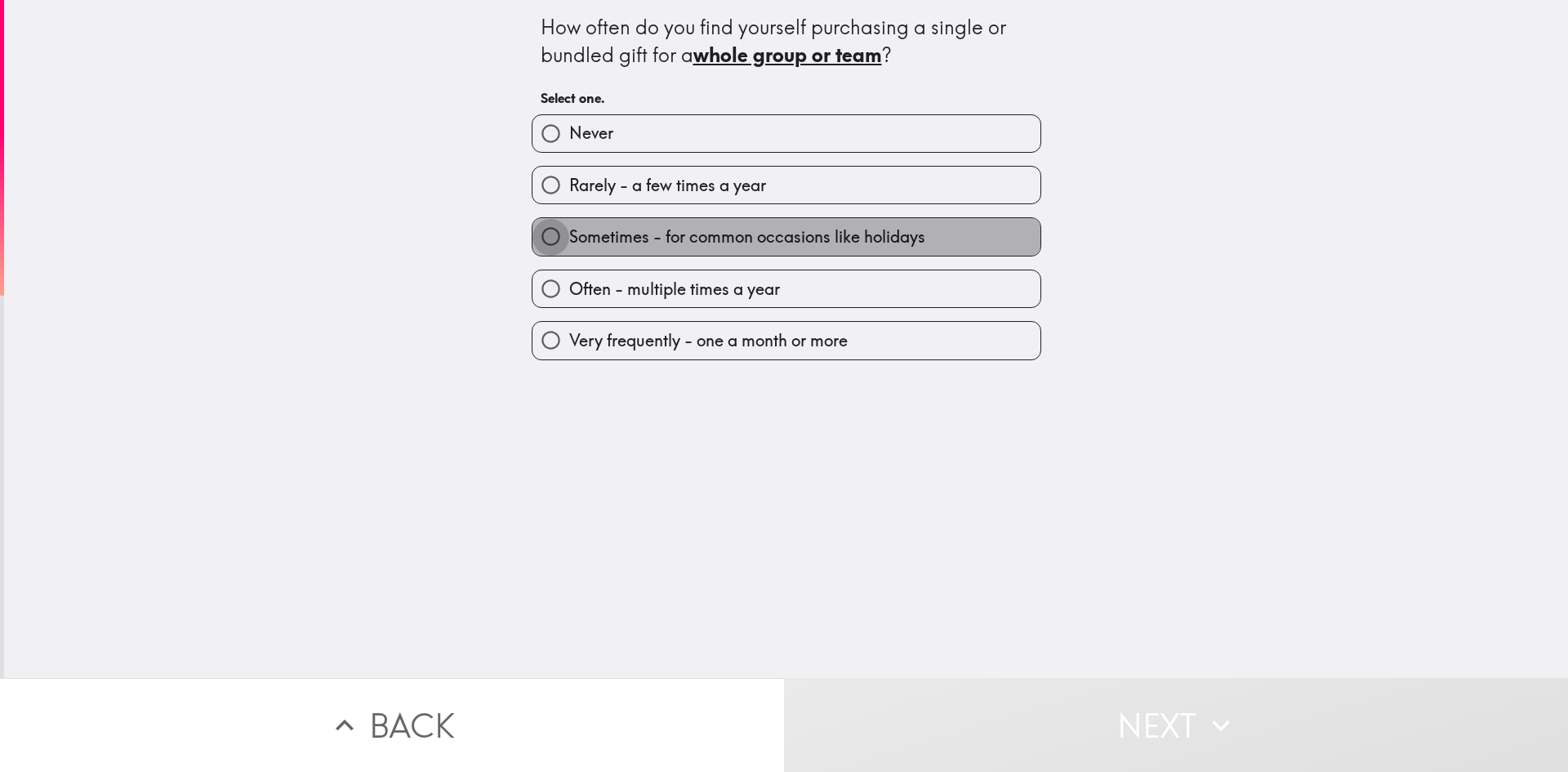
click at [537, 232] on input "Sometimes - for common occasions like holidays" at bounding box center [551, 236] width 37 height 37
radio input "true"
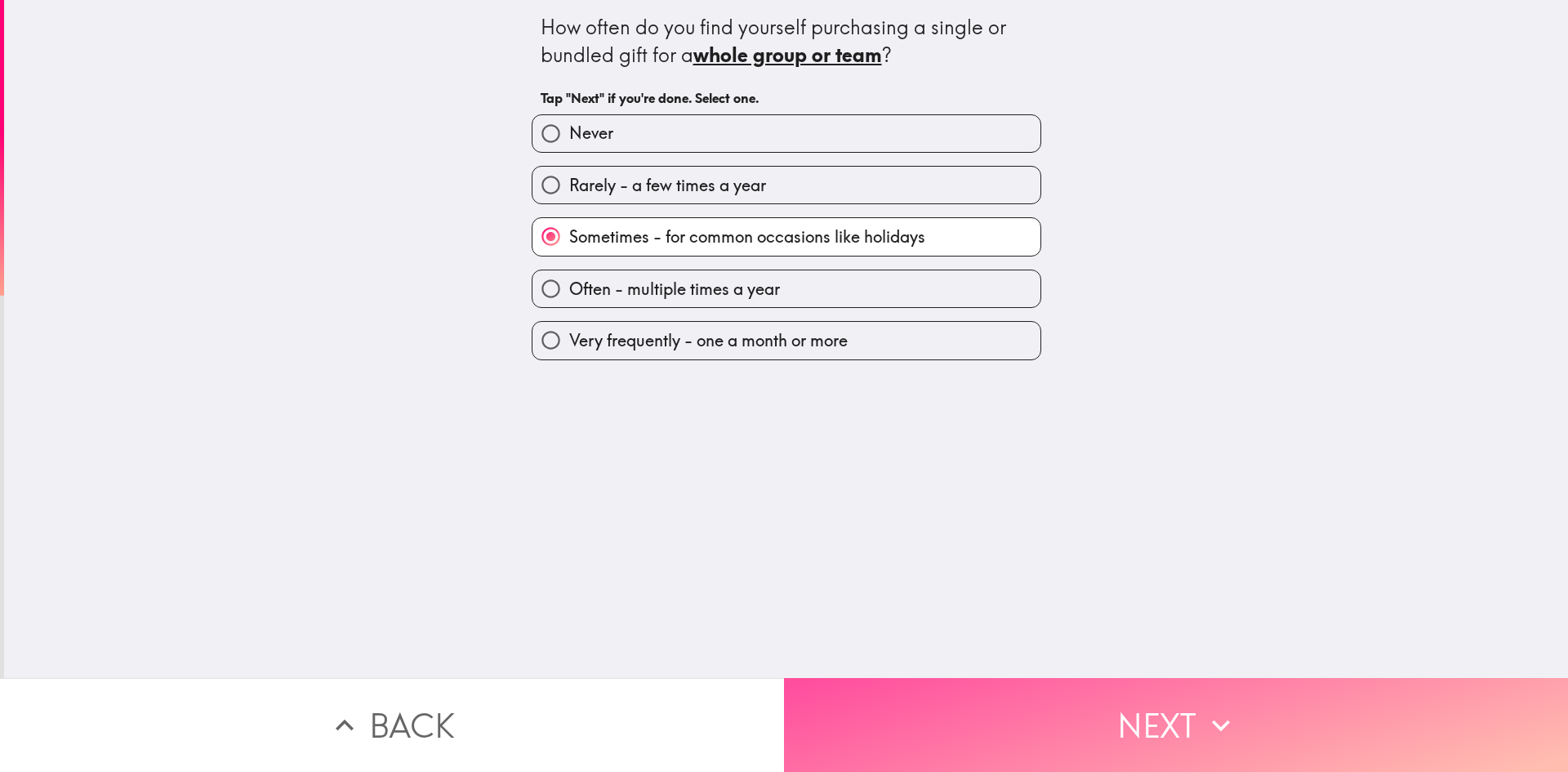
click at [1161, 719] on button "Next" at bounding box center [1176, 725] width 784 height 94
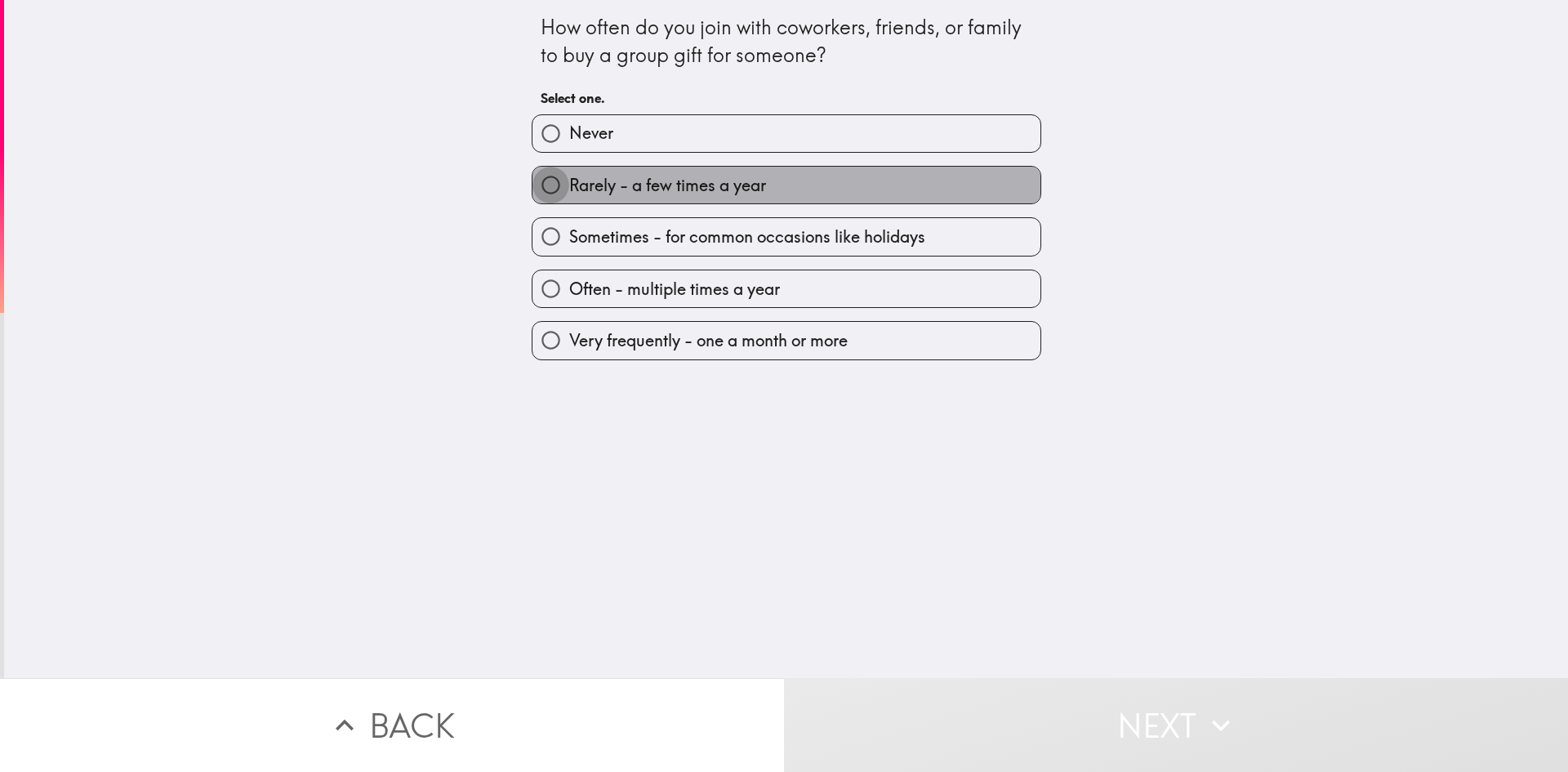
click at [538, 184] on input "Rarely - a few times a year" at bounding box center [551, 185] width 37 height 37
radio input "true"
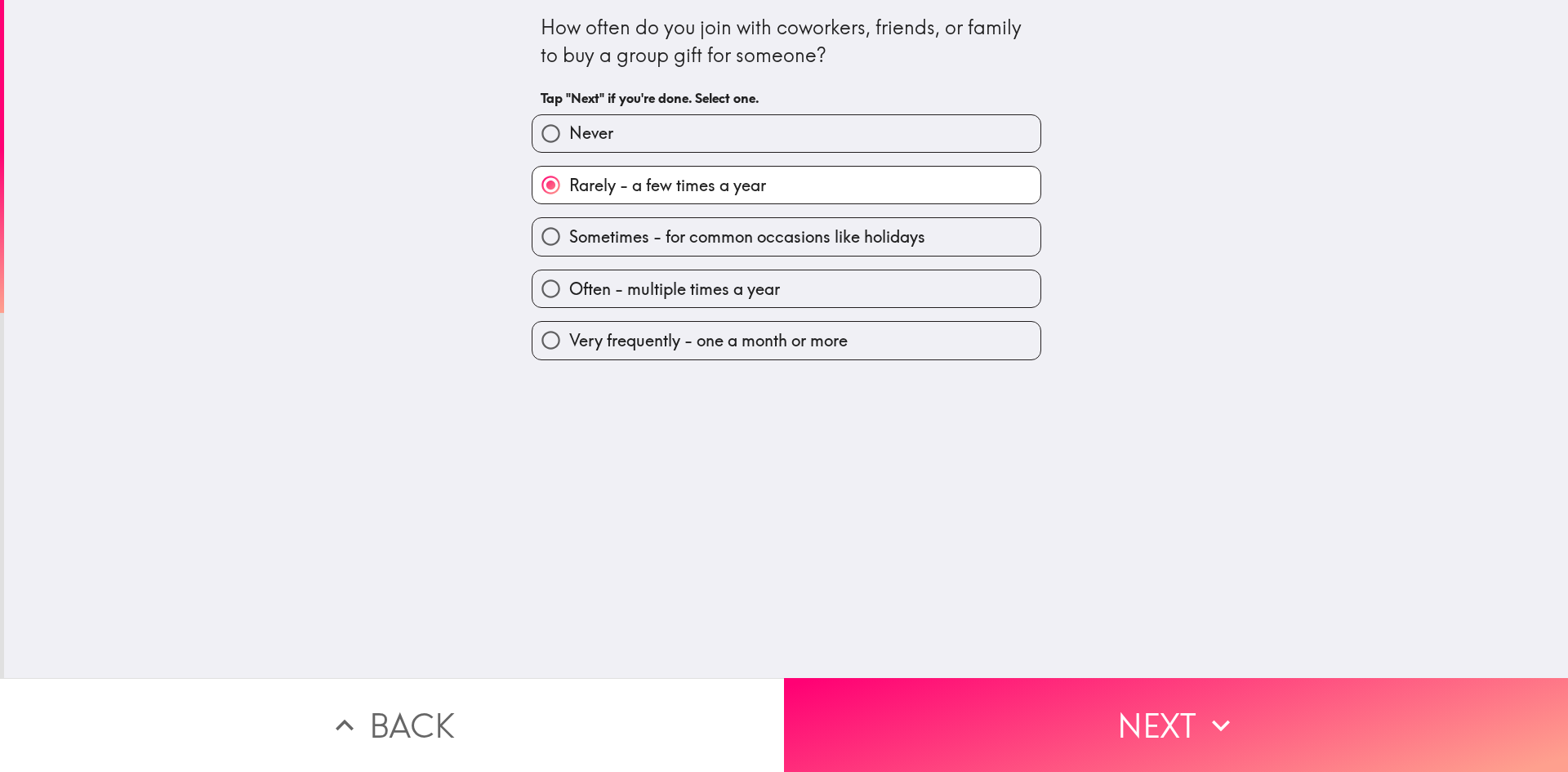
click at [1126, 703] on button "Next" at bounding box center [1176, 725] width 784 height 94
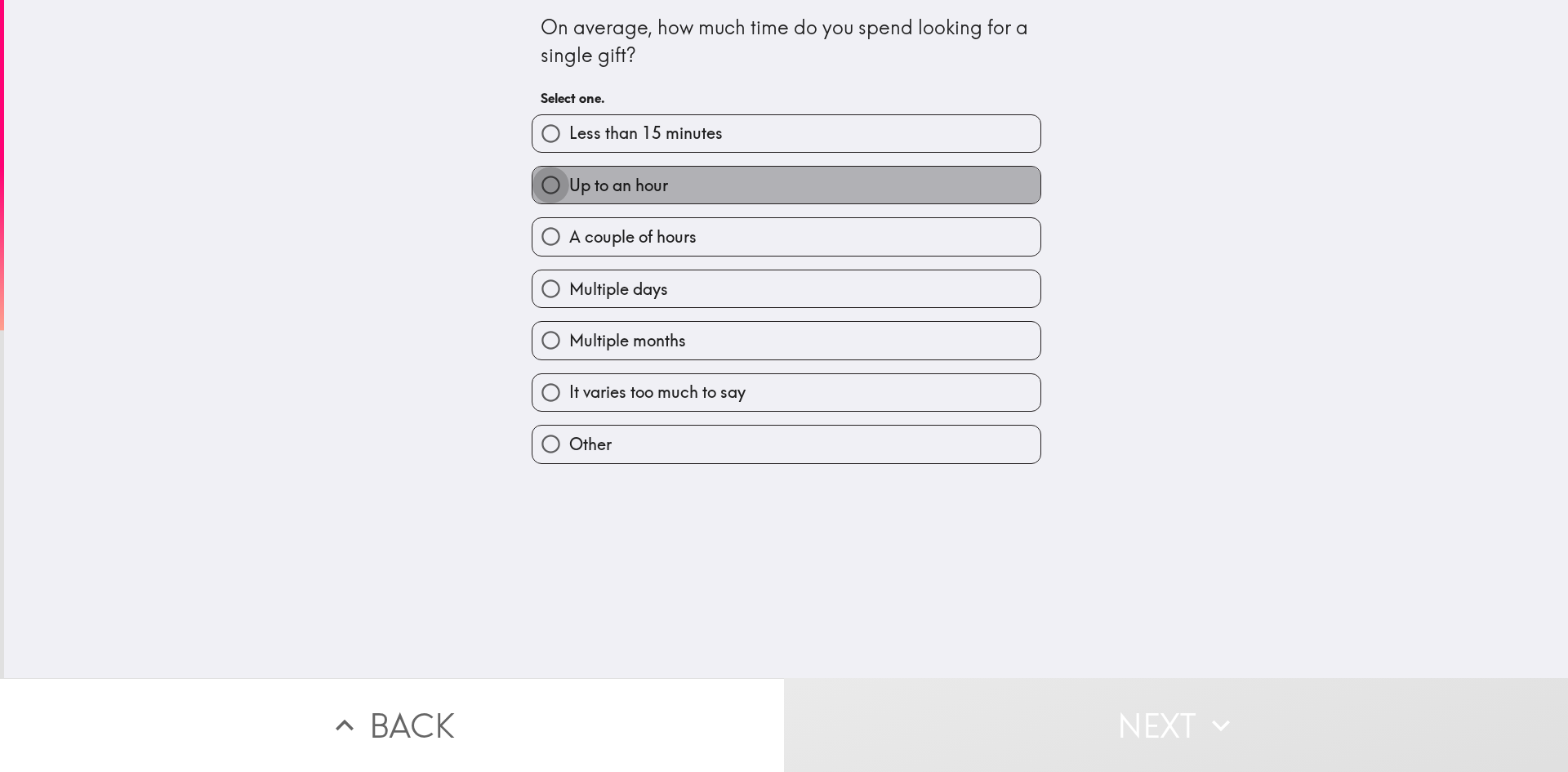
click at [540, 184] on input "Up to an hour" at bounding box center [551, 185] width 37 height 37
radio input "true"
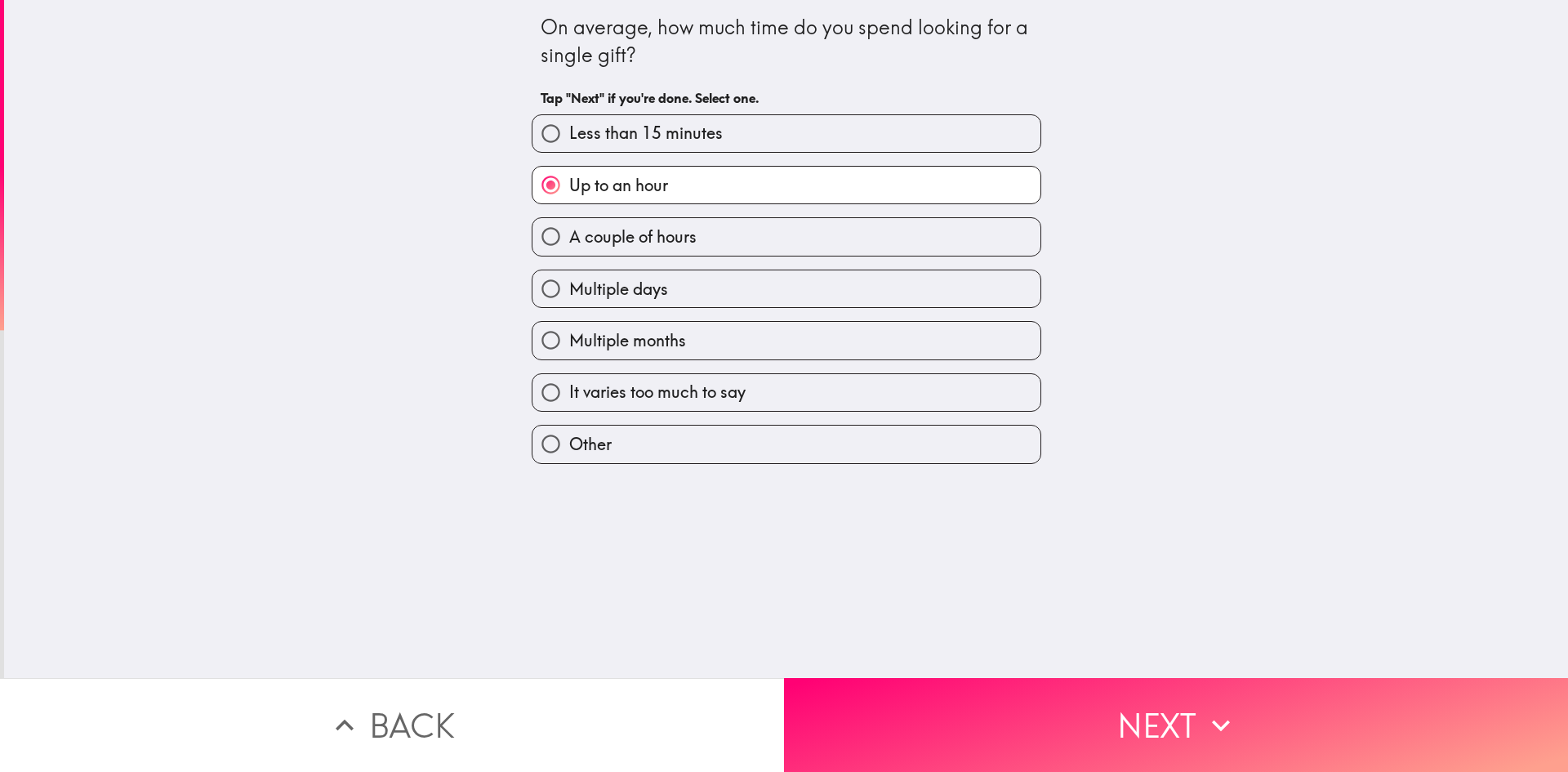
click at [1157, 714] on button "Next" at bounding box center [1176, 725] width 784 height 94
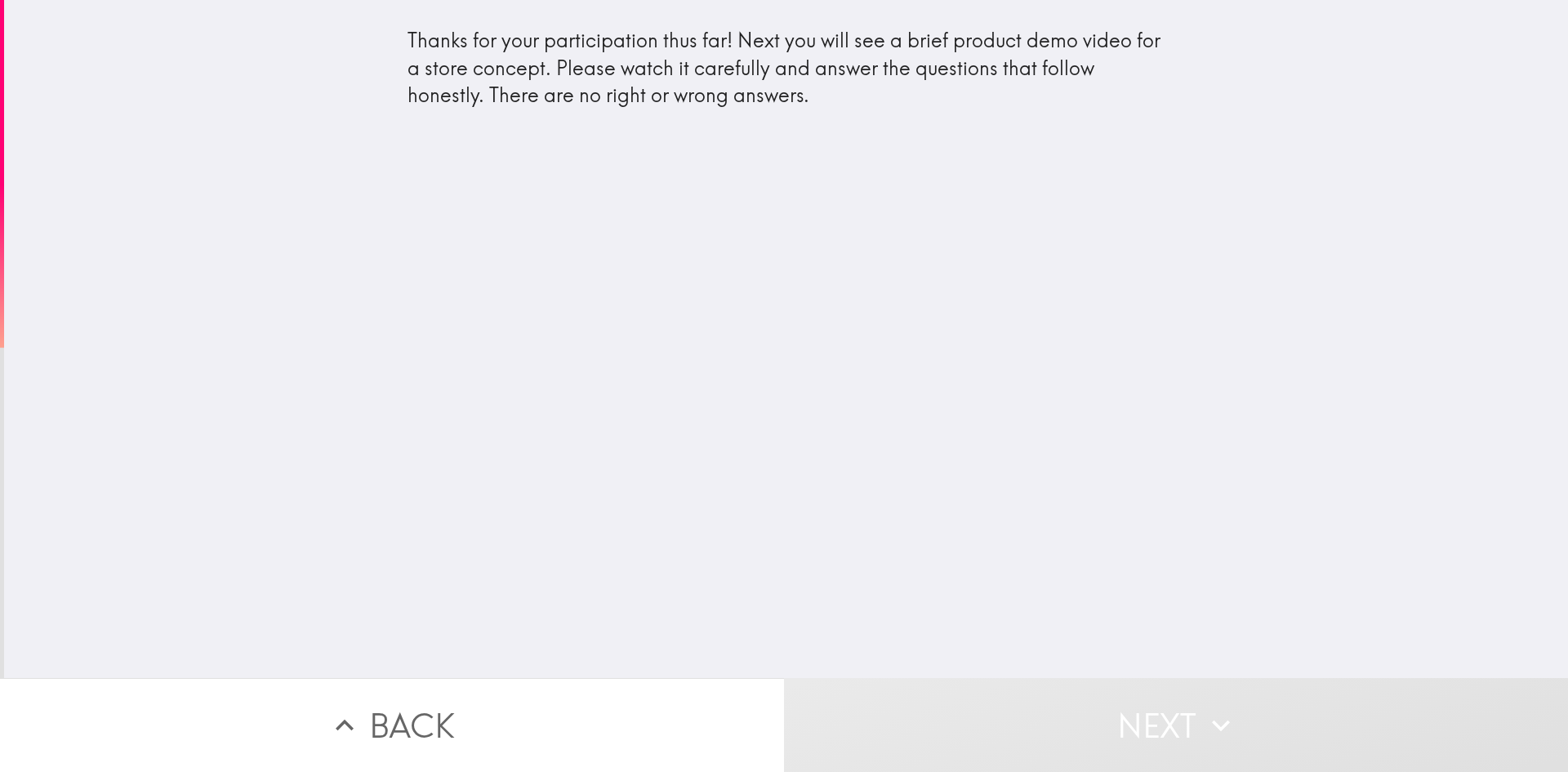
click at [834, 200] on div "Thanks for your participation thus far! Next you will see a brief product demo …" at bounding box center [786, 339] width 1564 height 678
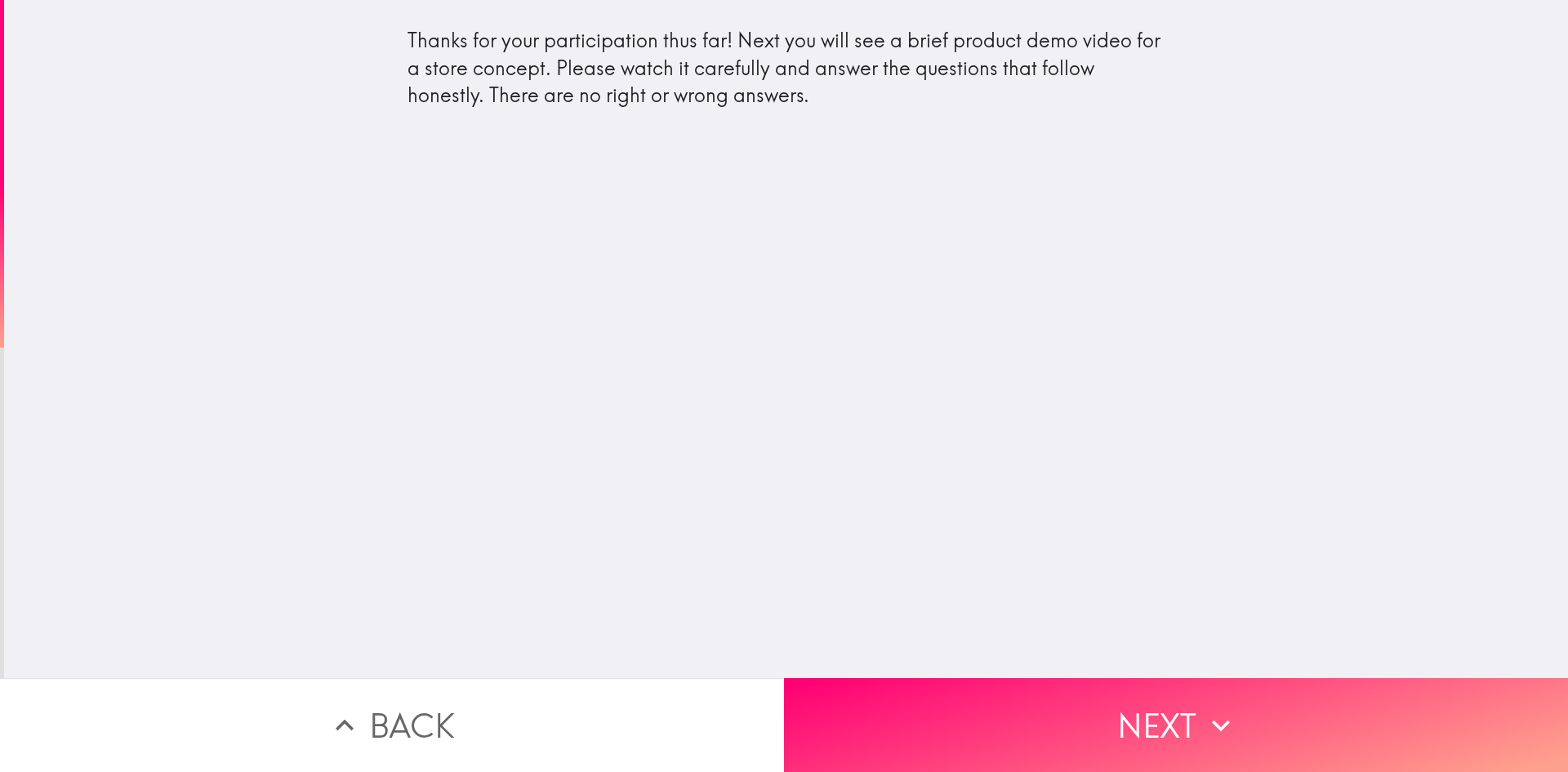
click at [1203, 708] on icon "button" at bounding box center [1221, 726] width 36 height 36
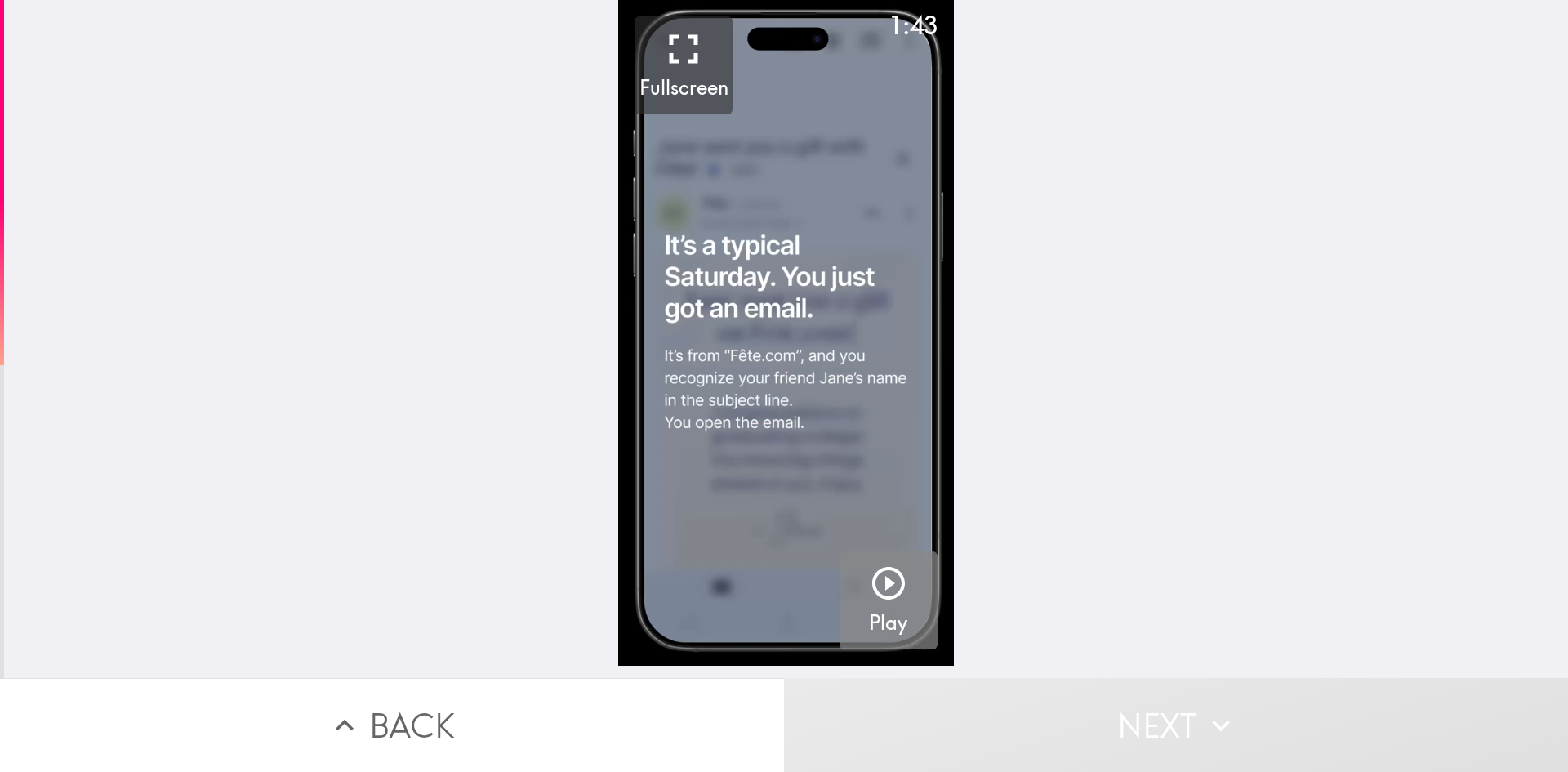
click at [877, 582] on icon "button" at bounding box center [889, 584] width 33 height 33
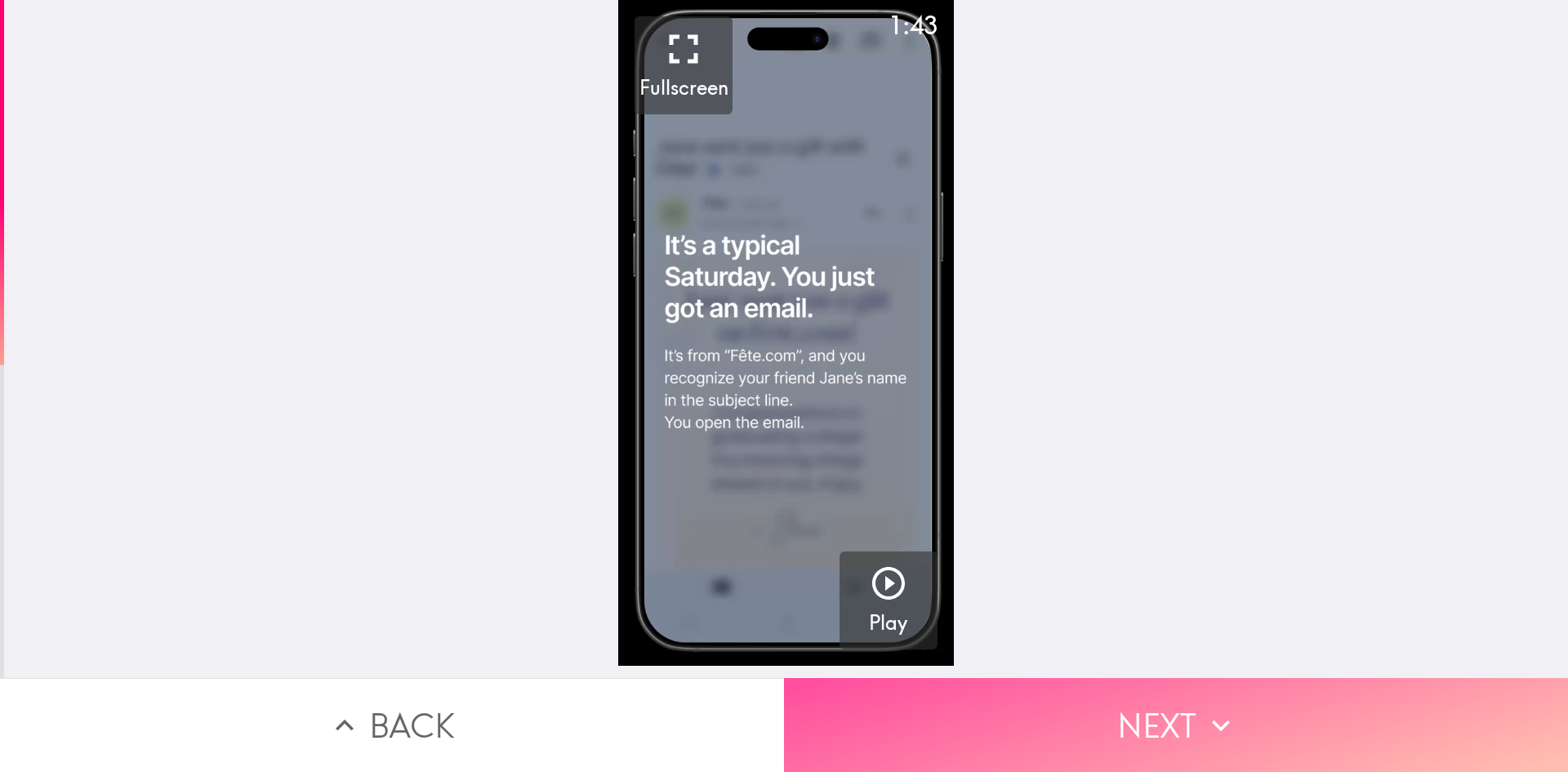
click at [1189, 714] on button "Next" at bounding box center [1176, 725] width 784 height 94
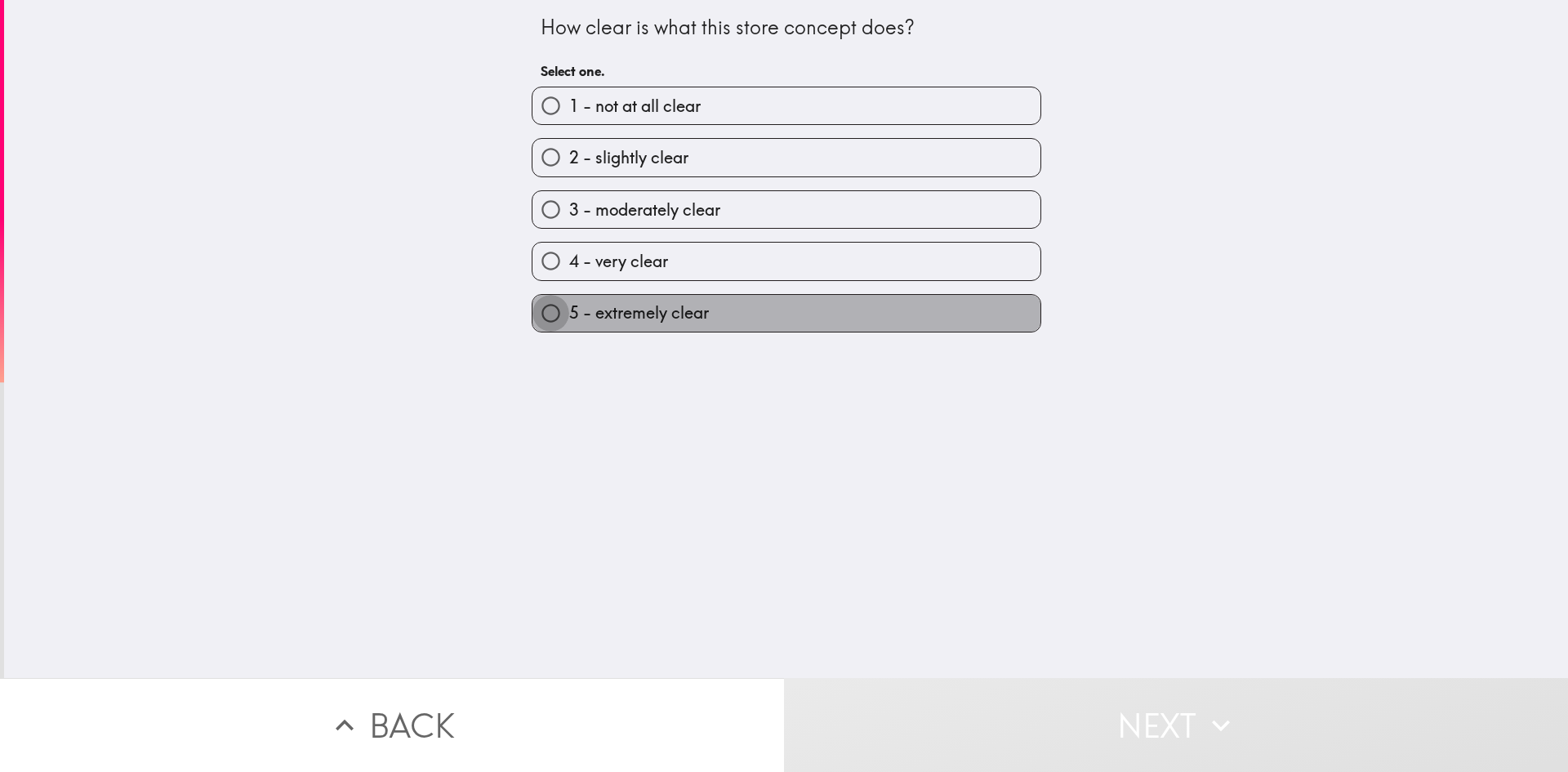
click at [544, 312] on input "5 - extremely clear" at bounding box center [551, 313] width 37 height 37
radio input "true"
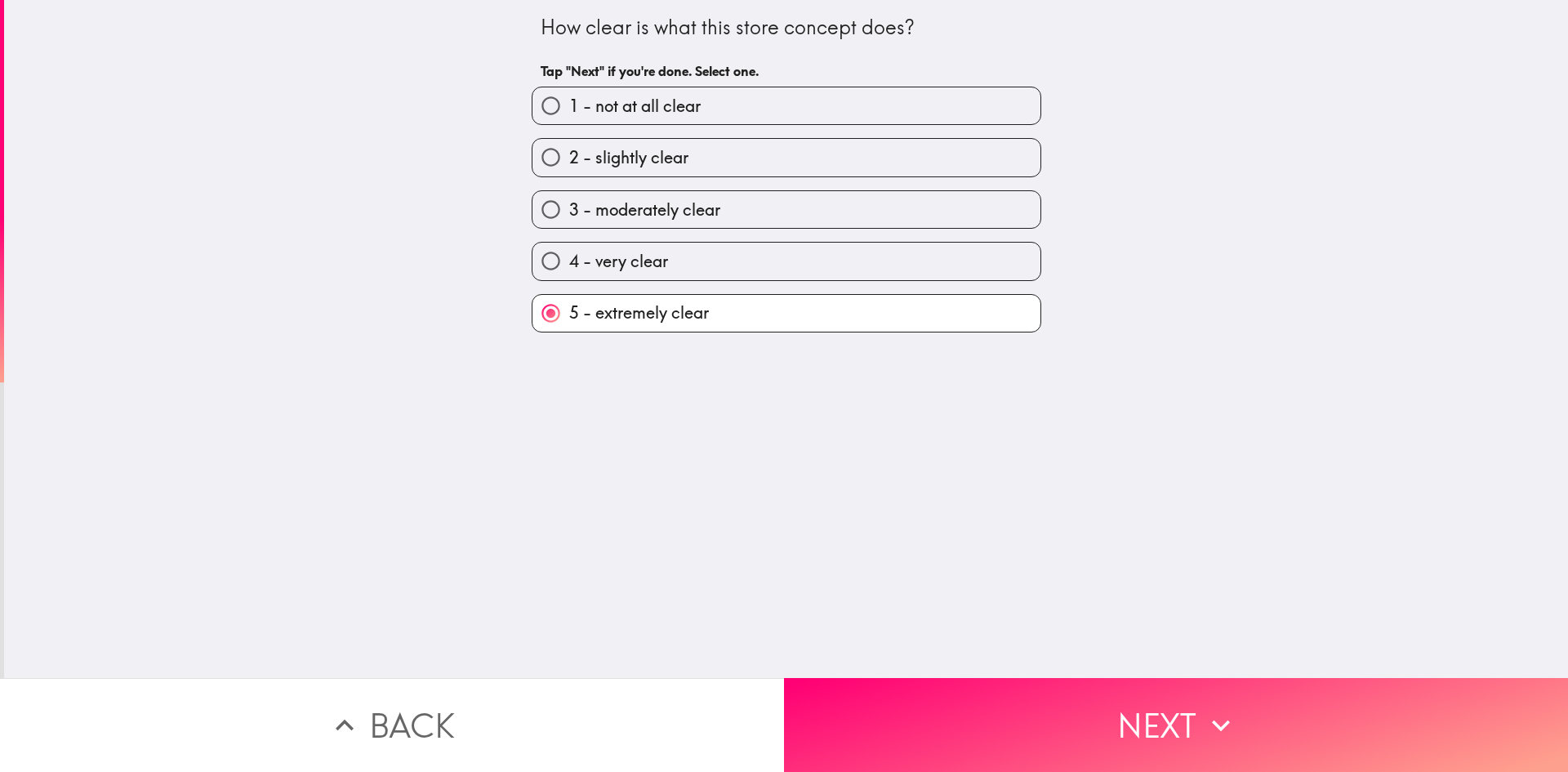
click at [1175, 710] on button "Next" at bounding box center [1176, 725] width 784 height 94
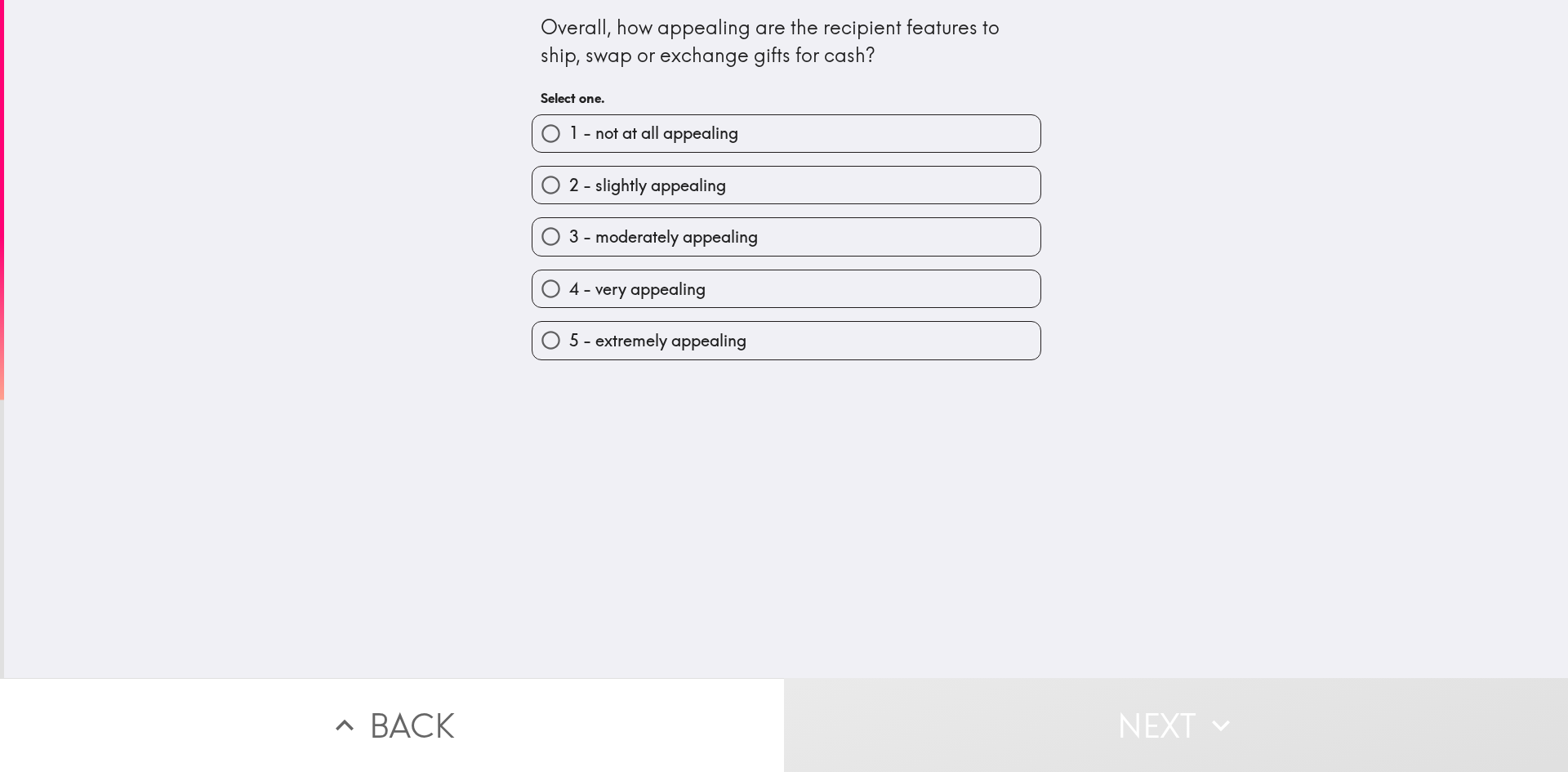
click at [629, 290] on span "4 - very appealing" at bounding box center [638, 289] width 136 height 23
click at [570, 290] on input "4 - very appealing" at bounding box center [551, 289] width 37 height 37
radio input "true"
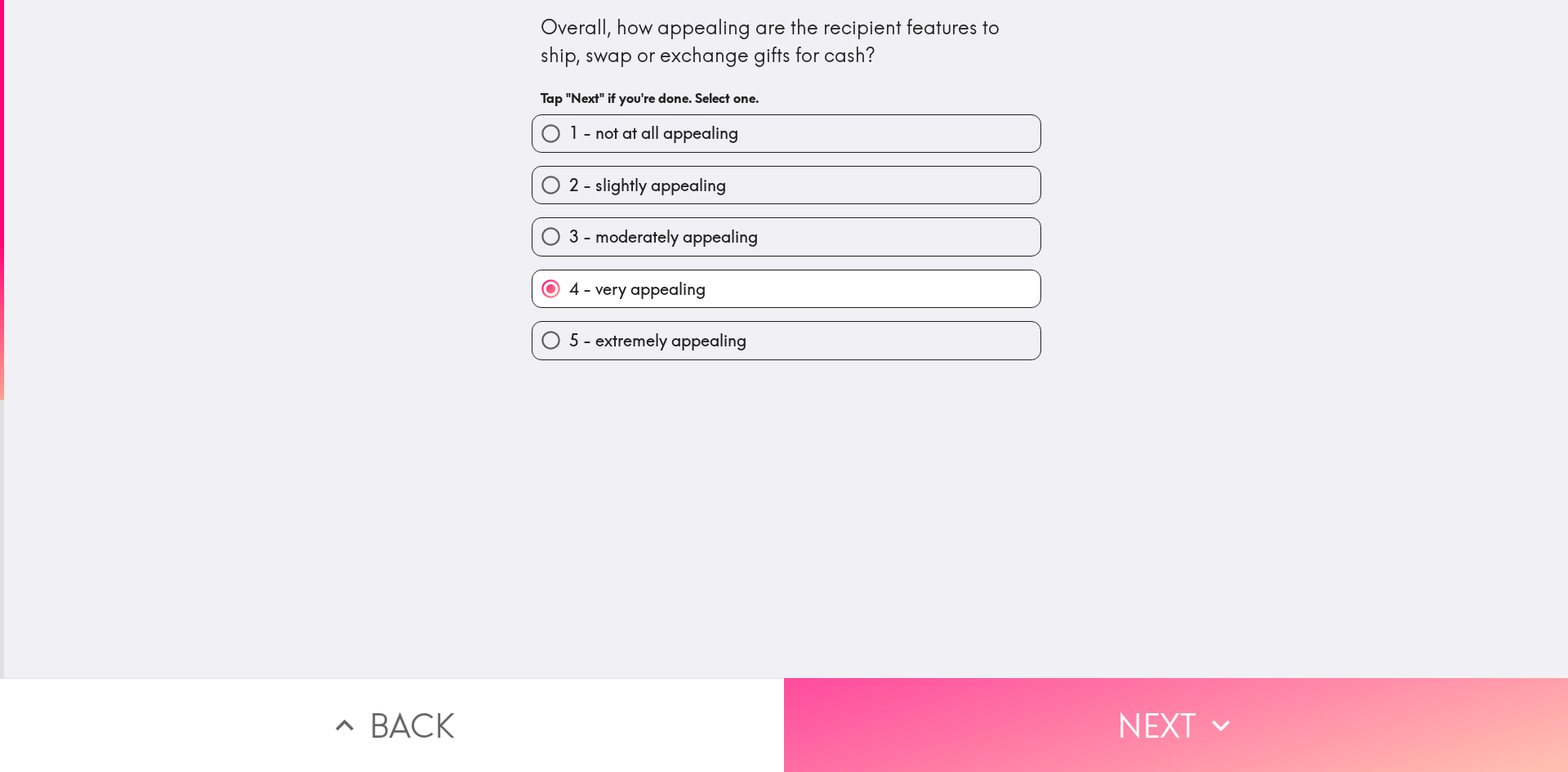
click at [1182, 698] on button "Next" at bounding box center [1176, 725] width 784 height 94
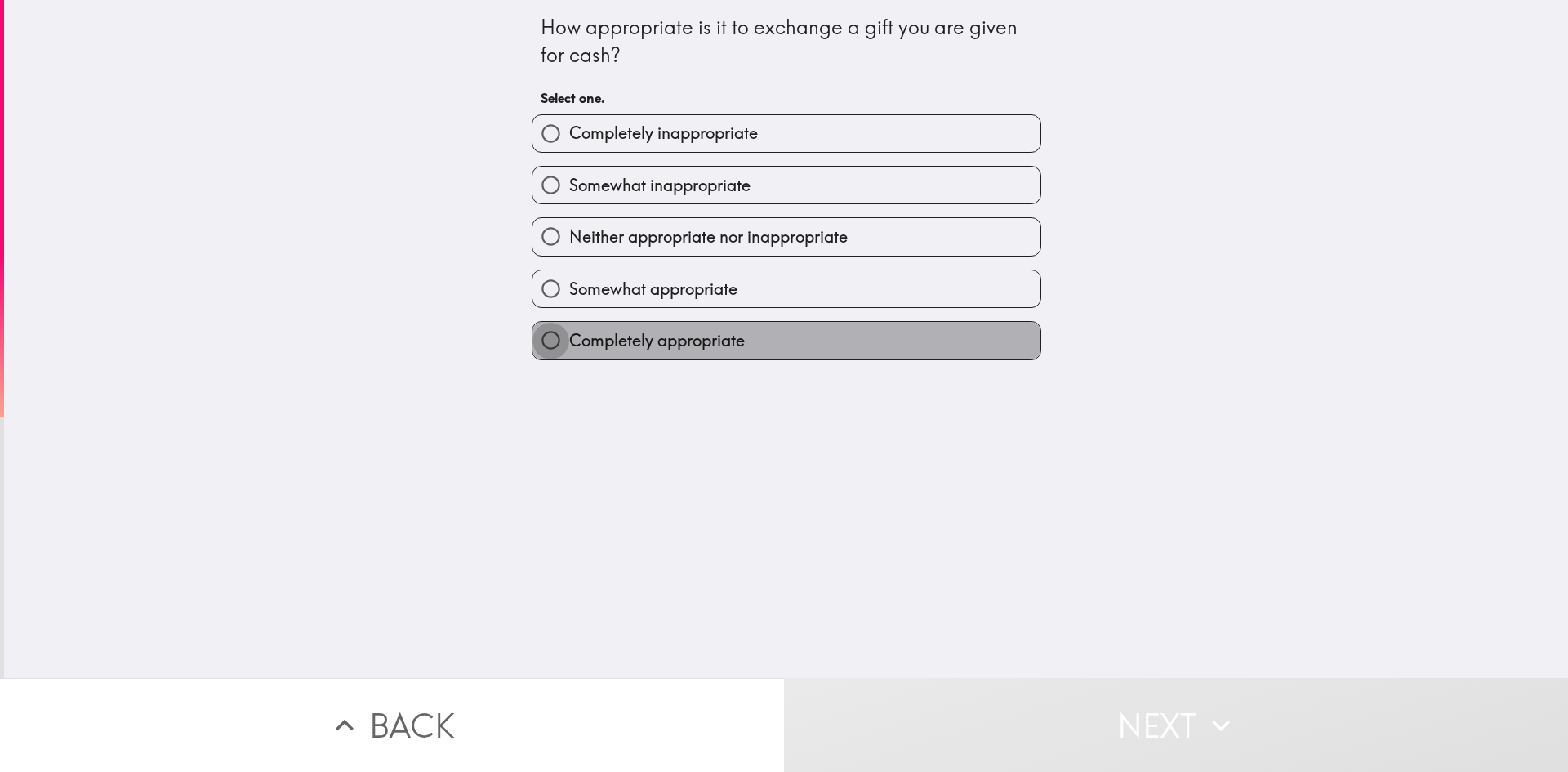
click at [544, 339] on input "Completely appropriate" at bounding box center [551, 340] width 37 height 37
radio input "true"
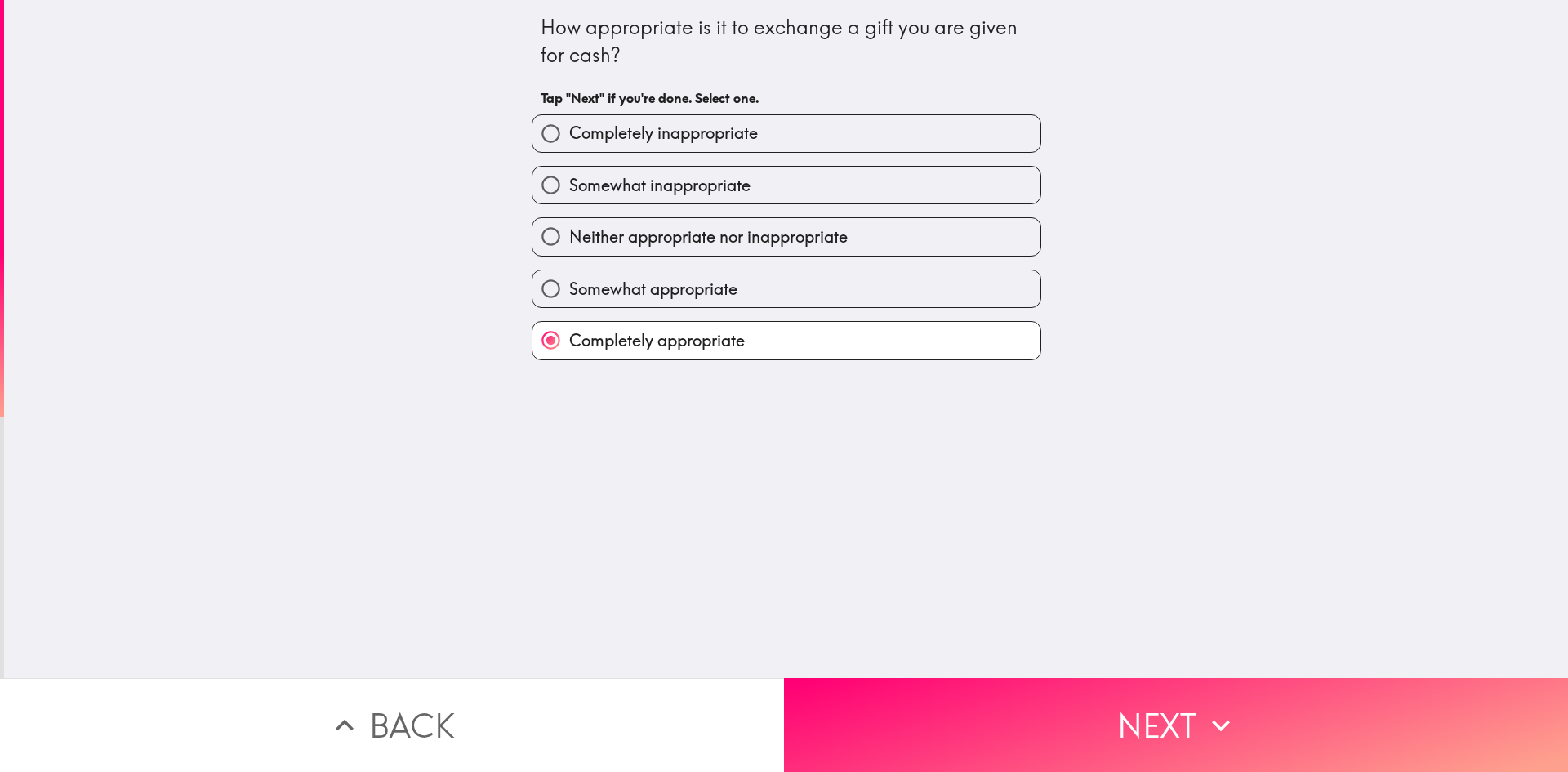
click at [1160, 732] on button "Next" at bounding box center [1176, 725] width 784 height 94
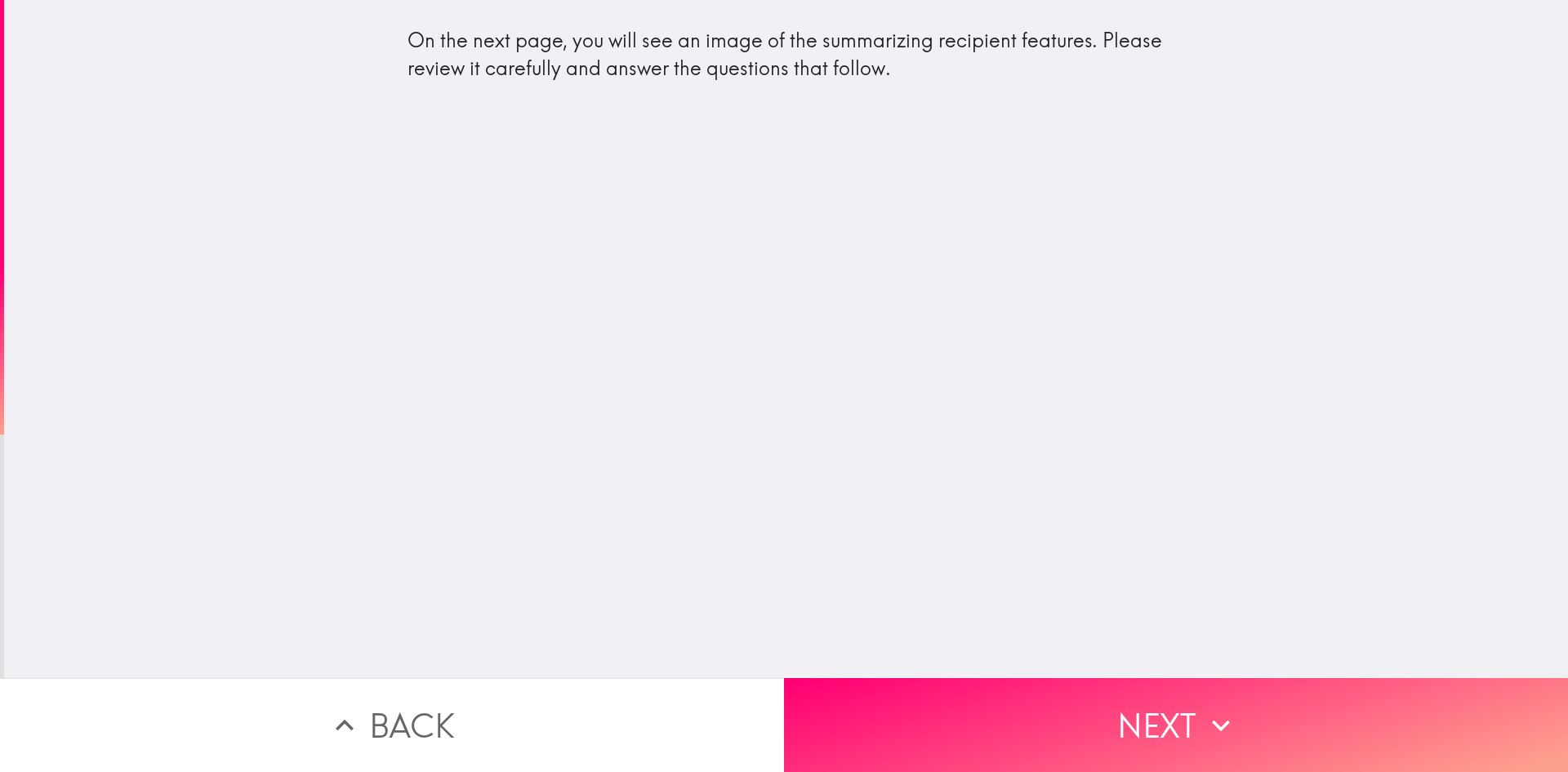
click at [1148, 717] on button "Next" at bounding box center [1176, 725] width 784 height 94
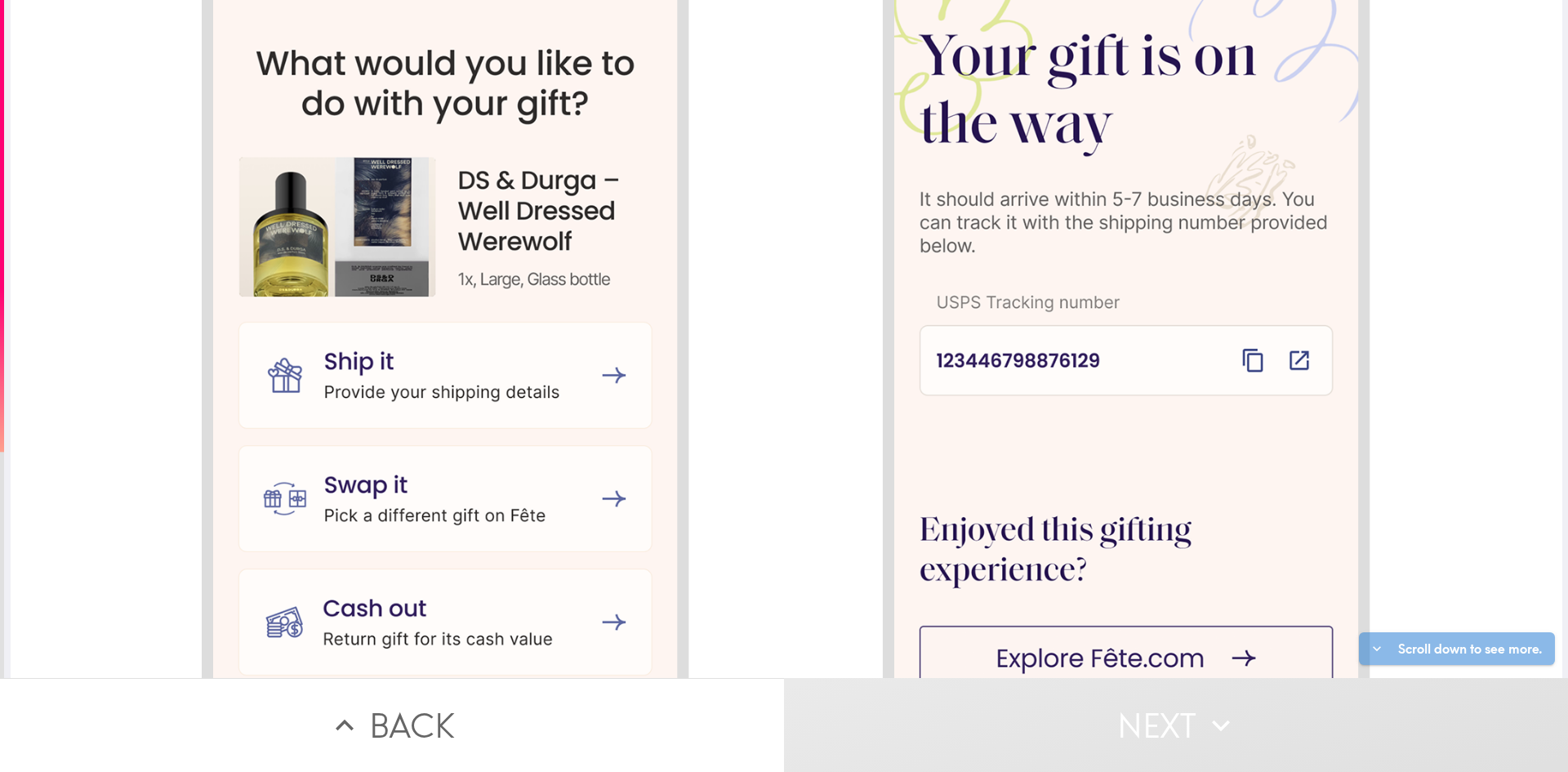
scroll to position [2430, 0]
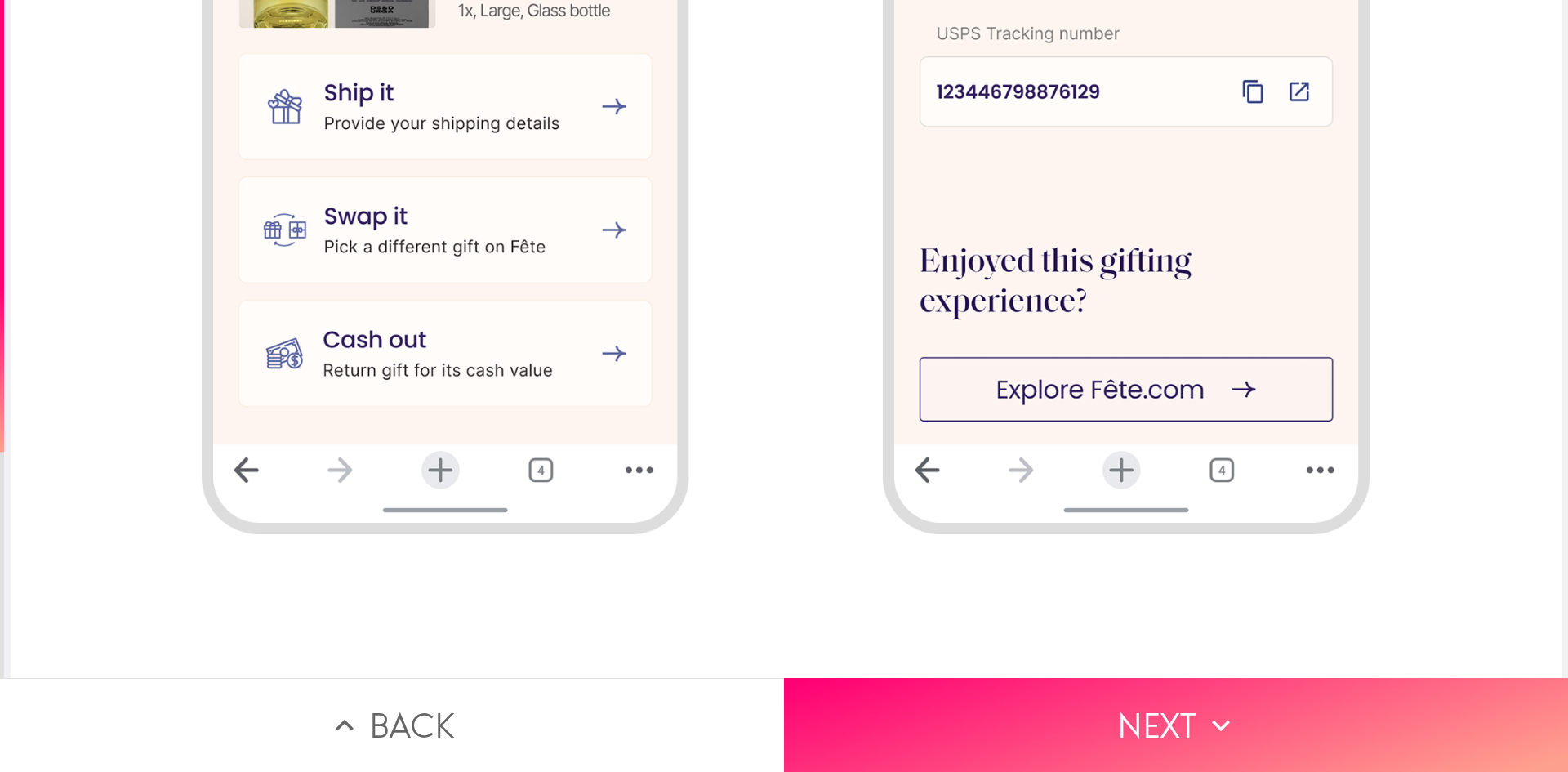
click at [1222, 720] on icon "button" at bounding box center [1221, 726] width 36 height 36
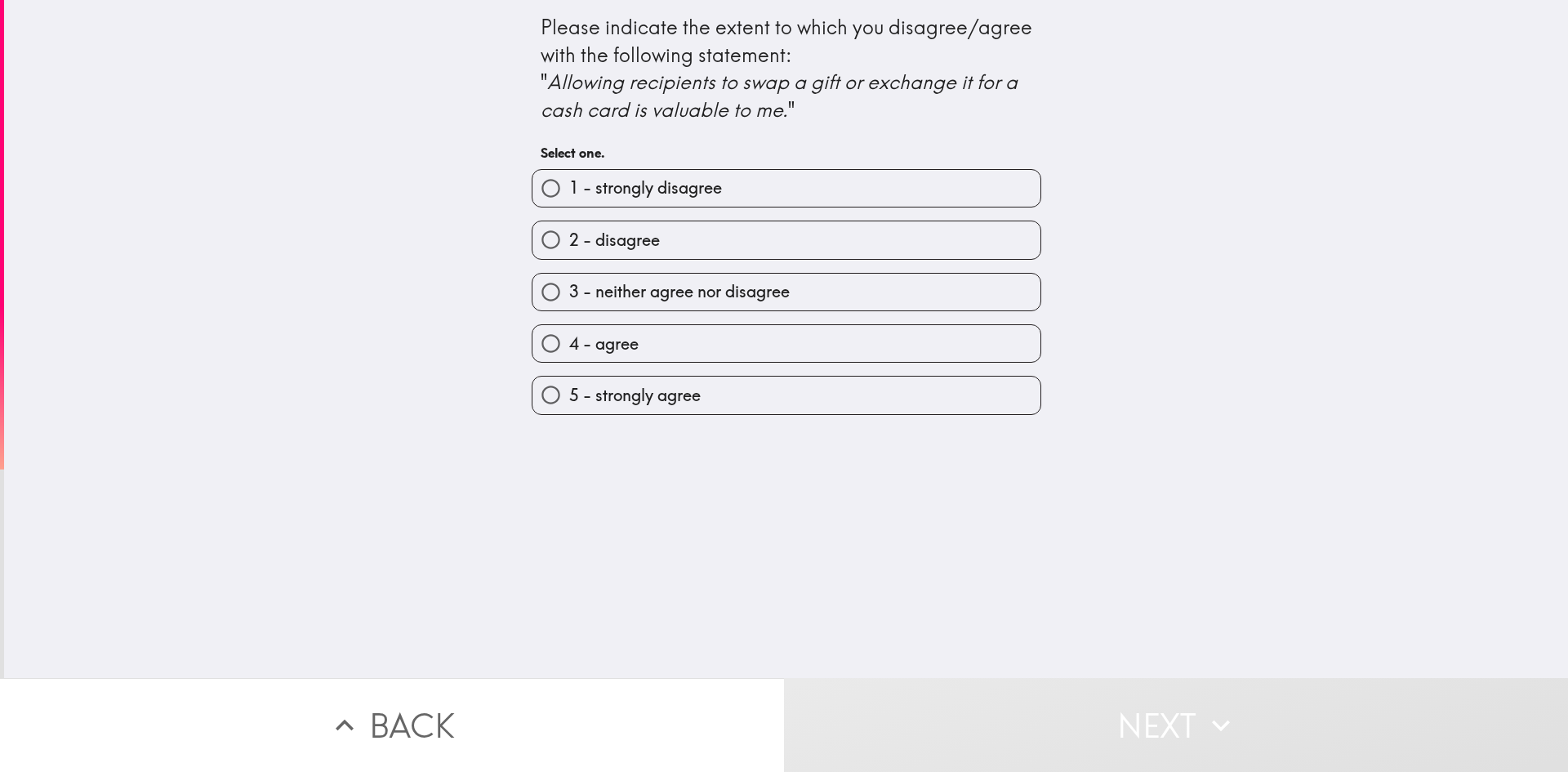
click at [657, 396] on span "5 - strongly agree" at bounding box center [635, 395] width 131 height 23
click at [570, 396] on input "5 - strongly agree" at bounding box center [551, 395] width 37 height 37
radio input "true"
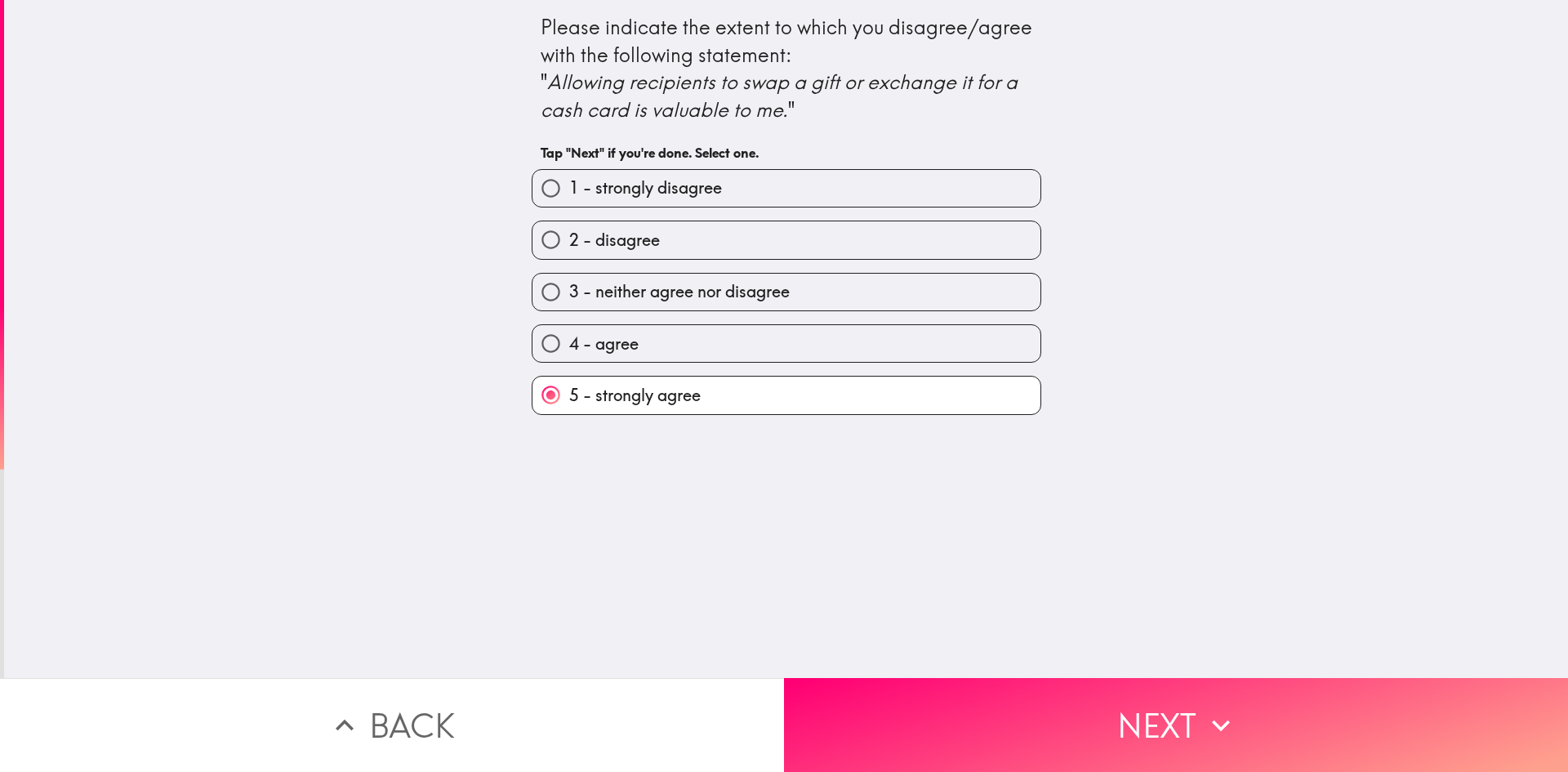
click at [1154, 707] on button "Next" at bounding box center [1176, 725] width 784 height 94
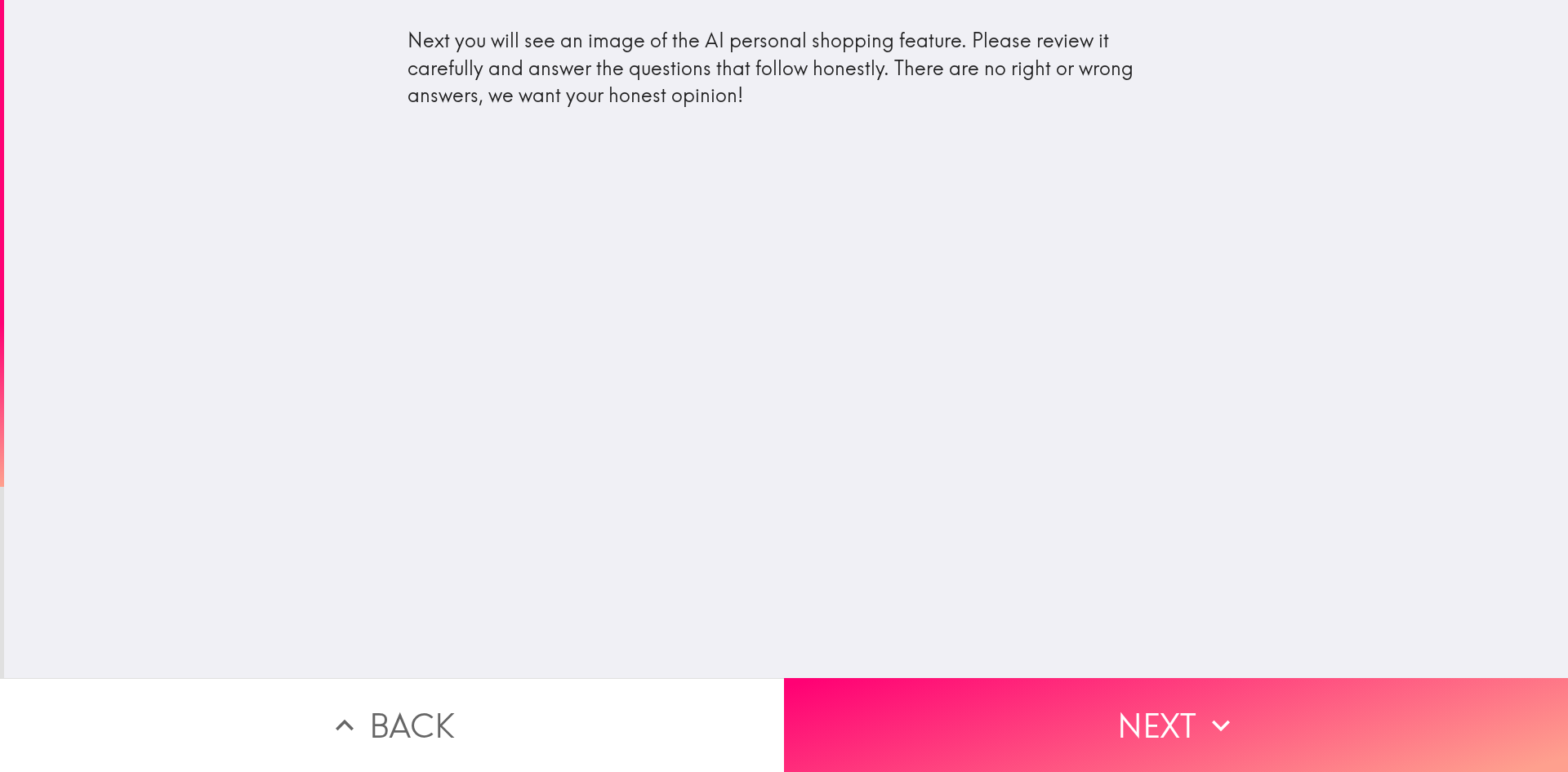
click at [1076, 524] on div "Next you will see an image of the AI personal shopping feature. Please review i…" at bounding box center [786, 339] width 1564 height 678
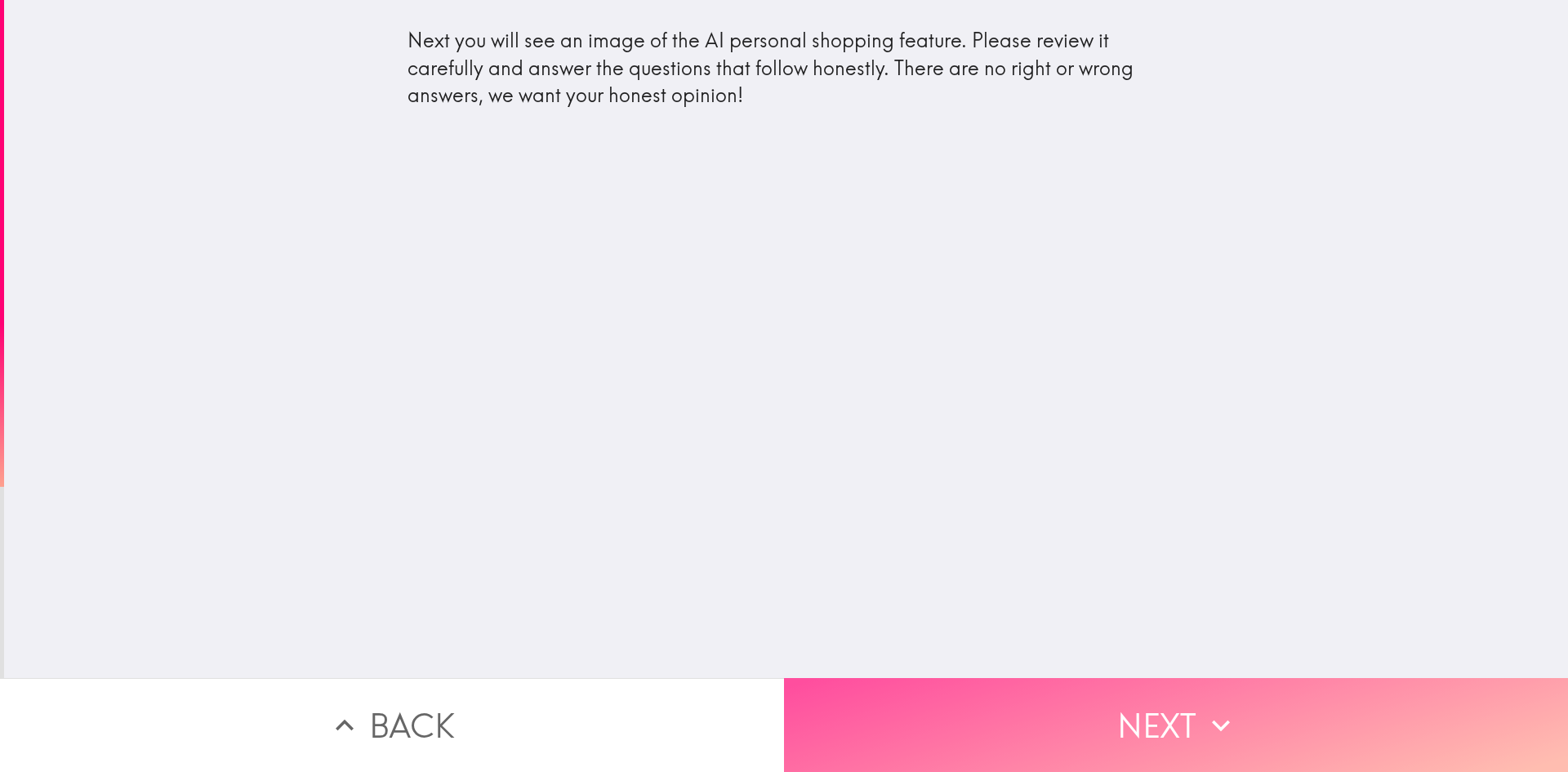
click at [1151, 714] on button "Next" at bounding box center [1176, 725] width 784 height 94
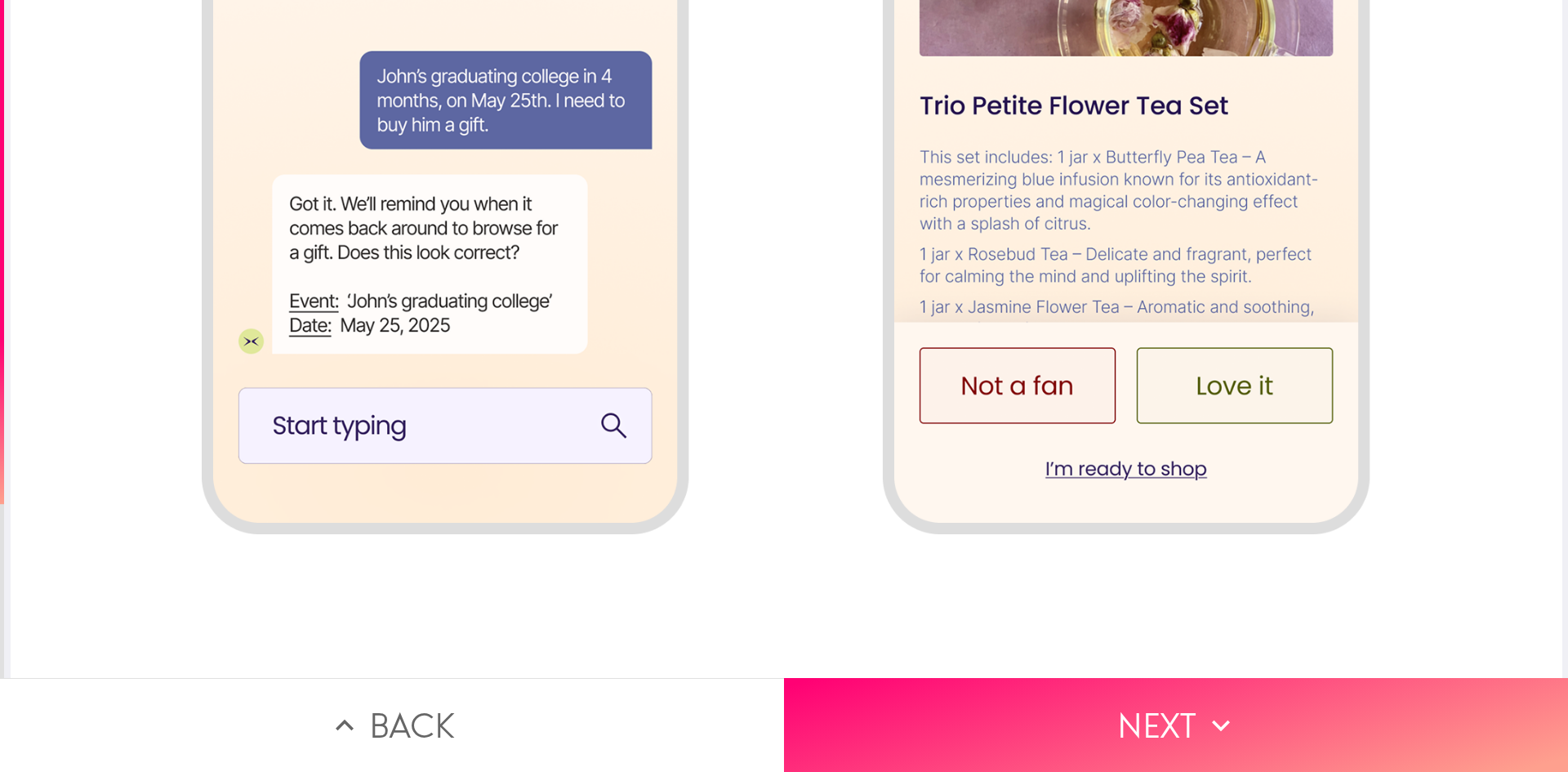
scroll to position [2430, 0]
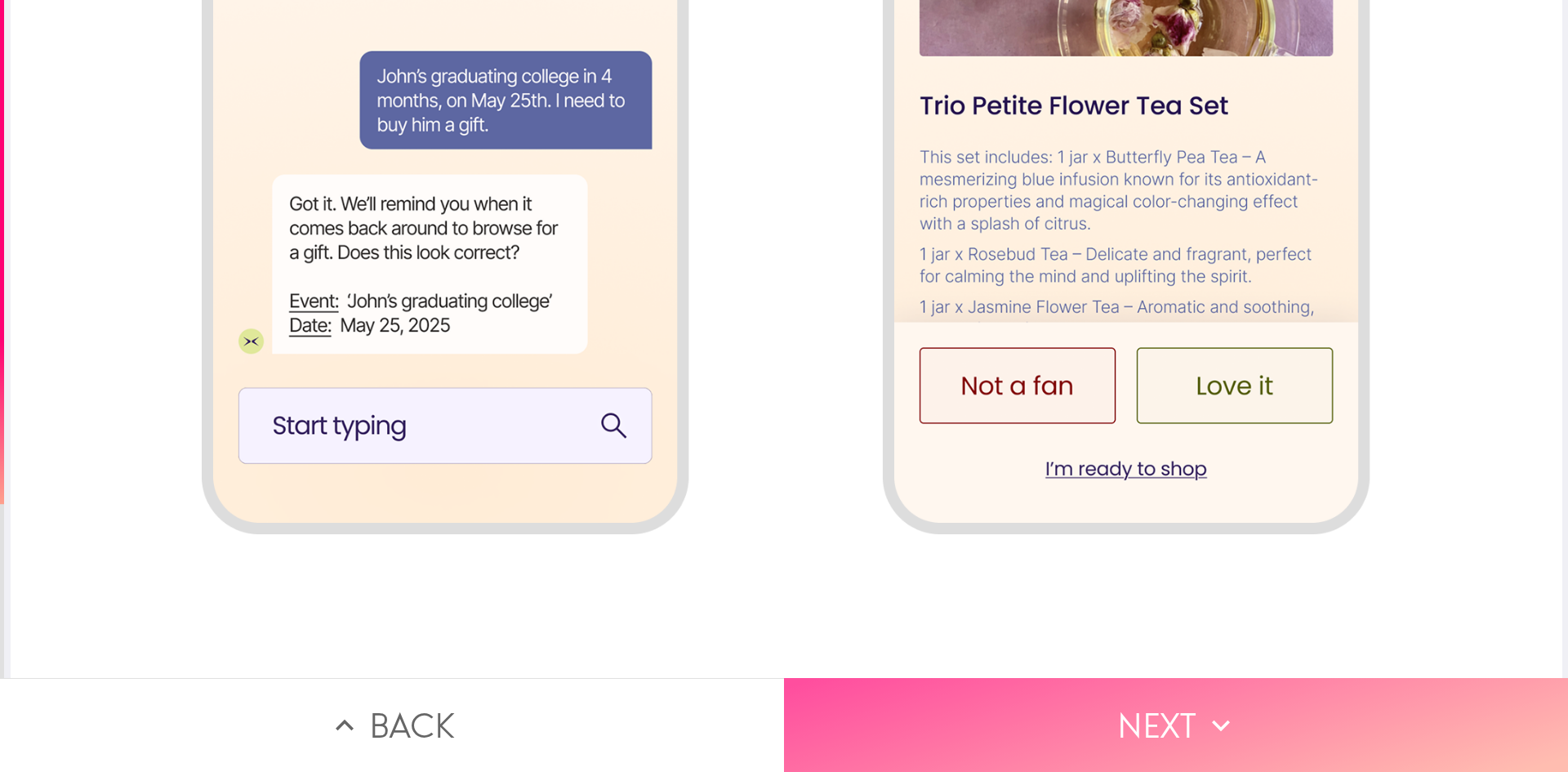
click at [1177, 704] on button "Next" at bounding box center [1176, 725] width 784 height 94
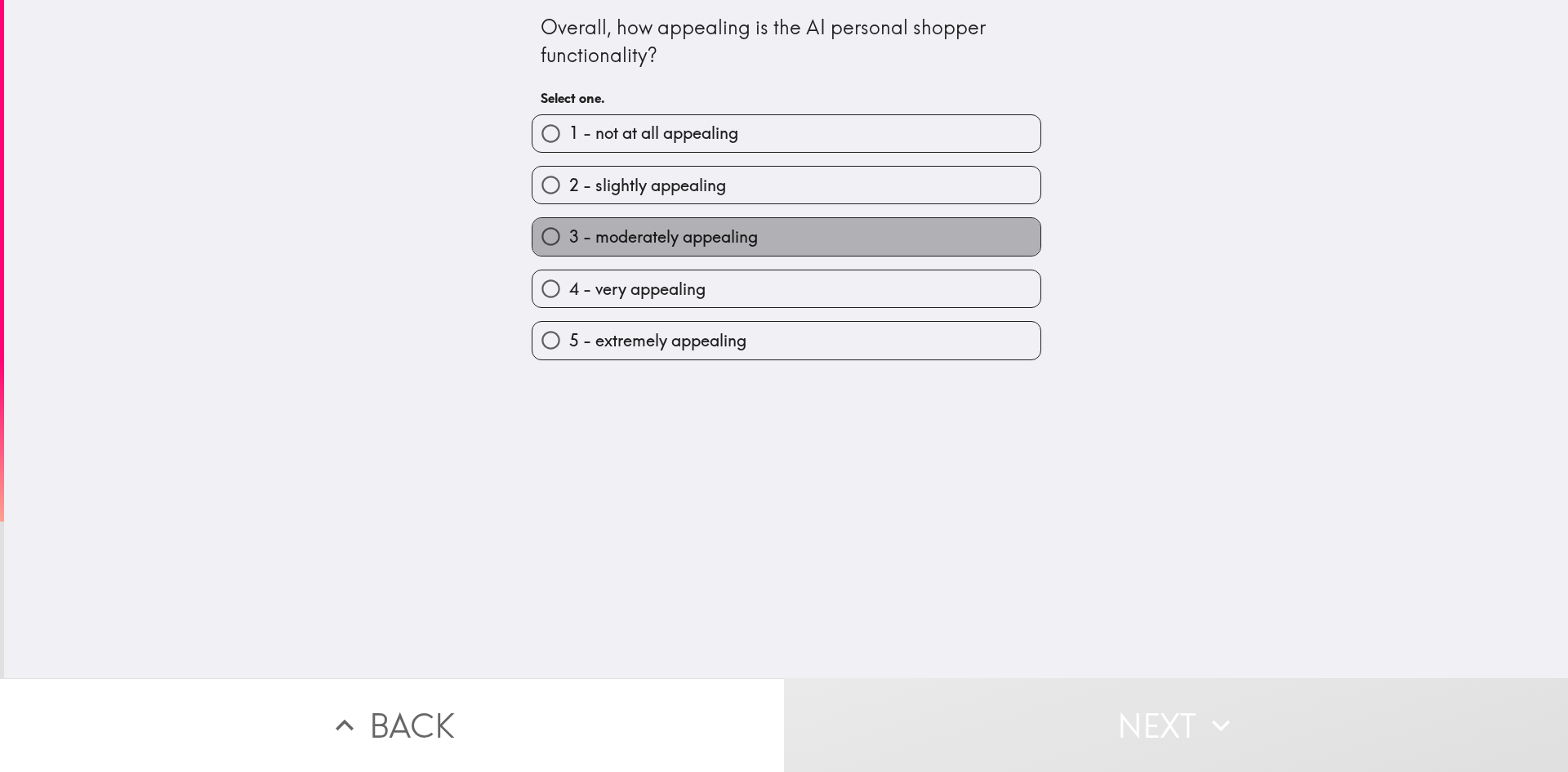
click at [635, 242] on span "3 - moderately appealing" at bounding box center [664, 237] width 189 height 23
click at [570, 242] on input "3 - moderately appealing" at bounding box center [551, 236] width 37 height 37
radio input "true"
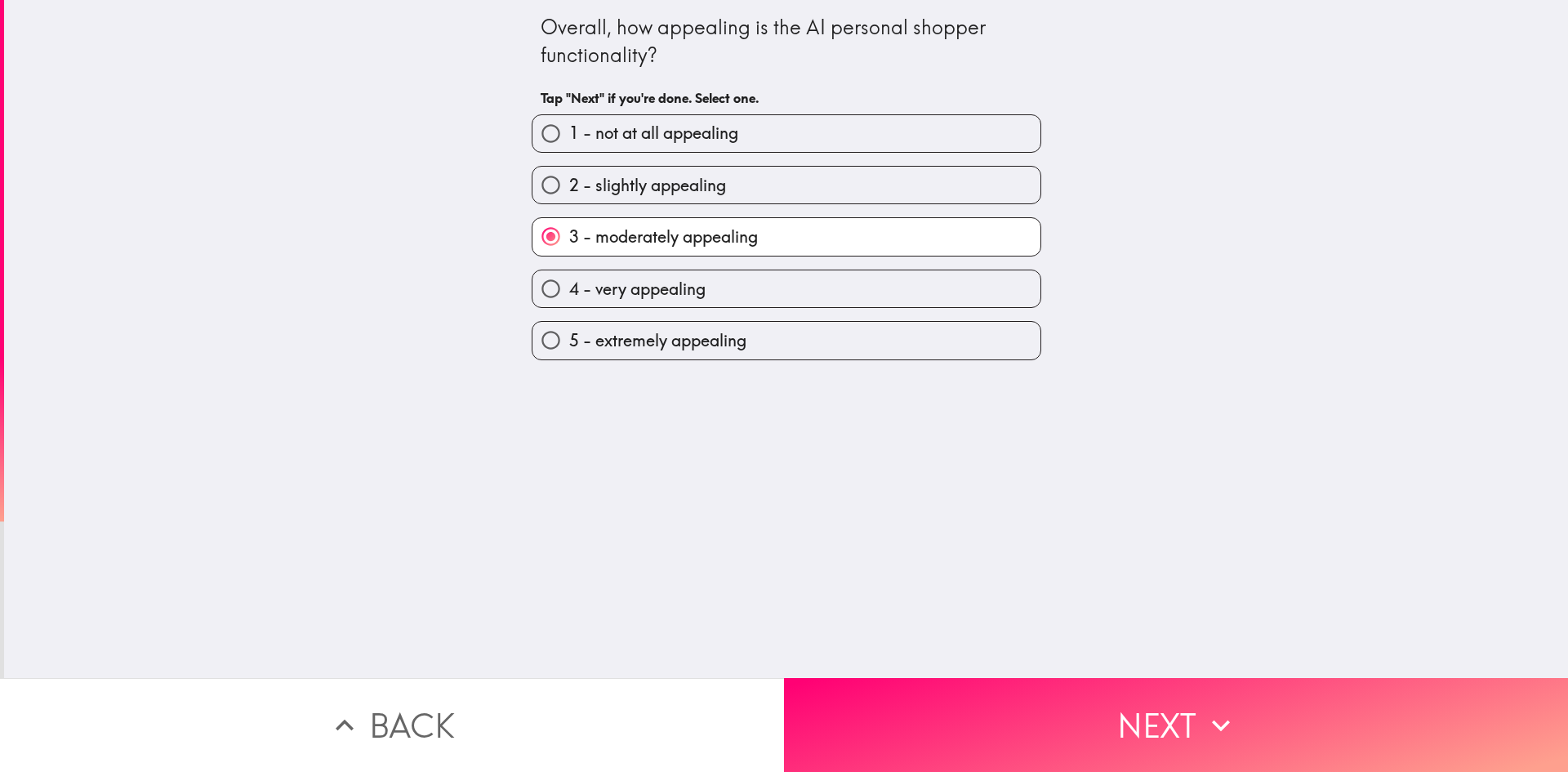
click at [1192, 719] on button "Next" at bounding box center [1176, 725] width 784 height 94
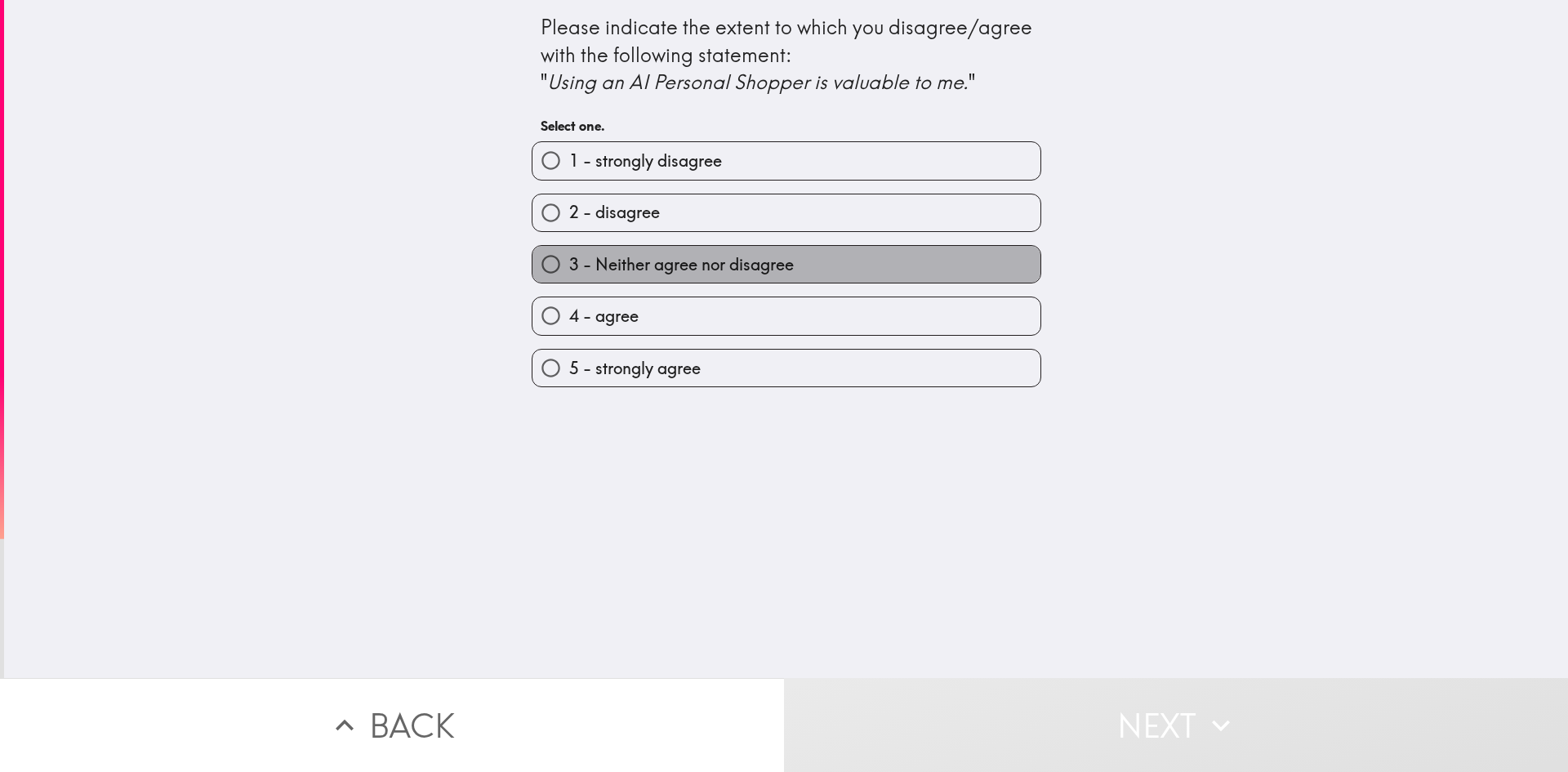
click at [637, 261] on span "3 - Neither agree nor disagree" at bounding box center [681, 265] width 224 height 23
click at [570, 261] on input "3 - Neither agree nor disagree" at bounding box center [551, 264] width 37 height 37
radio input "true"
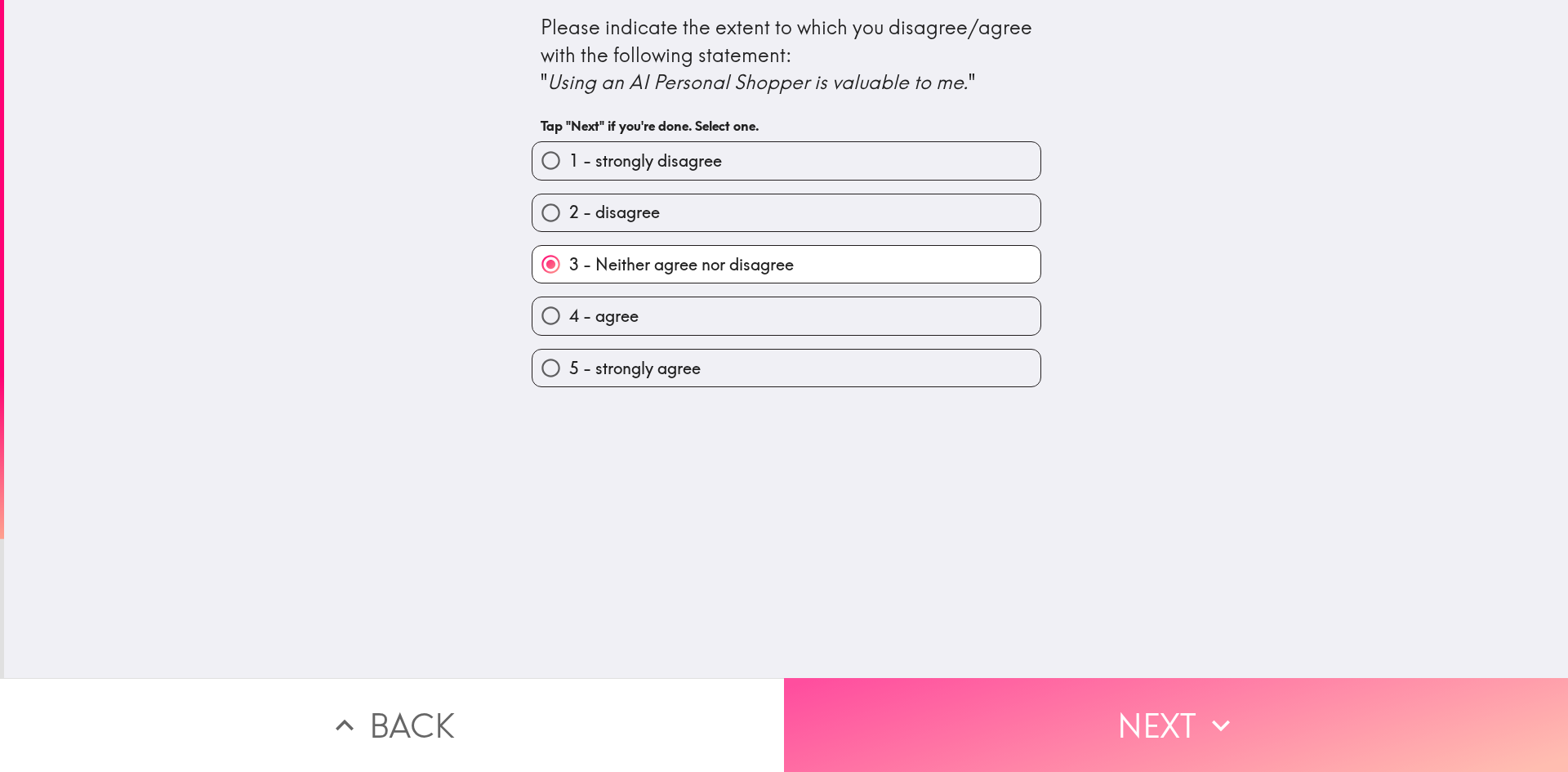
click at [1215, 719] on icon "button" at bounding box center [1221, 726] width 36 height 36
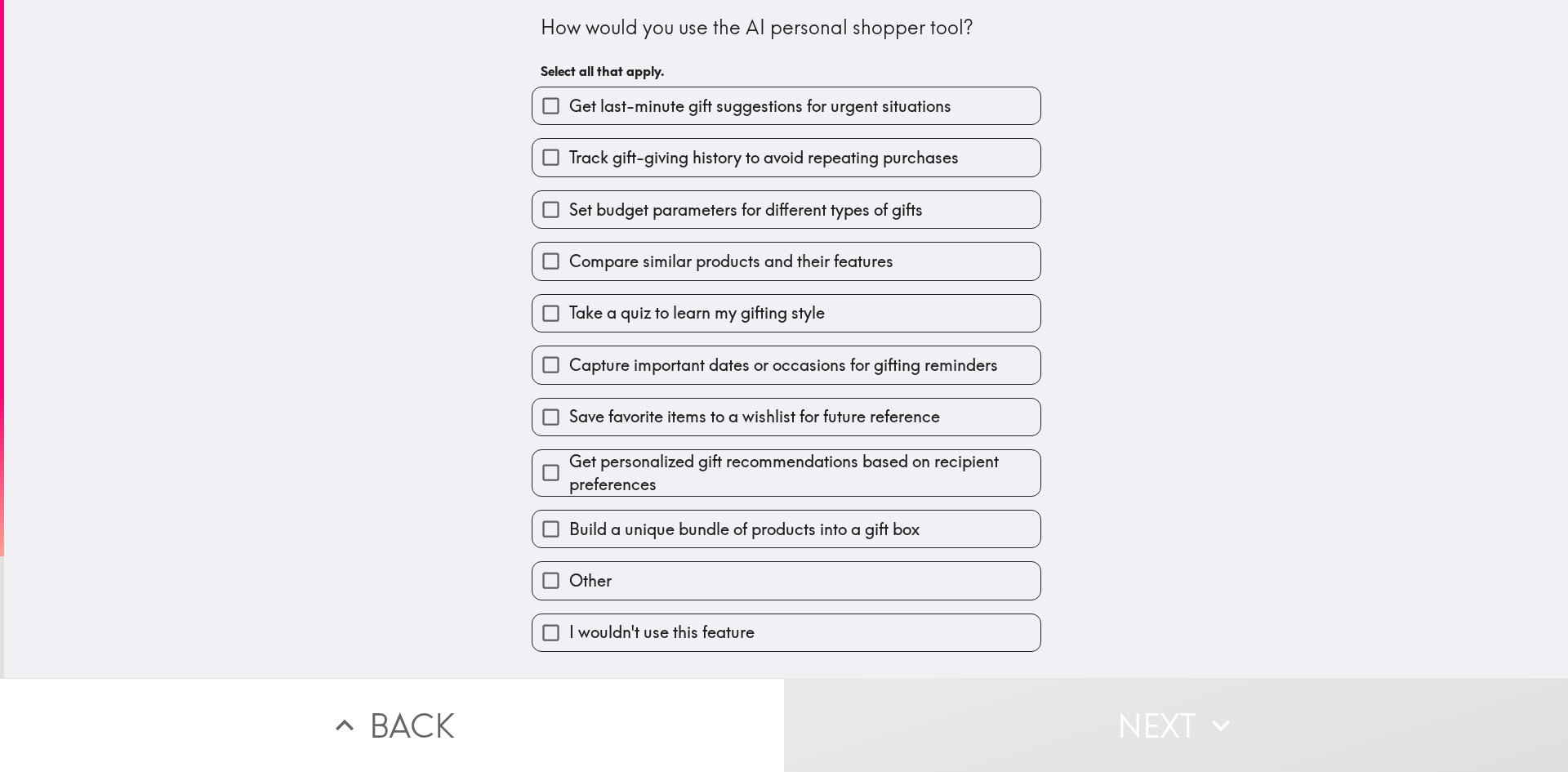
click at [643, 257] on span "Compare similar products and their features" at bounding box center [731, 261] width 325 height 23
click at [570, 257] on input "Compare similar products and their features" at bounding box center [551, 261] width 37 height 37
checkbox input "true"
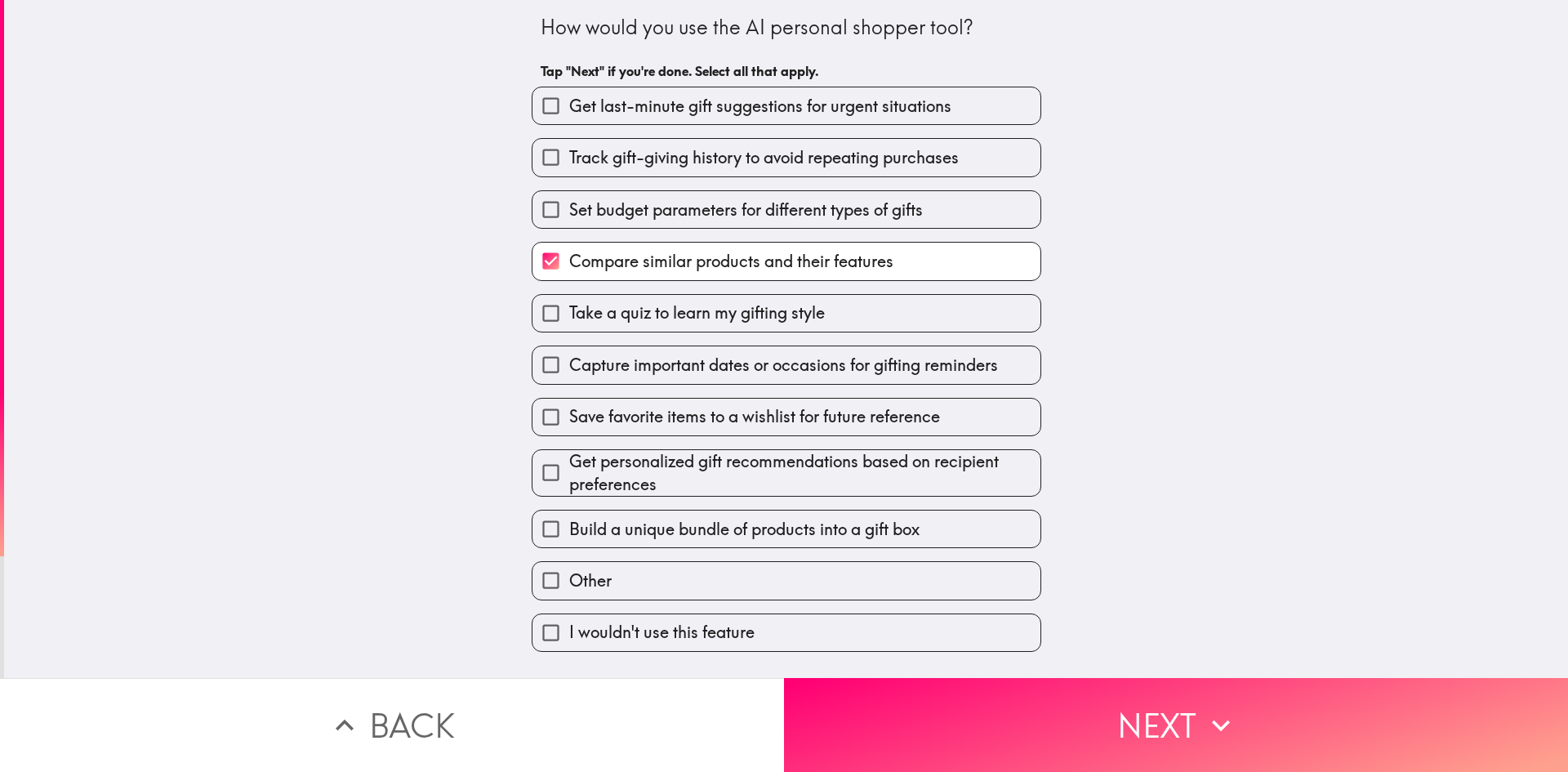
click at [1144, 704] on button "Next" at bounding box center [1176, 725] width 784 height 94
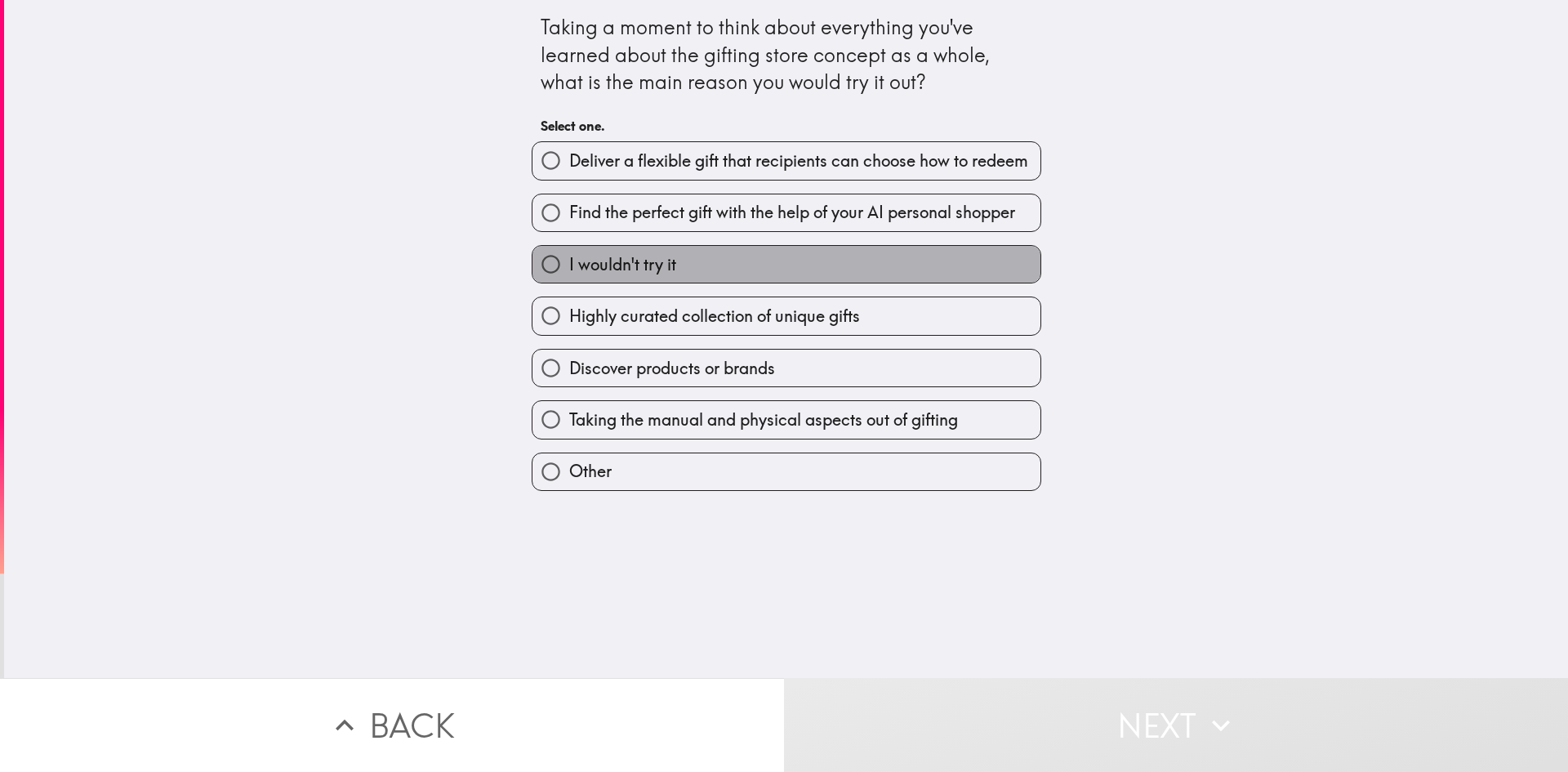
click at [629, 264] on span "I wouldn't try it" at bounding box center [623, 265] width 107 height 23
click at [570, 264] on input "I wouldn't try it" at bounding box center [551, 264] width 37 height 37
radio input "true"
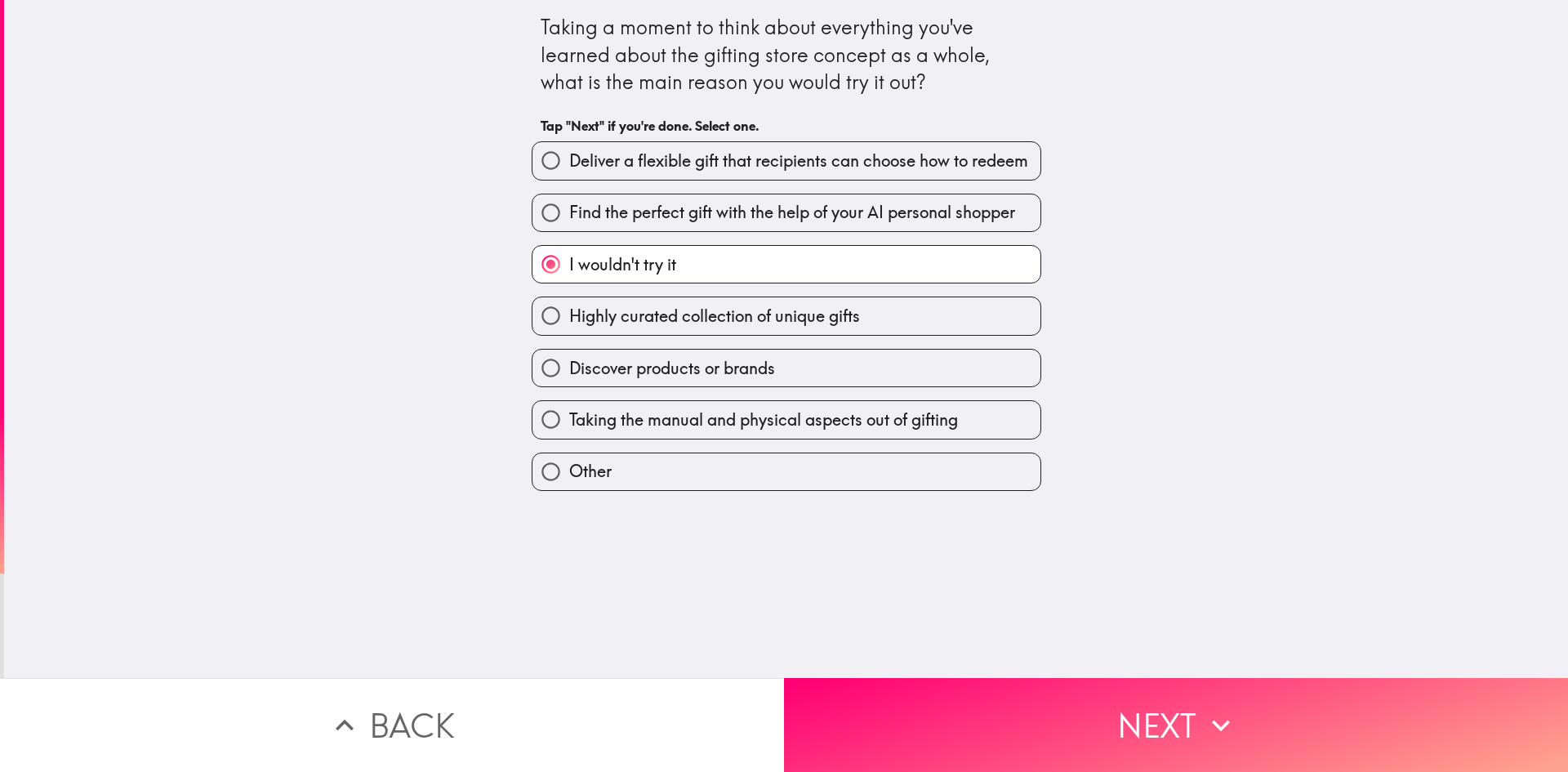
click at [1174, 714] on button "Next" at bounding box center [1176, 725] width 784 height 94
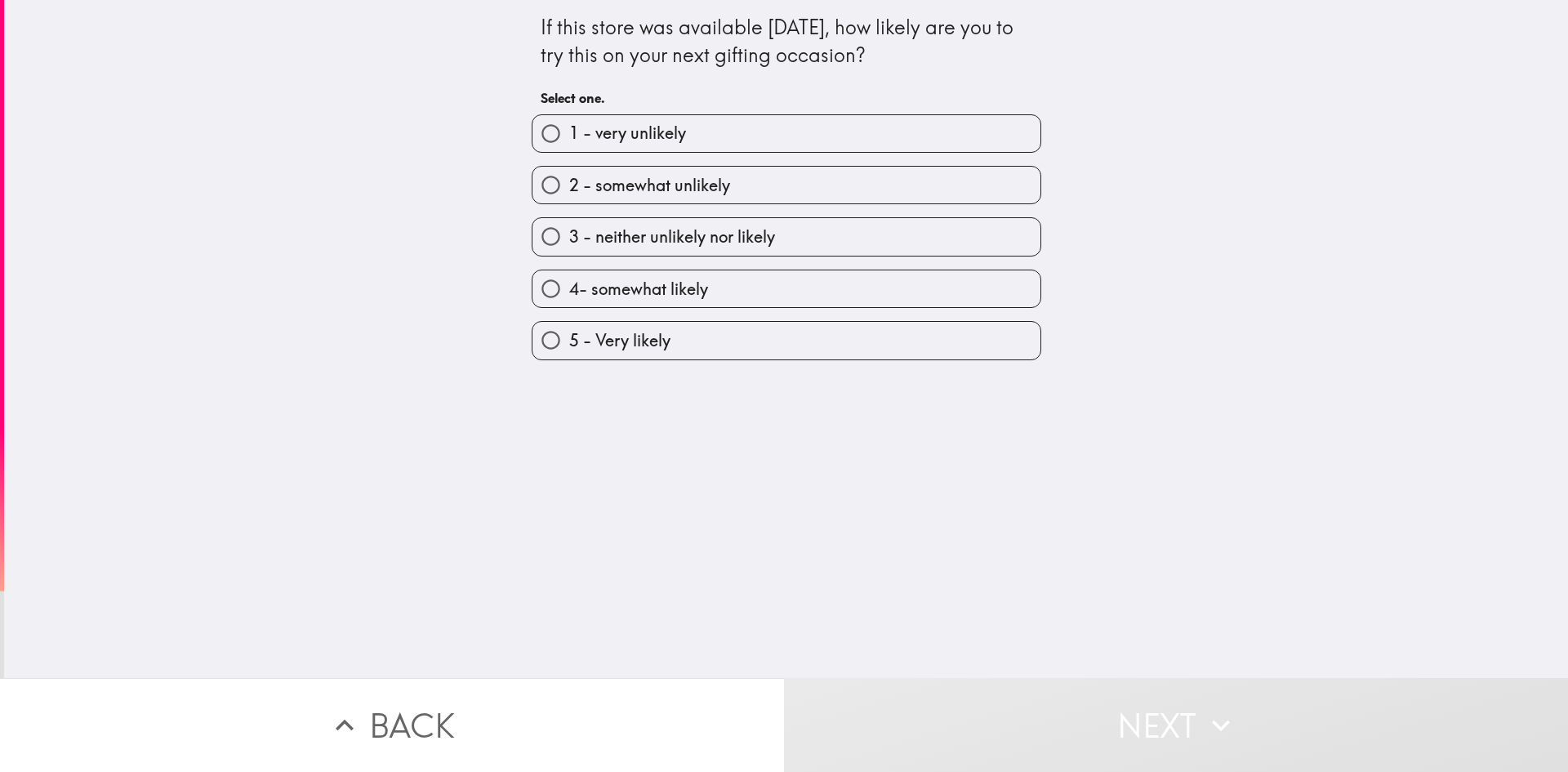
click at [634, 296] on span "4- somewhat likely" at bounding box center [639, 289] width 139 height 23
click at [570, 296] on input "4- somewhat likely" at bounding box center [551, 289] width 37 height 37
radio input "true"
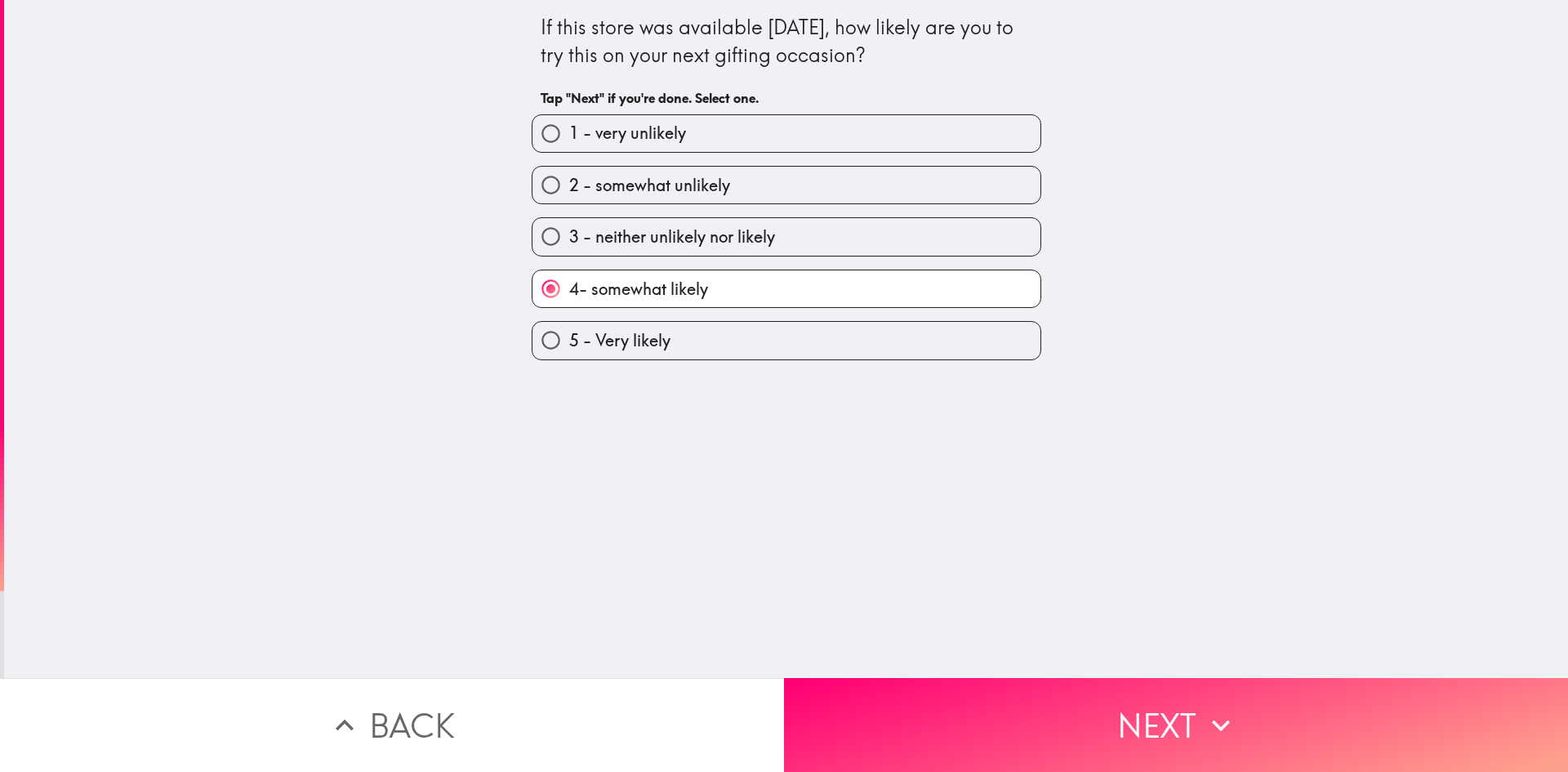
click at [1165, 720] on button "Next" at bounding box center [1176, 725] width 784 height 94
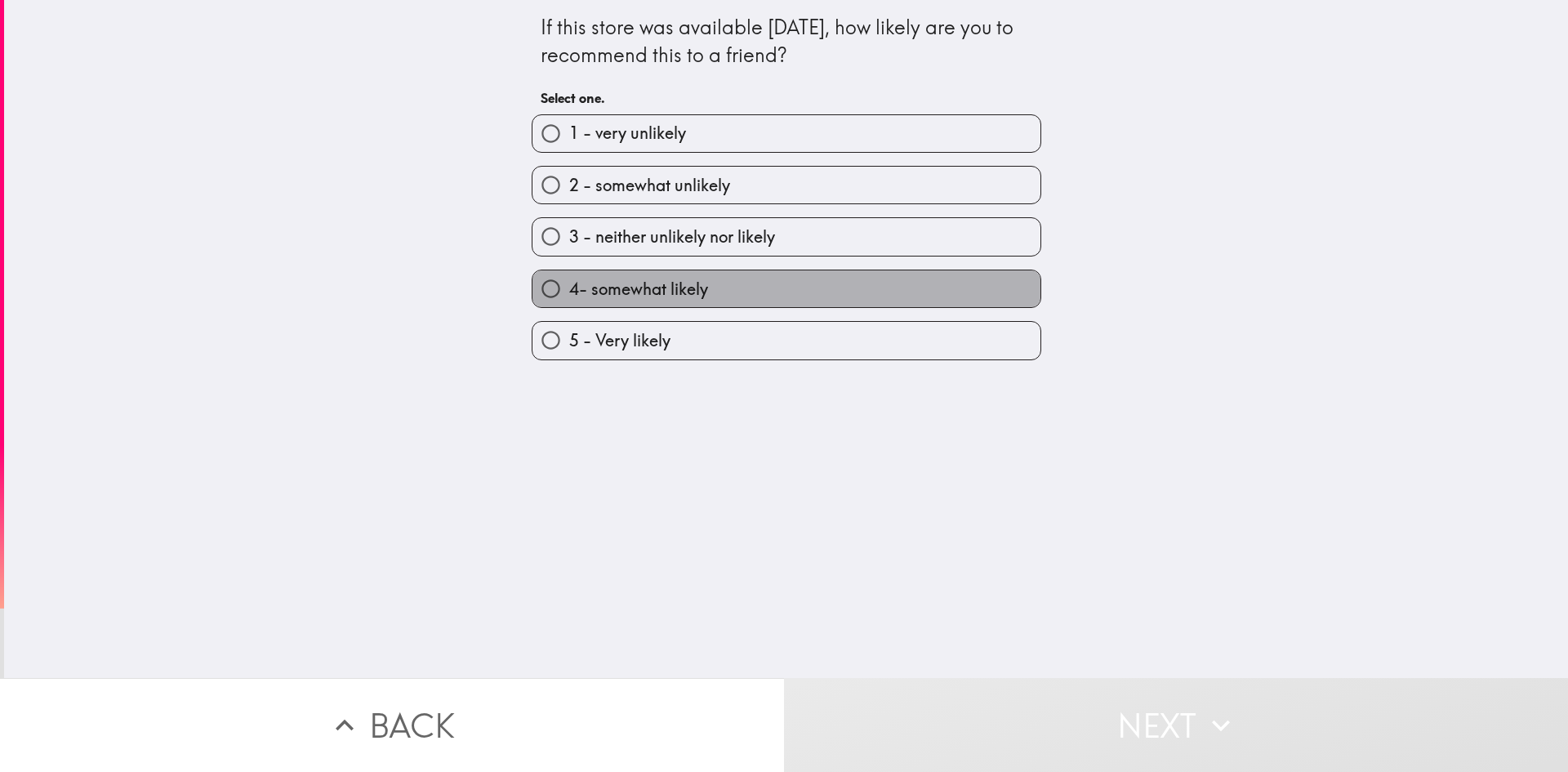
click at [639, 286] on span "4- somewhat likely" at bounding box center [639, 289] width 139 height 23
click at [570, 286] on input "4- somewhat likely" at bounding box center [551, 289] width 37 height 37
radio input "true"
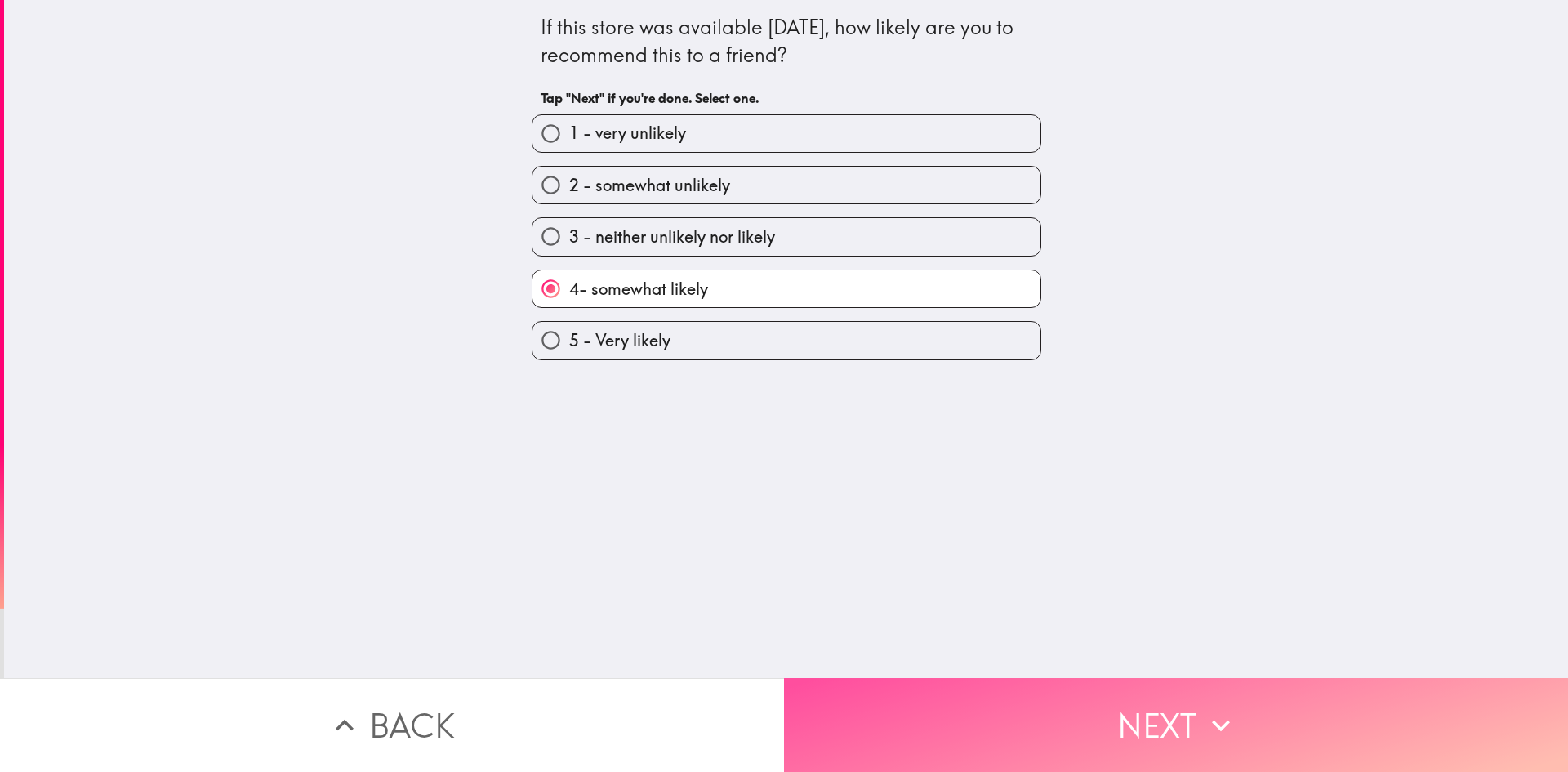
click at [1132, 722] on button "Next" at bounding box center [1176, 725] width 784 height 94
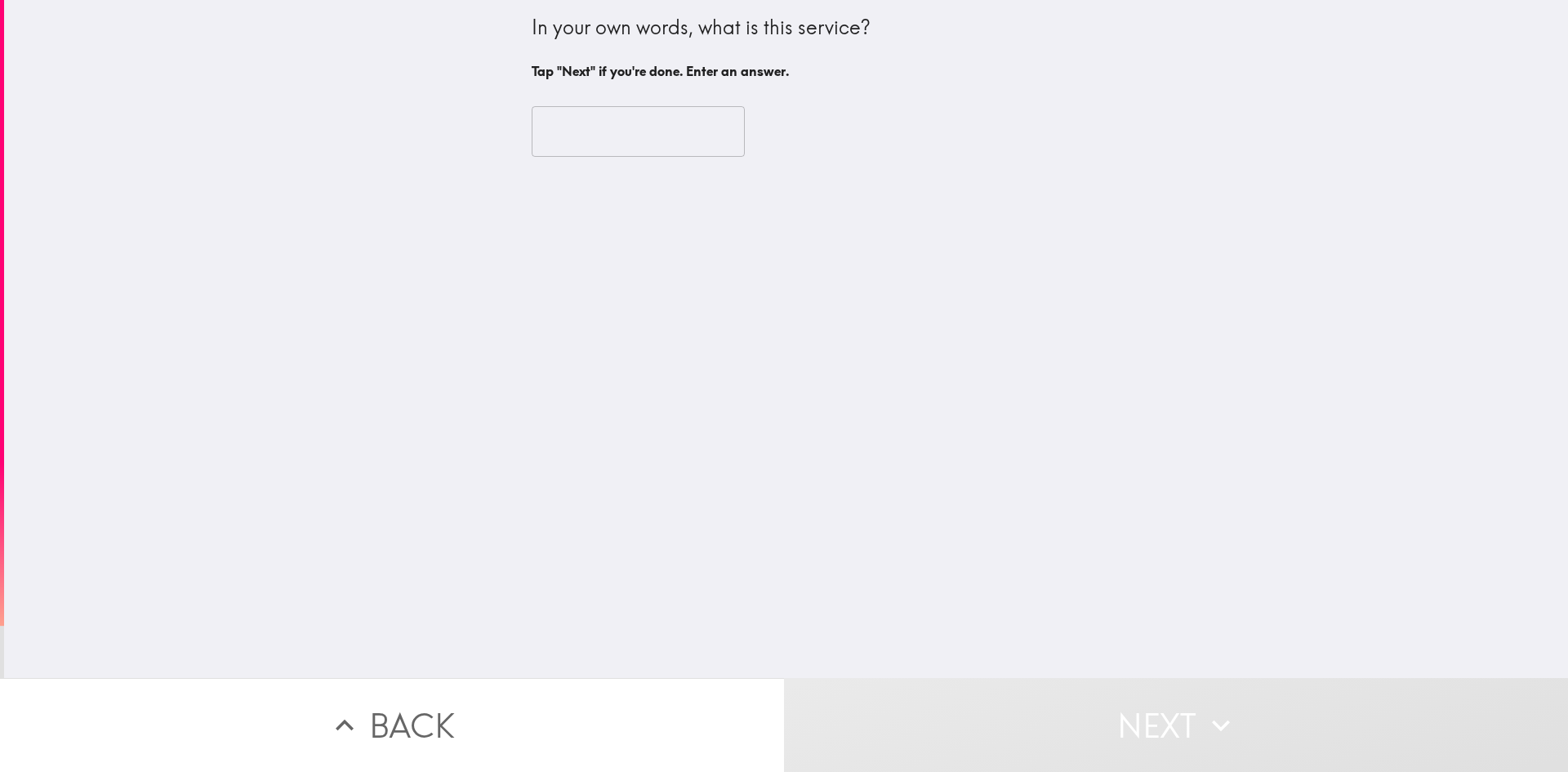
click at [563, 121] on input "text" at bounding box center [638, 132] width 213 height 51
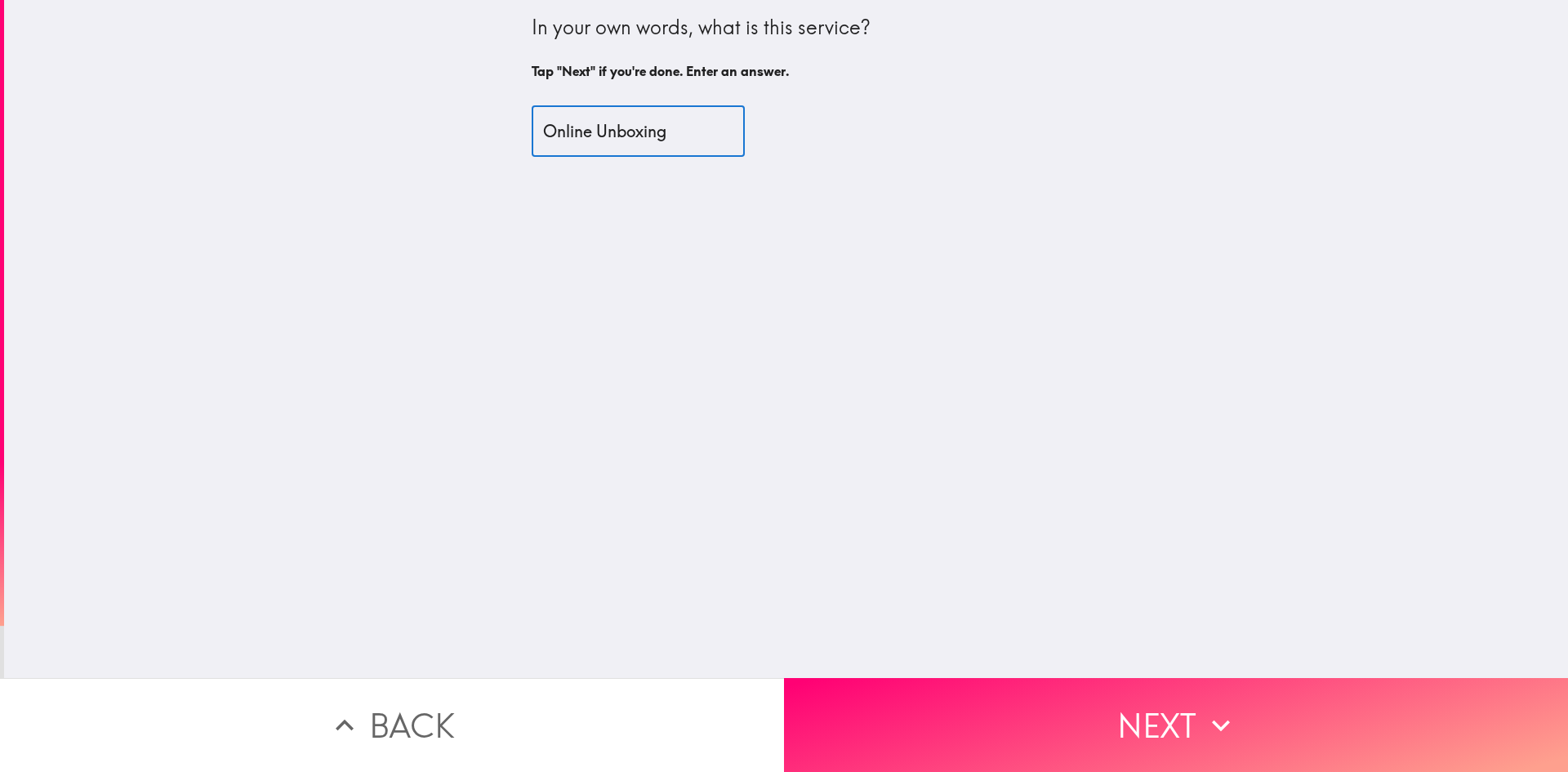
type input "Online Unboxing"
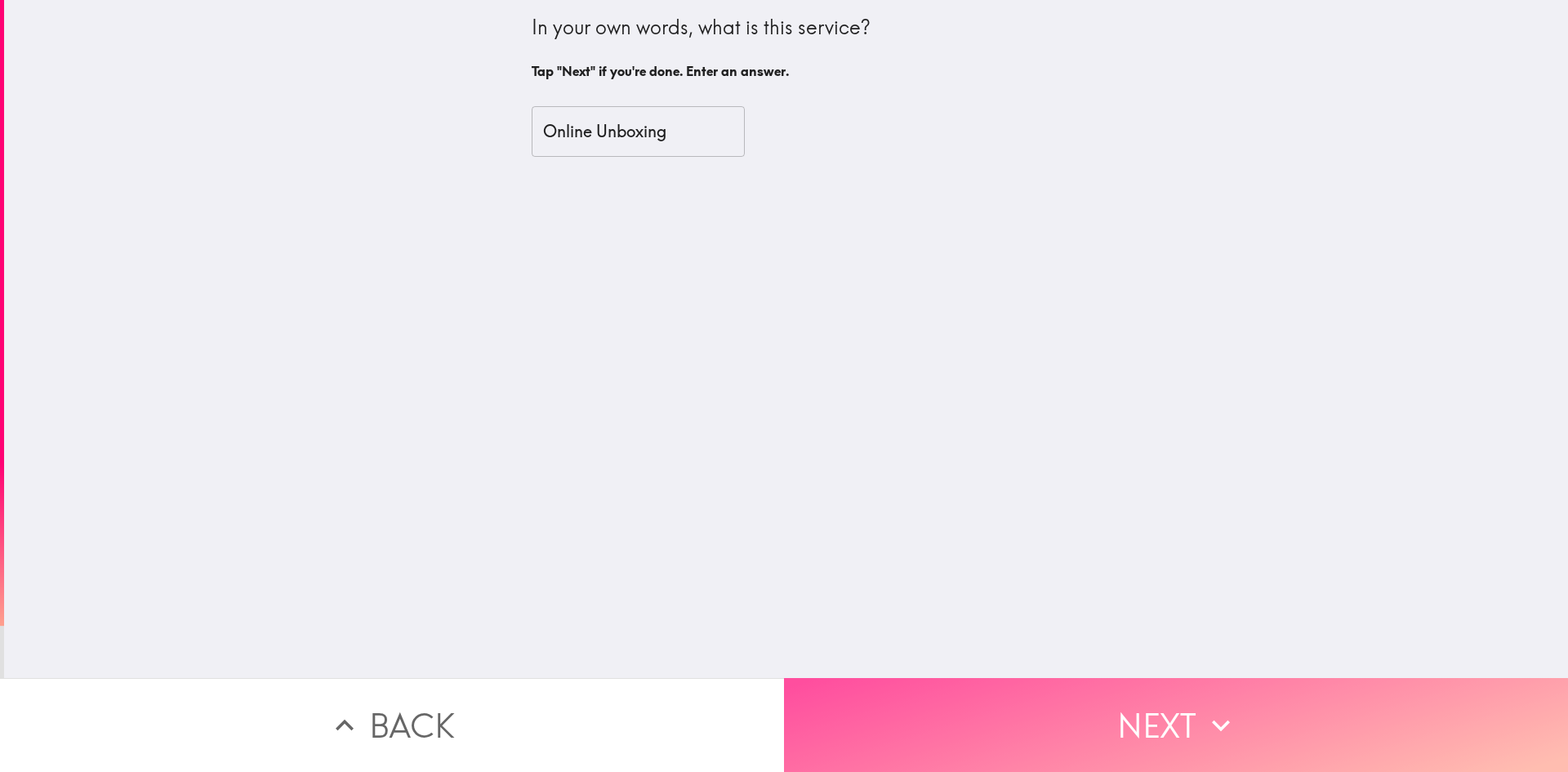
click at [1149, 717] on button "Next" at bounding box center [1176, 725] width 784 height 94
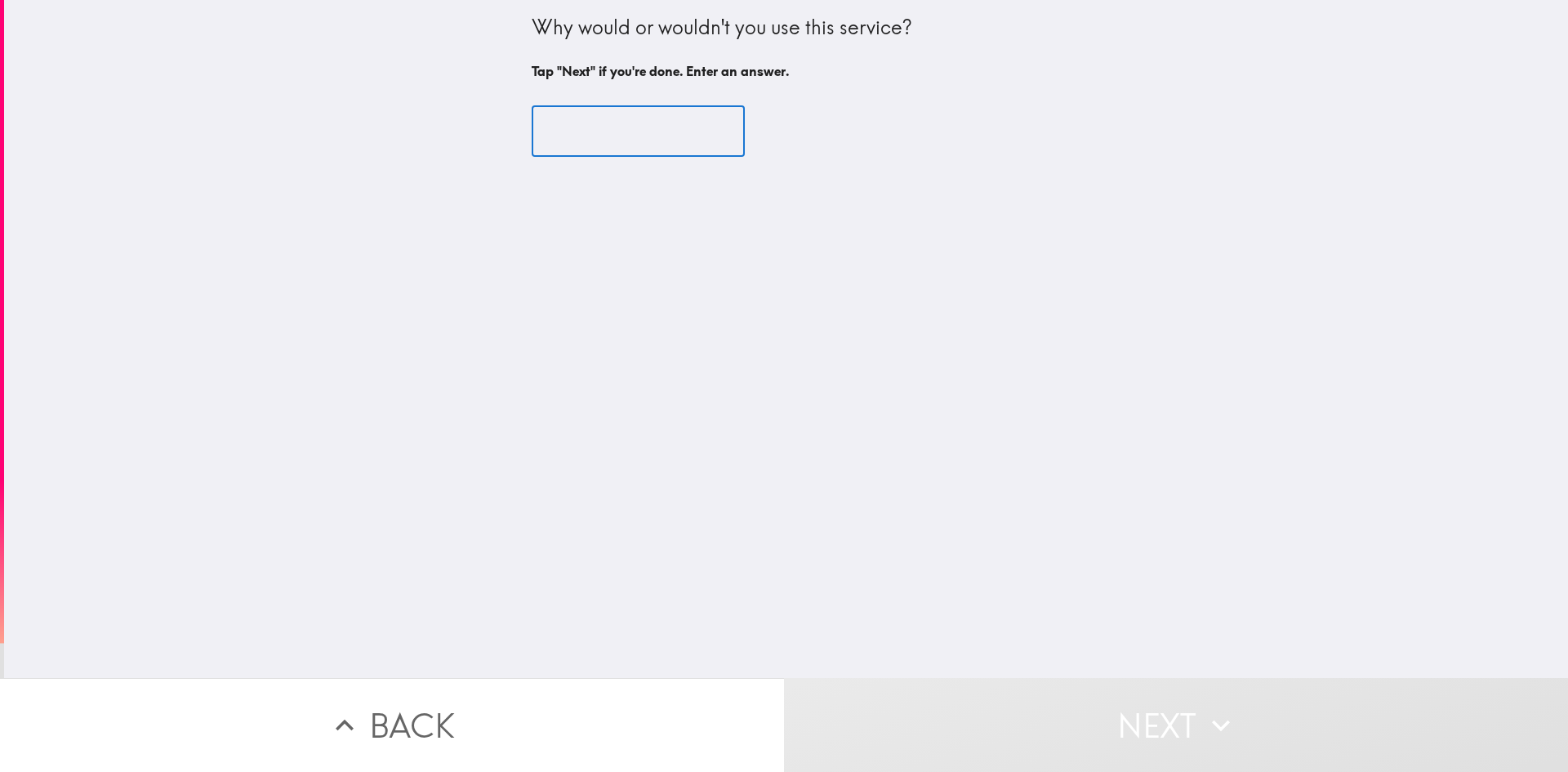
click at [612, 124] on input "text" at bounding box center [638, 132] width 213 height 51
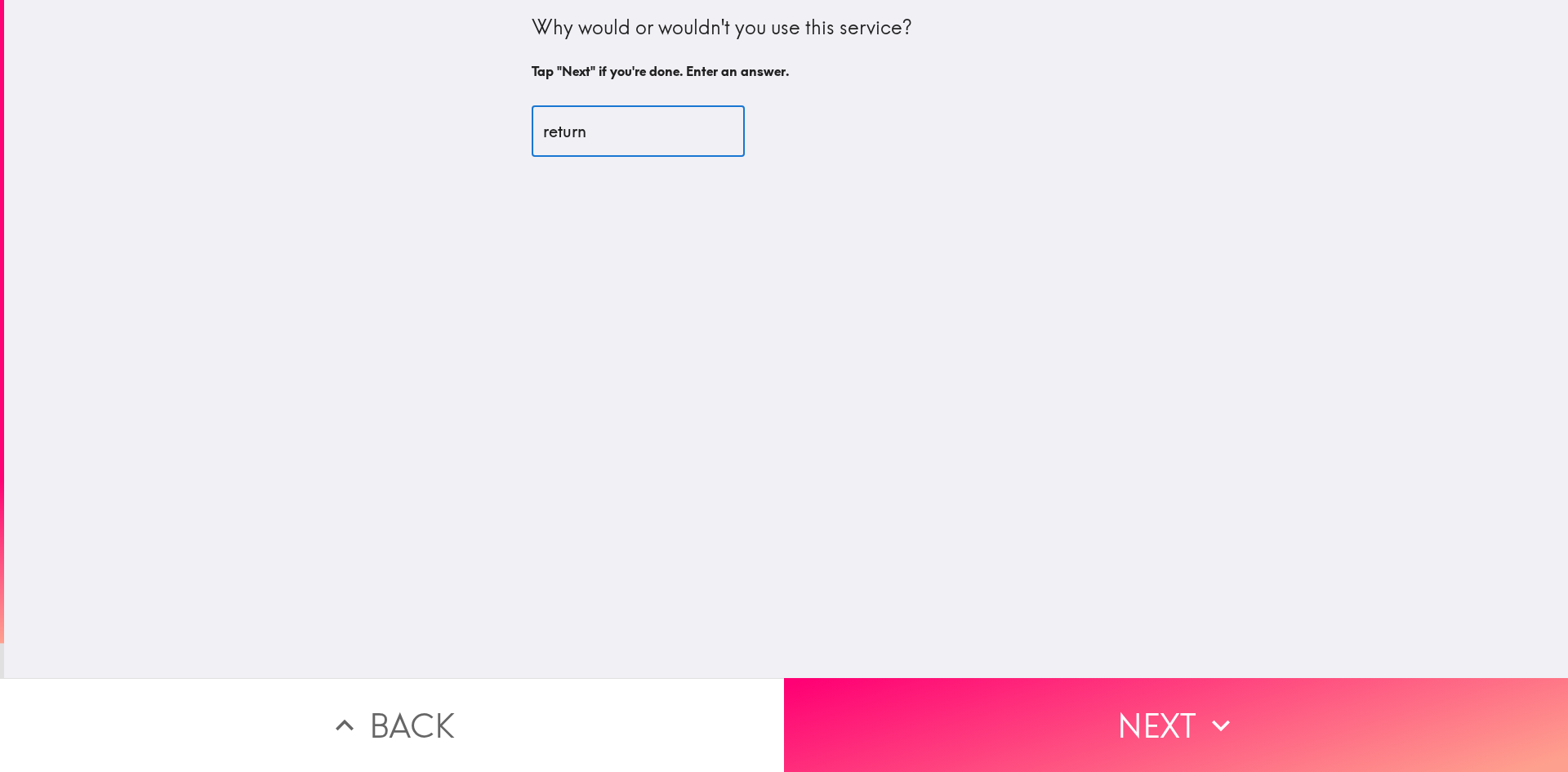
type input "return"
click at [1155, 703] on button "Next" at bounding box center [1176, 725] width 784 height 94
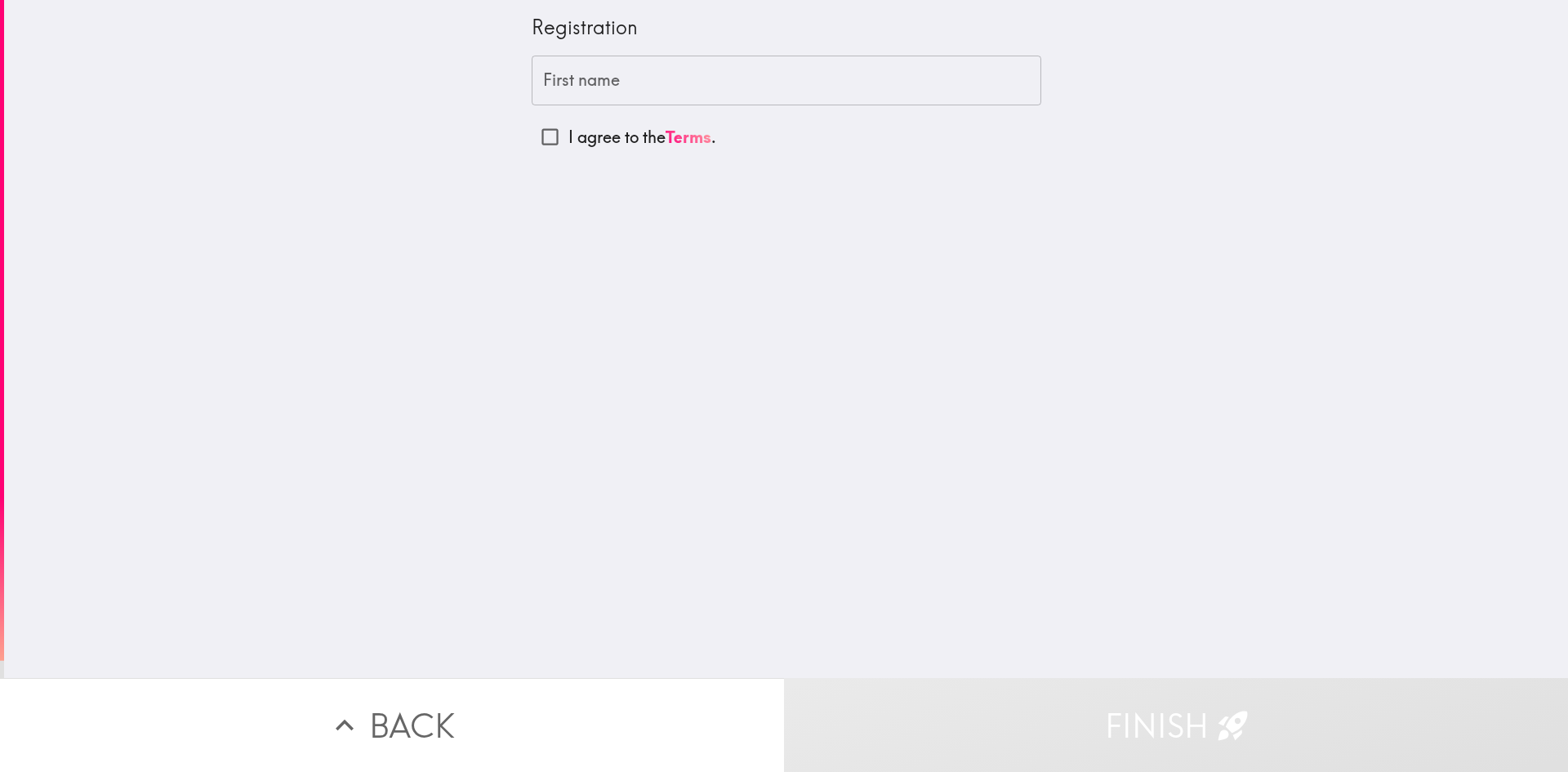
click at [583, 79] on input "First name" at bounding box center [786, 81] width 510 height 51
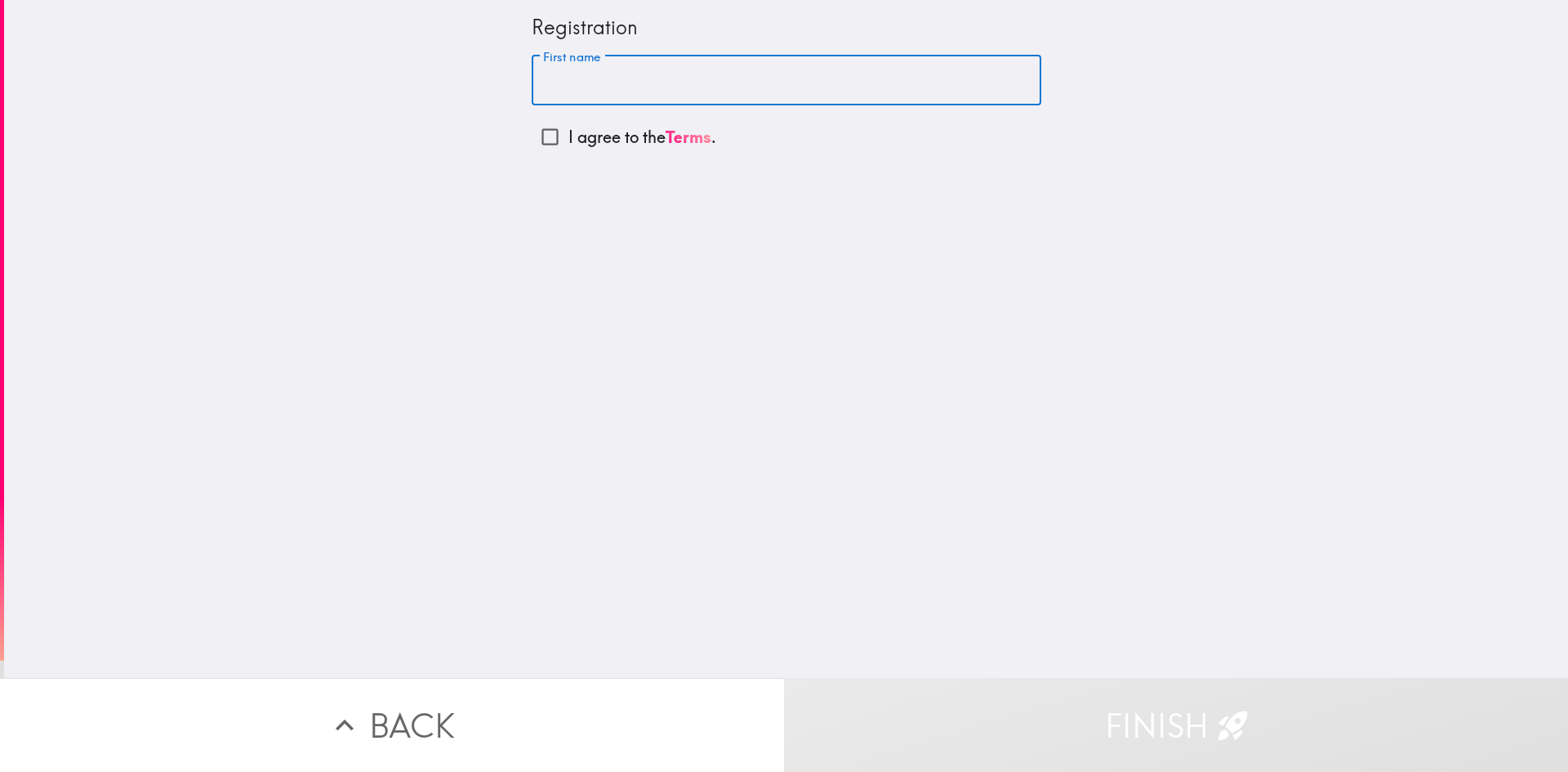
type input "[PERSON_NAME]"
click at [532, 137] on input "I agree to the Terms ." at bounding box center [550, 136] width 37 height 37
checkbox input "true"
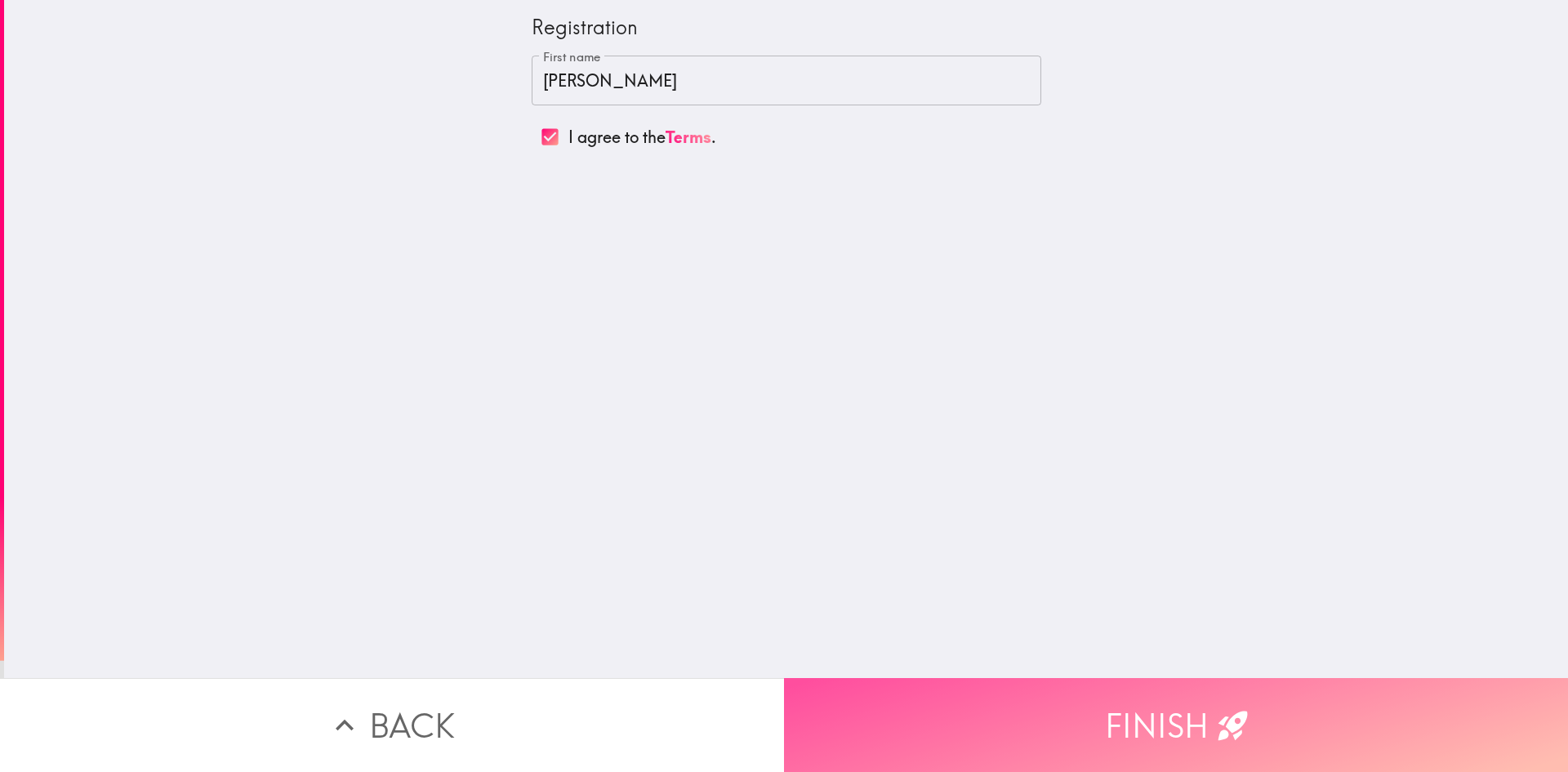
click at [1185, 720] on button "Finish" at bounding box center [1176, 725] width 784 height 94
